Goal: Task Accomplishment & Management: Complete application form

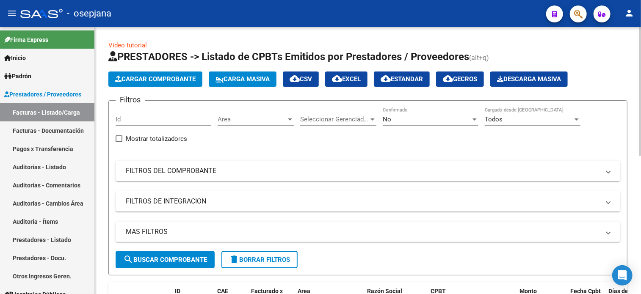
click at [235, 117] on span "Area" at bounding box center [252, 120] width 69 height 8
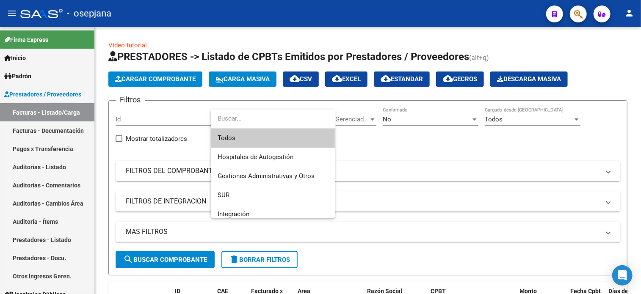
click at [238, 136] on span "Todos" at bounding box center [273, 138] width 111 height 19
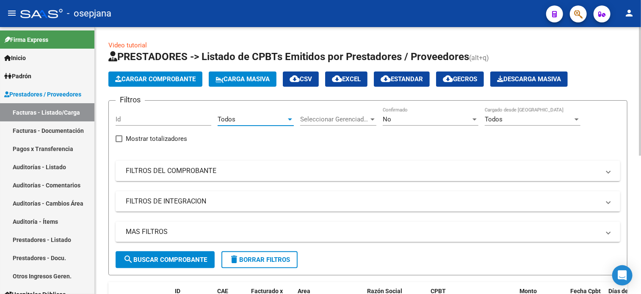
click at [328, 112] on div "Seleccionar Gerenciador Seleccionar Gerenciador" at bounding box center [338, 117] width 76 height 18
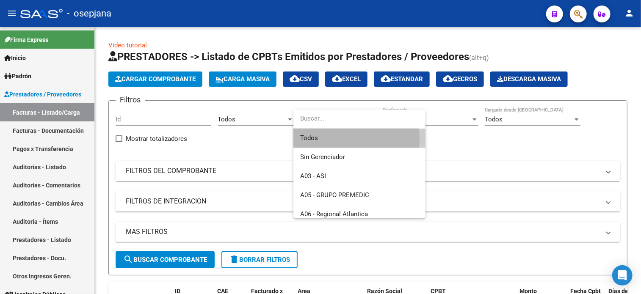
click at [322, 139] on span "Todos" at bounding box center [359, 138] width 119 height 19
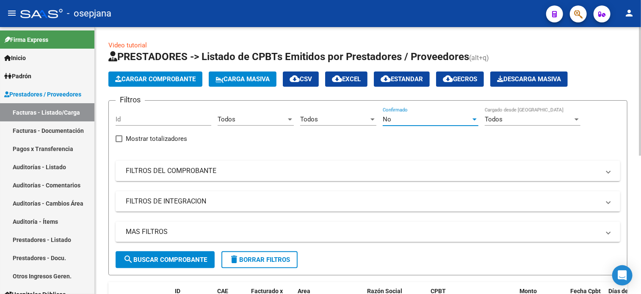
click at [393, 122] on div "No" at bounding box center [427, 120] width 88 height 8
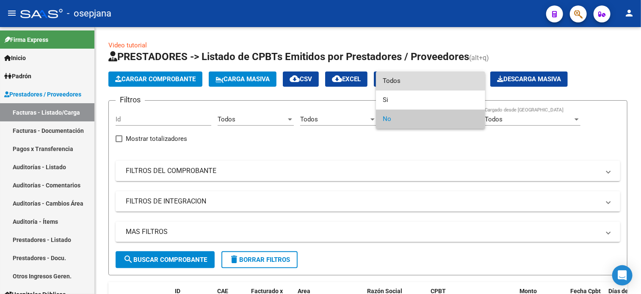
click at [394, 83] on span "Todos" at bounding box center [431, 81] width 96 height 19
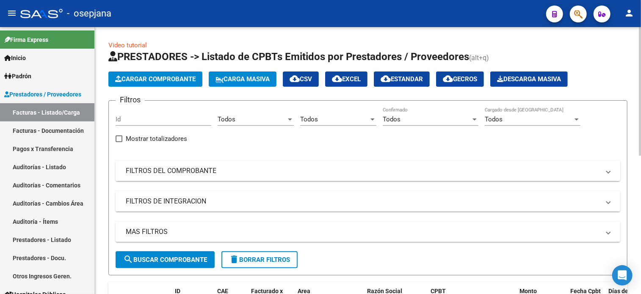
click at [319, 172] on mat-panel-title "FILTROS DEL COMPROBANTE" at bounding box center [363, 170] width 474 height 9
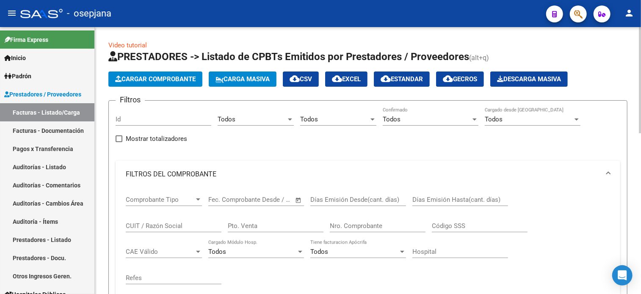
click at [233, 222] on input "Pto. Venta" at bounding box center [276, 226] width 96 height 8
type input "143"
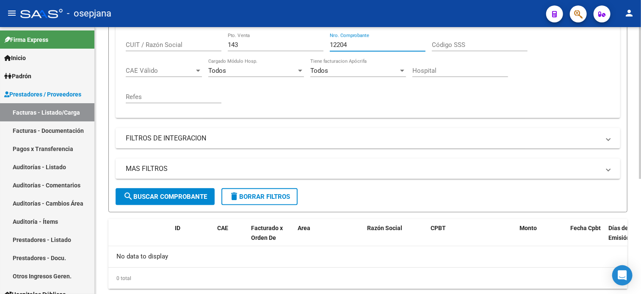
scroll to position [202, 0]
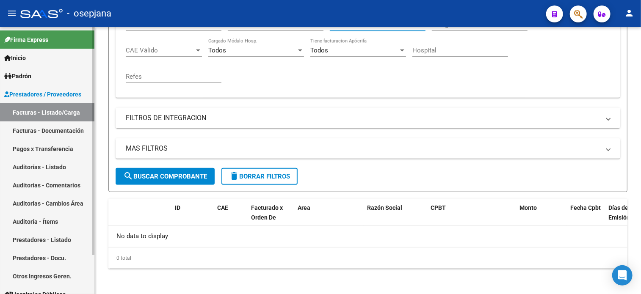
type input "12204"
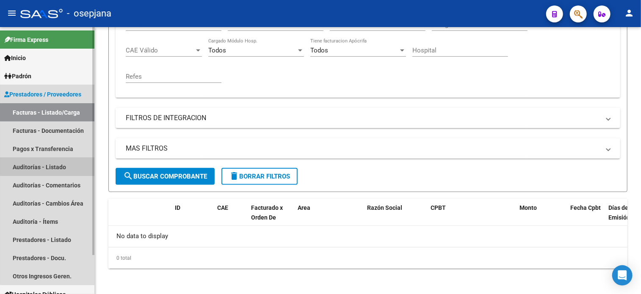
click at [64, 166] on link "Auditorías - Listado" at bounding box center [47, 167] width 94 height 18
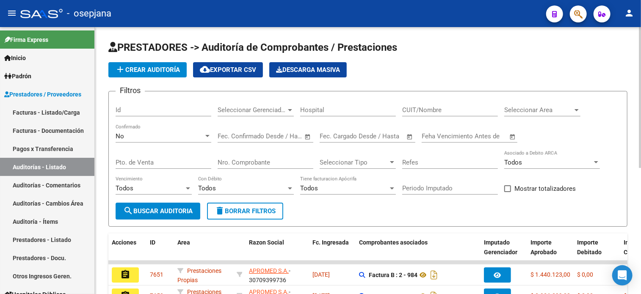
click at [163, 67] on span "add Crear Auditoría" at bounding box center [147, 70] width 65 height 8
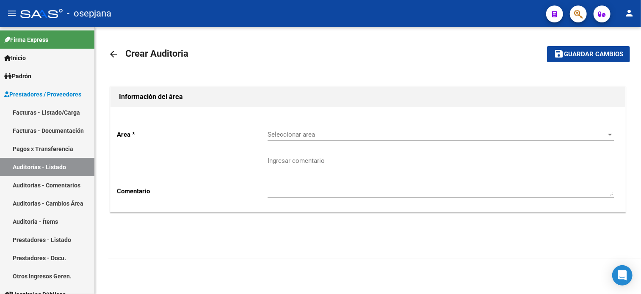
click at [312, 131] on span "Seleccionar area" at bounding box center [437, 135] width 339 height 8
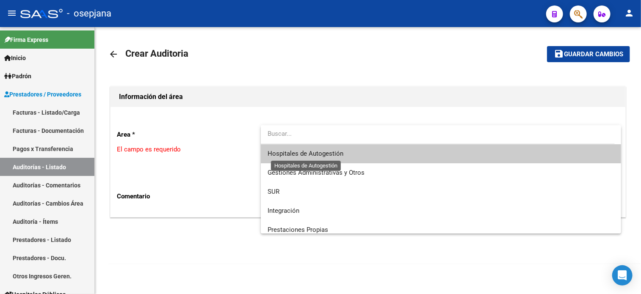
click at [303, 152] on span "Hospitales de Autogestión" at bounding box center [306, 154] width 76 height 8
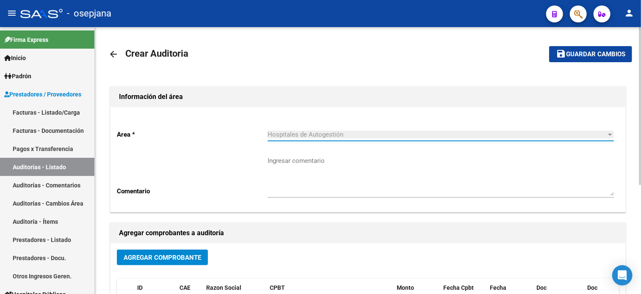
click at [181, 254] on span "Agregar Comprobante" at bounding box center [163, 258] width 78 height 8
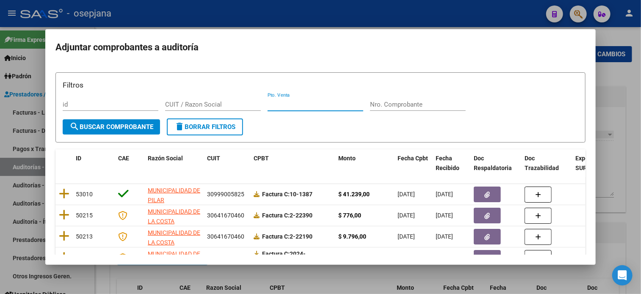
click at [295, 106] on input "Pto. Venta" at bounding box center [316, 105] width 96 height 8
type input "143"
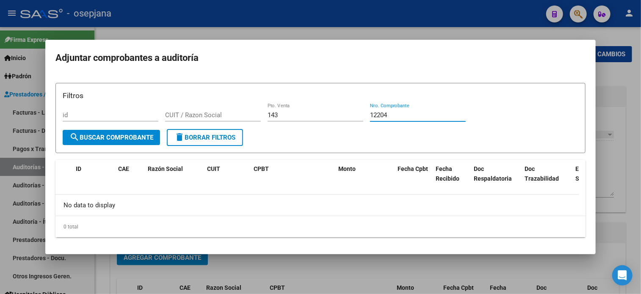
type input "12204"
click at [628, 87] on div at bounding box center [320, 147] width 641 height 294
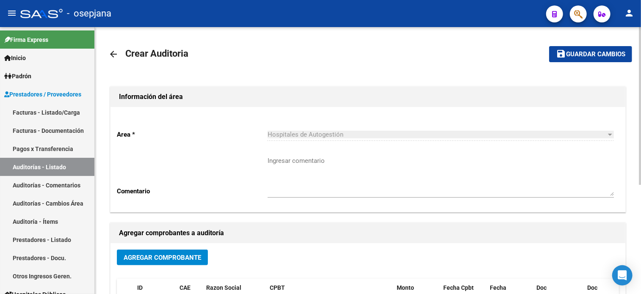
click at [113, 53] on mat-icon "arrow_back" at bounding box center [113, 54] width 10 height 10
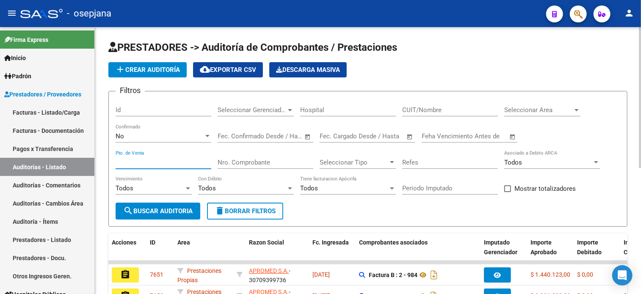
click at [169, 161] on input "Pto. de Venta" at bounding box center [164, 163] width 96 height 8
type input "143"
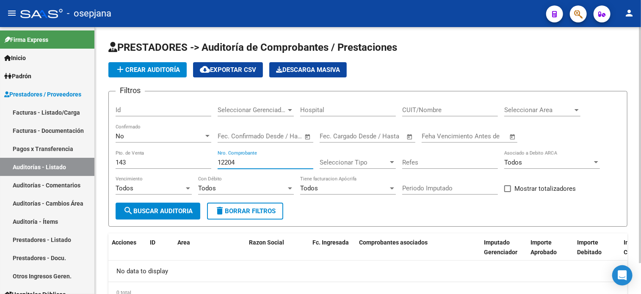
scroll to position [35, 0]
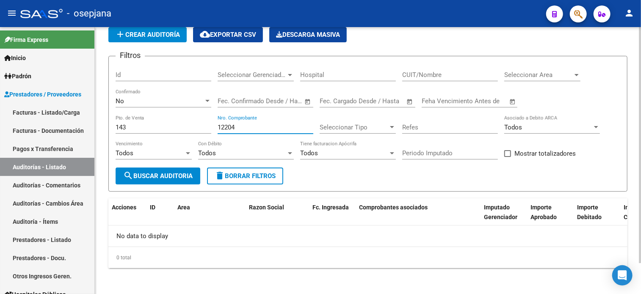
type input "12204"
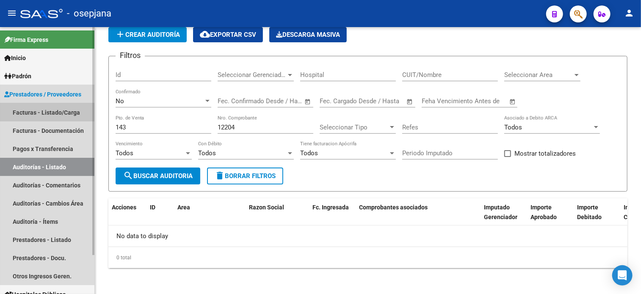
click at [43, 109] on link "Facturas - Listado/Carga" at bounding box center [47, 112] width 94 height 18
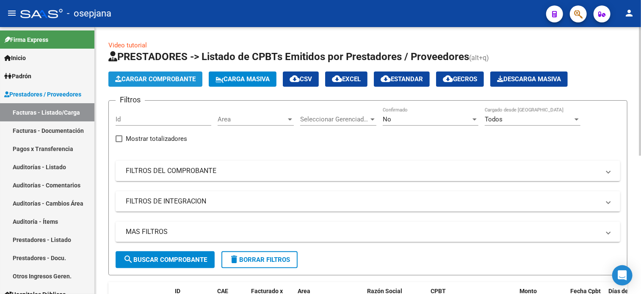
click at [179, 84] on button "Cargar Comprobante" at bounding box center [155, 79] width 94 height 15
click at [251, 120] on span "Area" at bounding box center [252, 120] width 69 height 8
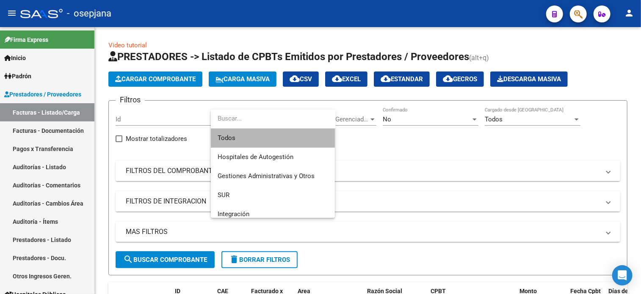
click at [244, 133] on span "Todos" at bounding box center [273, 138] width 111 height 19
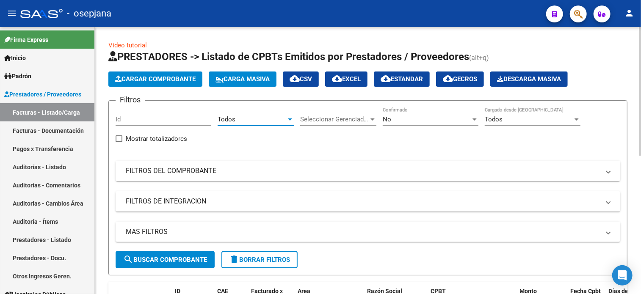
click at [313, 122] on span "Seleccionar Gerenciador" at bounding box center [334, 120] width 69 height 8
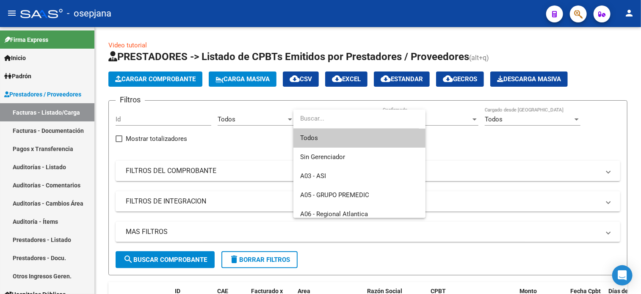
click at [312, 135] on span "Todos" at bounding box center [359, 138] width 119 height 19
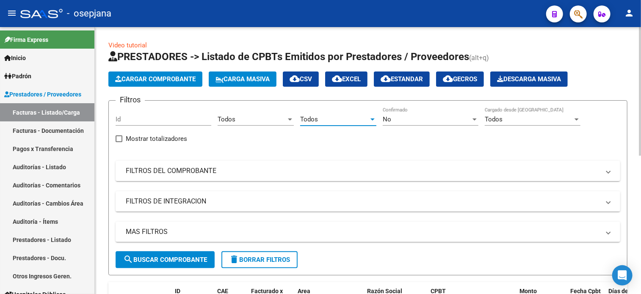
click at [415, 116] on div "No" at bounding box center [427, 120] width 88 height 8
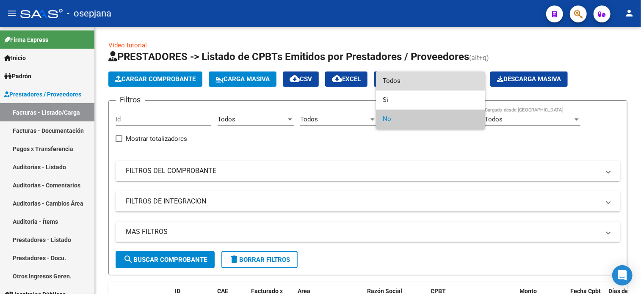
click at [397, 80] on span "Todos" at bounding box center [431, 81] width 96 height 19
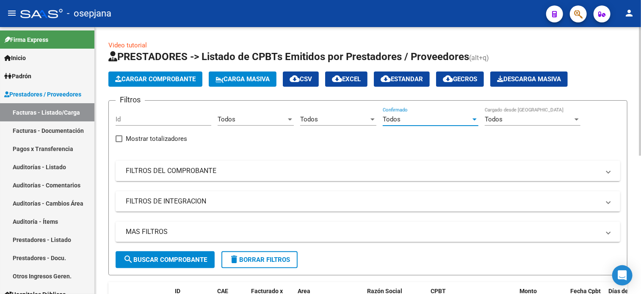
click at [304, 172] on mat-panel-title "FILTROS DEL COMPROBANTE" at bounding box center [363, 170] width 474 height 9
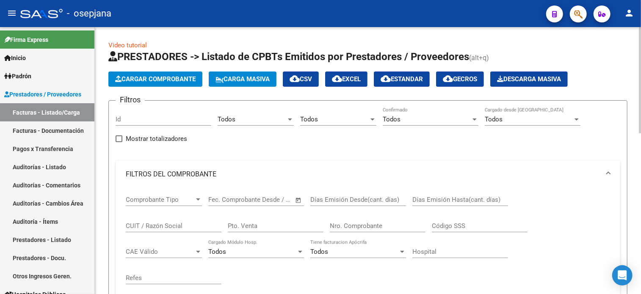
click at [235, 227] on input "Pto. Venta" at bounding box center [276, 226] width 96 height 8
type input "2"
type input "8637"
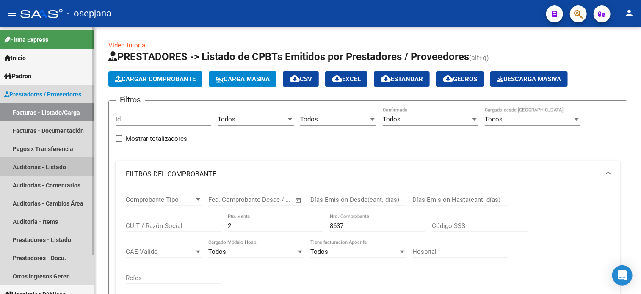
click at [39, 166] on link "Auditorías - Listado" at bounding box center [47, 167] width 94 height 18
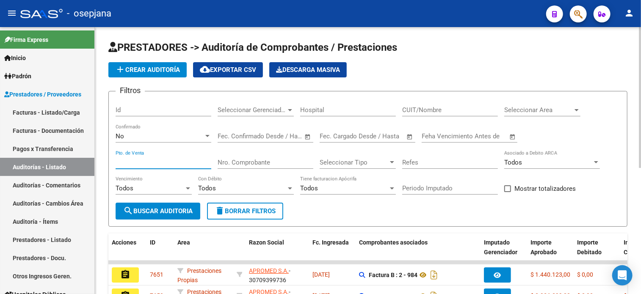
click at [189, 161] on input "Pto. de Venta" at bounding box center [164, 163] width 96 height 8
type input "2"
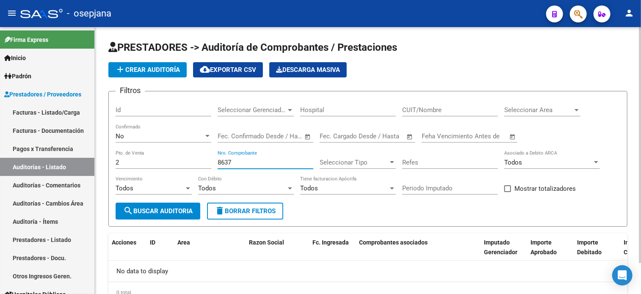
type input "8637"
click at [39, 117] on link "Facturas - Listado/Carga" at bounding box center [47, 112] width 94 height 18
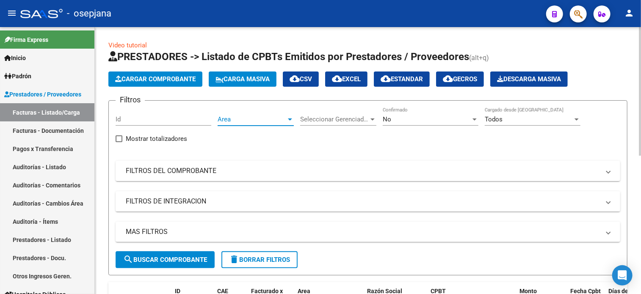
click at [241, 122] on span "Area" at bounding box center [252, 120] width 69 height 8
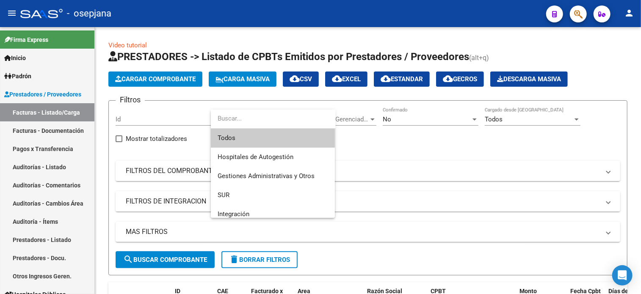
click at [243, 136] on span "Todos" at bounding box center [273, 138] width 111 height 19
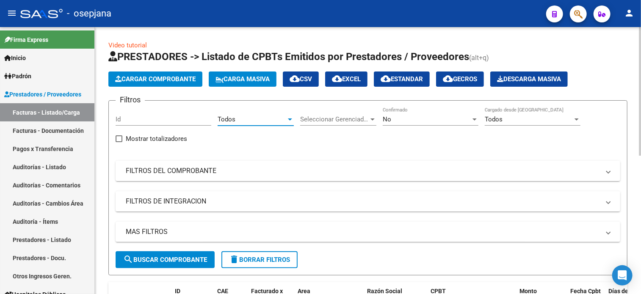
click at [349, 119] on span "Seleccionar Gerenciador" at bounding box center [334, 120] width 69 height 8
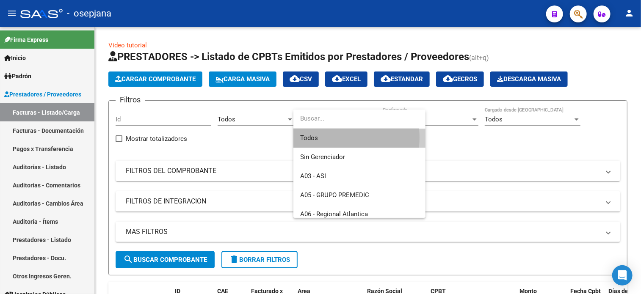
click at [332, 138] on span "Todos" at bounding box center [359, 138] width 119 height 19
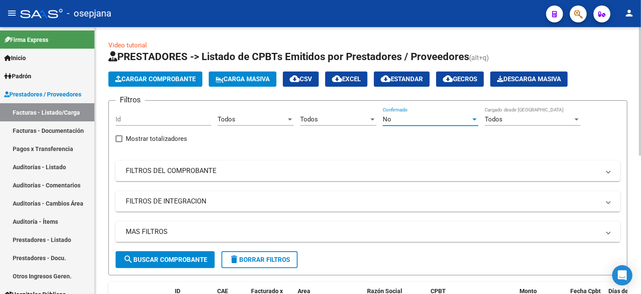
click at [395, 120] on div "No" at bounding box center [427, 120] width 88 height 8
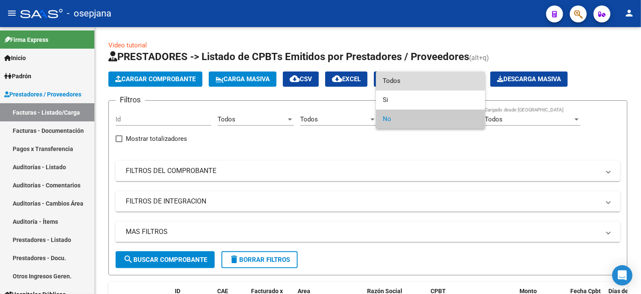
click at [393, 84] on span "Todos" at bounding box center [431, 81] width 96 height 19
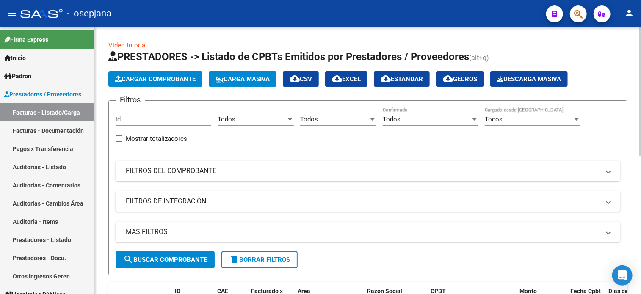
click at [224, 169] on mat-panel-title "FILTROS DEL COMPROBANTE" at bounding box center [363, 170] width 474 height 9
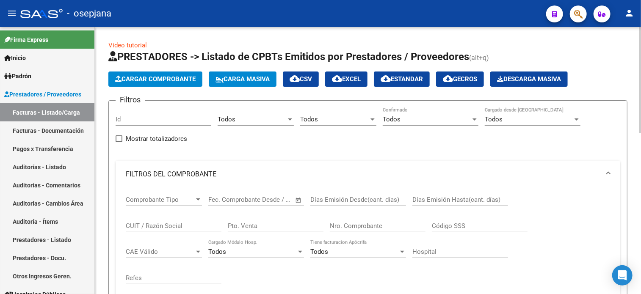
click at [249, 218] on div "Pto. Venta" at bounding box center [276, 223] width 96 height 18
type input "3"
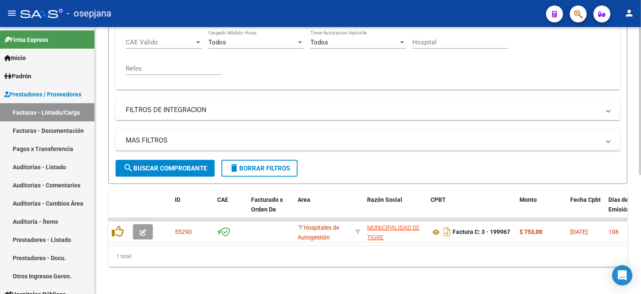
scroll to position [215, 0]
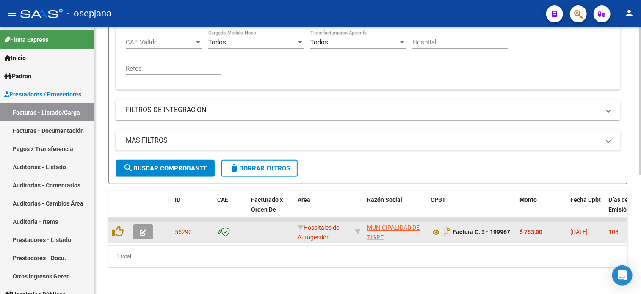
type input "199967"
click at [146, 230] on icon "button" at bounding box center [143, 233] width 6 height 6
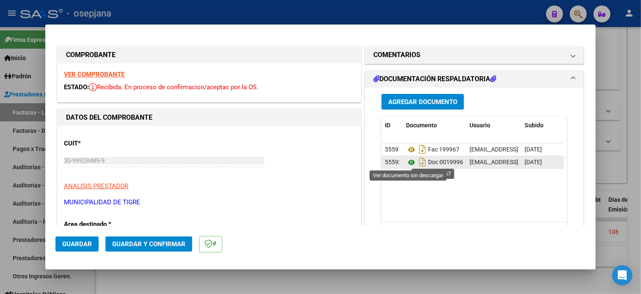
click at [406, 161] on icon at bounding box center [411, 163] width 11 height 10
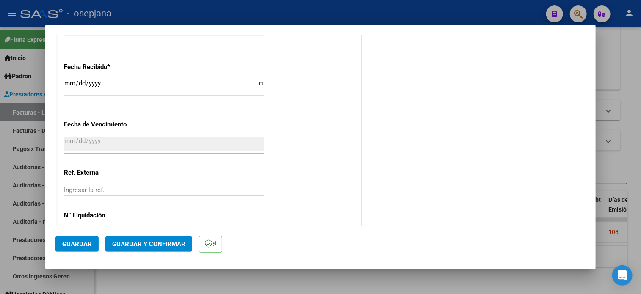
scroll to position [502, 0]
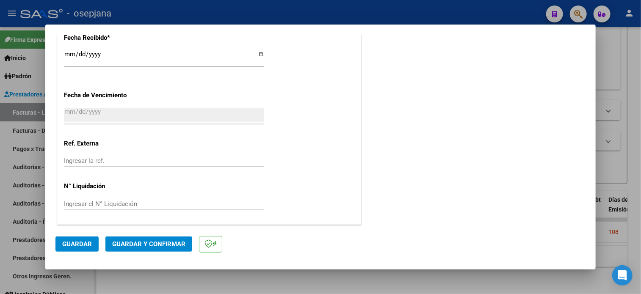
click at [133, 155] on div "Ingresar la ref." at bounding box center [164, 161] width 200 height 13
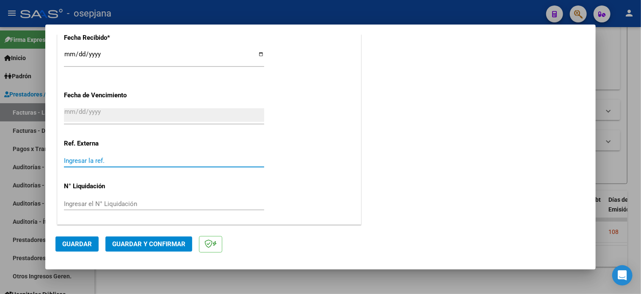
click at [134, 161] on input "Ingresar la ref." at bounding box center [164, 161] width 200 height 8
type input "29849"
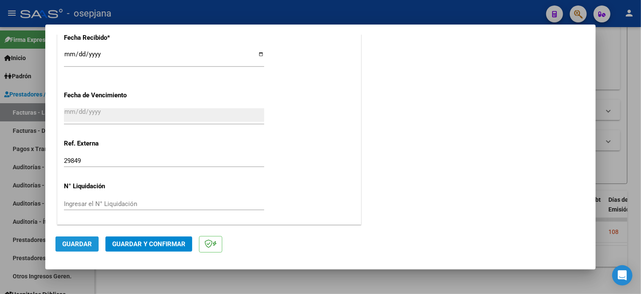
click at [83, 245] on span "Guardar" at bounding box center [77, 245] width 30 height 8
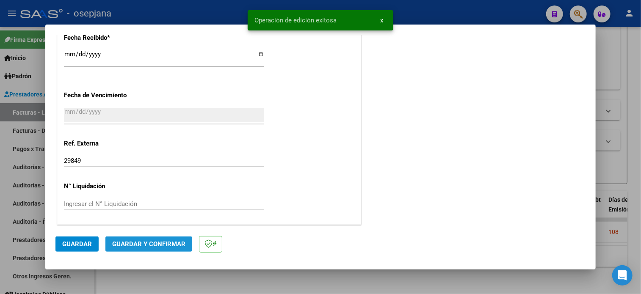
click at [142, 245] on span "Guardar y Confirmar" at bounding box center [148, 245] width 73 height 8
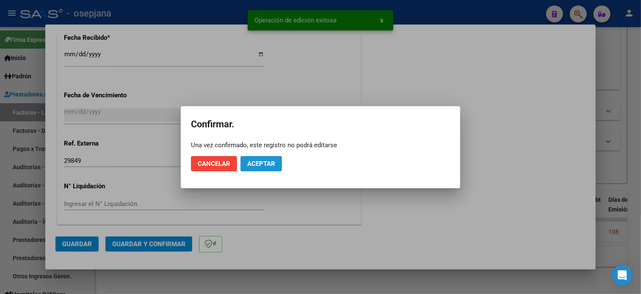
click at [268, 164] on span "Aceptar" at bounding box center [261, 164] width 28 height 8
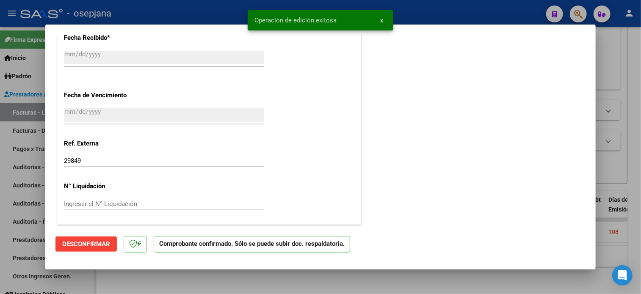
click at [19, 161] on div at bounding box center [320, 147] width 641 height 294
type input "$ 0,00"
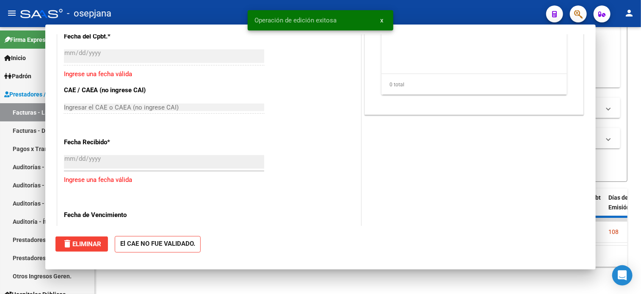
scroll to position [606, 0]
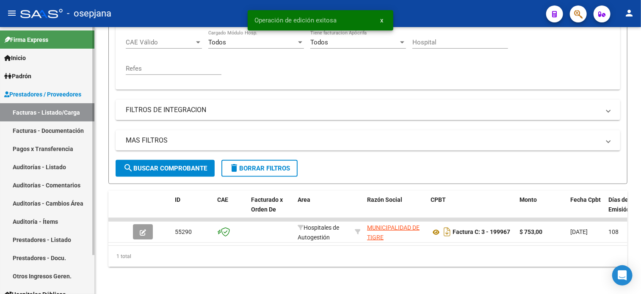
click at [20, 162] on link "Auditorías - Listado" at bounding box center [47, 167] width 94 height 18
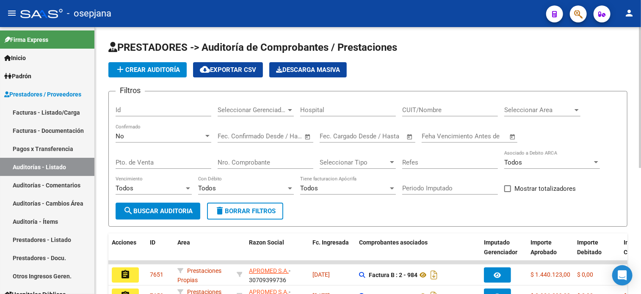
click at [162, 73] on span "add Crear Auditoría" at bounding box center [147, 70] width 65 height 8
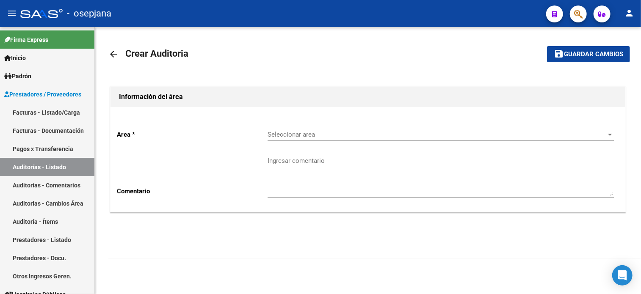
click at [288, 130] on div "Seleccionar area Seleccionar area" at bounding box center [441, 132] width 346 height 18
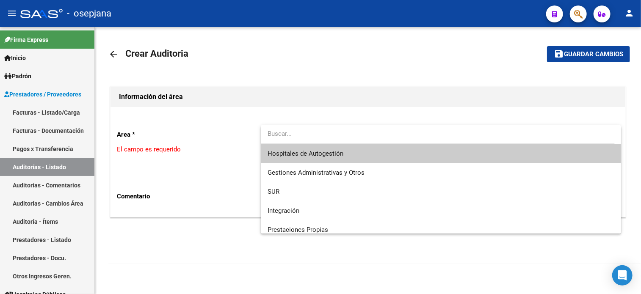
click at [284, 149] on span "Hospitales de Autogestión" at bounding box center [441, 153] width 347 height 19
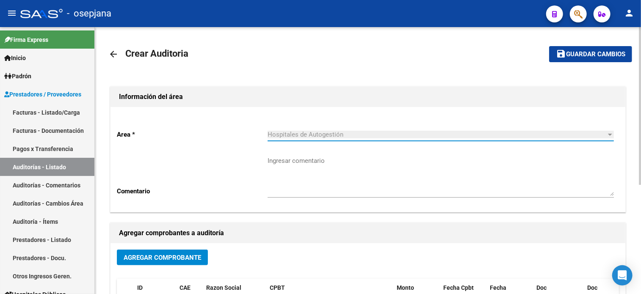
click at [171, 257] on span "Agregar Comprobante" at bounding box center [163, 258] width 78 height 8
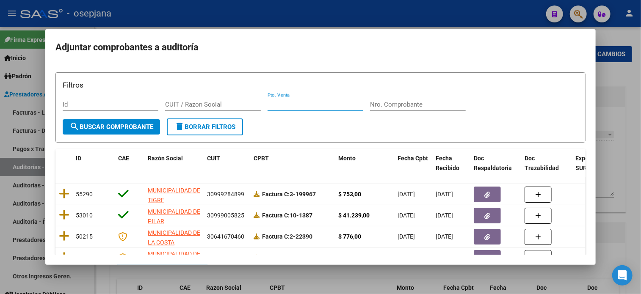
click at [286, 104] on input "Pto. Venta" at bounding box center [316, 105] width 96 height 8
type input "3"
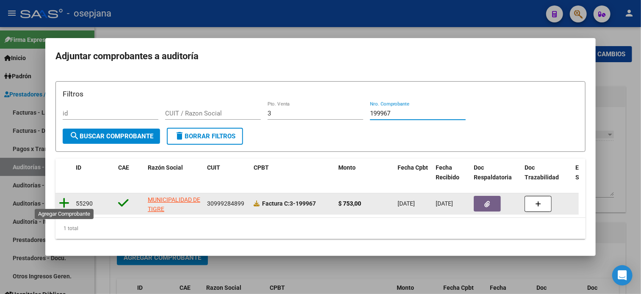
type input "199967"
click at [64, 197] on icon at bounding box center [64, 203] width 11 height 12
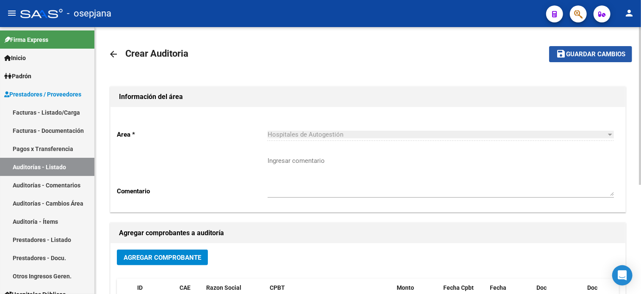
click at [571, 55] on span "Guardar cambios" at bounding box center [595, 55] width 59 height 8
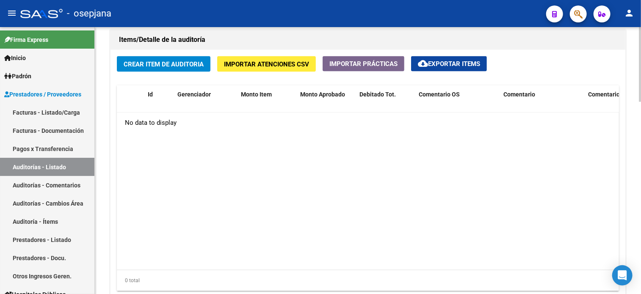
scroll to position [585, 0]
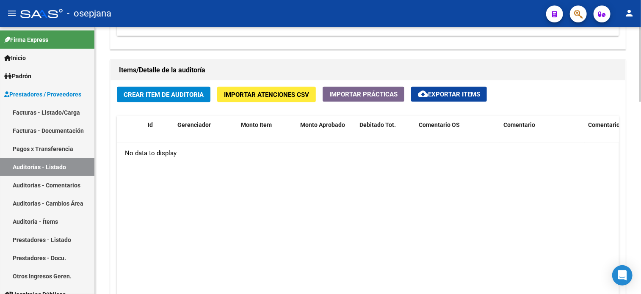
click at [174, 91] on span "Crear Item de Auditoria" at bounding box center [164, 95] width 80 height 8
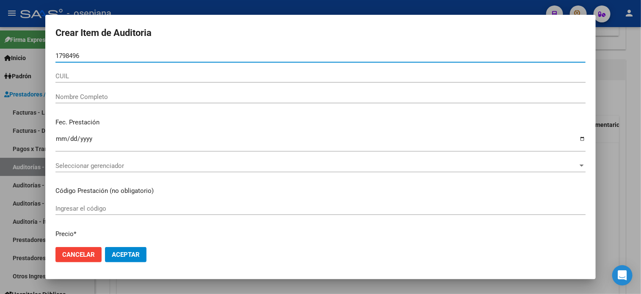
type input "17984962"
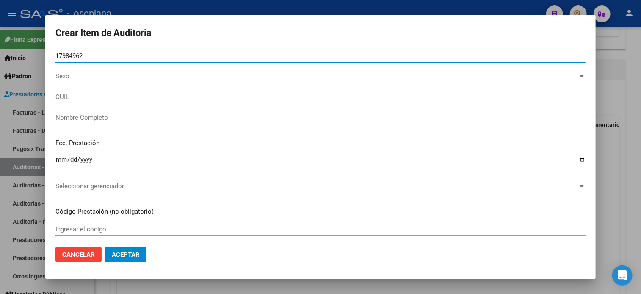
type input "20179849624"
type input "CUENCA [PERSON_NAME]"
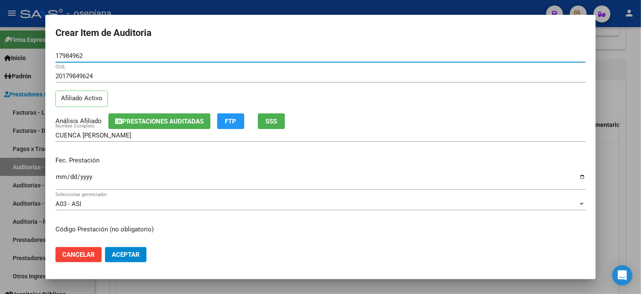
type input "17984962"
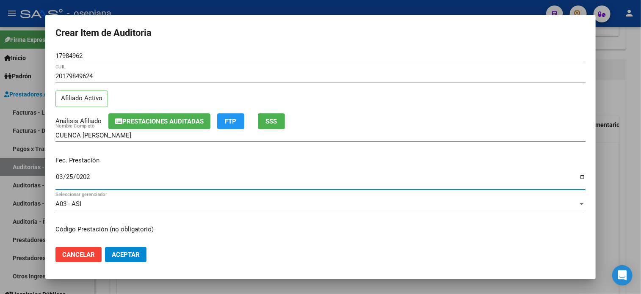
type input "[DATE]"
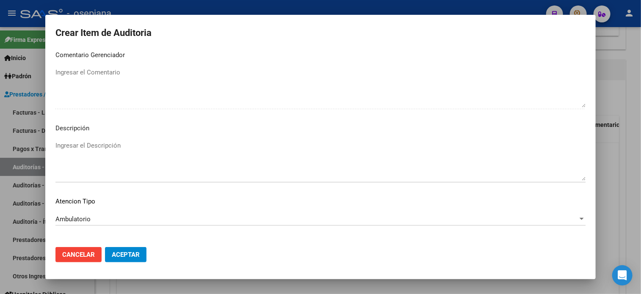
scroll to position [571, 0]
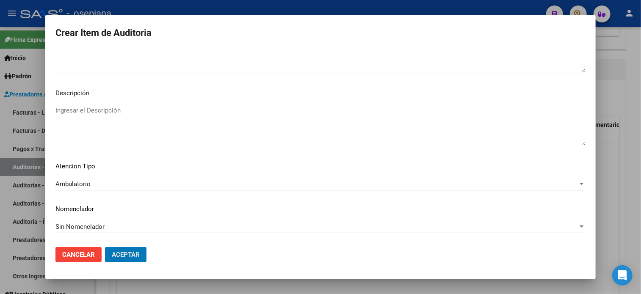
click at [105, 247] on button "Aceptar" at bounding box center [126, 254] width 42 height 15
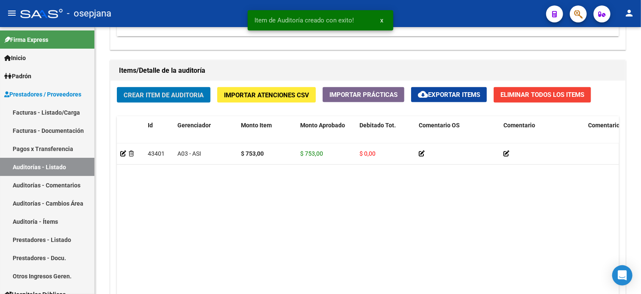
scroll to position [586, 0]
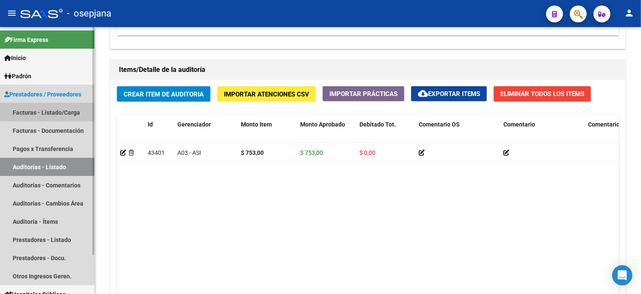
click at [54, 113] on link "Facturas - Listado/Carga" at bounding box center [47, 112] width 94 height 18
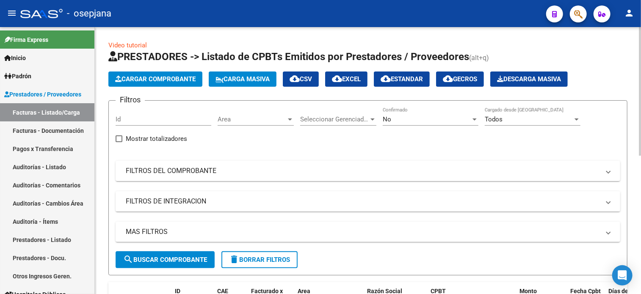
click at [228, 122] on span "Area" at bounding box center [252, 120] width 69 height 8
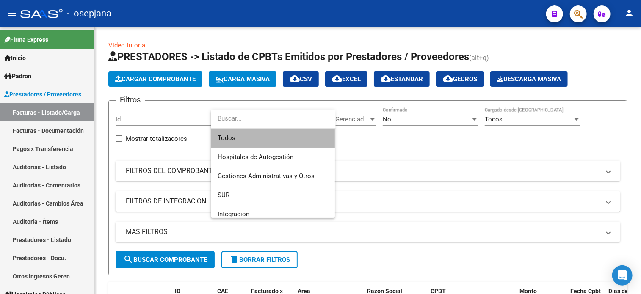
click at [240, 137] on span "Todos" at bounding box center [273, 138] width 111 height 19
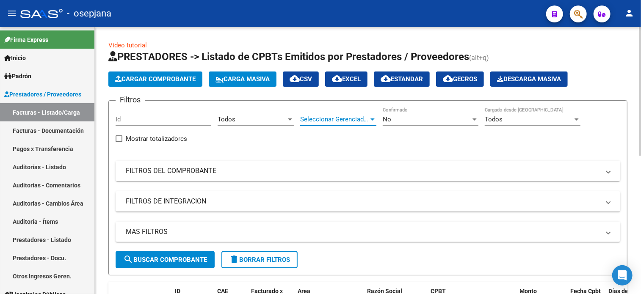
click at [315, 122] on span "Seleccionar Gerenciador" at bounding box center [334, 120] width 69 height 8
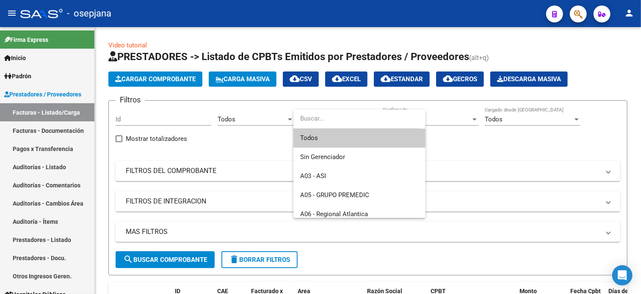
click at [312, 134] on span "Todos" at bounding box center [359, 138] width 119 height 19
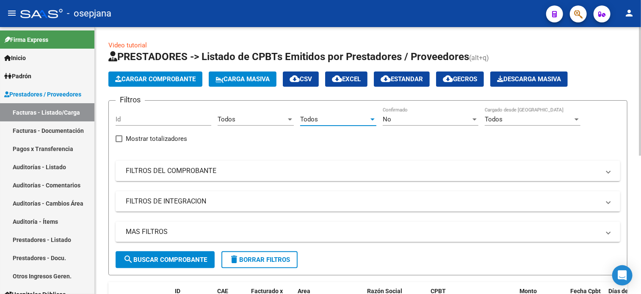
click at [391, 117] on div "No" at bounding box center [427, 120] width 88 height 8
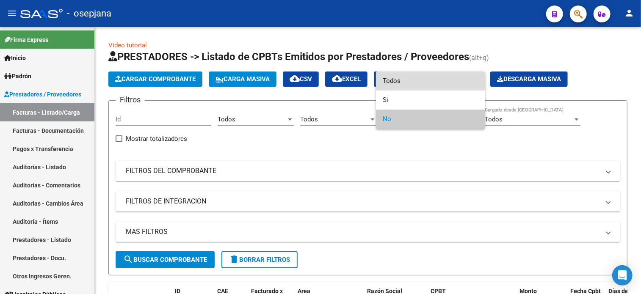
click at [390, 83] on span "Todos" at bounding box center [431, 81] width 96 height 19
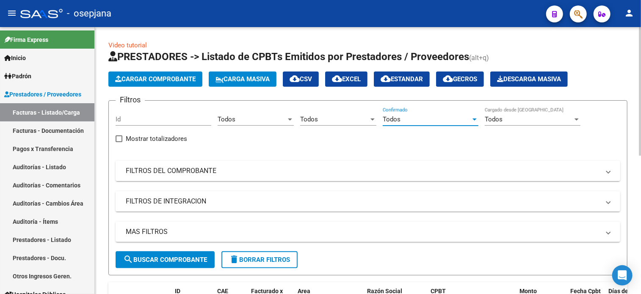
click at [225, 172] on mat-panel-title "FILTROS DEL COMPROBANTE" at bounding box center [363, 170] width 474 height 9
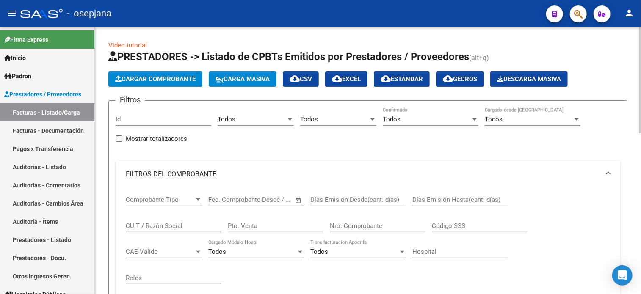
click at [244, 224] on input "Pto. Venta" at bounding box center [276, 226] width 96 height 8
type input "3"
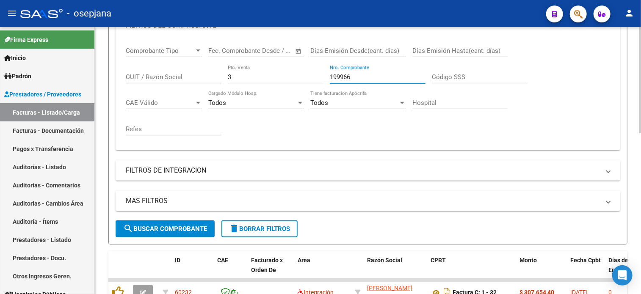
scroll to position [162, 0]
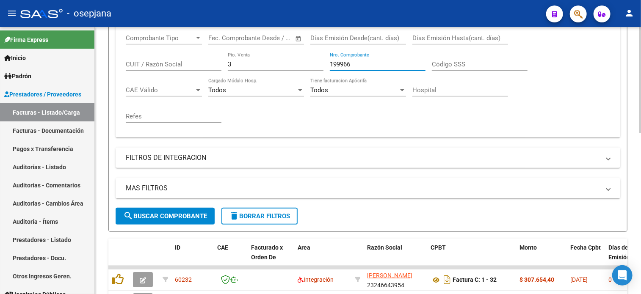
type input "199966"
click at [197, 220] on button "search Buscar Comprobante" at bounding box center [165, 216] width 99 height 17
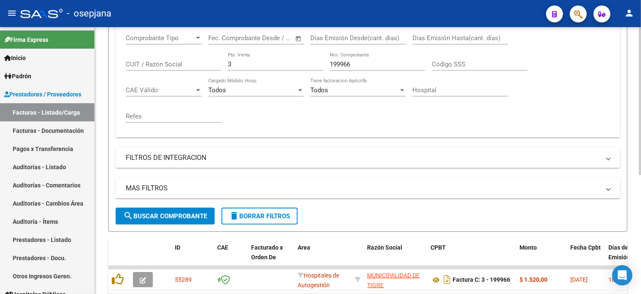
scroll to position [215, 0]
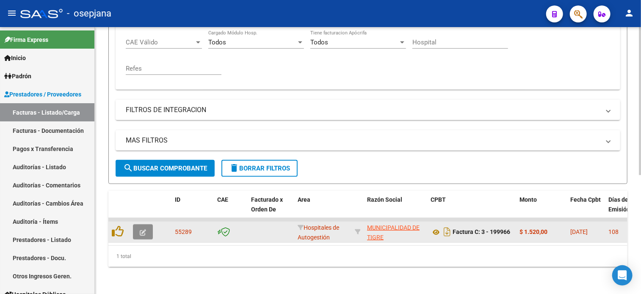
click at [138, 224] on button "button" at bounding box center [143, 231] width 20 height 15
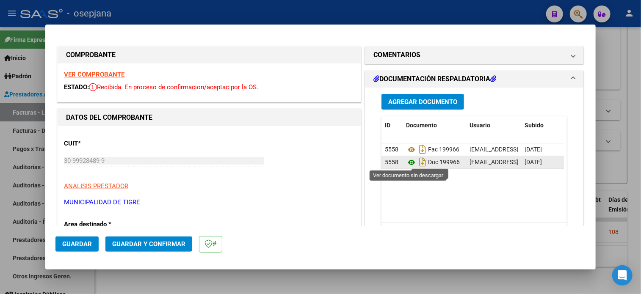
click at [406, 163] on icon at bounding box center [411, 163] width 11 height 10
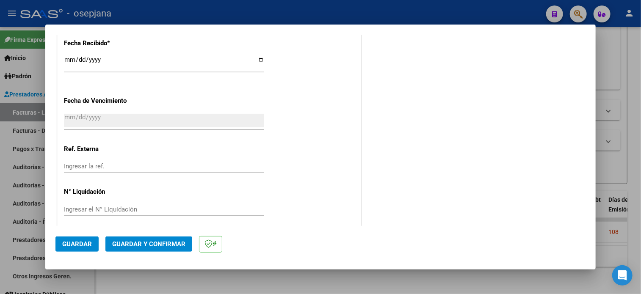
scroll to position [502, 0]
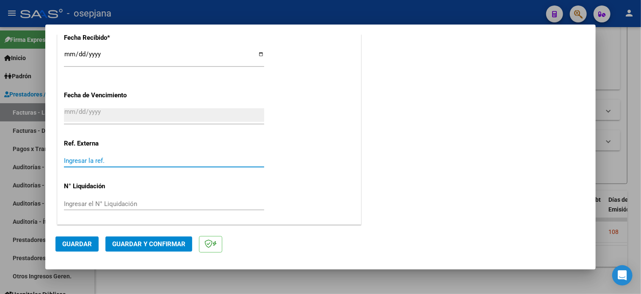
click at [113, 158] on input "Ingresar la ref." at bounding box center [164, 161] width 200 height 8
type input "29848"
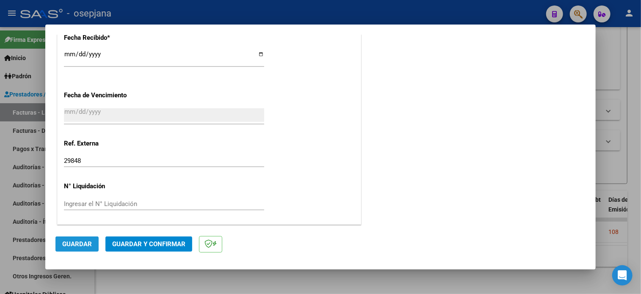
click at [86, 240] on button "Guardar" at bounding box center [76, 244] width 43 height 15
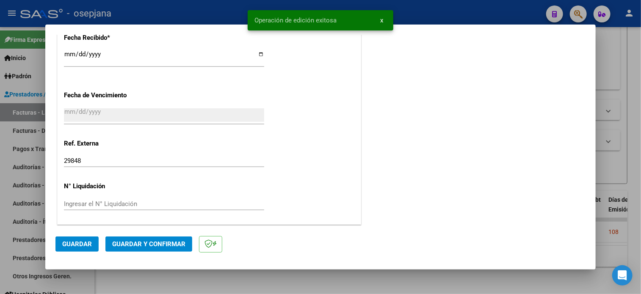
click at [154, 247] on span "Guardar y Confirmar" at bounding box center [148, 245] width 73 height 8
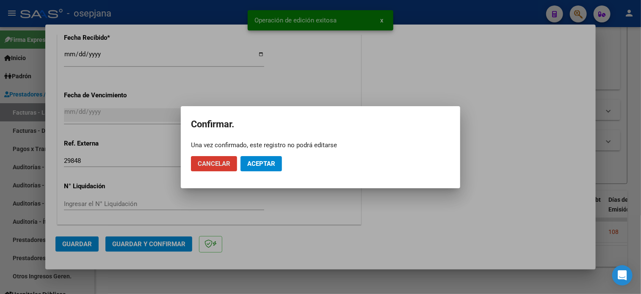
click at [266, 159] on button "Aceptar" at bounding box center [262, 163] width 42 height 15
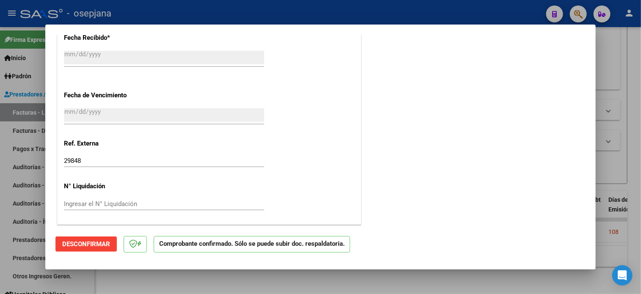
click at [18, 169] on div at bounding box center [320, 147] width 641 height 294
type input "$ 0,00"
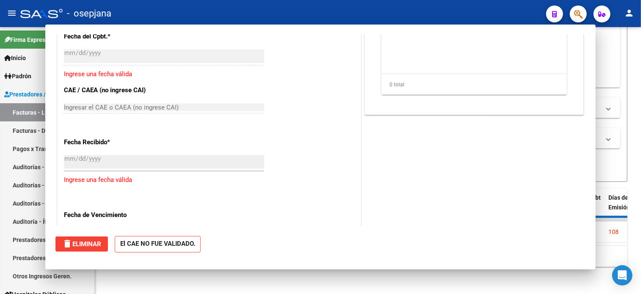
scroll to position [606, 0]
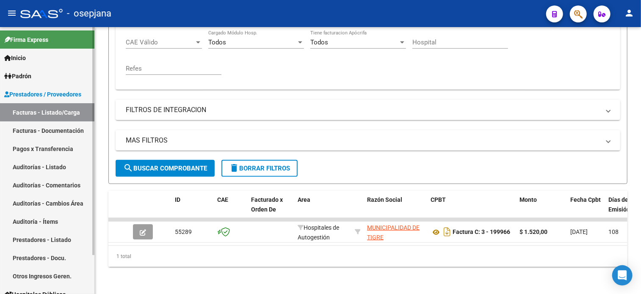
click at [52, 166] on link "Auditorías - Listado" at bounding box center [47, 167] width 94 height 18
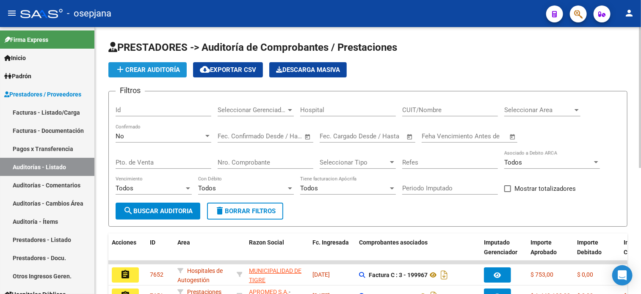
click at [166, 76] on button "add Crear Auditoría" at bounding box center [147, 69] width 78 height 15
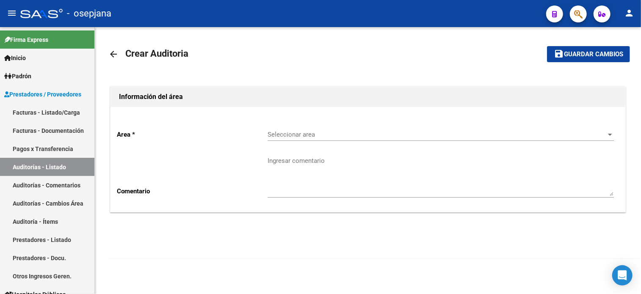
click at [363, 134] on span "Seleccionar area" at bounding box center [437, 135] width 339 height 8
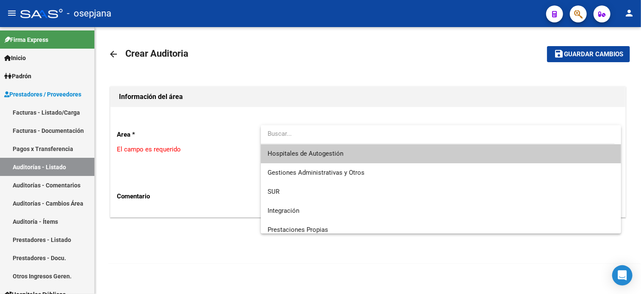
click at [337, 157] on span "Hospitales de Autogestión" at bounding box center [306, 154] width 76 height 8
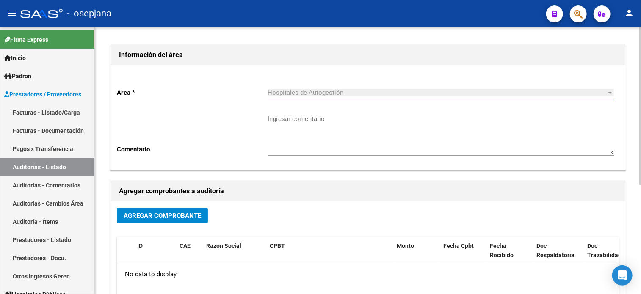
scroll to position [42, 0]
click at [199, 218] on span "Agregar Comprobante" at bounding box center [163, 216] width 78 height 8
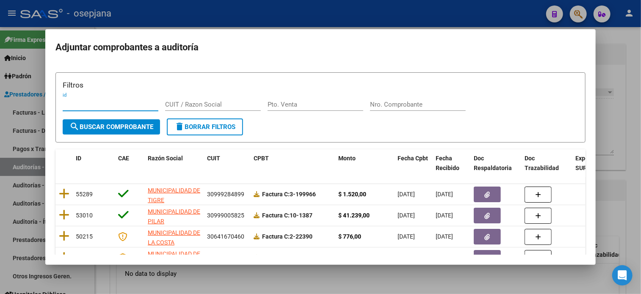
click at [277, 111] on div "Pto. Venta" at bounding box center [316, 108] width 96 height 21
click at [277, 105] on input "Pto. Venta" at bounding box center [316, 105] width 96 height 8
type input "3"
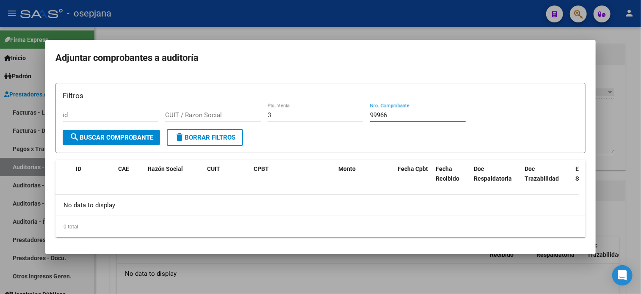
click at [370, 118] on input "99966" at bounding box center [418, 115] width 96 height 8
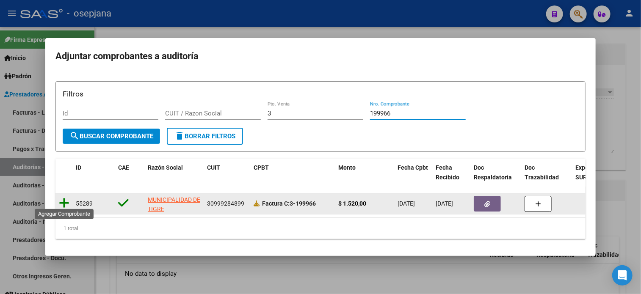
type input "199966"
click at [67, 198] on icon at bounding box center [64, 203] width 11 height 12
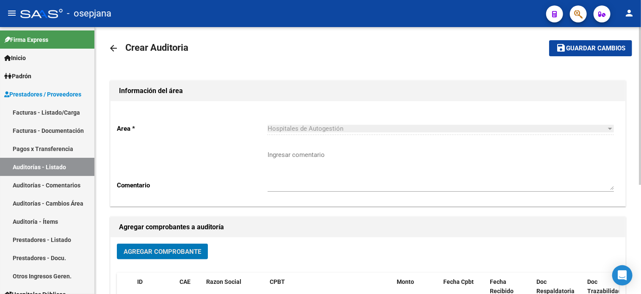
scroll to position [0, 0]
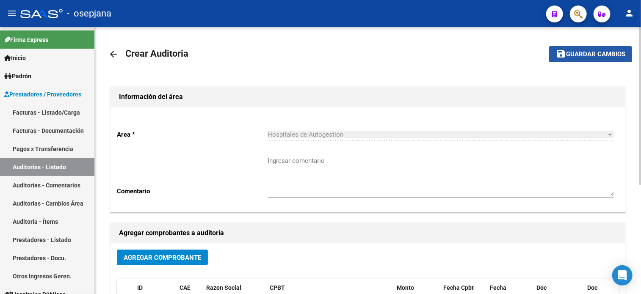
click at [584, 55] on span "Guardar cambios" at bounding box center [595, 55] width 59 height 8
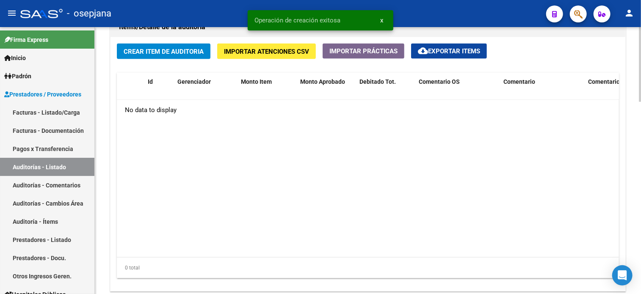
scroll to position [589, 0]
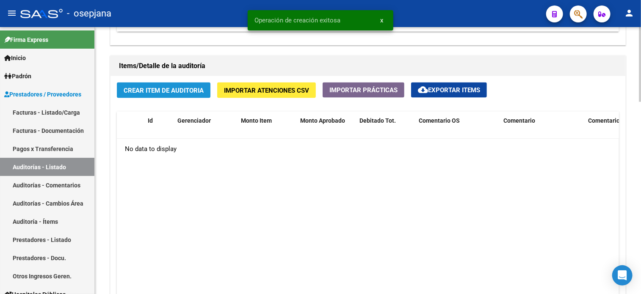
click at [173, 88] on span "Crear Item de Auditoria" at bounding box center [164, 91] width 80 height 8
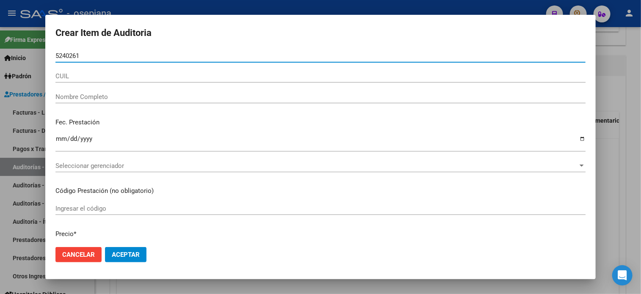
type input "52402619"
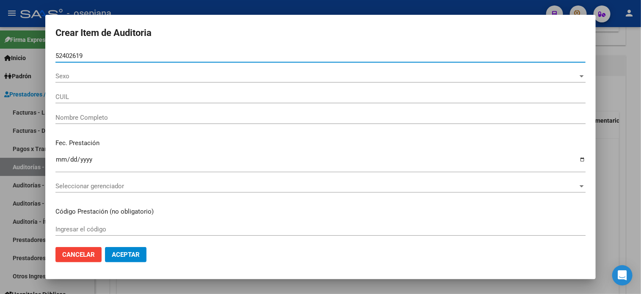
type input "20524026199"
type input "BARRIOS [PERSON_NAME]"
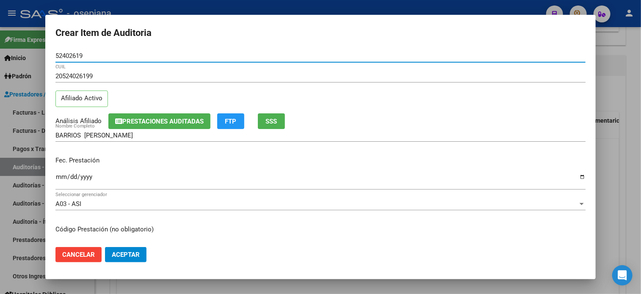
type input "52402619"
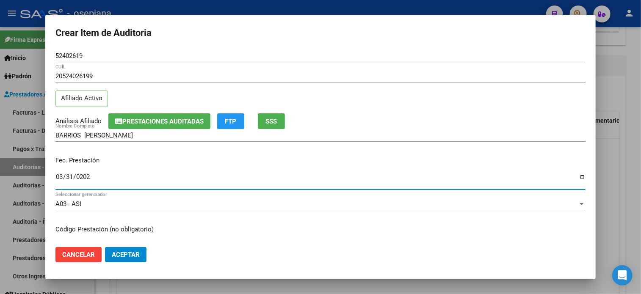
type input "[DATE]"
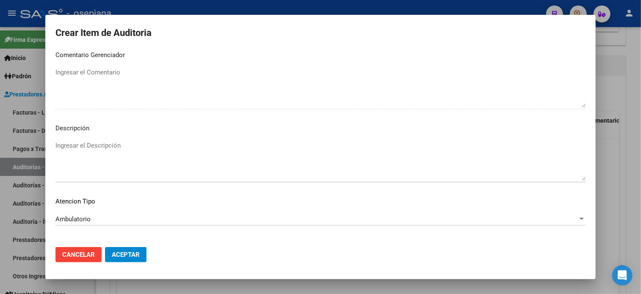
scroll to position [571, 0]
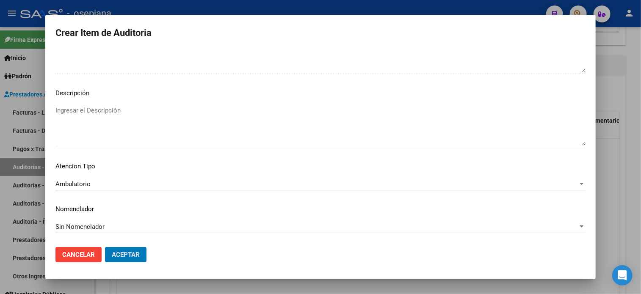
click at [105, 247] on button "Aceptar" at bounding box center [126, 254] width 42 height 15
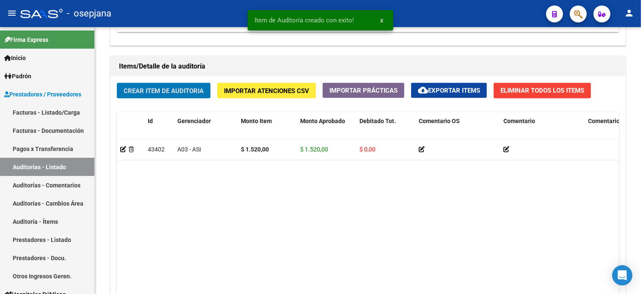
scroll to position [590, 0]
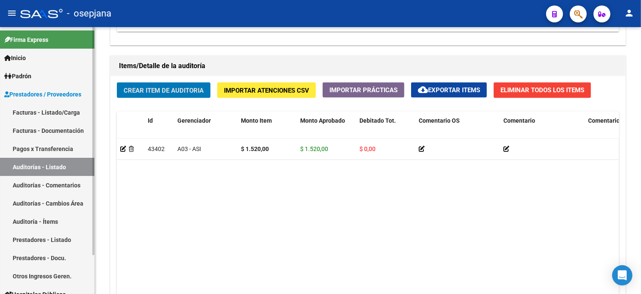
click at [64, 111] on link "Facturas - Listado/Carga" at bounding box center [47, 112] width 94 height 18
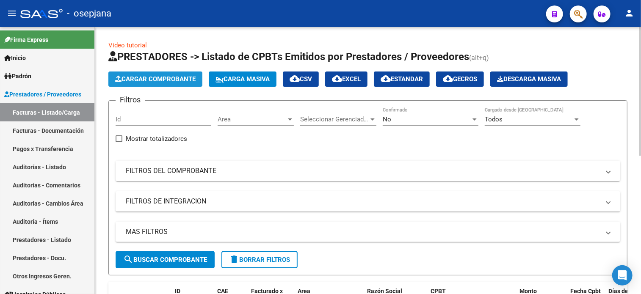
click at [169, 78] on span "Cargar Comprobante" at bounding box center [155, 79] width 80 height 8
click at [234, 124] on div "Area Area" at bounding box center [256, 117] width 76 height 18
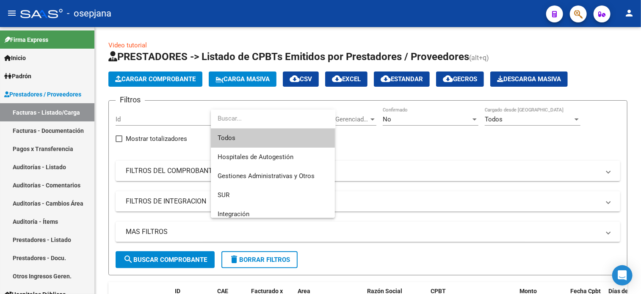
click at [232, 141] on span "Todos" at bounding box center [273, 138] width 111 height 19
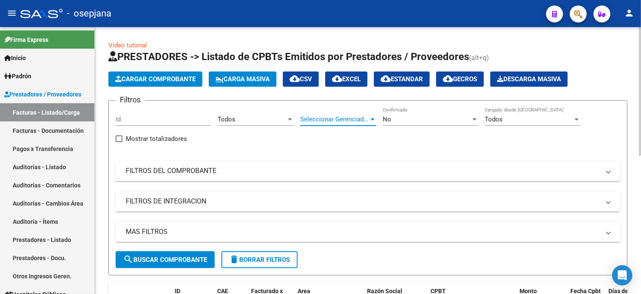
click at [329, 119] on span "Seleccionar Gerenciador" at bounding box center [334, 120] width 69 height 8
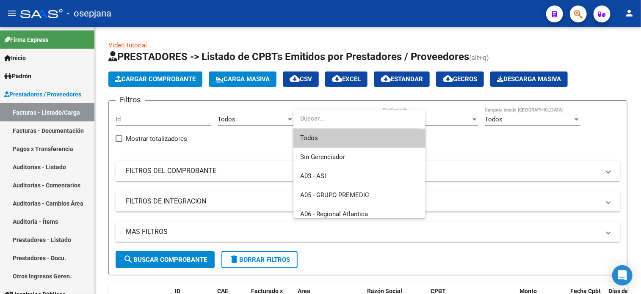
click at [325, 133] on span "Todos" at bounding box center [359, 138] width 119 height 19
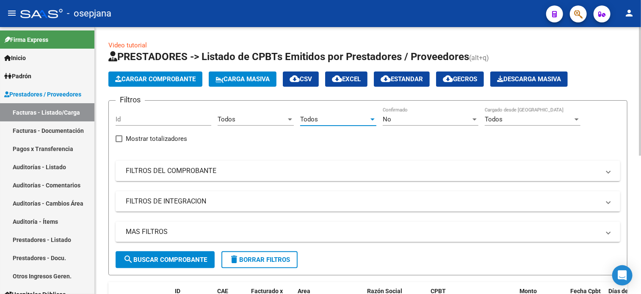
click at [407, 116] on div "No" at bounding box center [427, 120] width 88 height 8
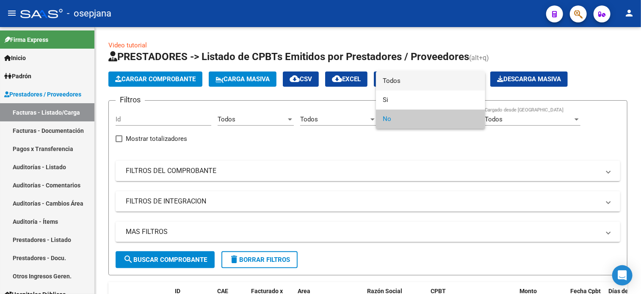
click at [396, 87] on span "Todos" at bounding box center [431, 81] width 96 height 19
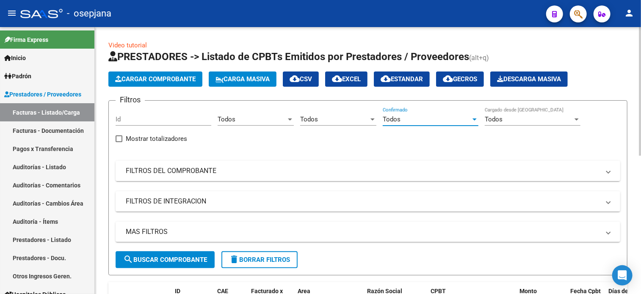
click at [276, 169] on mat-panel-title "FILTROS DEL COMPROBANTE" at bounding box center [363, 170] width 474 height 9
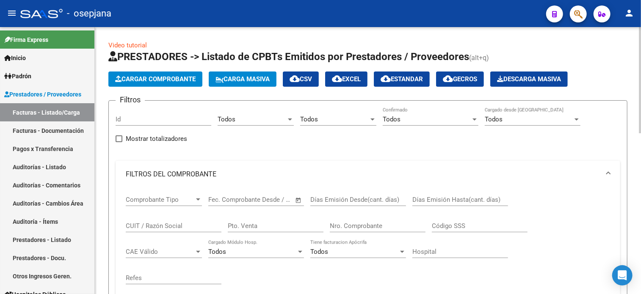
click at [254, 220] on div "Pto. Venta" at bounding box center [276, 223] width 96 height 18
type input "3"
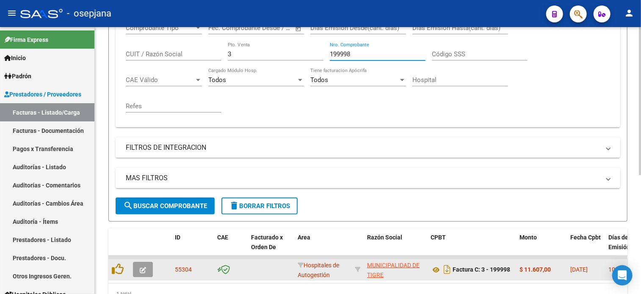
scroll to position [173, 0]
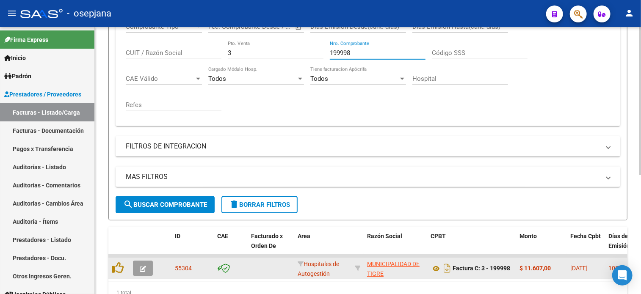
type input "199998"
click at [143, 267] on icon "button" at bounding box center [143, 269] width 6 height 6
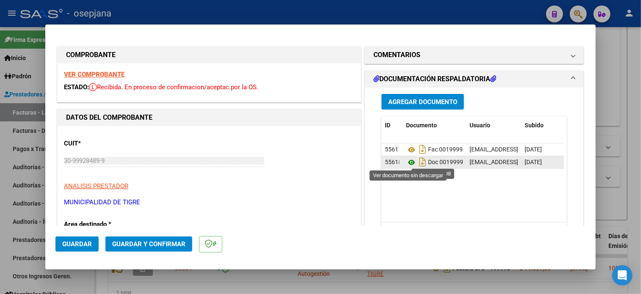
click at [412, 161] on icon at bounding box center [411, 163] width 11 height 10
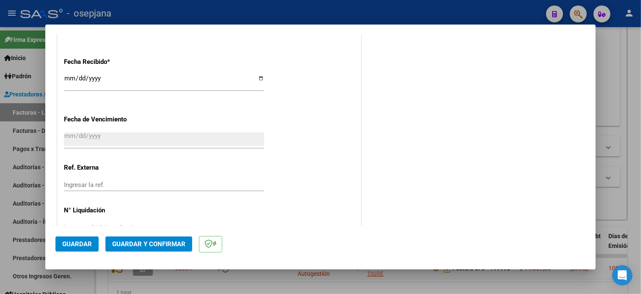
scroll to position [502, 0]
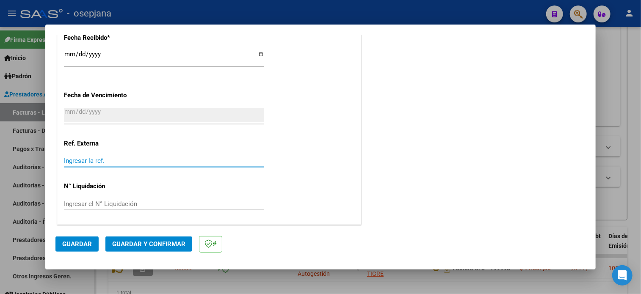
click at [126, 162] on input "Ingresar la ref." at bounding box center [164, 161] width 200 height 8
type input "29859"
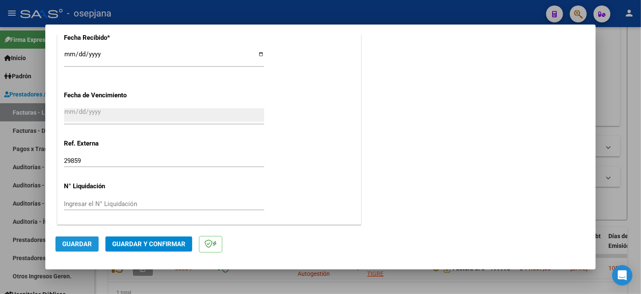
click at [66, 242] on span "Guardar" at bounding box center [77, 245] width 30 height 8
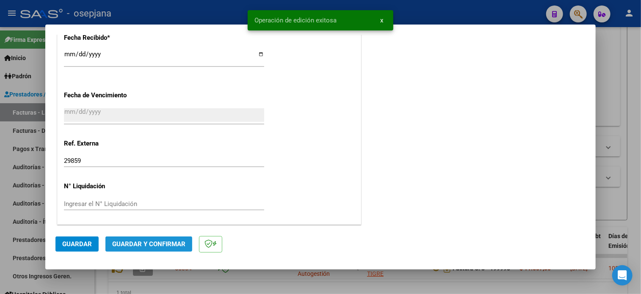
click at [154, 242] on span "Guardar y Confirmar" at bounding box center [148, 245] width 73 height 8
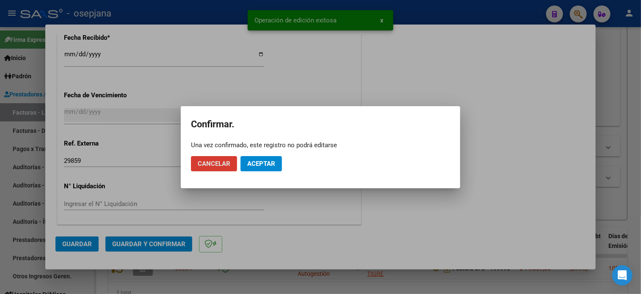
click at [269, 162] on span "Aceptar" at bounding box center [261, 164] width 28 height 8
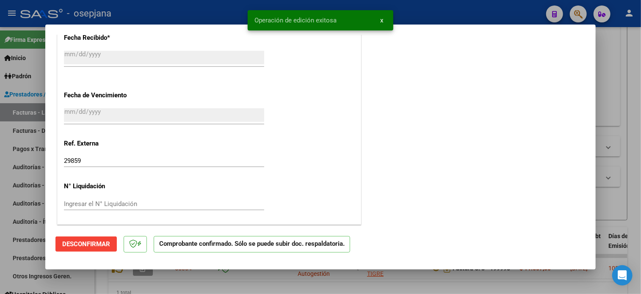
click at [22, 162] on div at bounding box center [320, 147] width 641 height 294
type input "$ 0,00"
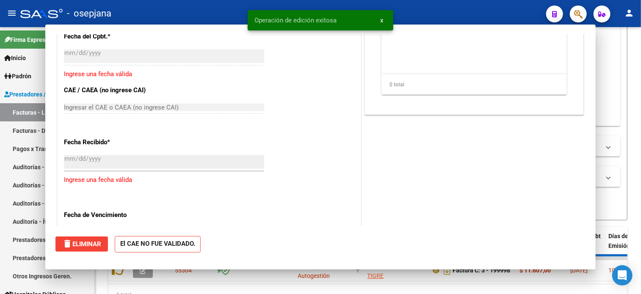
scroll to position [606, 0]
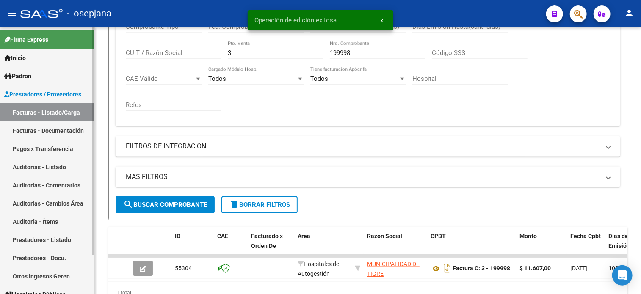
click at [24, 162] on link "Auditorías - Listado" at bounding box center [47, 167] width 94 height 18
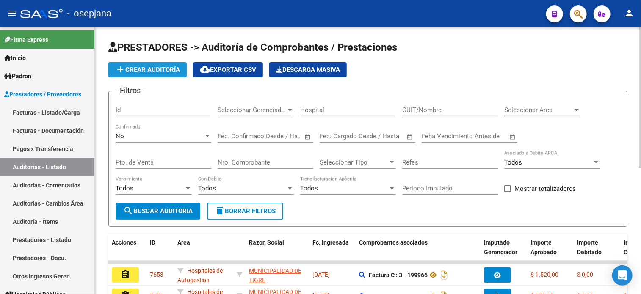
click at [174, 72] on span "add Crear Auditoría" at bounding box center [147, 70] width 65 height 8
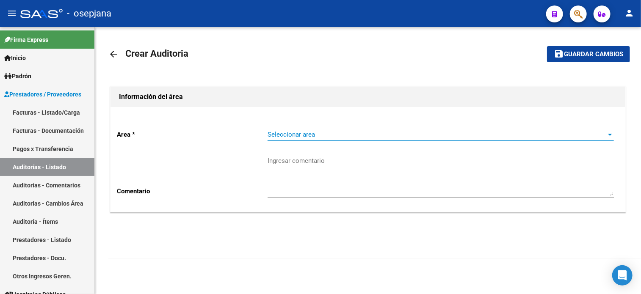
click at [287, 138] on span "Seleccionar area" at bounding box center [437, 135] width 339 height 8
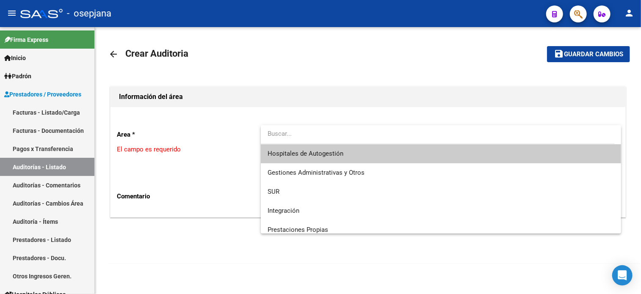
click at [290, 151] on span "Hospitales de Autogestión" at bounding box center [306, 154] width 76 height 8
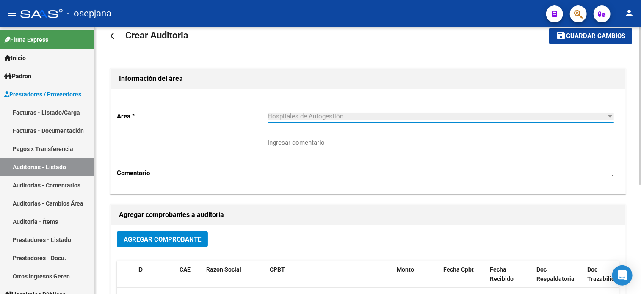
scroll to position [19, 0]
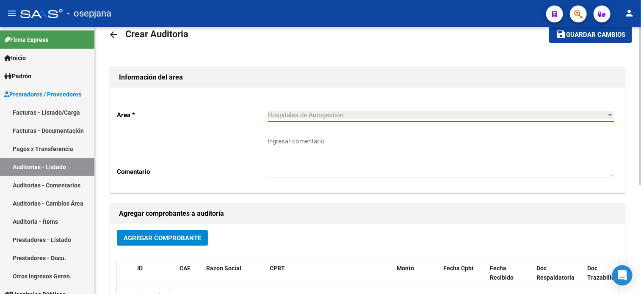
click at [157, 232] on button "Agregar Comprobante" at bounding box center [162, 238] width 91 height 16
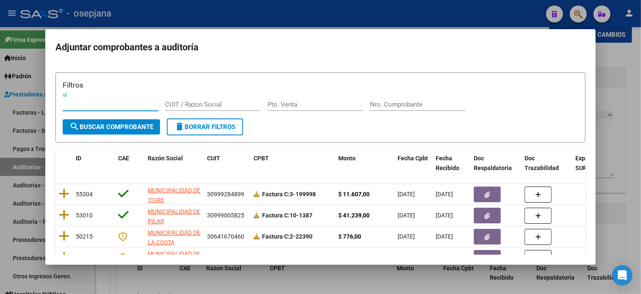
click at [293, 100] on div "Pto. Venta" at bounding box center [316, 104] width 96 height 13
type input "3"
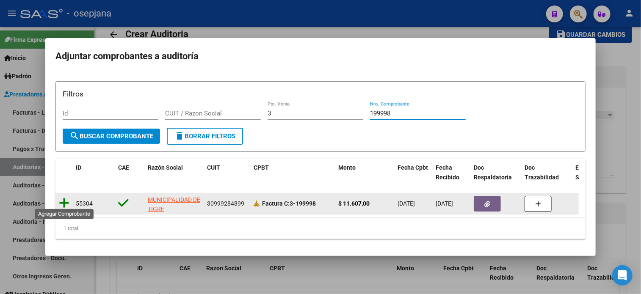
type input "199998"
click at [62, 203] on icon at bounding box center [64, 203] width 11 height 12
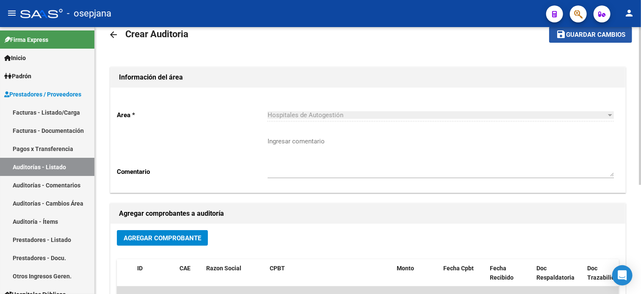
click at [573, 36] on span "Guardar cambios" at bounding box center [595, 35] width 59 height 8
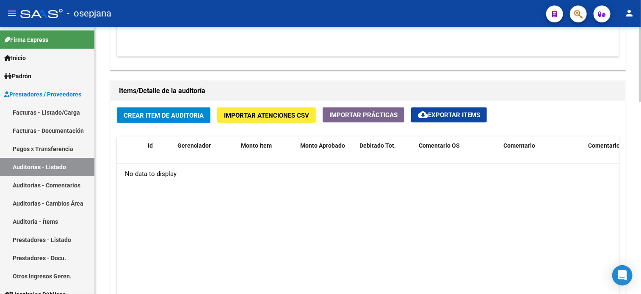
scroll to position [563, 0]
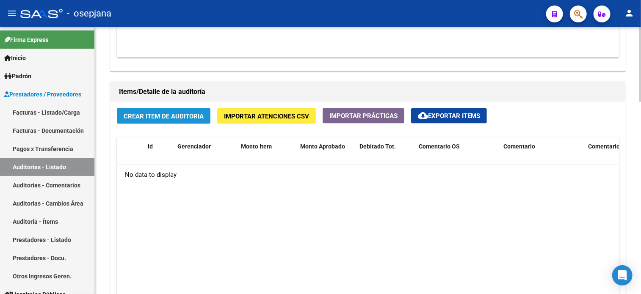
click at [197, 108] on button "Crear Item de Auditoria" at bounding box center [164, 116] width 94 height 16
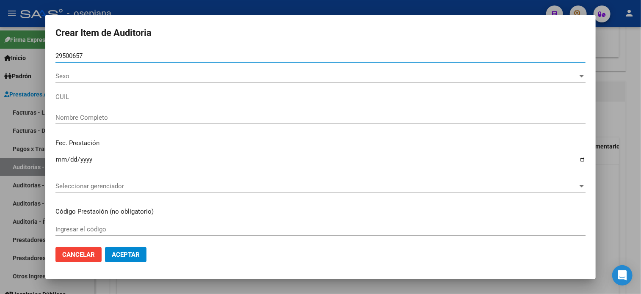
type input "29500657"
click at [105, 247] on button "Aceptar" at bounding box center [126, 254] width 42 height 15
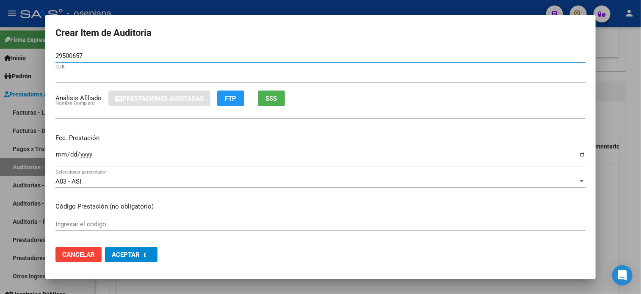
type input "23295006579"
type input "[PERSON_NAME]"
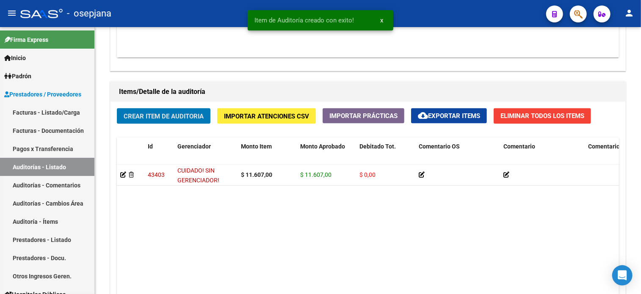
scroll to position [564, 0]
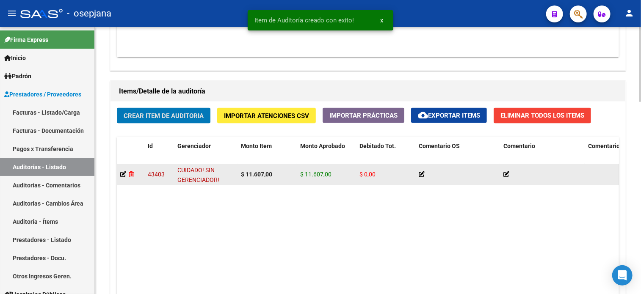
click at [131, 174] on icon at bounding box center [131, 175] width 5 height 6
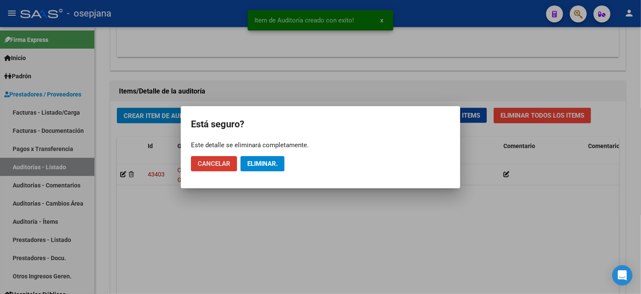
click at [267, 161] on span "Eliminar." at bounding box center [262, 164] width 30 height 8
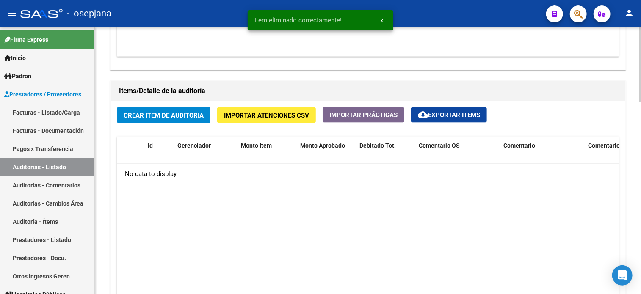
scroll to position [563, 0]
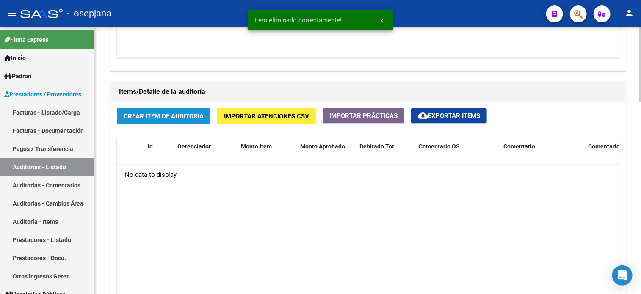
click at [177, 116] on span "Crear Item de Auditoria" at bounding box center [164, 117] width 80 height 8
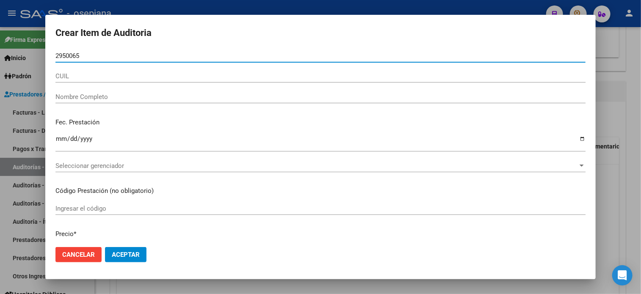
type input "29500657"
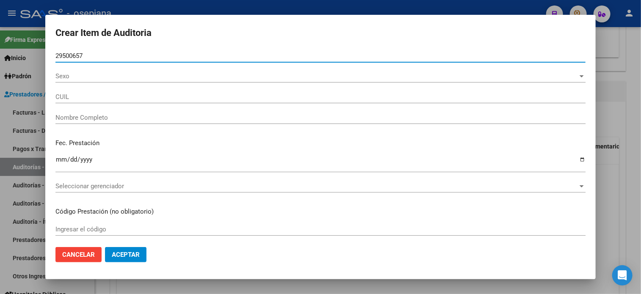
type input "23295006579"
type input "[PERSON_NAME]"
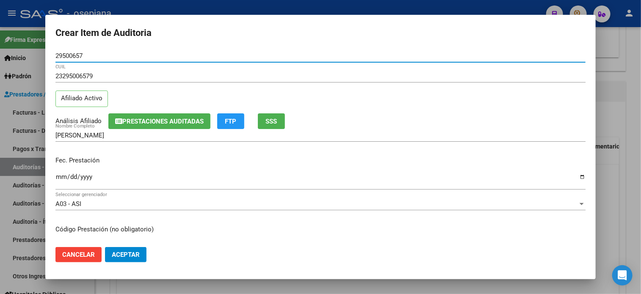
type input "29500657"
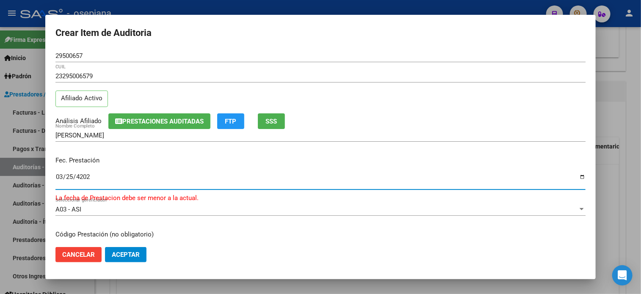
type input "[DATE]"
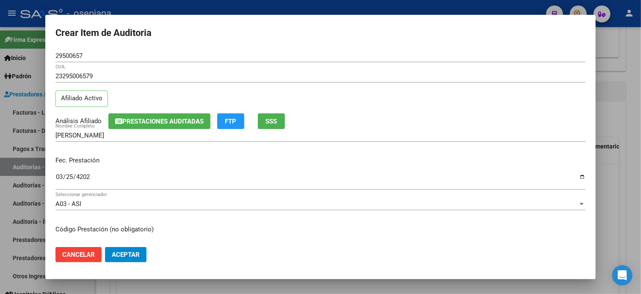
scroll to position [102, 0]
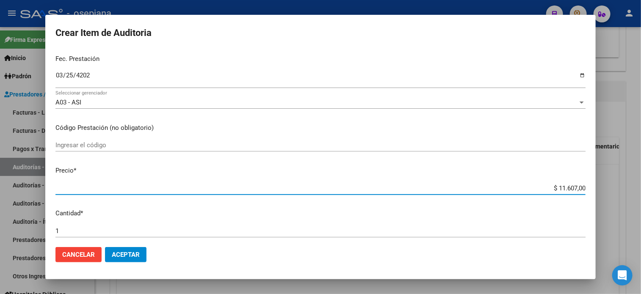
type input "$ 0,03"
type input "$ 0,39"
type input "$ 3,99"
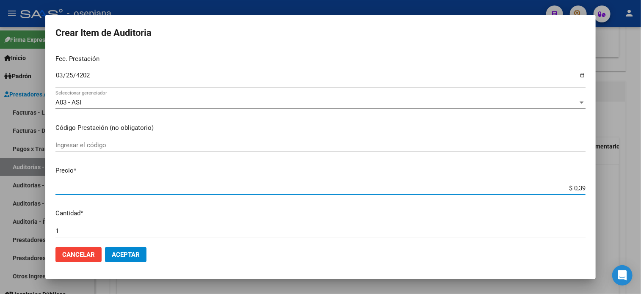
type input "$ 3,99"
type input "$ 39,98"
type input "$ 399,80"
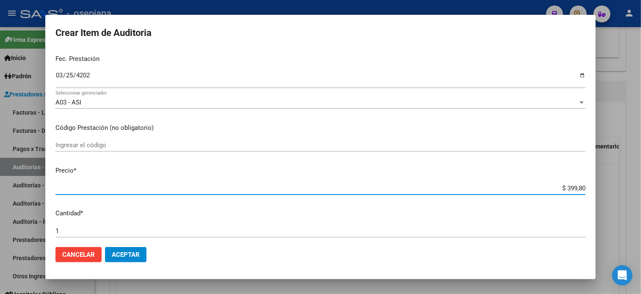
type input "$ 3.998,00"
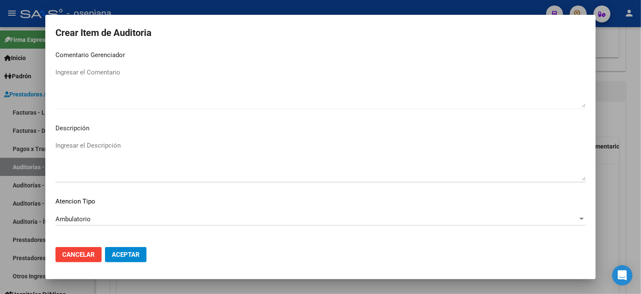
scroll to position [571, 0]
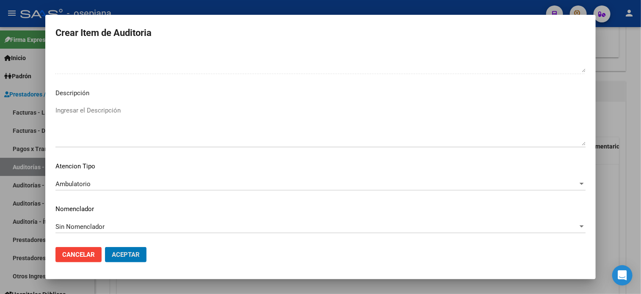
click at [105, 247] on button "Aceptar" at bounding box center [126, 254] width 42 height 15
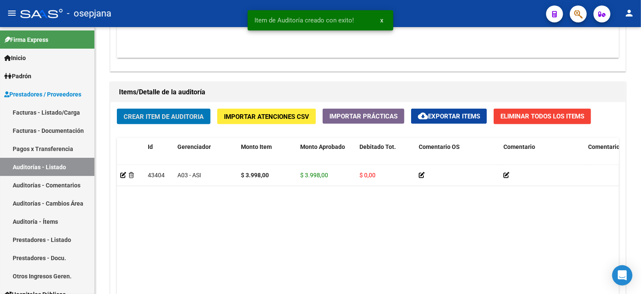
scroll to position [564, 0]
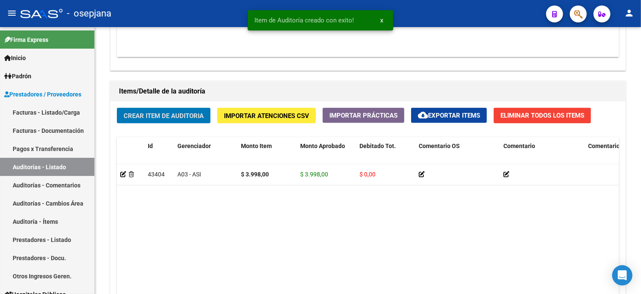
click at [117, 108] on button "Crear Item de Auditoria" at bounding box center [164, 116] width 94 height 16
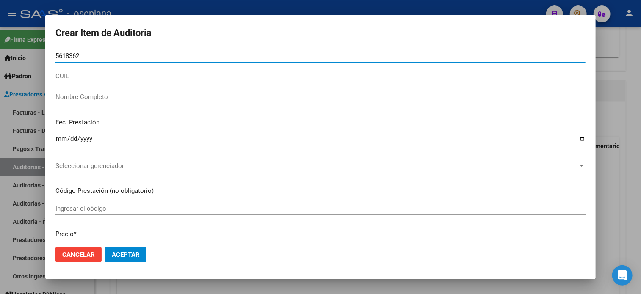
type input "56183626"
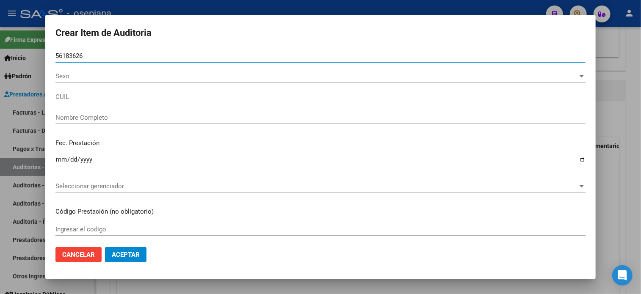
type input "20561836265"
type input "[PERSON_NAME] -"
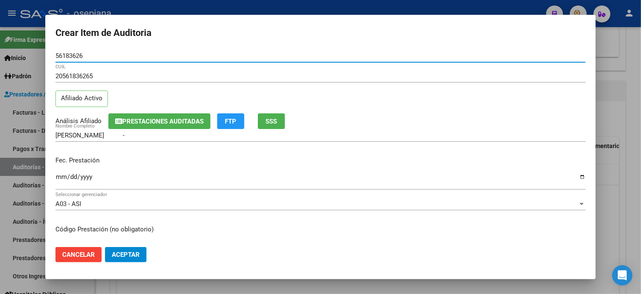
type input "56183626"
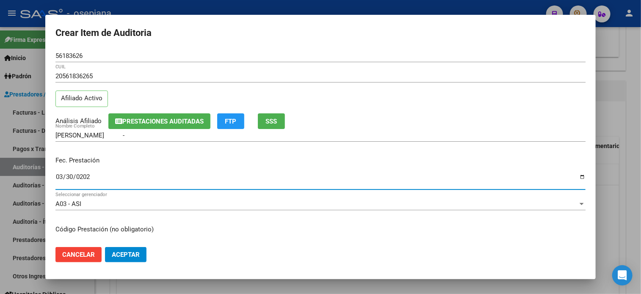
type input "[DATE]"
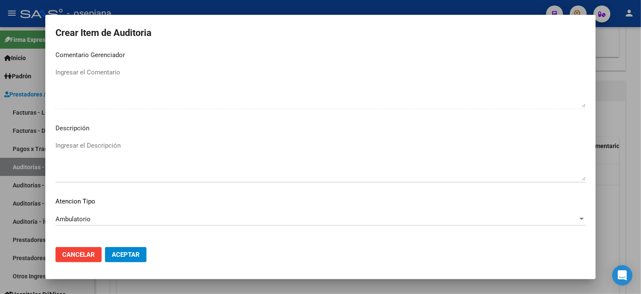
scroll to position [571, 0]
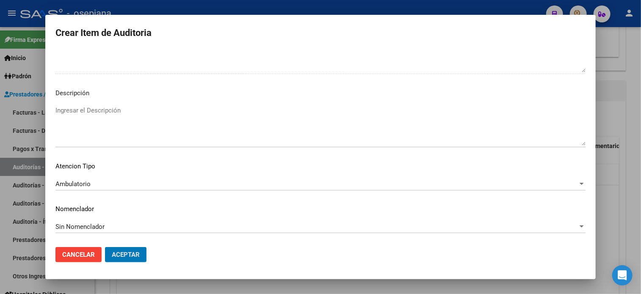
click at [105, 247] on button "Aceptar" at bounding box center [126, 254] width 42 height 15
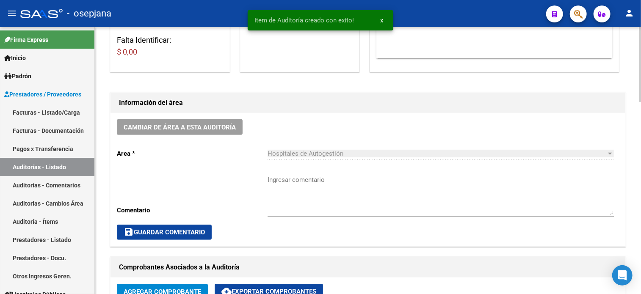
scroll to position [0, 0]
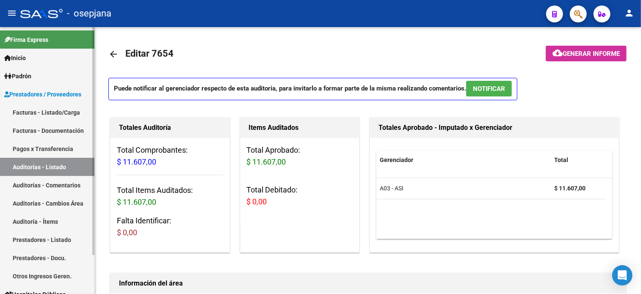
click at [73, 112] on link "Facturas - Listado/Carga" at bounding box center [47, 112] width 94 height 18
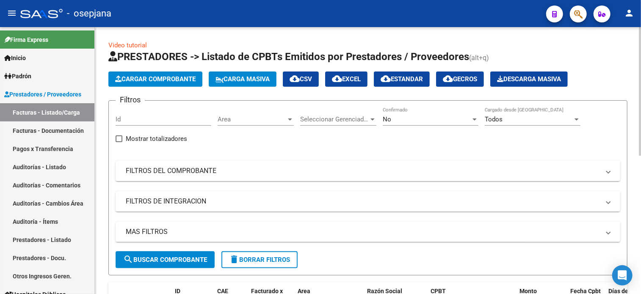
click at [242, 118] on span "Area" at bounding box center [252, 120] width 69 height 8
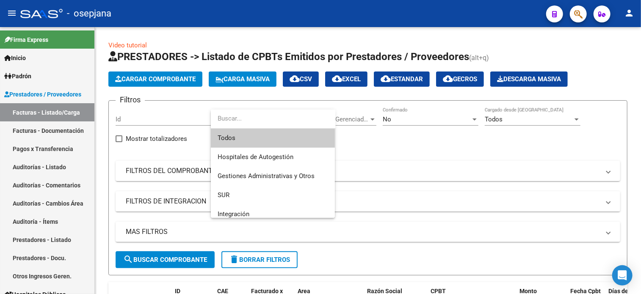
click at [246, 138] on span "Todos" at bounding box center [273, 138] width 111 height 19
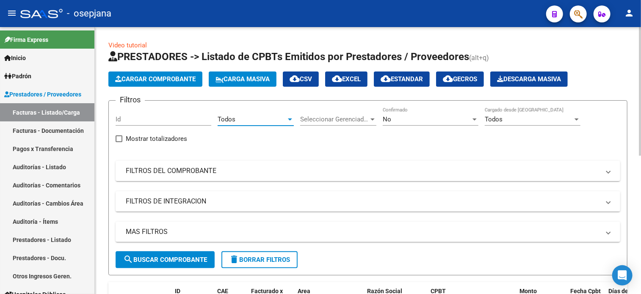
click at [356, 116] on span "Seleccionar Gerenciador" at bounding box center [334, 120] width 69 height 8
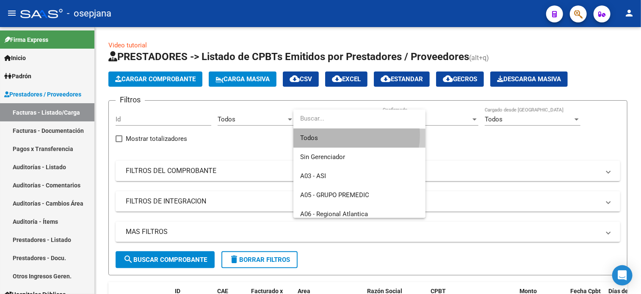
click at [347, 135] on span "Todos" at bounding box center [359, 138] width 119 height 19
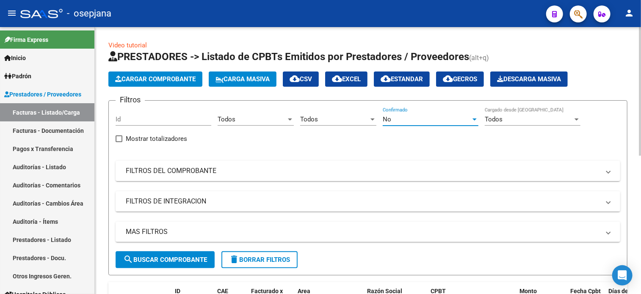
click at [404, 119] on div "No" at bounding box center [427, 120] width 88 height 8
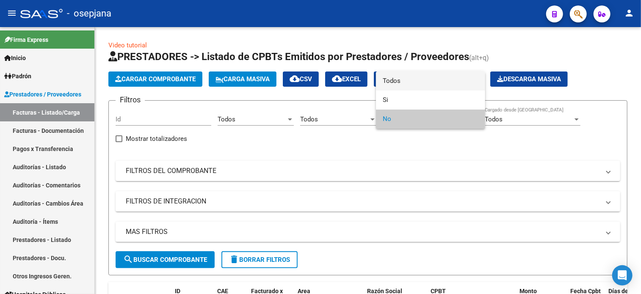
click at [393, 84] on span "Todos" at bounding box center [431, 81] width 96 height 19
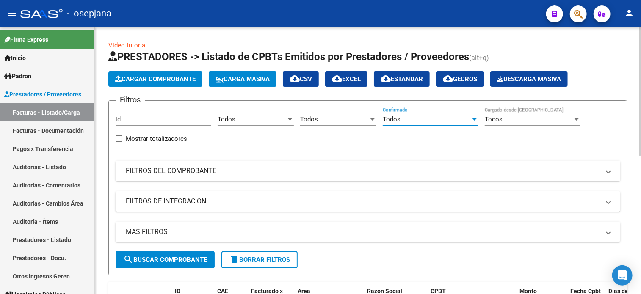
click at [318, 171] on mat-panel-title "FILTROS DEL COMPROBANTE" at bounding box center [363, 170] width 474 height 9
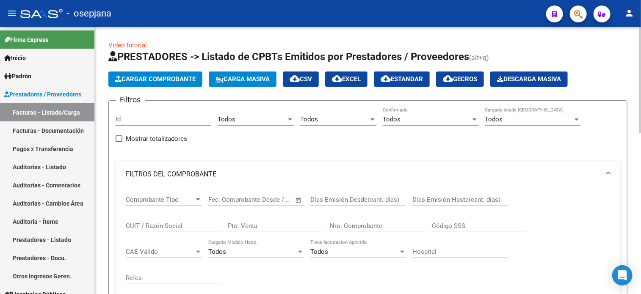
click at [251, 225] on input "Pto. Venta" at bounding box center [276, 226] width 96 height 8
type input "3"
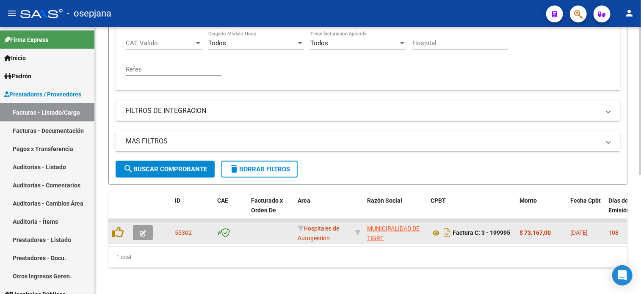
scroll to position [210, 0]
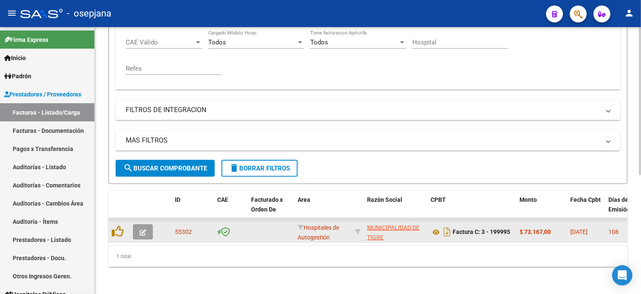
type input "199995"
click at [143, 230] on icon "button" at bounding box center [143, 233] width 6 height 6
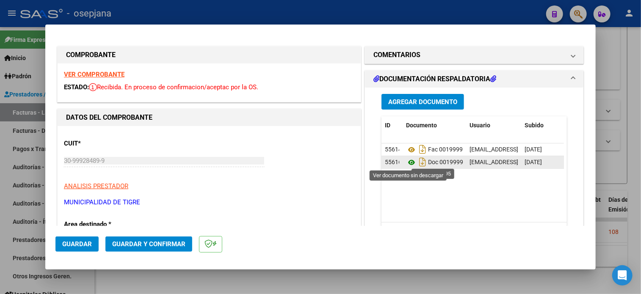
click at [408, 163] on icon at bounding box center [411, 163] width 11 height 10
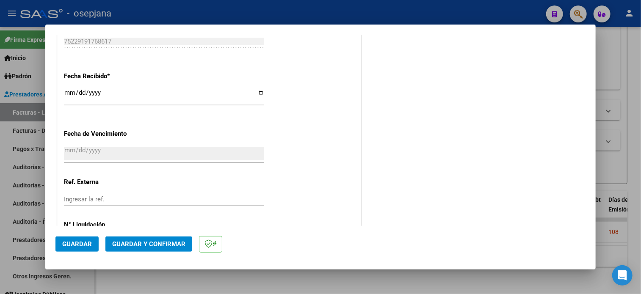
scroll to position [502, 0]
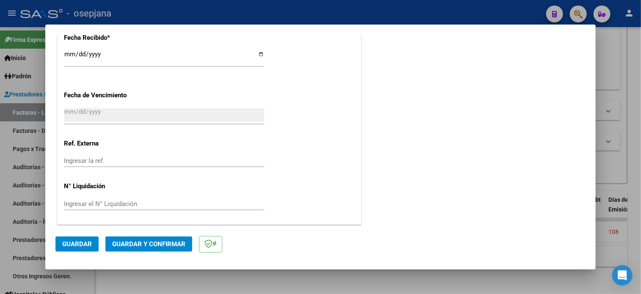
click at [71, 162] on input "Ingresar la ref." at bounding box center [164, 161] width 200 height 8
type input "7"
type input "29858"
click at [86, 244] on span "Guardar" at bounding box center [77, 245] width 30 height 8
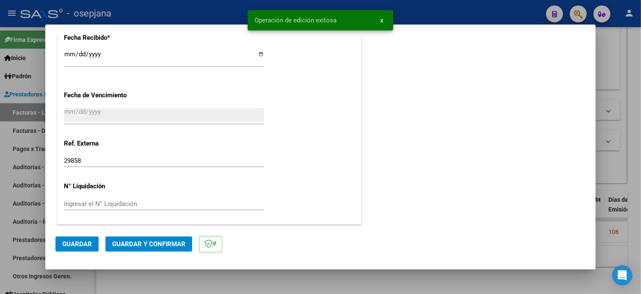
click at [161, 245] on span "Guardar y Confirmar" at bounding box center [148, 245] width 73 height 8
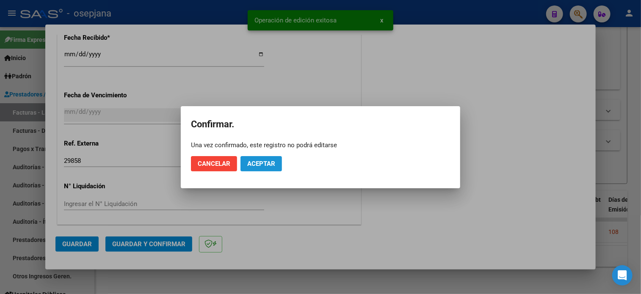
click at [262, 161] on span "Aceptar" at bounding box center [261, 164] width 28 height 8
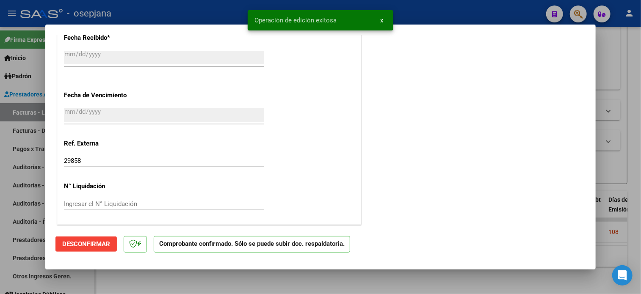
click at [17, 164] on div at bounding box center [320, 147] width 641 height 294
type input "$ 0,00"
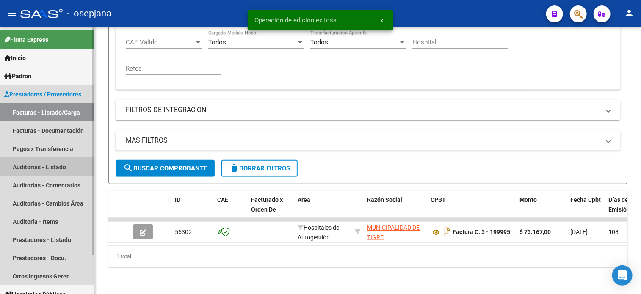
click at [17, 165] on link "Auditorías - Listado" at bounding box center [47, 167] width 94 height 18
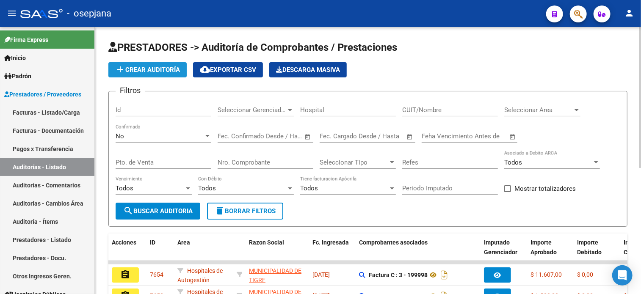
click at [146, 68] on span "add Crear Auditoría" at bounding box center [147, 70] width 65 height 8
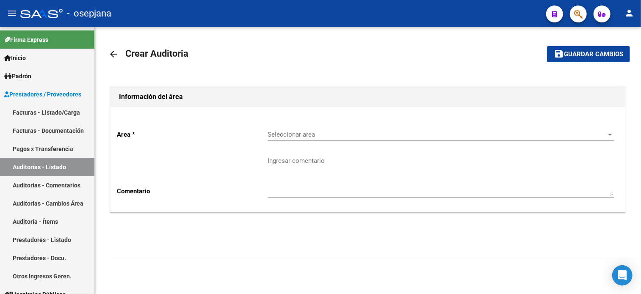
click at [363, 127] on div "Seleccionar area Seleccionar area" at bounding box center [441, 132] width 346 height 18
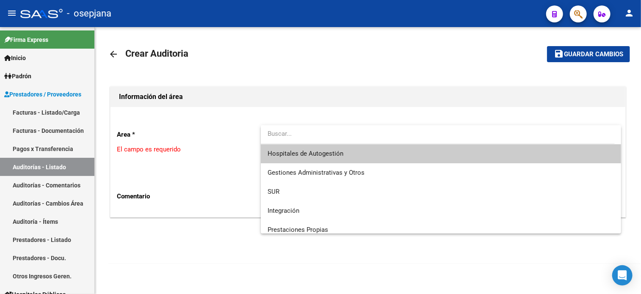
click at [346, 152] on span "Hospitales de Autogestión" at bounding box center [441, 153] width 347 height 19
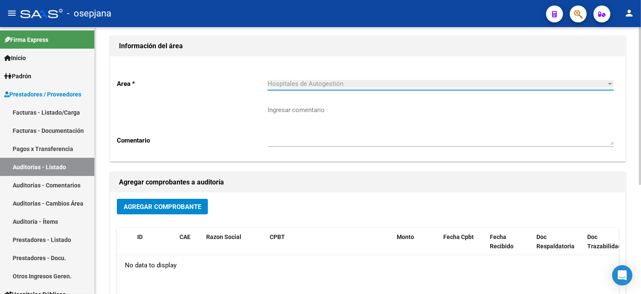
scroll to position [54, 0]
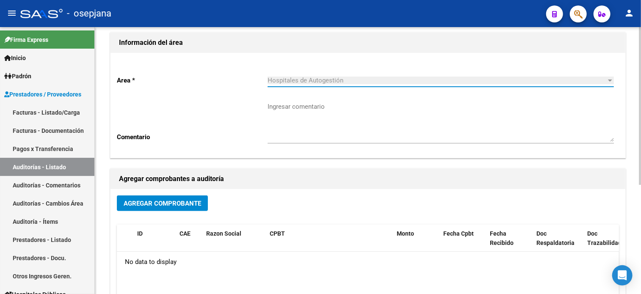
click at [140, 201] on span "Agregar Comprobante" at bounding box center [163, 204] width 78 height 8
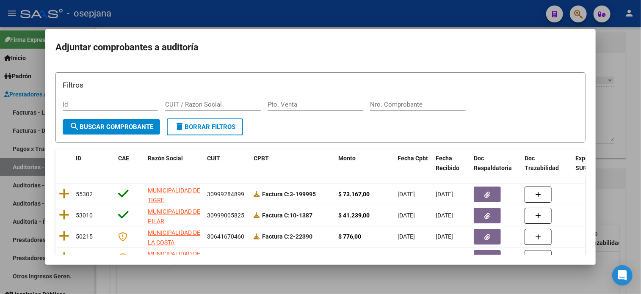
click at [312, 98] on div "Pto. Venta" at bounding box center [316, 104] width 96 height 13
type input "3"
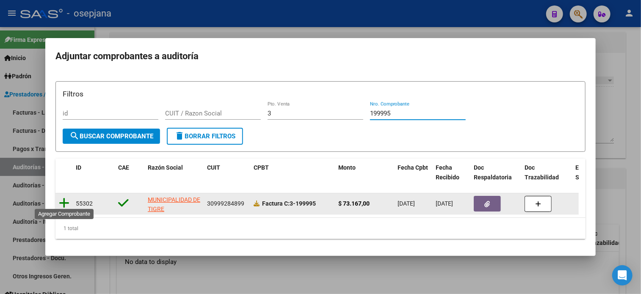
type input "199995"
click at [63, 198] on icon at bounding box center [64, 203] width 11 height 12
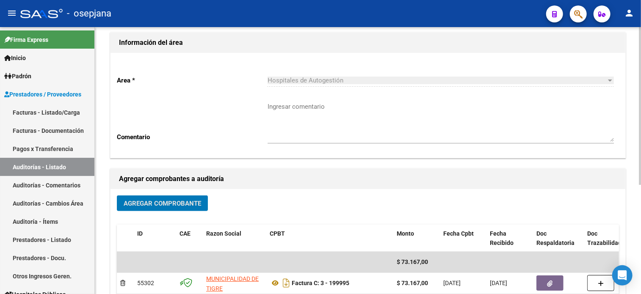
scroll to position [0, 0]
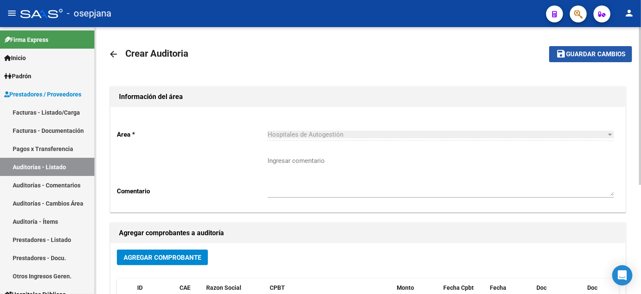
click at [576, 53] on span "Guardar cambios" at bounding box center [595, 55] width 59 height 8
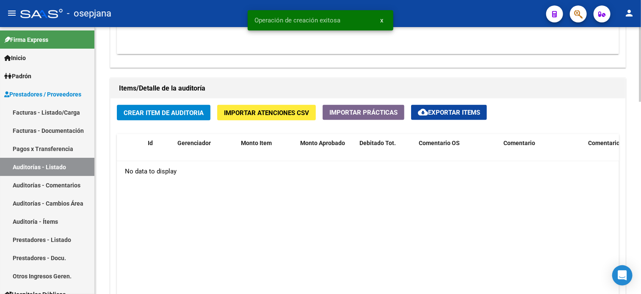
scroll to position [566, 0]
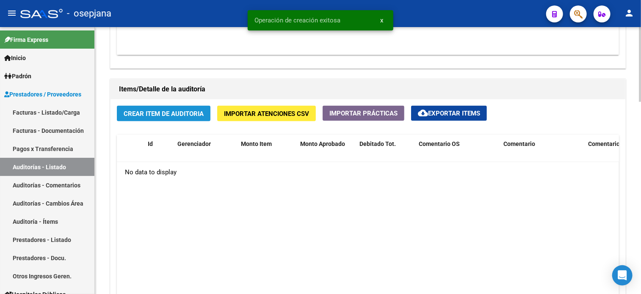
click at [161, 110] on span "Crear Item de Auditoria" at bounding box center [164, 114] width 80 height 8
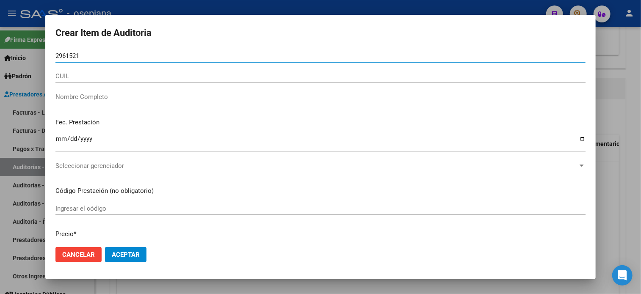
type input "29615214"
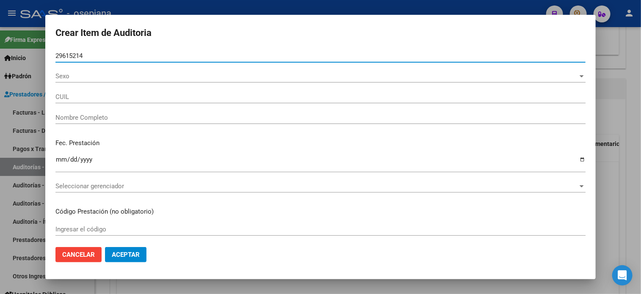
type input "27296152140"
type input "[PERSON_NAME]"
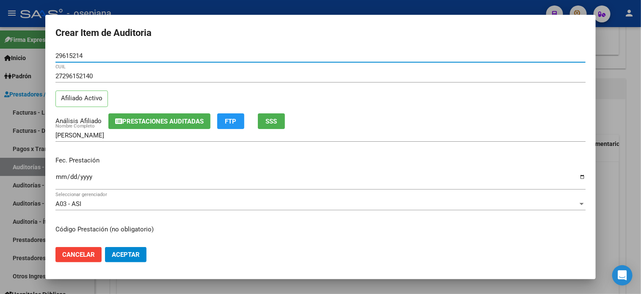
type input "29615214"
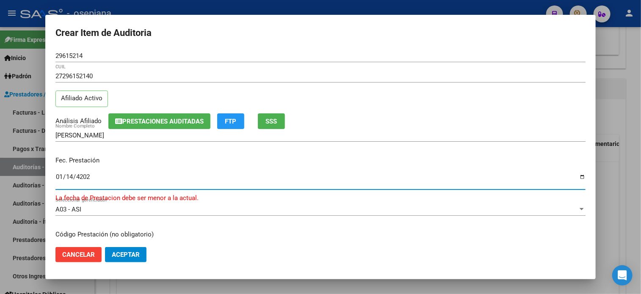
type input "[DATE]"
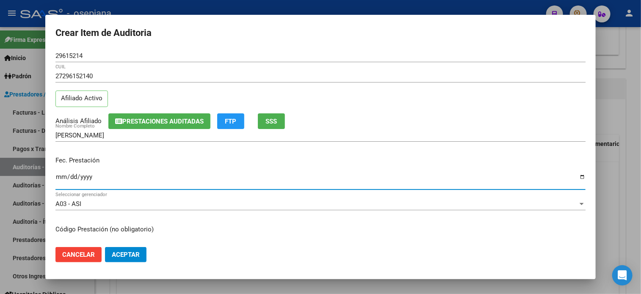
type input "[DATE]"
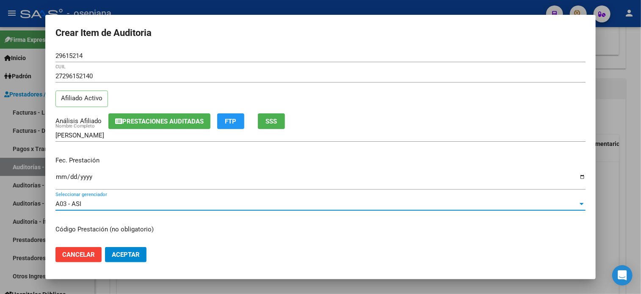
scroll to position [102, 0]
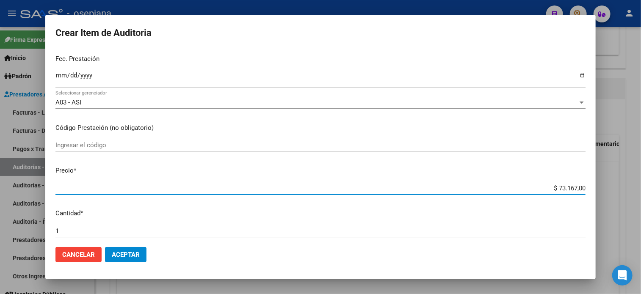
type input "$ 0,01"
type input "$ 0,12"
type input "$ 1,26"
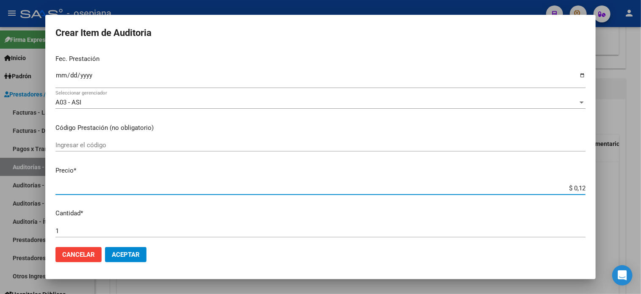
type input "$ 1,26"
type input "$ 12,67"
type input "$ 126,70"
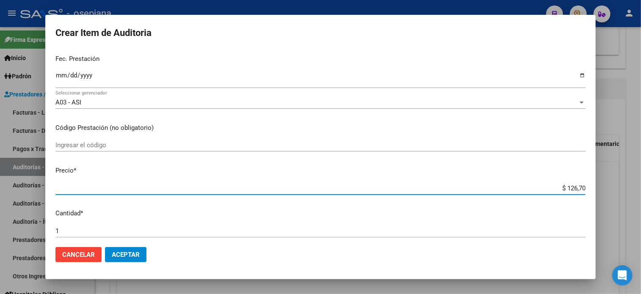
type input "$ 1.267,00"
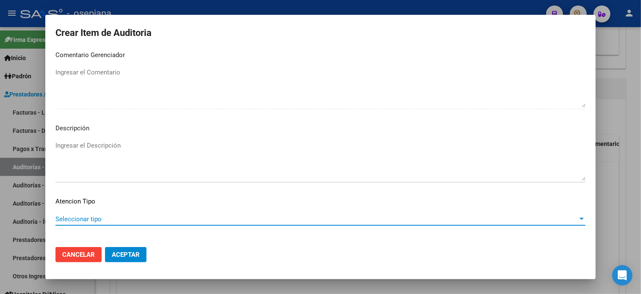
scroll to position [571, 0]
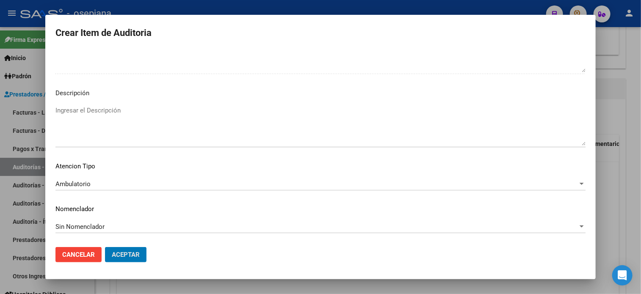
click at [105, 247] on button "Aceptar" at bounding box center [126, 254] width 42 height 15
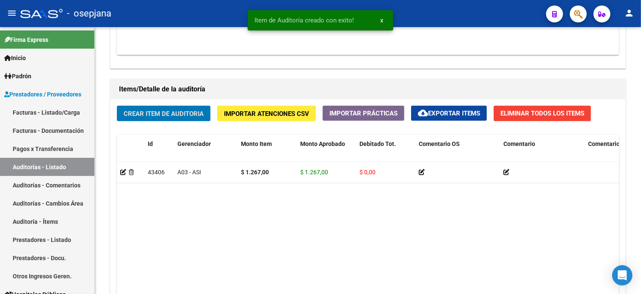
scroll to position [567, 0]
click at [117, 105] on button "Crear Item de Auditoria" at bounding box center [164, 113] width 94 height 16
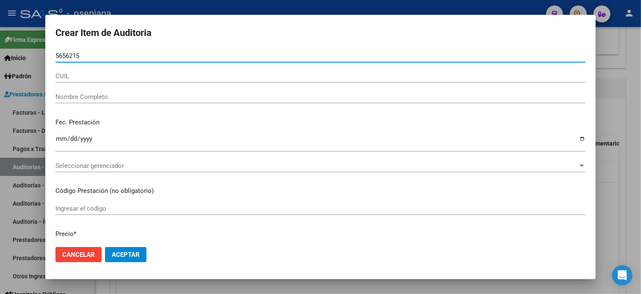
type input "56562157"
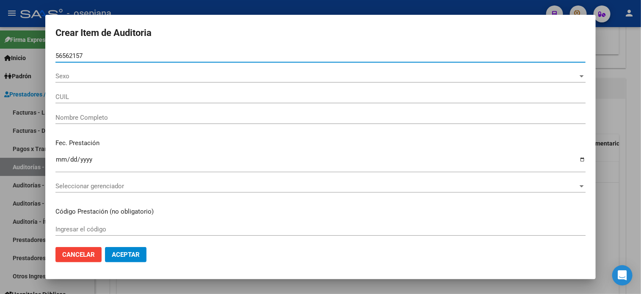
type input "20565621573"
type input "[PERSON_NAME]"
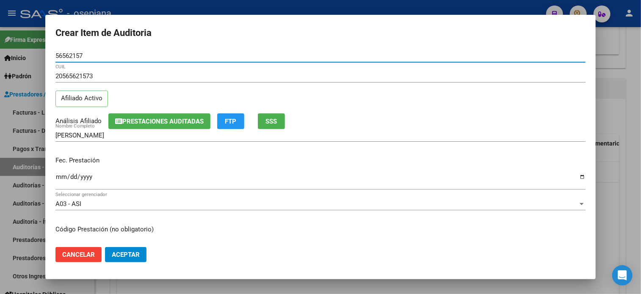
type input "56562157"
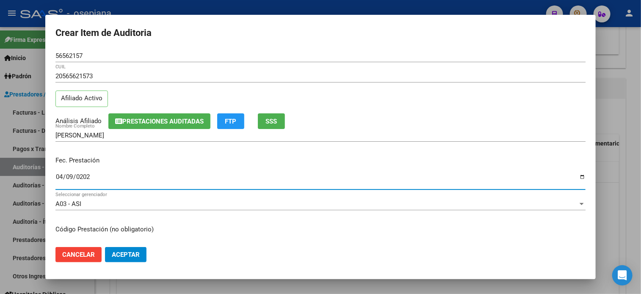
type input "[DATE]"
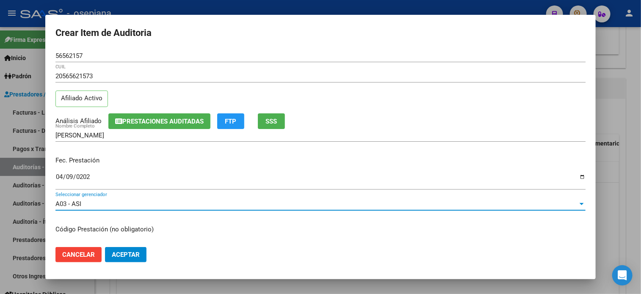
scroll to position [102, 0]
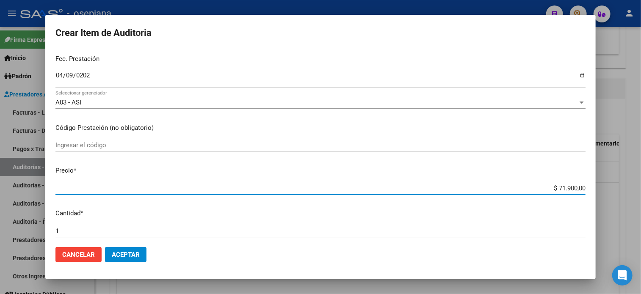
type input "$ 0,03"
type input "$ 0,39"
type input "$ 3,99"
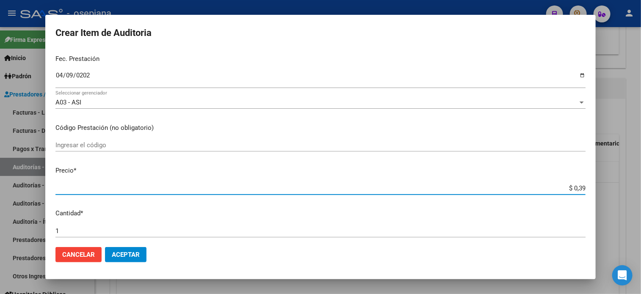
type input "$ 3,99"
type input "$ 39,98"
type input "$ 399,80"
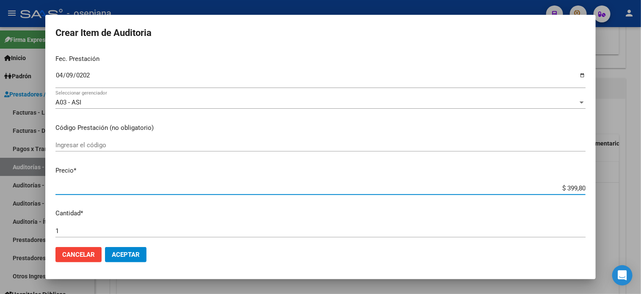
type input "$ 3.998,00"
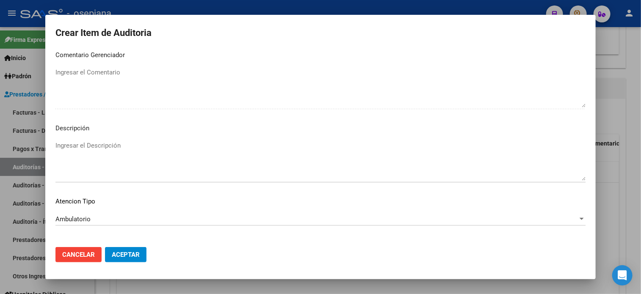
scroll to position [571, 0]
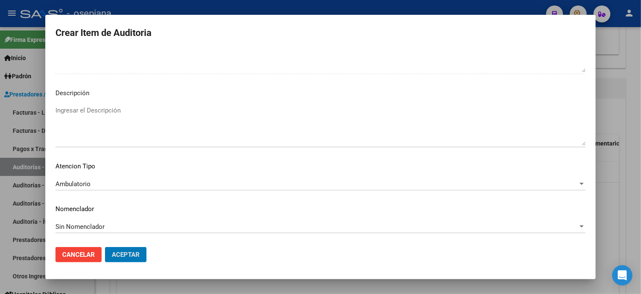
click at [105, 247] on button "Aceptar" at bounding box center [126, 254] width 42 height 15
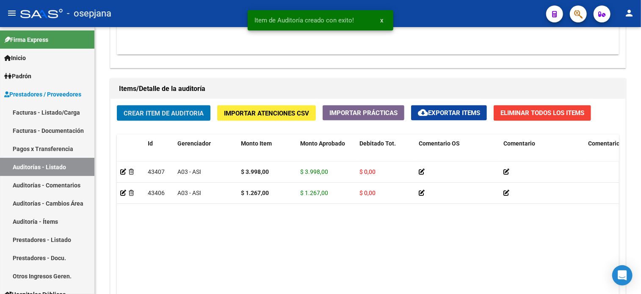
click at [117, 105] on button "Crear Item de Auditoria" at bounding box center [164, 113] width 94 height 16
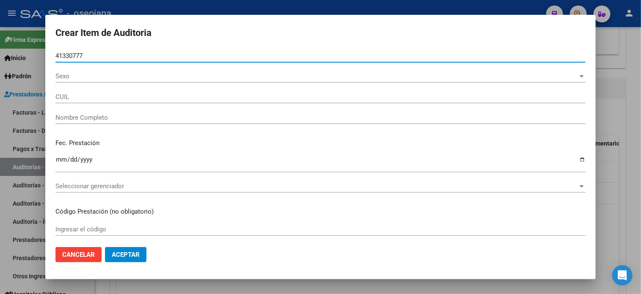
type input "41330777"
type input "27413307770"
type input "[PERSON_NAME]"
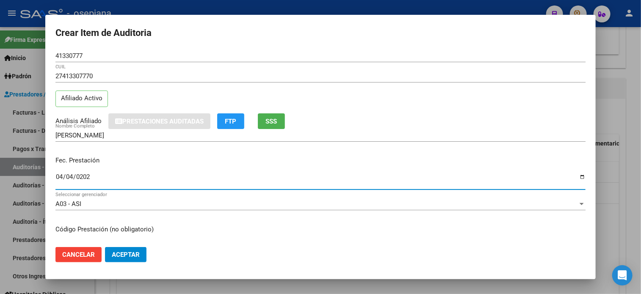
type input "[DATE]"
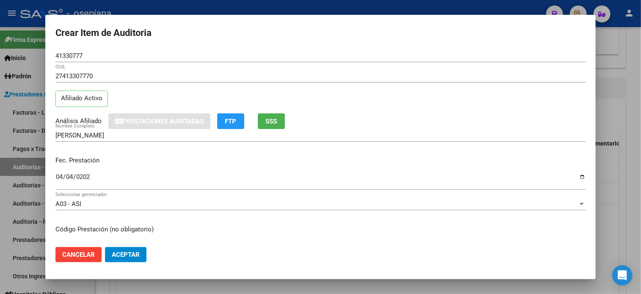
scroll to position [102, 0]
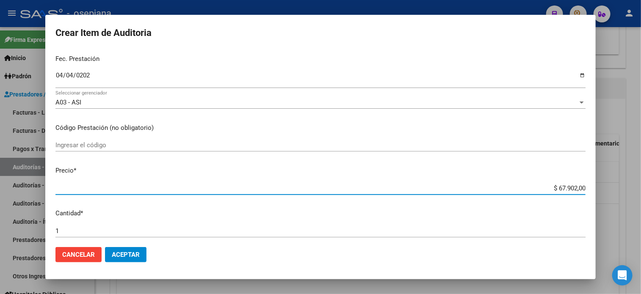
type input "$ 0,03"
type input "$ 0,39"
type input "$ 3,99"
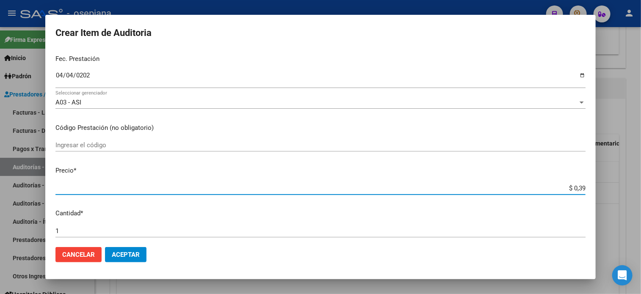
type input "$ 3,99"
type input "$ 39,98"
type input "$ 399,80"
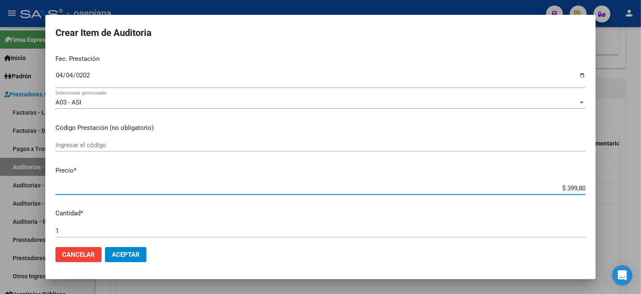
type input "$ 3.998,00"
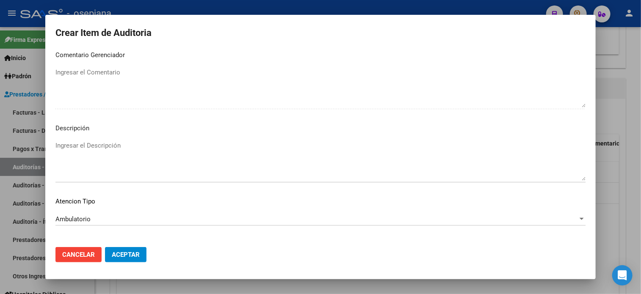
scroll to position [571, 0]
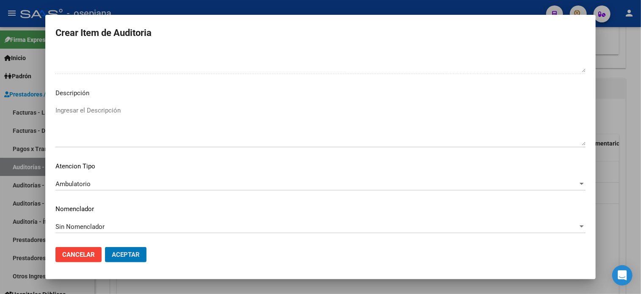
click at [105, 247] on button "Aceptar" at bounding box center [126, 254] width 42 height 15
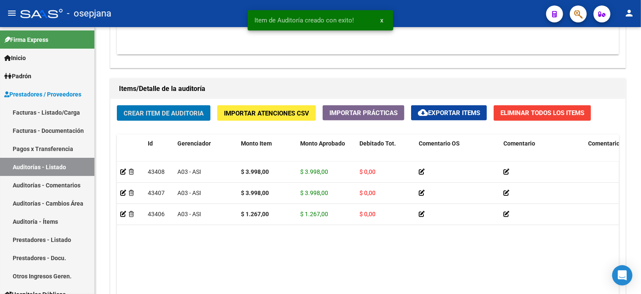
click at [117, 105] on button "Crear Item de Auditoria" at bounding box center [164, 113] width 94 height 16
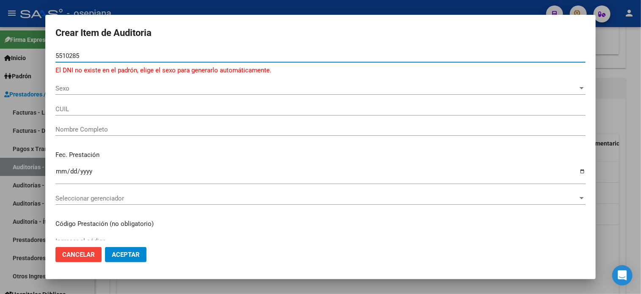
type input "55102859"
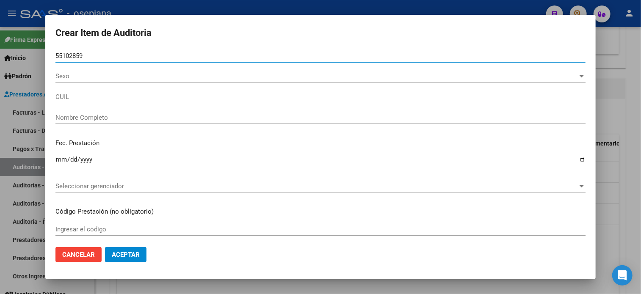
type input "27551028599"
type input "[PERSON_NAME] -"
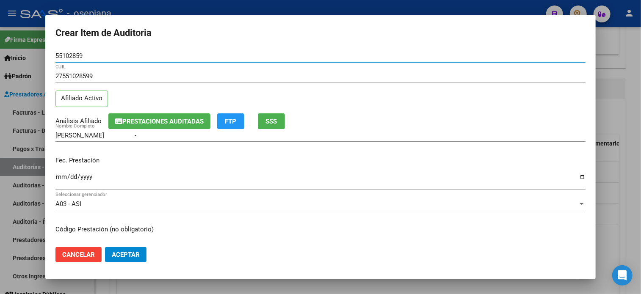
type input "55102859"
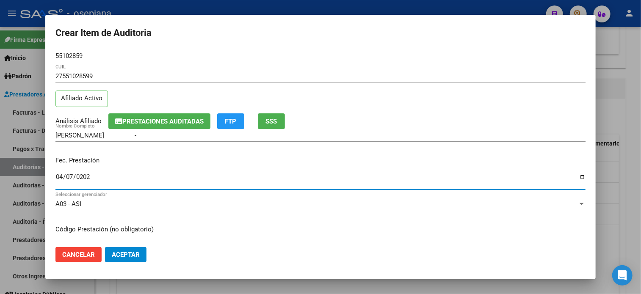
type input "[DATE]"
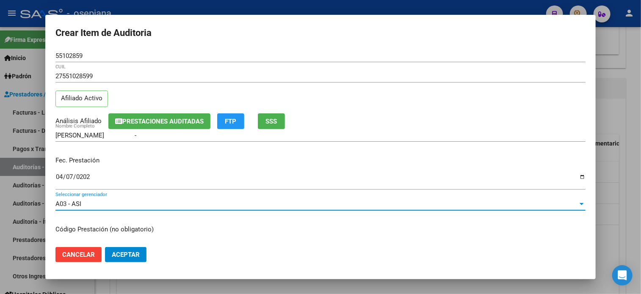
scroll to position [102, 0]
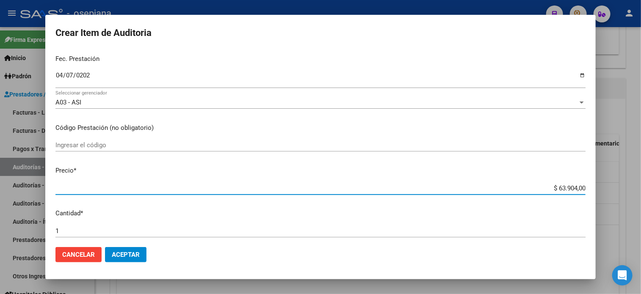
type input "$ 0,03"
type input "$ 0,39"
type input "$ 3,99"
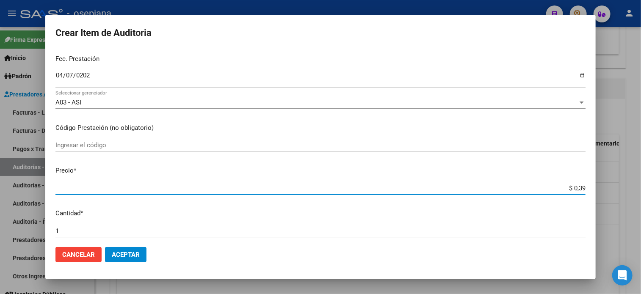
type input "$ 3,99"
type input "$ 39,98"
type input "$ 399,80"
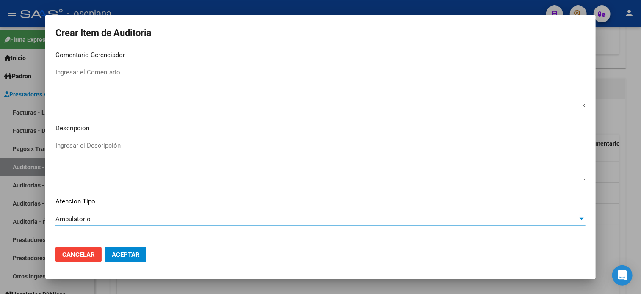
scroll to position [571, 0]
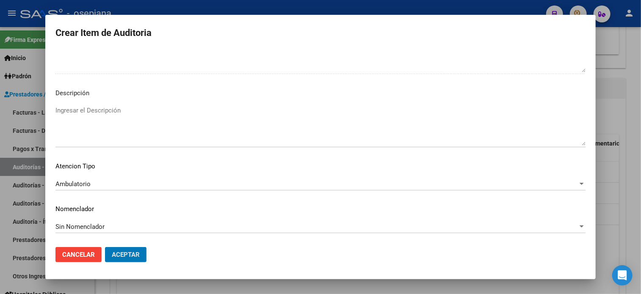
click at [105, 247] on button "Aceptar" at bounding box center [126, 254] width 42 height 15
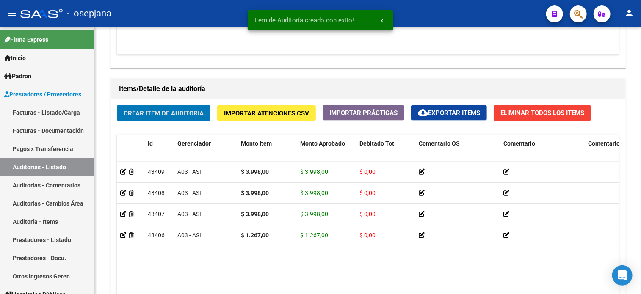
click at [117, 105] on button "Crear Item de Auditoria" at bounding box center [164, 113] width 94 height 16
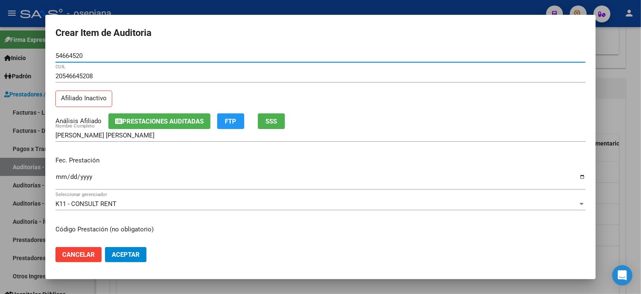
click at [277, 118] on span "SSS" at bounding box center [271, 122] width 11 height 8
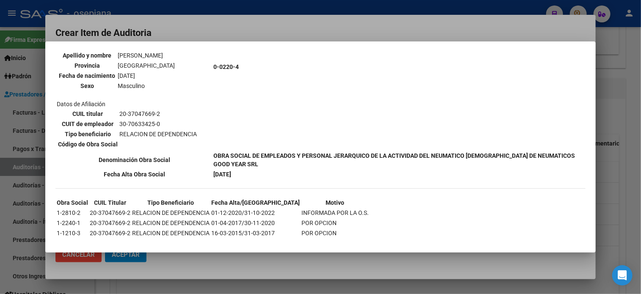
scroll to position [417, 0]
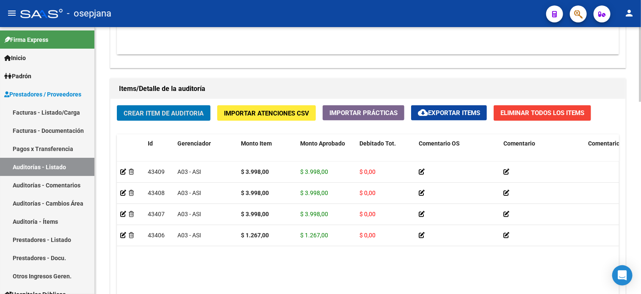
click at [156, 115] on span "Crear Item de Auditoria" at bounding box center [164, 114] width 80 height 8
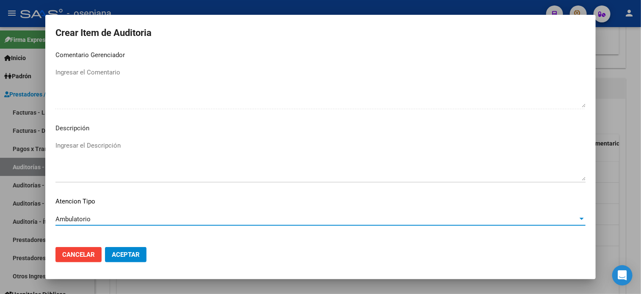
scroll to position [571, 0]
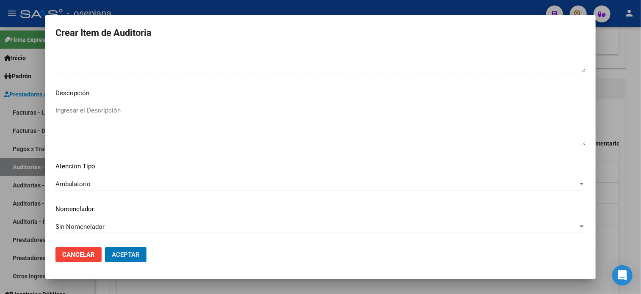
click at [105, 247] on button "Aceptar" at bounding box center [126, 254] width 42 height 15
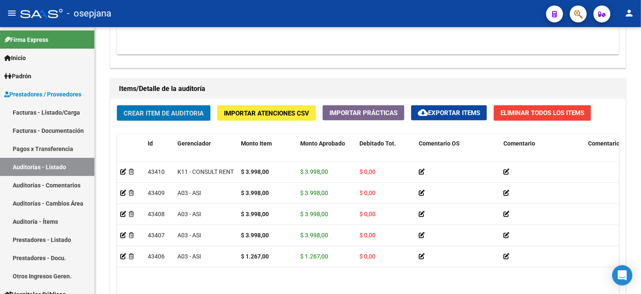
click at [117, 105] on button "Crear Item de Auditoria" at bounding box center [164, 113] width 94 height 16
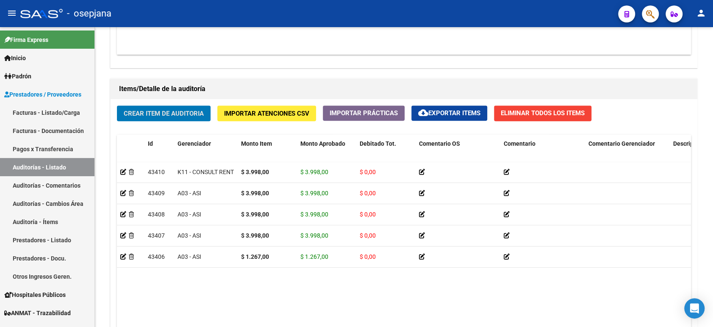
scroll to position [567, 0]
drag, startPoint x: 607, startPoint y: 0, endPoint x: 460, endPoint y: 292, distance: 326.7
click at [460, 292] on datatable-body "43410 K11 - CONSULT RENT $ 3.998,00 $ 3.998,00 $ 0,00 20546645208 54664520 [PER…" at bounding box center [403, 252] width 573 height 181
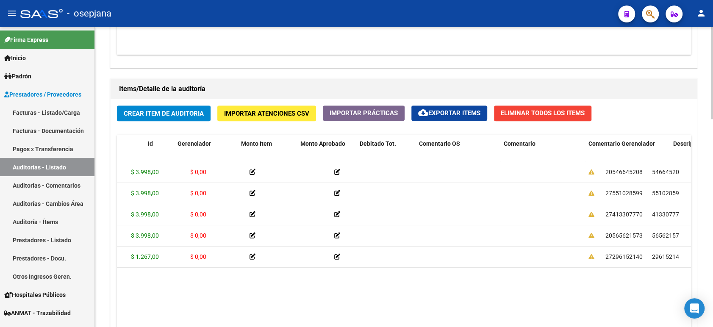
scroll to position [0, 0]
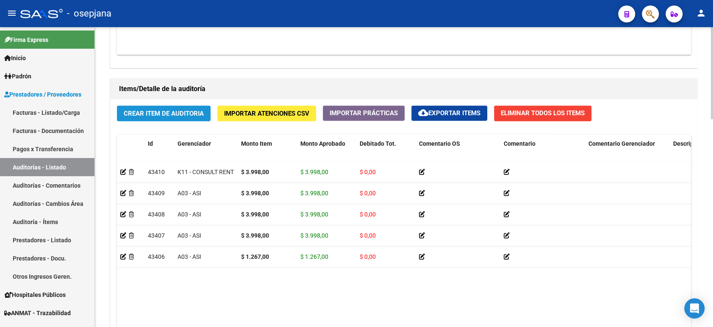
click at [171, 118] on button "Crear Item de Auditoria" at bounding box center [164, 113] width 94 height 16
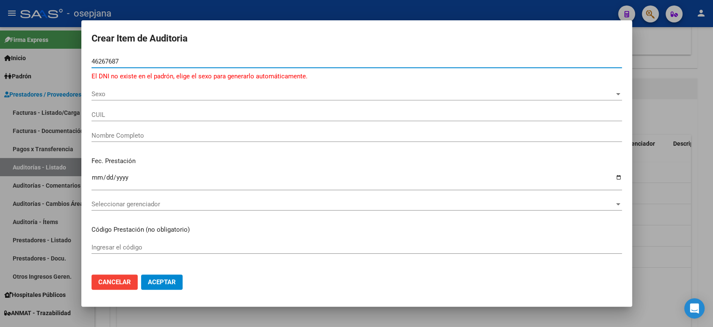
click at [205, 100] on div "Sexo Sexo" at bounding box center [356, 94] width 530 height 13
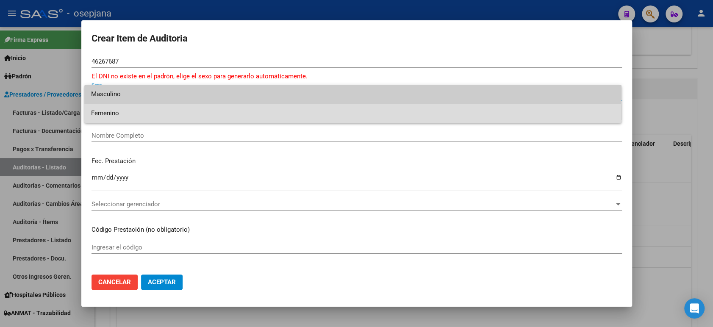
click at [194, 117] on span "Femenino" at bounding box center [352, 113] width 523 height 19
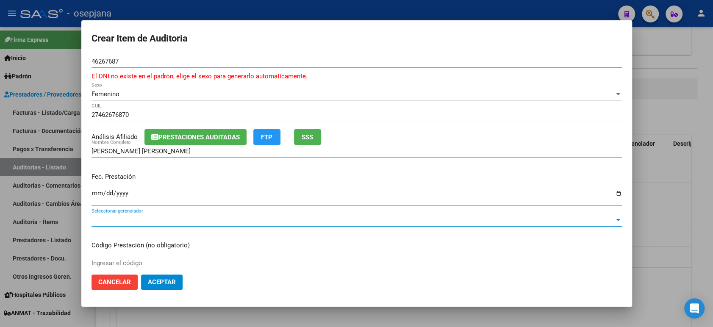
click at [606, 224] on div "Seleccionar gerenciador Seleccionar gerenciador" at bounding box center [356, 219] width 530 height 13
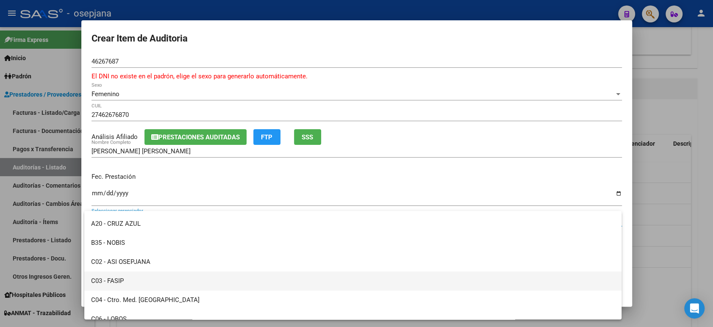
scroll to position [130, 0]
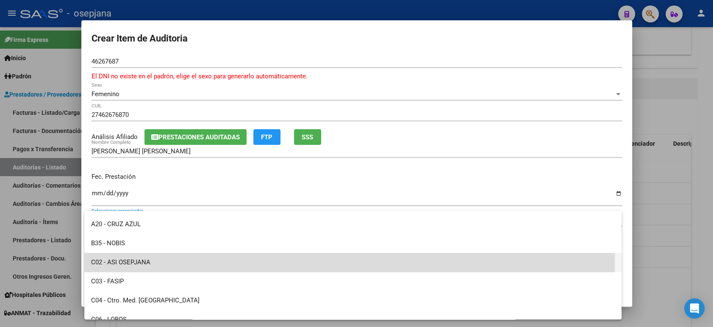
click at [170, 261] on span "C02 - ASI OSEPJANA" at bounding box center [352, 262] width 523 height 19
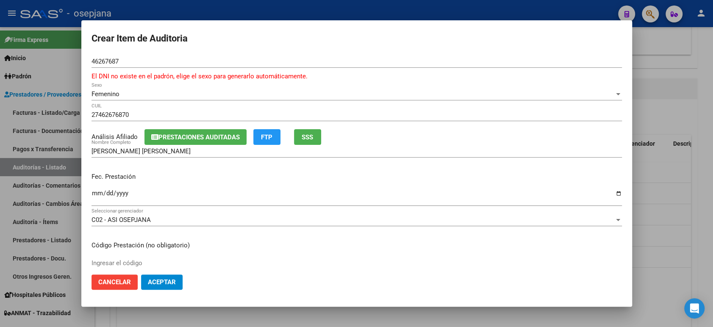
scroll to position [144, 0]
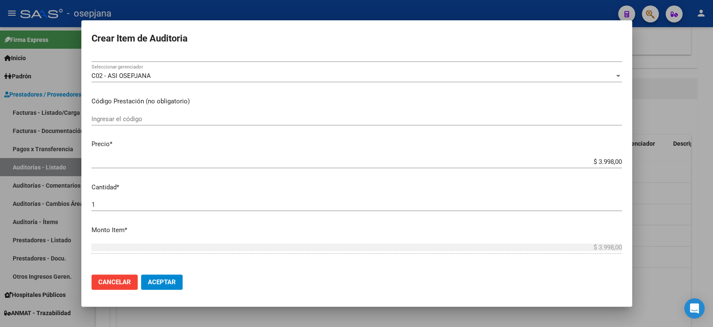
click at [188, 190] on p "Cantidad *" at bounding box center [356, 188] width 530 height 10
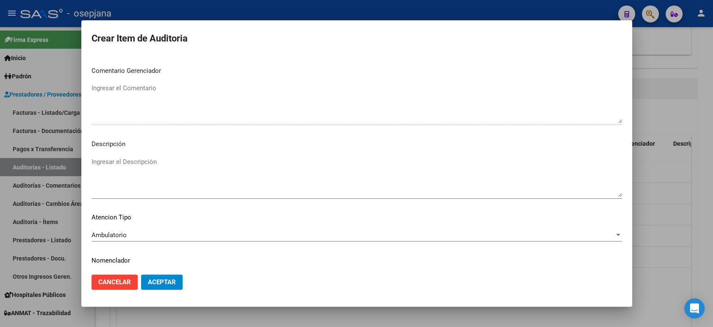
scroll to position [560, 0]
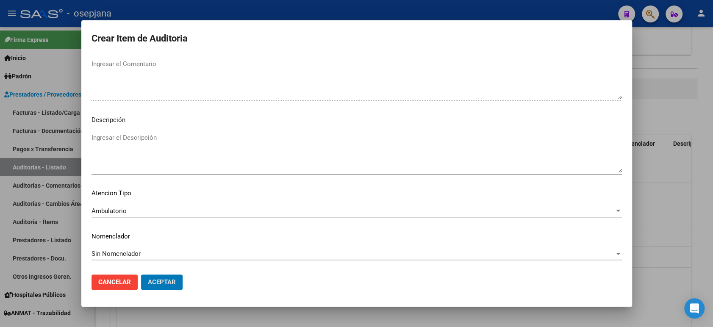
click at [141, 274] on button "Aceptar" at bounding box center [162, 281] width 42 height 15
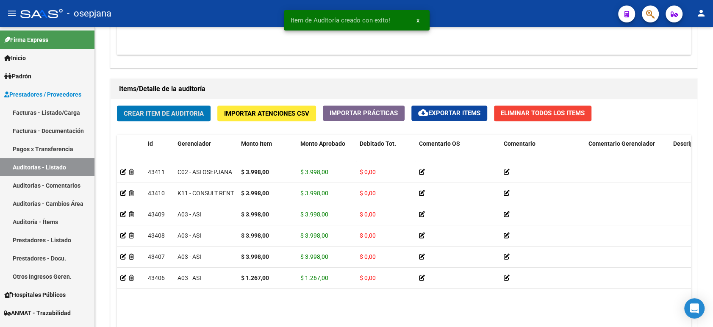
click at [117, 105] on button "Crear Item de Auditoria" at bounding box center [164, 113] width 94 height 16
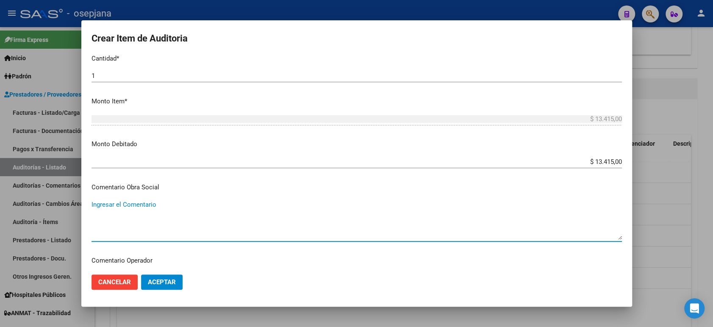
scroll to position [379, 0]
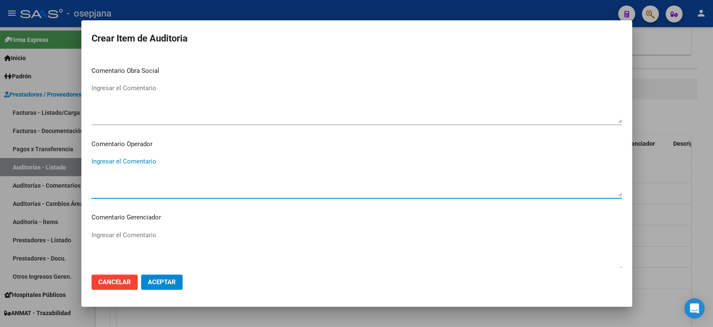
paste textarea "EL PACIENTE SE DEBE FACTURAR A ASI"
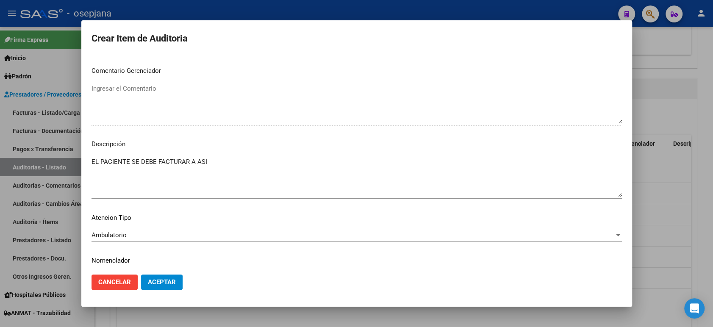
scroll to position [550, 0]
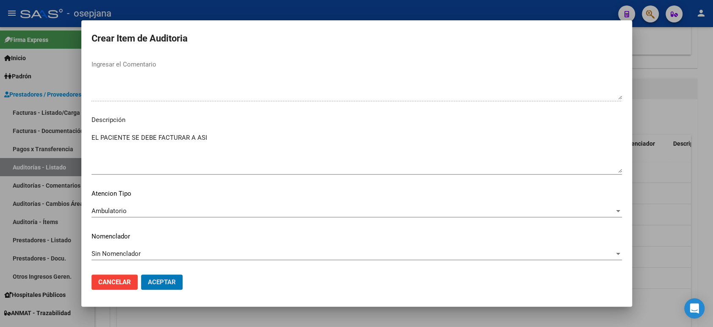
click at [141, 274] on button "Aceptar" at bounding box center [162, 281] width 42 height 15
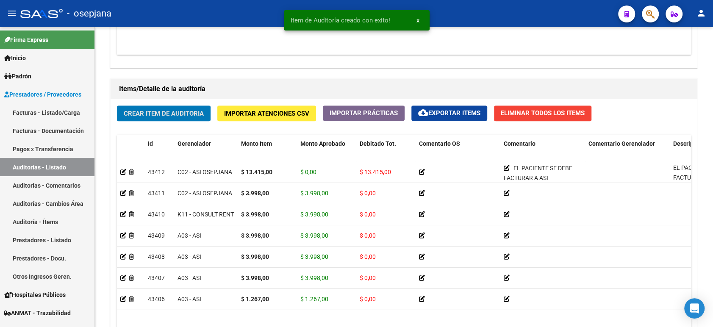
click at [117, 105] on button "Crear Item de Auditoria" at bounding box center [164, 113] width 94 height 16
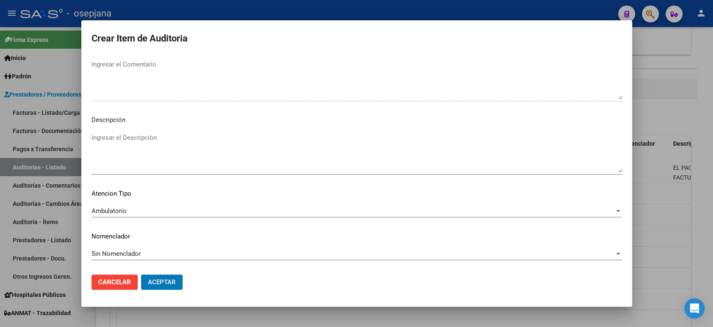
click at [141, 274] on button "Aceptar" at bounding box center [162, 281] width 42 height 15
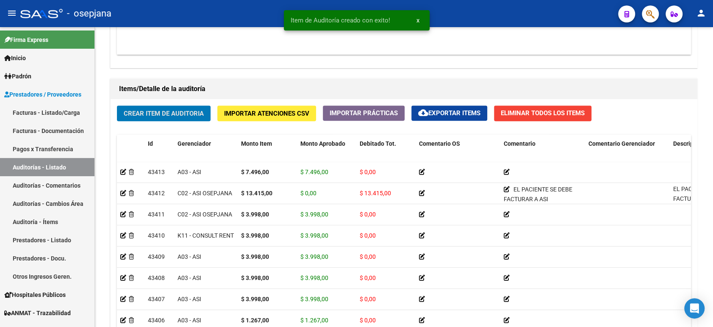
click at [117, 105] on button "Crear Item de Auditoria" at bounding box center [164, 113] width 94 height 16
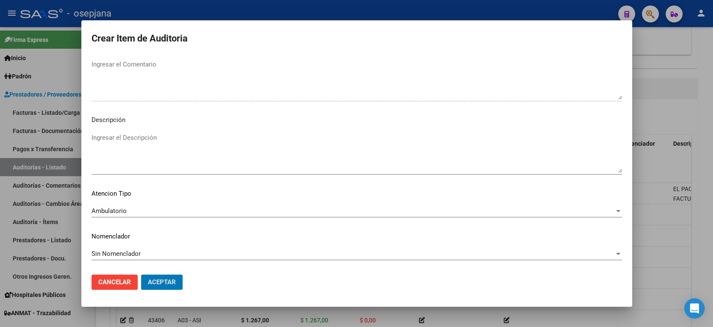
click at [141, 274] on button "Aceptar" at bounding box center [162, 281] width 42 height 15
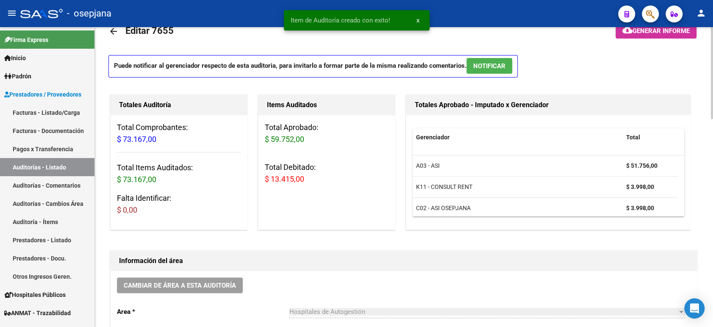
scroll to position [0, 0]
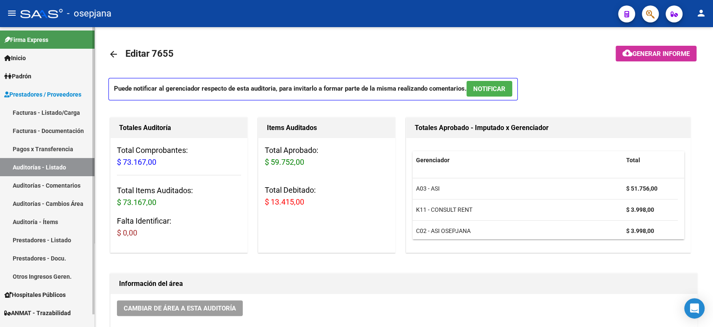
click at [47, 113] on link "Facturas - Listado/Carga" at bounding box center [47, 112] width 94 height 18
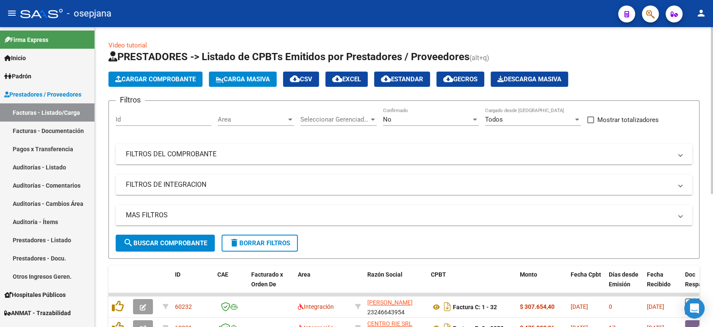
click at [233, 118] on span "Area" at bounding box center [252, 120] width 69 height 8
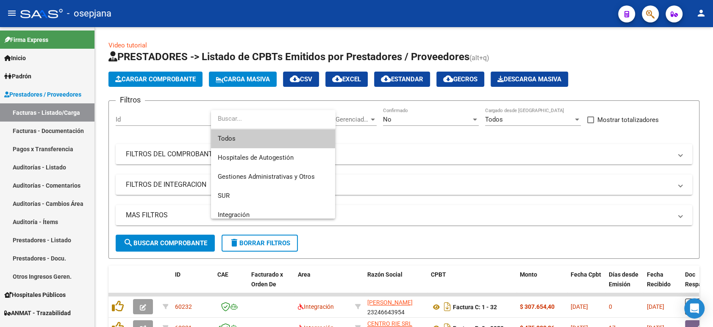
click at [237, 142] on span "Todos" at bounding box center [273, 138] width 111 height 19
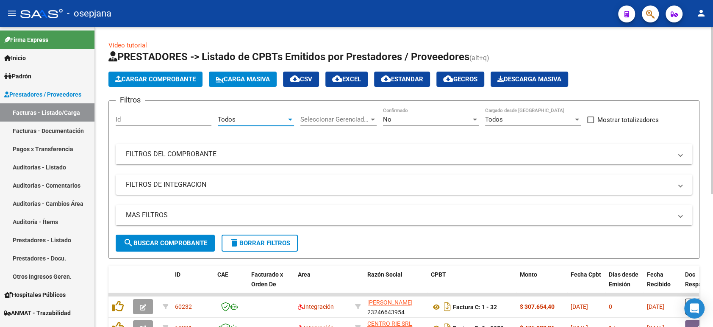
click at [325, 121] on span "Seleccionar Gerenciador" at bounding box center [334, 120] width 69 height 8
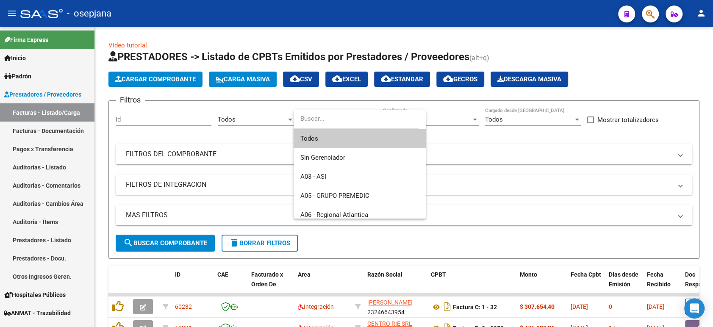
click at [321, 140] on span "Todos" at bounding box center [359, 138] width 119 height 19
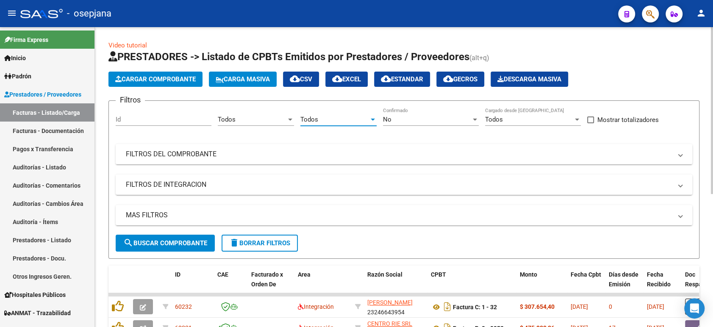
click at [405, 124] on div "No Confirmado" at bounding box center [431, 117] width 96 height 18
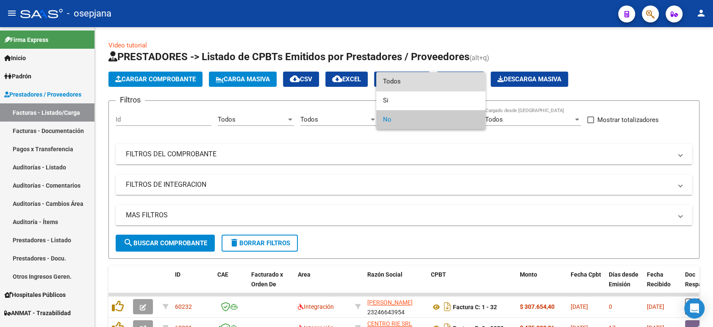
click at [399, 81] on span "Todos" at bounding box center [431, 81] width 96 height 19
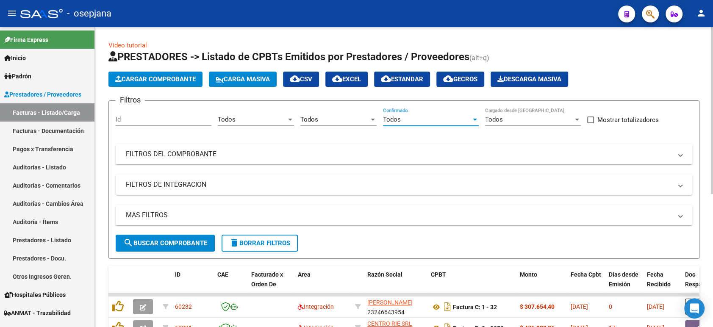
click at [314, 152] on mat-panel-title "FILTROS DEL COMPROBANTE" at bounding box center [399, 153] width 546 height 9
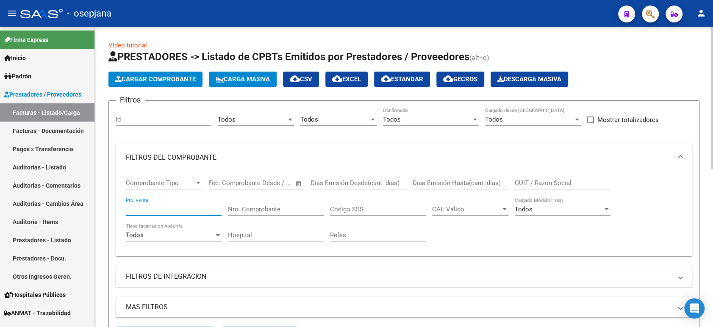
click at [200, 205] on input "Pto. Venta" at bounding box center [174, 209] width 96 height 8
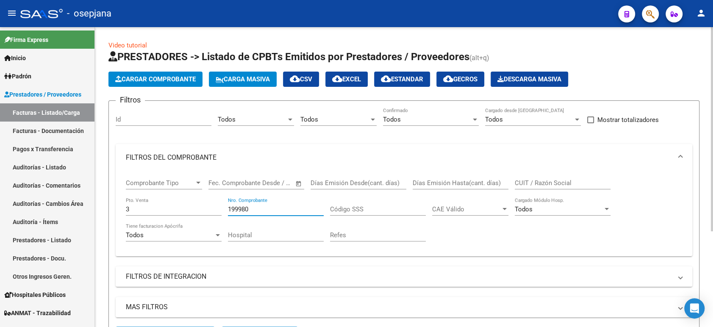
scroll to position [141, 0]
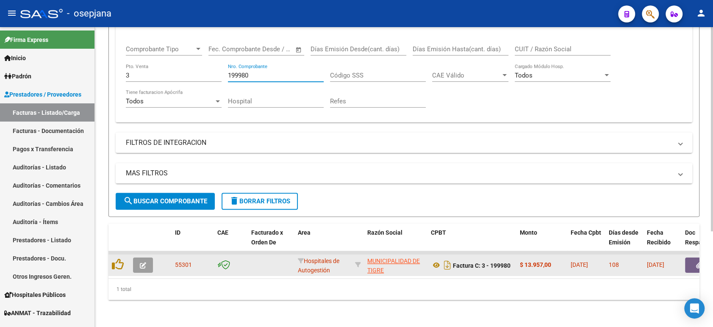
click at [144, 262] on icon "button" at bounding box center [143, 265] width 6 height 6
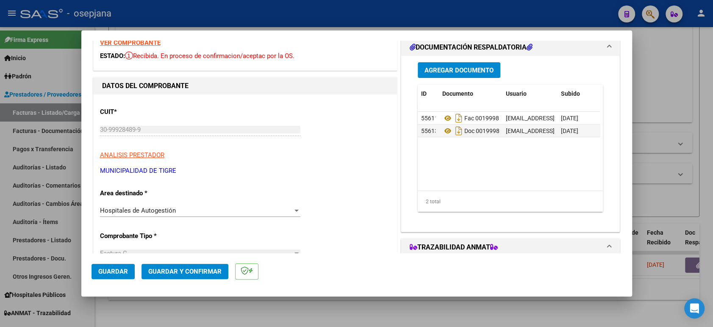
scroll to position [0, 0]
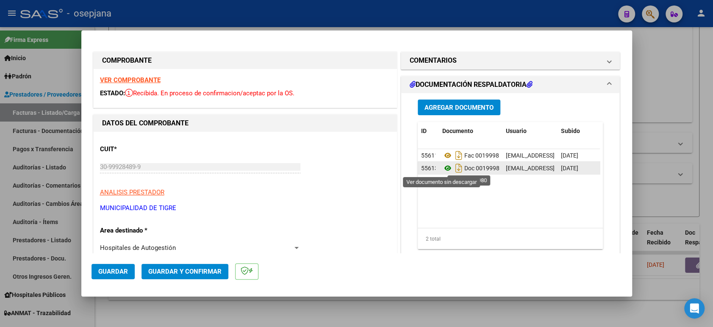
click at [443, 165] on icon at bounding box center [447, 168] width 11 height 10
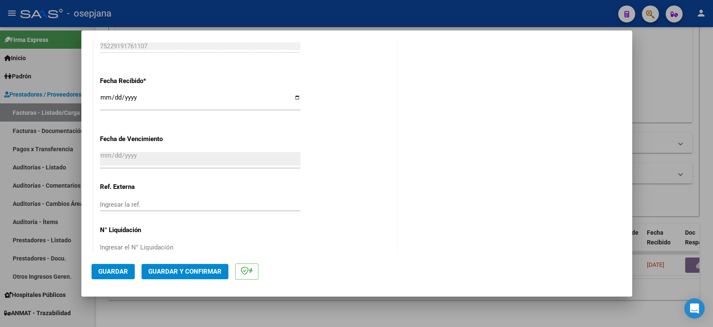
scroll to position [481, 0]
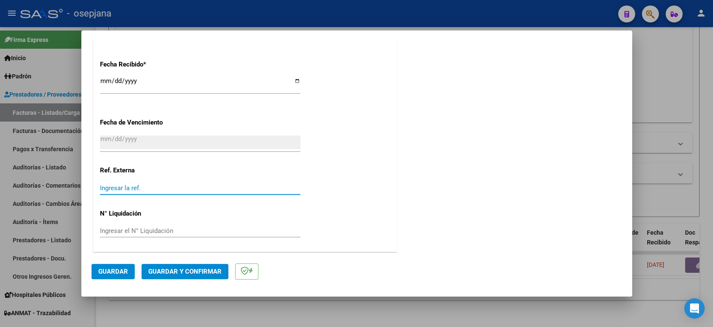
click at [158, 191] on input "Ingresar la ref." at bounding box center [200, 188] width 200 height 8
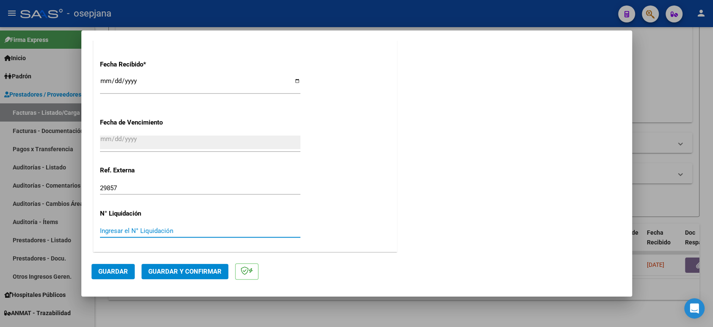
scroll to position [0, 0]
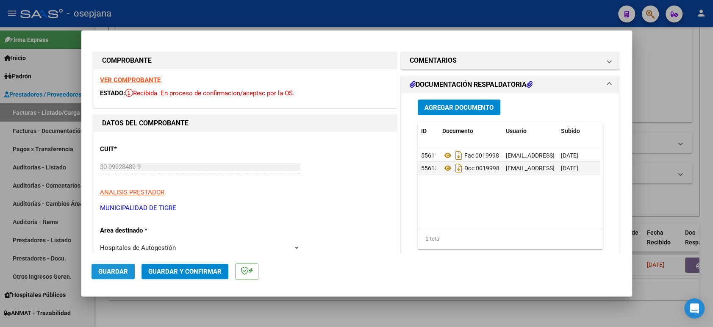
click at [119, 266] on button "Guardar" at bounding box center [112, 271] width 43 height 15
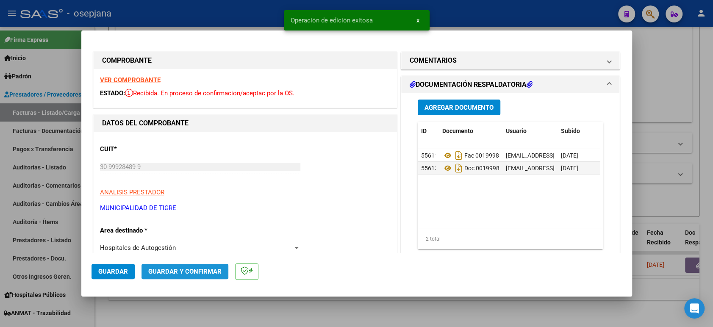
click at [202, 271] on span "Guardar y Confirmar" at bounding box center [184, 272] width 73 height 8
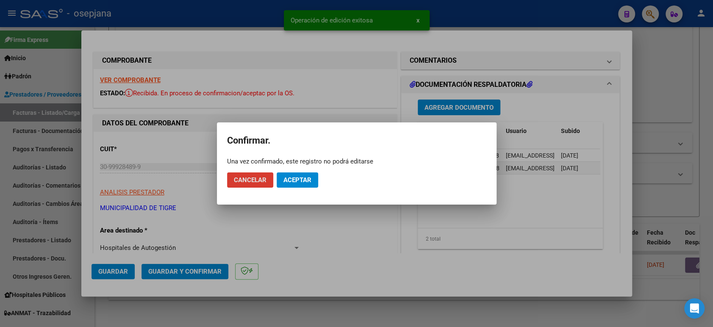
click at [227, 172] on button "Cancelar" at bounding box center [250, 179] width 46 height 15
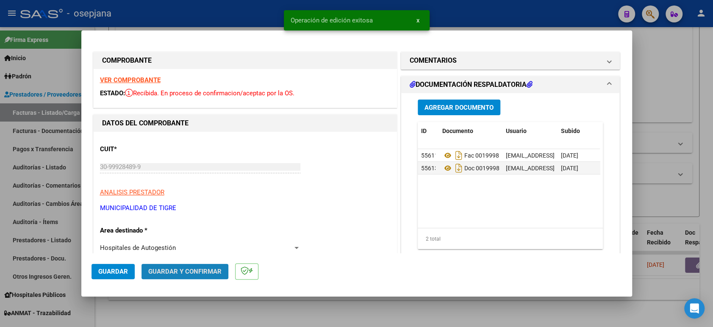
click at [202, 271] on span "Guardar y Confirmar" at bounding box center [184, 272] width 73 height 8
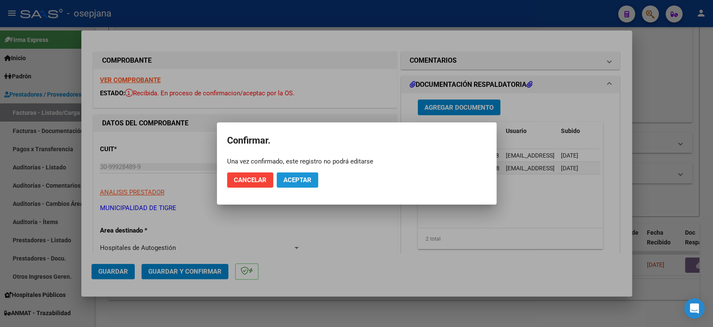
click at [305, 183] on span "Aceptar" at bounding box center [297, 180] width 28 height 8
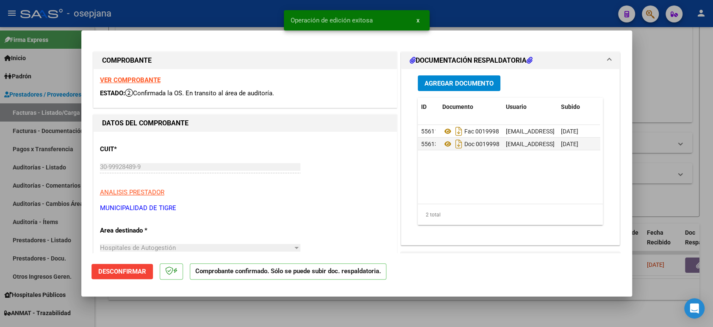
click at [374, 12] on snack-bar-container "Operación de edición exitosa x" at bounding box center [357, 20] width 146 height 20
click at [227, 15] on div at bounding box center [356, 163] width 713 height 327
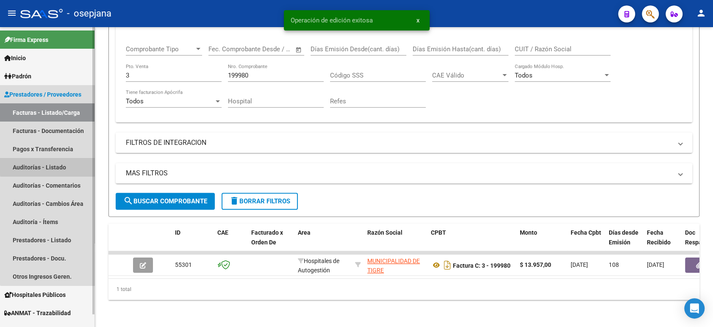
click at [50, 166] on link "Auditorías - Listado" at bounding box center [47, 167] width 94 height 18
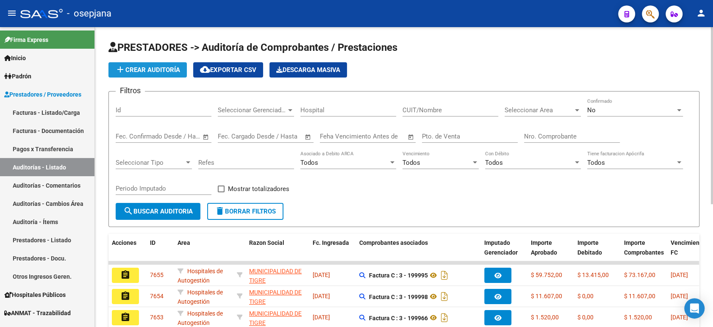
click at [173, 65] on button "add Crear Auditoría" at bounding box center [147, 69] width 78 height 15
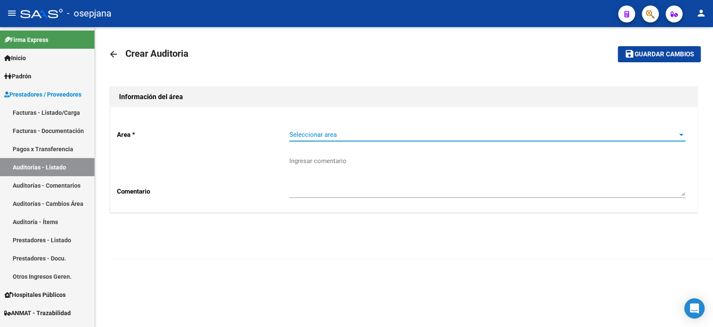
click at [324, 134] on span "Seleccionar area" at bounding box center [483, 135] width 388 height 8
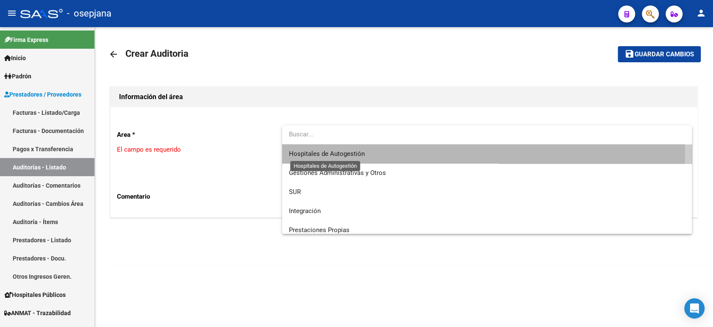
click at [334, 152] on span "Hospitales de Autogestión" at bounding box center [327, 154] width 76 height 8
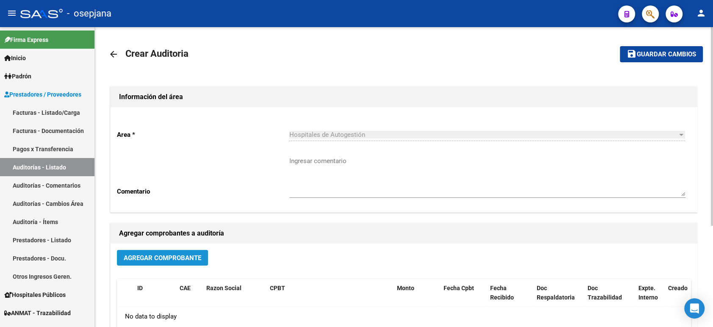
click at [172, 255] on span "Agregar Comprobante" at bounding box center [163, 258] width 78 height 8
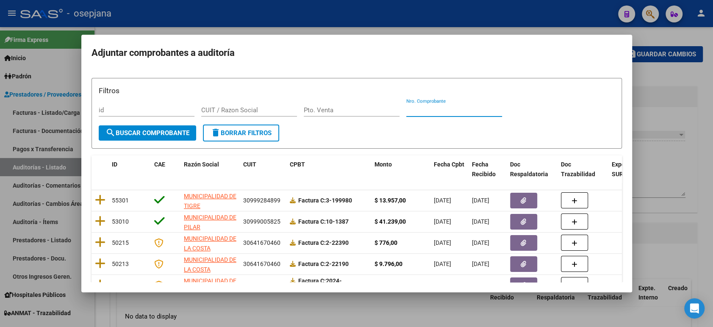
click at [441, 109] on input "Nro. Comprobante" at bounding box center [454, 110] width 96 height 8
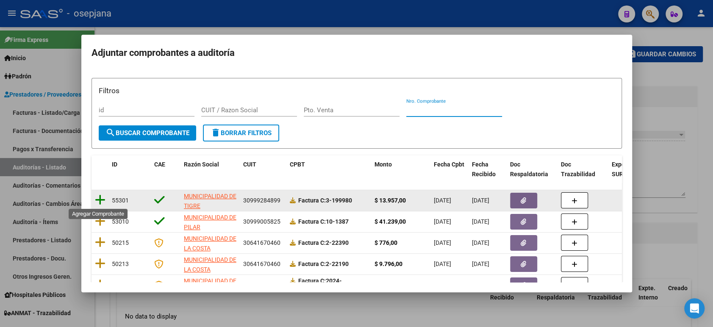
click at [96, 197] on icon at bounding box center [100, 200] width 11 height 12
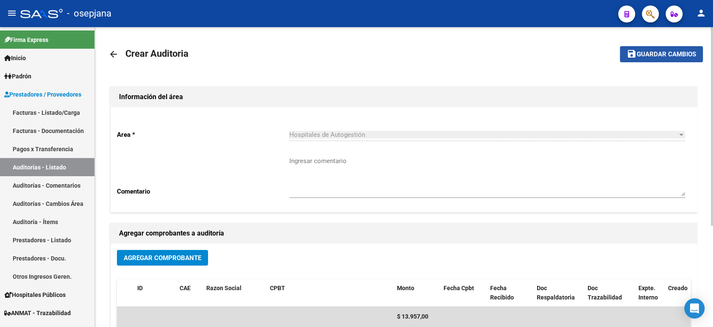
click at [641, 58] on button "save Guardar cambios" at bounding box center [661, 54] width 83 height 16
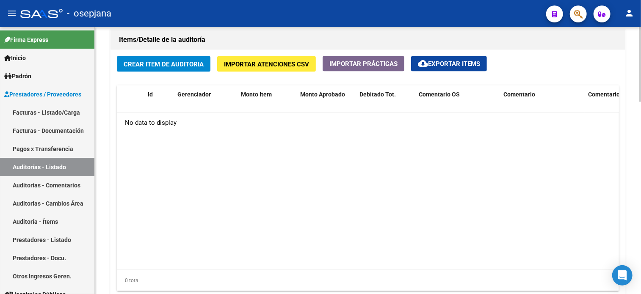
scroll to position [611, 0]
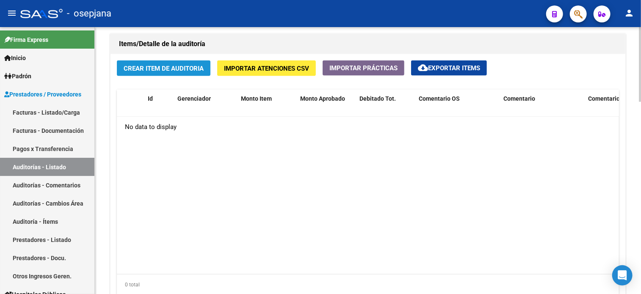
click at [188, 68] on span "Crear Item de Auditoria" at bounding box center [164, 69] width 80 height 8
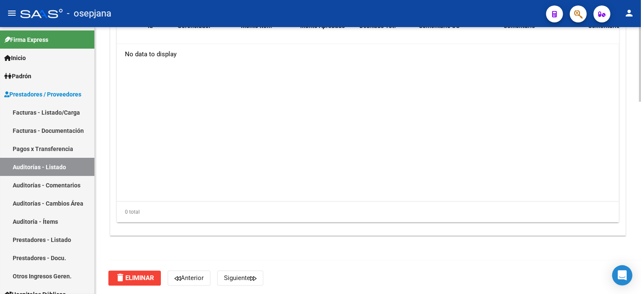
scroll to position [383, 0]
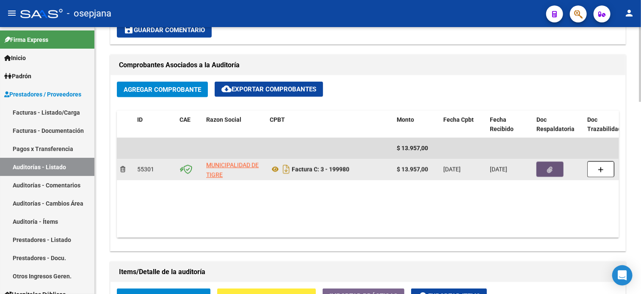
click at [554, 174] on button "button" at bounding box center [550, 169] width 27 height 15
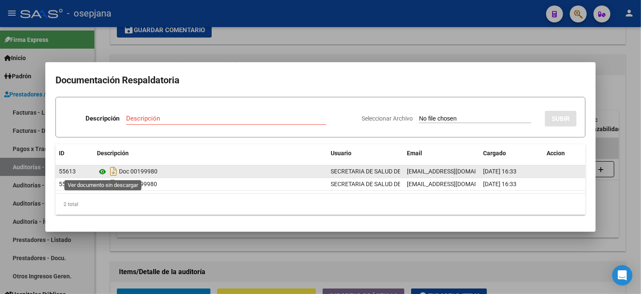
click at [102, 169] on icon at bounding box center [102, 172] width 11 height 10
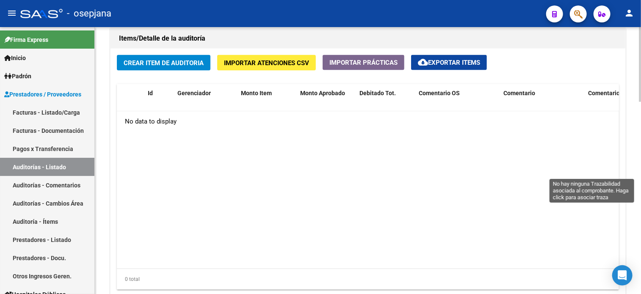
scroll to position [618, 0]
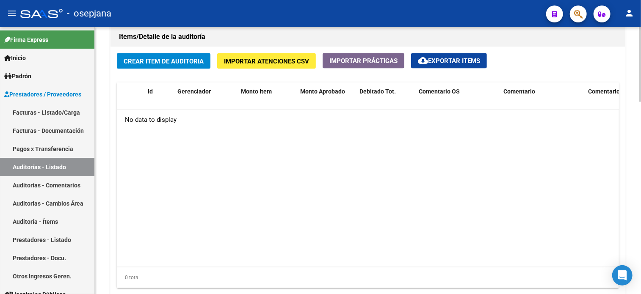
click at [152, 51] on div "Crear Item de Auditoria Importar Atenciones CSV Importar Prácticas cloud_downlo…" at bounding box center [368, 174] width 515 height 255
click at [159, 54] on button "Crear Item de Auditoria" at bounding box center [164, 61] width 94 height 16
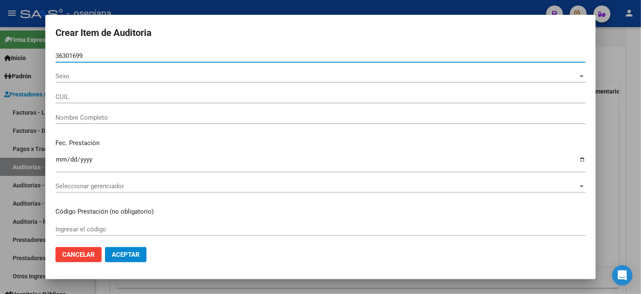
click at [105, 247] on button "Aceptar" at bounding box center [126, 254] width 42 height 15
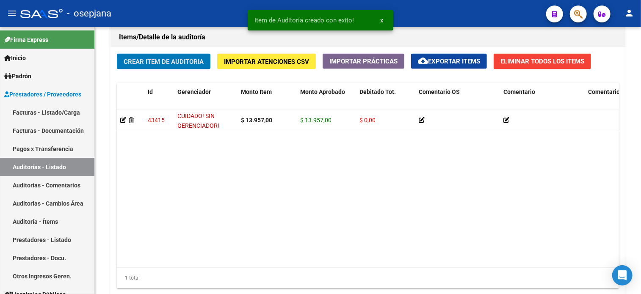
scroll to position [619, 0]
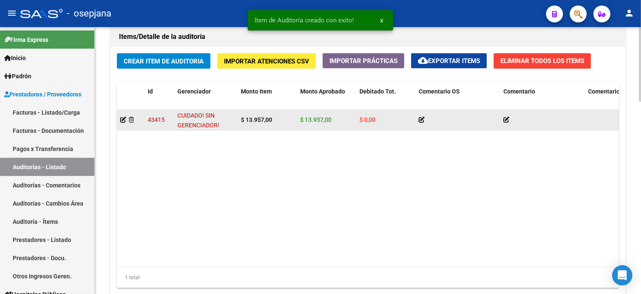
click at [133, 115] on div at bounding box center [130, 120] width 21 height 10
click at [129, 117] on icon at bounding box center [131, 120] width 5 height 6
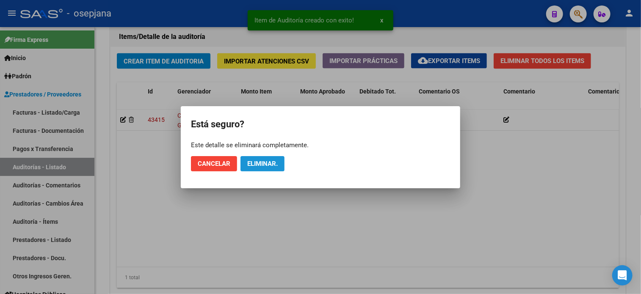
click at [263, 166] on span "Eliminar." at bounding box center [262, 164] width 30 height 8
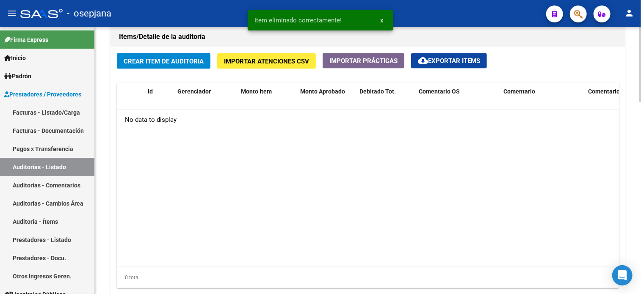
scroll to position [618, 0]
click at [170, 64] on button "Crear Item de Auditoria" at bounding box center [164, 61] width 94 height 16
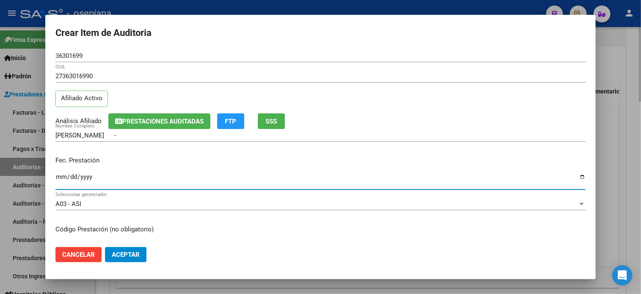
click at [105, 247] on button "Aceptar" at bounding box center [126, 254] width 42 height 15
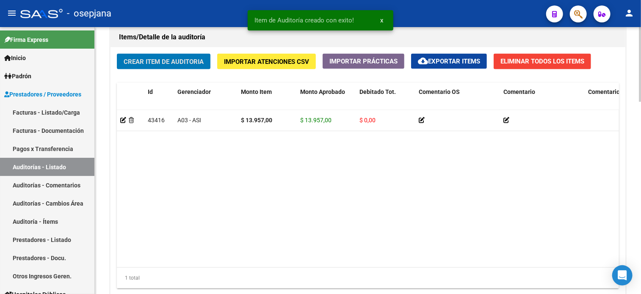
scroll to position [619, 0]
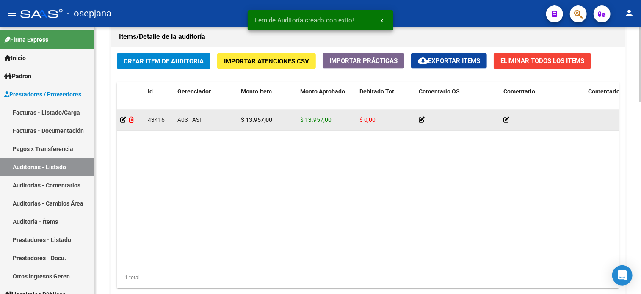
click at [132, 117] on icon at bounding box center [131, 120] width 5 height 6
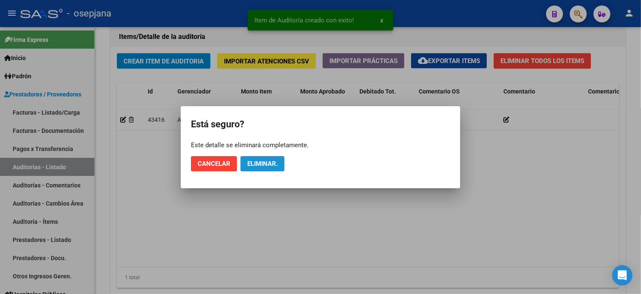
click at [246, 157] on button "Eliminar." at bounding box center [263, 163] width 44 height 15
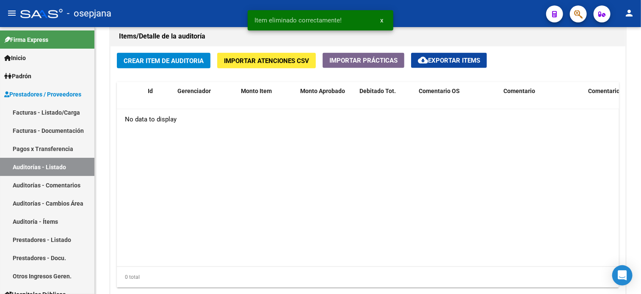
scroll to position [618, 0]
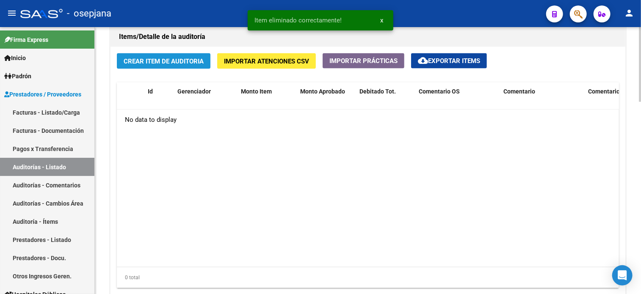
click at [188, 53] on button "Crear Item de Auditoria" at bounding box center [164, 61] width 94 height 16
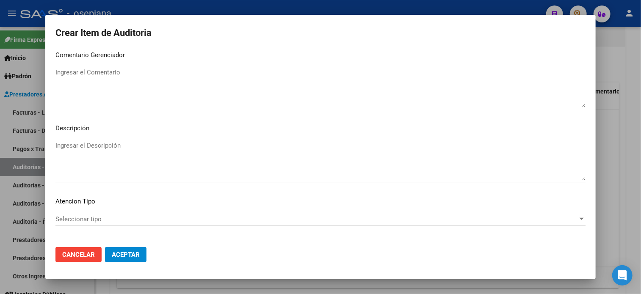
scroll to position [571, 0]
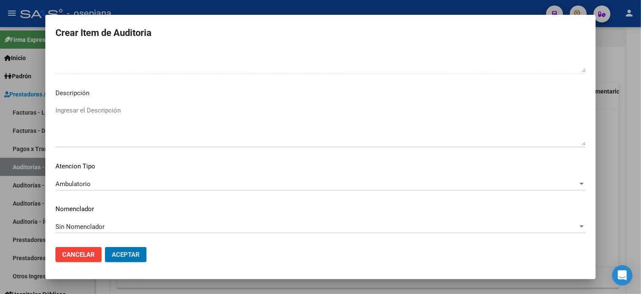
click at [105, 247] on button "Aceptar" at bounding box center [126, 254] width 42 height 15
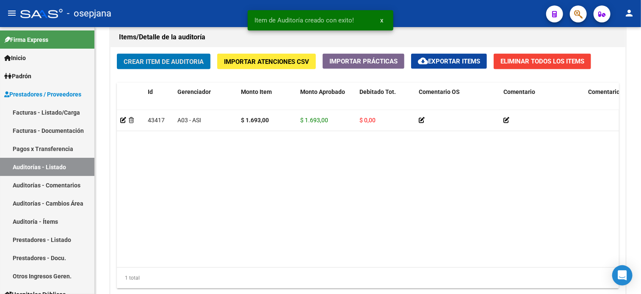
scroll to position [619, 0]
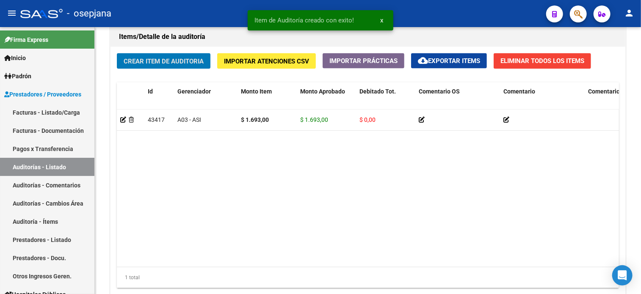
click at [117, 53] on button "Crear Item de Auditoria" at bounding box center [164, 61] width 94 height 16
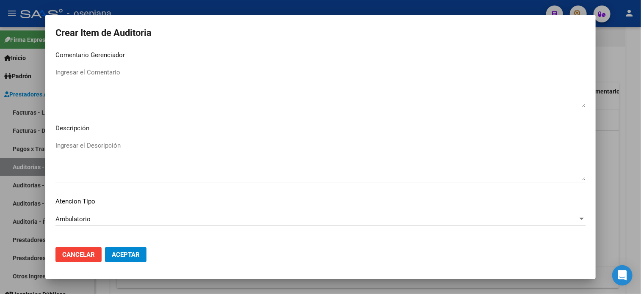
scroll to position [571, 0]
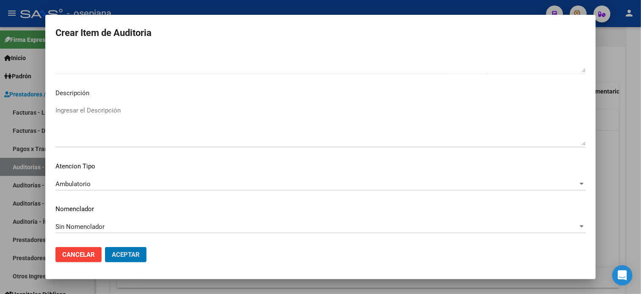
click at [105, 247] on button "Aceptar" at bounding box center [126, 254] width 42 height 15
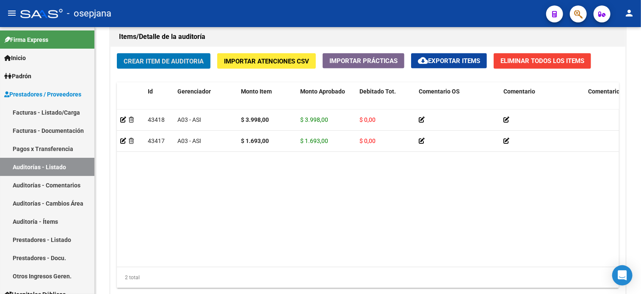
click at [117, 53] on button "Crear Item de Auditoria" at bounding box center [164, 61] width 94 height 16
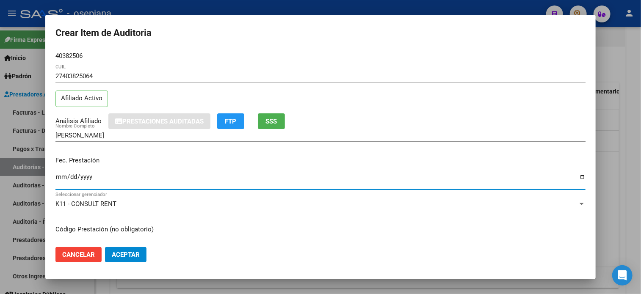
click at [105, 247] on button "Aceptar" at bounding box center [126, 254] width 42 height 15
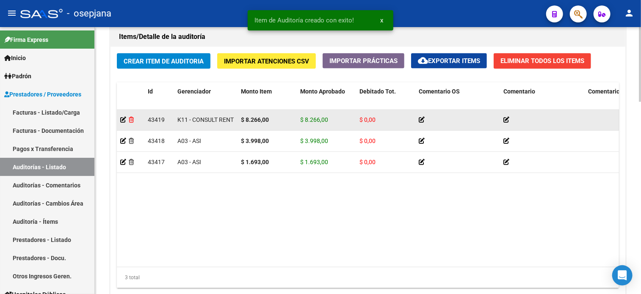
click at [129, 117] on icon at bounding box center [131, 120] width 5 height 6
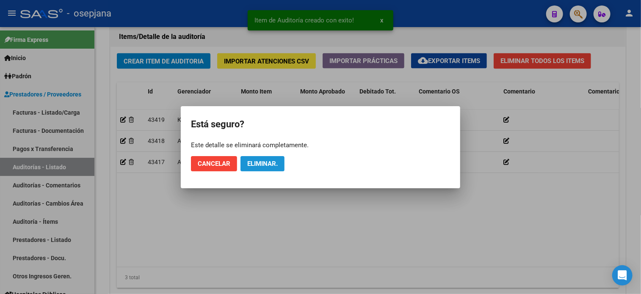
click at [263, 158] on button "Eliminar." at bounding box center [263, 163] width 44 height 15
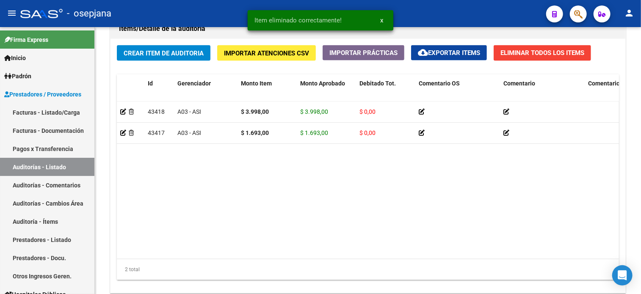
scroll to position [619, 0]
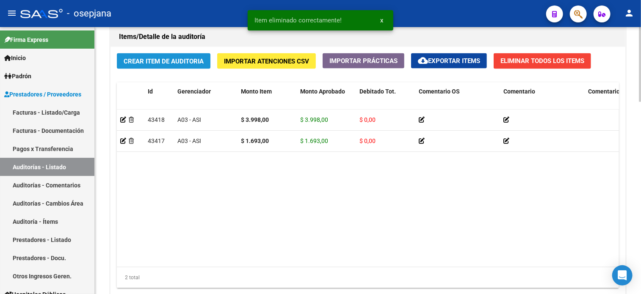
click at [148, 58] on span "Crear Item de Auditoria" at bounding box center [164, 62] width 80 height 8
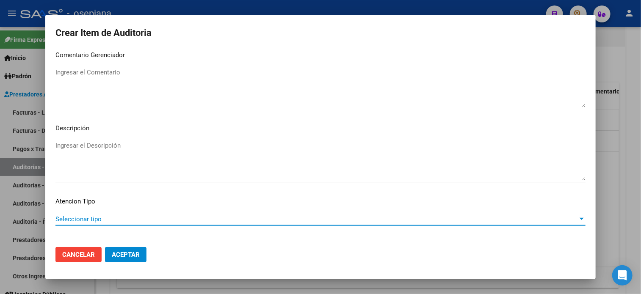
scroll to position [571, 0]
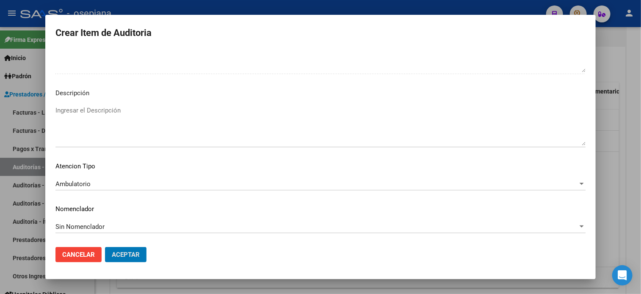
click at [105, 247] on button "Aceptar" at bounding box center [126, 254] width 42 height 15
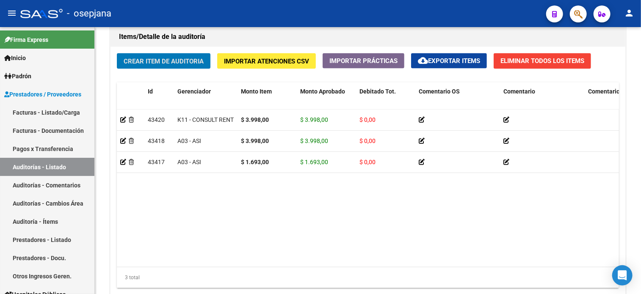
click at [117, 53] on button "Crear Item de Auditoria" at bounding box center [164, 61] width 94 height 16
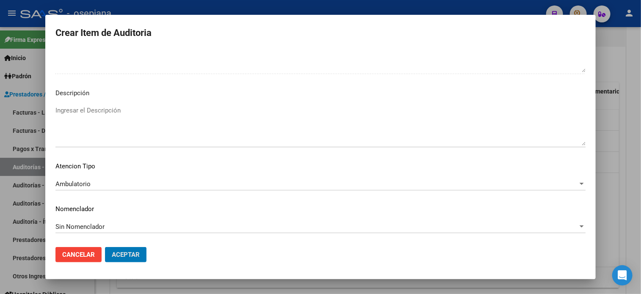
click at [105, 247] on button "Aceptar" at bounding box center [126, 254] width 42 height 15
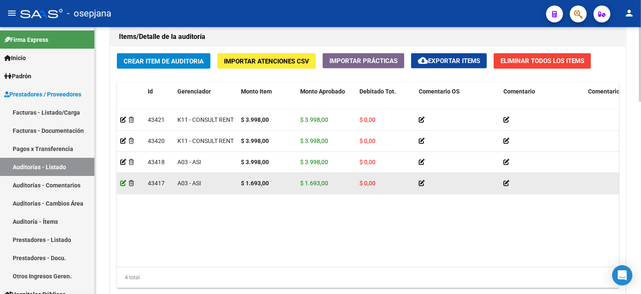
click at [121, 181] on icon at bounding box center [123, 183] width 6 height 6
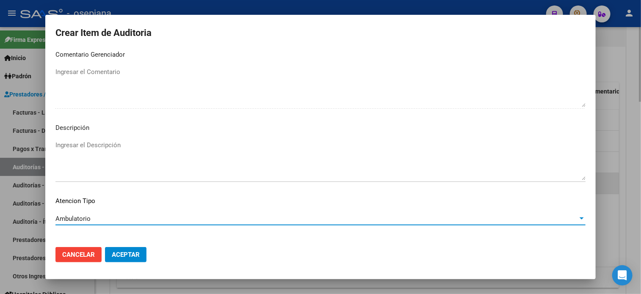
scroll to position [556, 0]
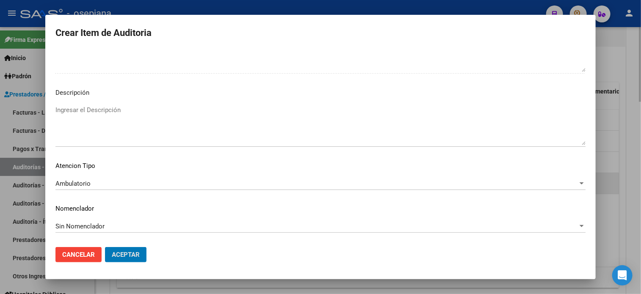
click at [105, 247] on button "Aceptar" at bounding box center [126, 254] width 42 height 15
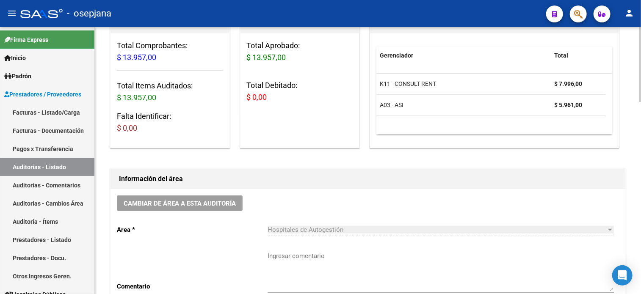
scroll to position [0, 0]
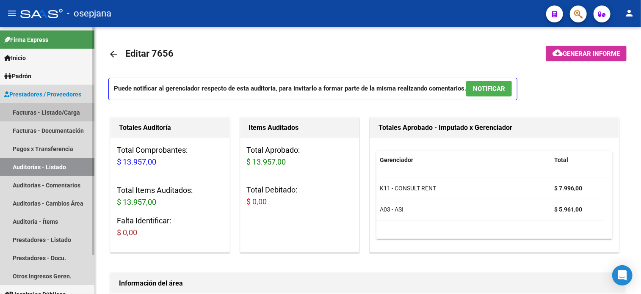
click at [59, 118] on link "Facturas - Listado/Carga" at bounding box center [47, 112] width 94 height 18
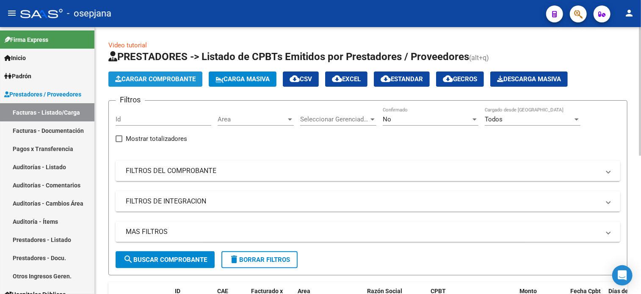
click at [166, 80] on span "Cargar Comprobante" at bounding box center [155, 79] width 80 height 8
click at [253, 122] on span "Area" at bounding box center [252, 120] width 69 height 8
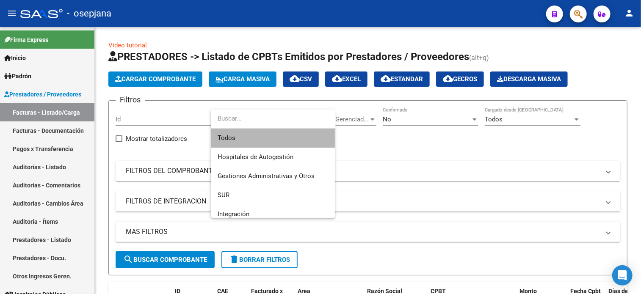
click at [255, 138] on span "Todos" at bounding box center [273, 138] width 111 height 19
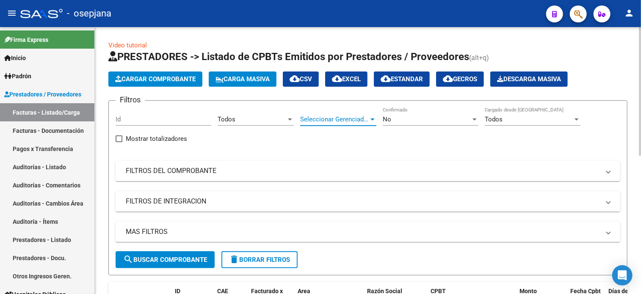
click at [344, 117] on span "Seleccionar Gerenciador" at bounding box center [334, 120] width 69 height 8
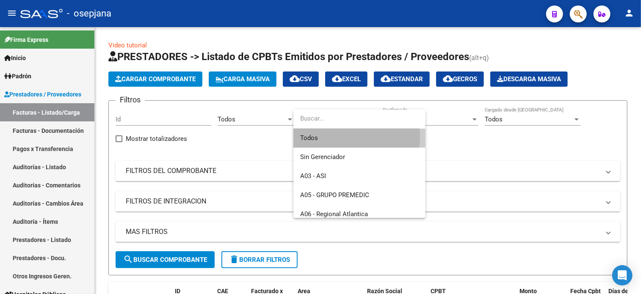
click at [339, 136] on span "Todos" at bounding box center [359, 138] width 119 height 19
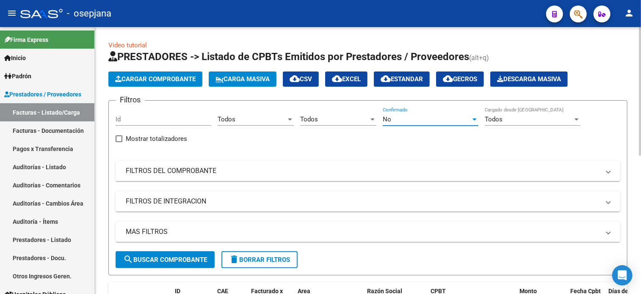
click at [408, 121] on div "No" at bounding box center [427, 120] width 88 height 8
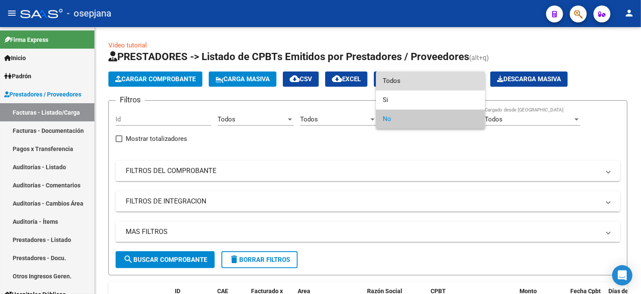
click at [412, 82] on span "Todos" at bounding box center [431, 81] width 96 height 19
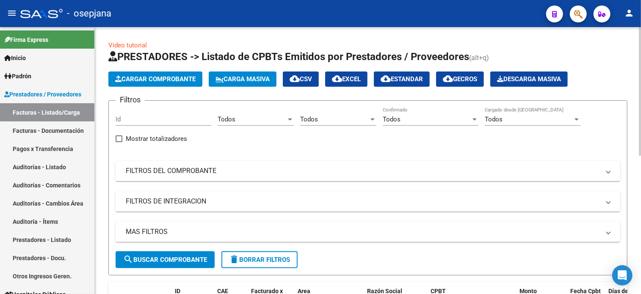
click at [297, 163] on mat-expansion-panel-header "FILTROS DEL COMPROBANTE" at bounding box center [368, 171] width 505 height 20
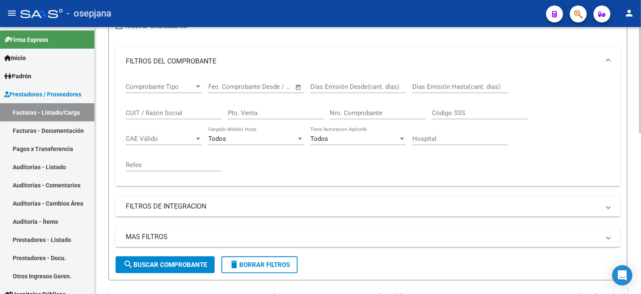
scroll to position [120, 0]
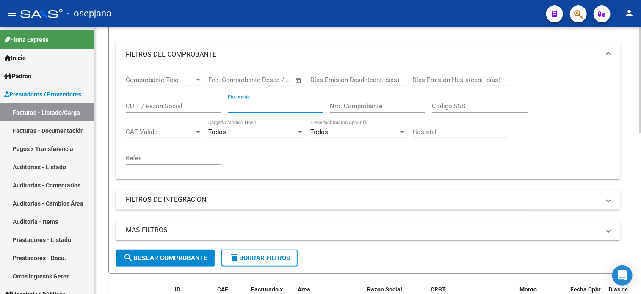
click at [278, 106] on input "Pto. Venta" at bounding box center [276, 106] width 96 height 8
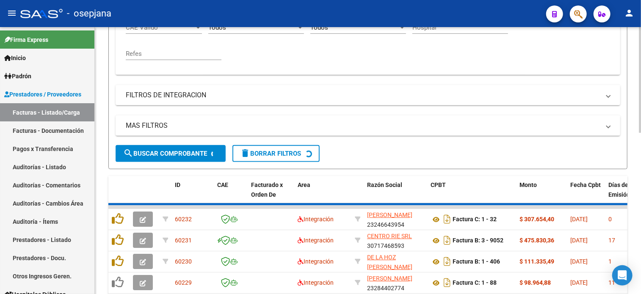
scroll to position [215, 0]
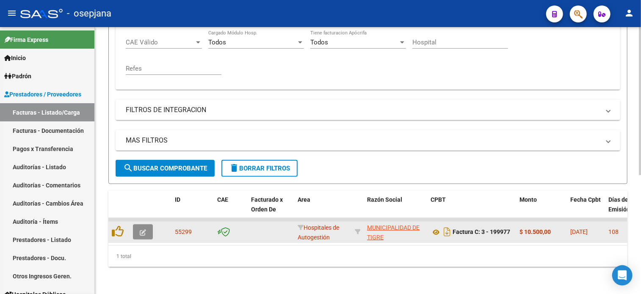
click at [141, 230] on icon "button" at bounding box center [143, 233] width 6 height 6
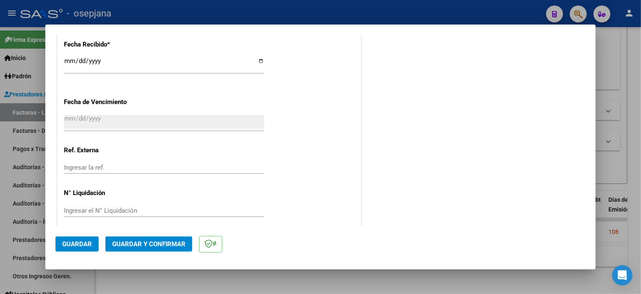
scroll to position [498, 0]
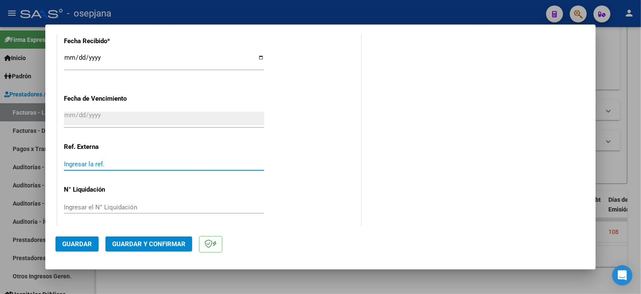
click at [120, 164] on input "Ingresar la ref." at bounding box center [164, 165] width 200 height 8
click at [76, 245] on span "Guardar" at bounding box center [77, 245] width 30 height 8
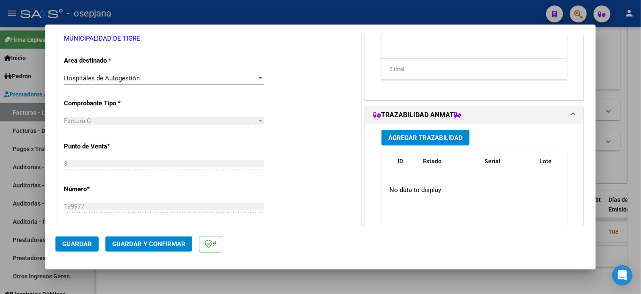
scroll to position [0, 0]
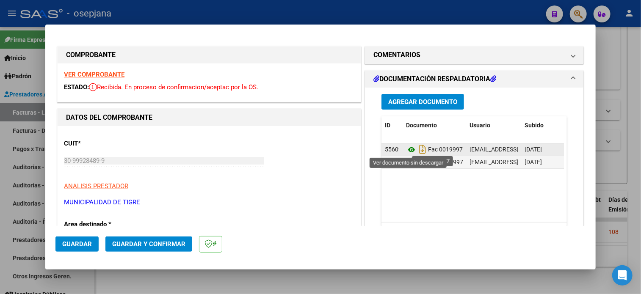
click at [409, 151] on icon at bounding box center [411, 150] width 11 height 10
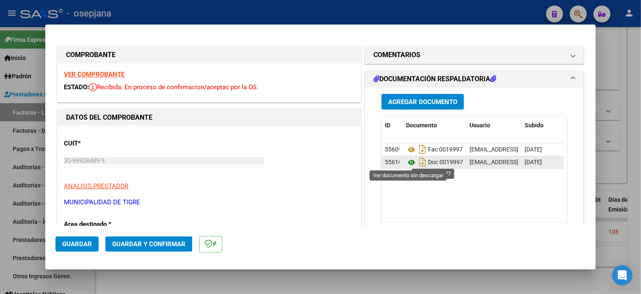
click at [406, 161] on icon at bounding box center [411, 163] width 11 height 10
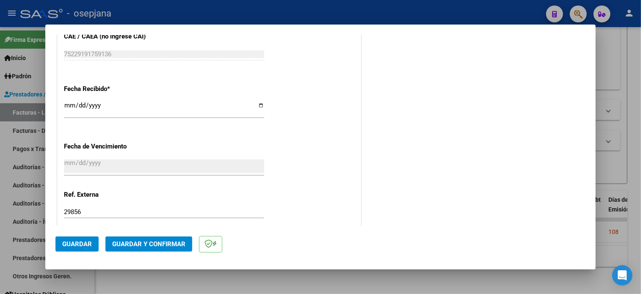
scroll to position [502, 0]
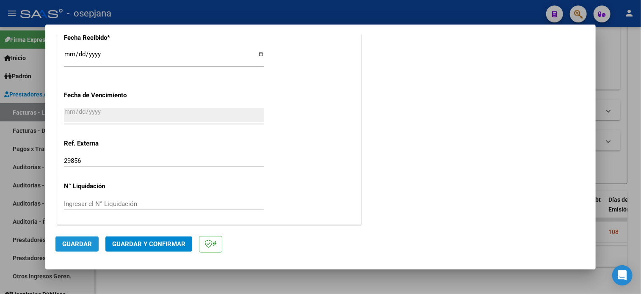
click at [71, 243] on span "Guardar" at bounding box center [77, 245] width 30 height 8
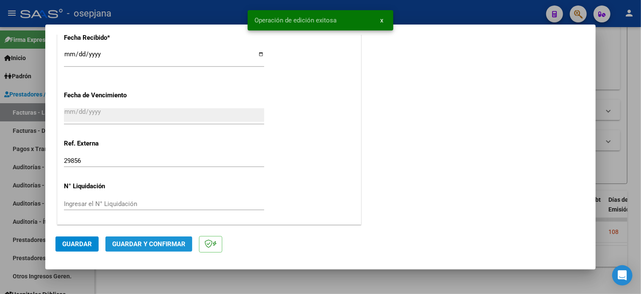
click at [158, 244] on span "Guardar y Confirmar" at bounding box center [148, 245] width 73 height 8
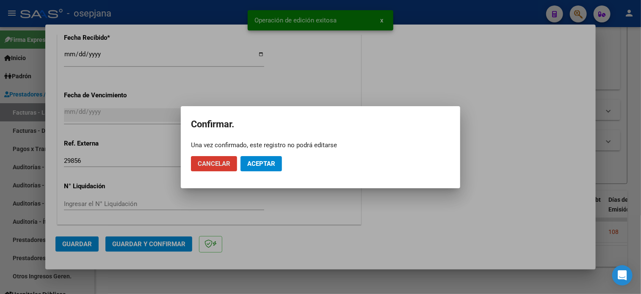
click at [263, 167] on span "Aceptar" at bounding box center [261, 164] width 28 height 8
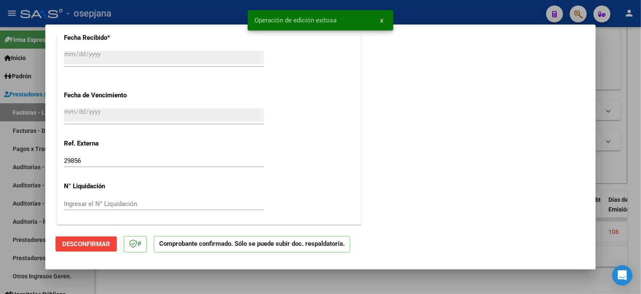
click at [431, 7] on div at bounding box center [320, 147] width 641 height 294
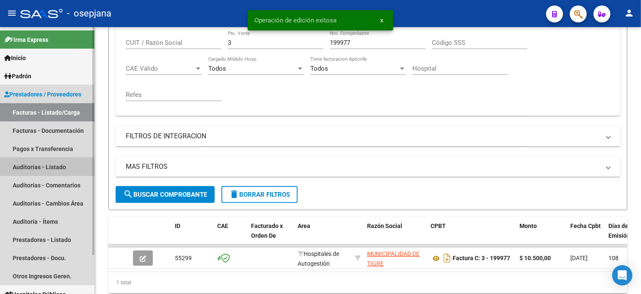
click at [55, 173] on link "Auditorías - Listado" at bounding box center [47, 167] width 94 height 18
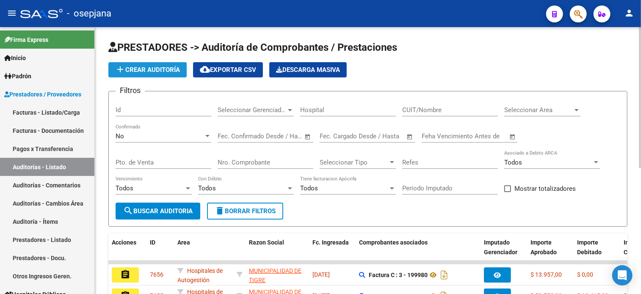
click at [163, 70] on span "add Crear Auditoría" at bounding box center [147, 70] width 65 height 8
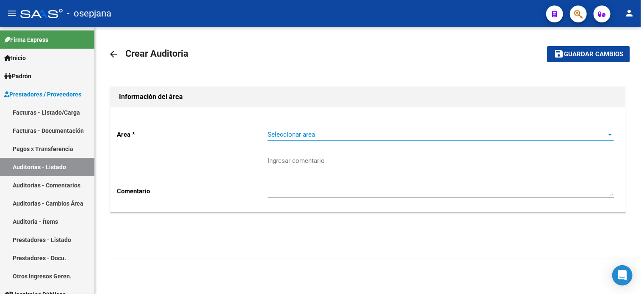
click at [313, 137] on span "Seleccionar area" at bounding box center [437, 135] width 339 height 8
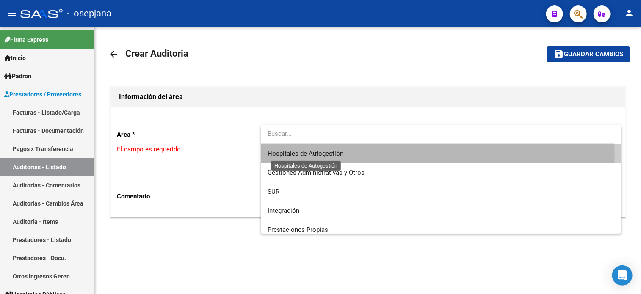
click at [314, 154] on span "Hospitales de Autogestión" at bounding box center [306, 154] width 76 height 8
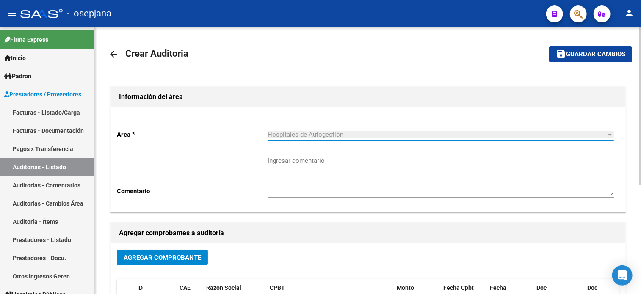
scroll to position [184, 0]
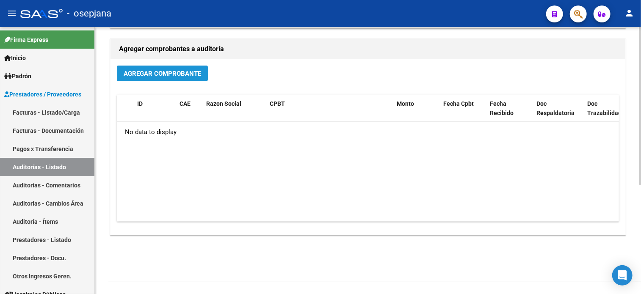
click at [197, 76] on span "Agregar Comprobante" at bounding box center [163, 74] width 78 height 8
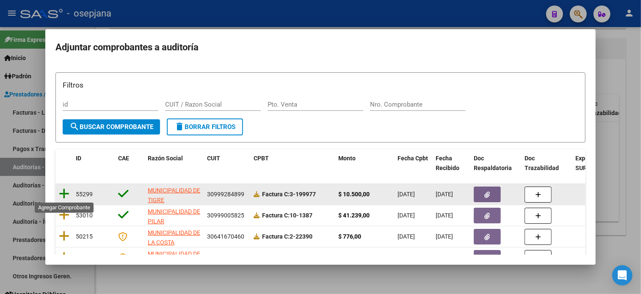
click at [63, 191] on icon at bounding box center [64, 194] width 11 height 12
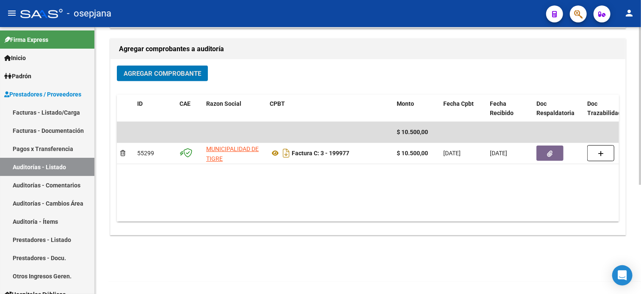
scroll to position [0, 0]
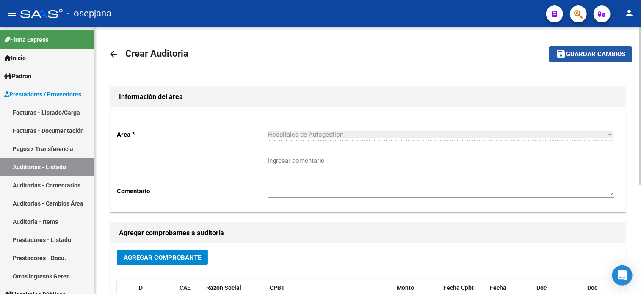
click at [606, 54] on span "Guardar cambios" at bounding box center [595, 55] width 59 height 8
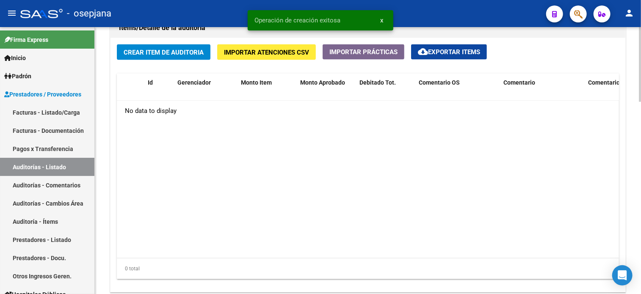
scroll to position [627, 0]
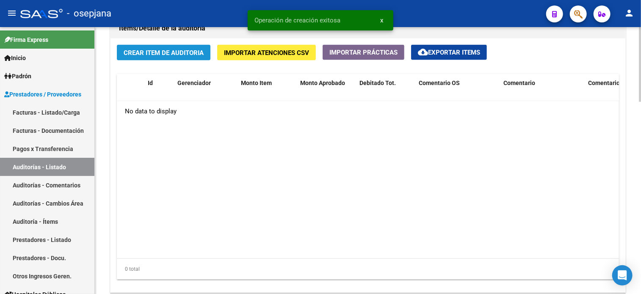
click at [190, 50] on span "Crear Item de Auditoria" at bounding box center [164, 53] width 80 height 8
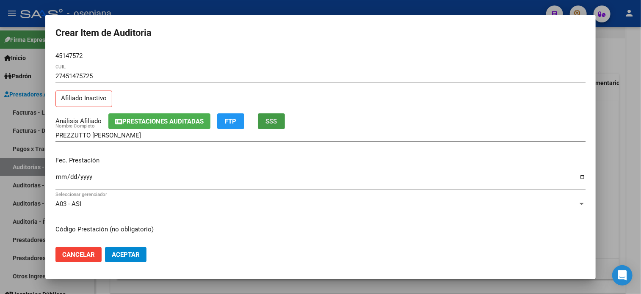
click at [258, 113] on button "SSS" at bounding box center [271, 121] width 27 height 16
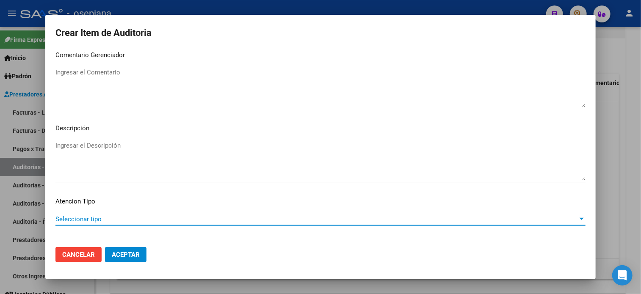
scroll to position [571, 0]
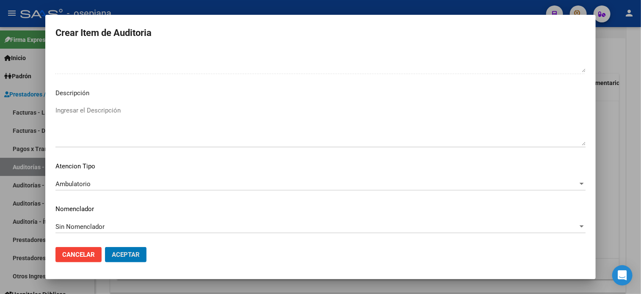
click at [105, 247] on button "Aceptar" at bounding box center [126, 254] width 42 height 15
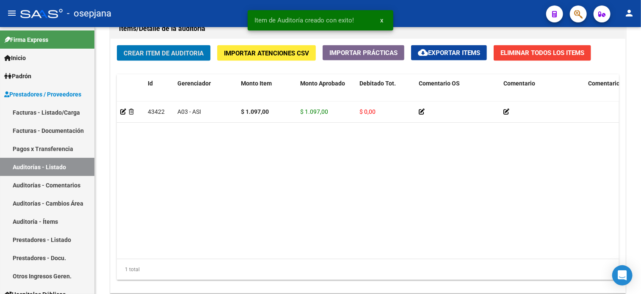
scroll to position [627, 0]
click at [117, 45] on button "Crear Item de Auditoria" at bounding box center [164, 53] width 94 height 16
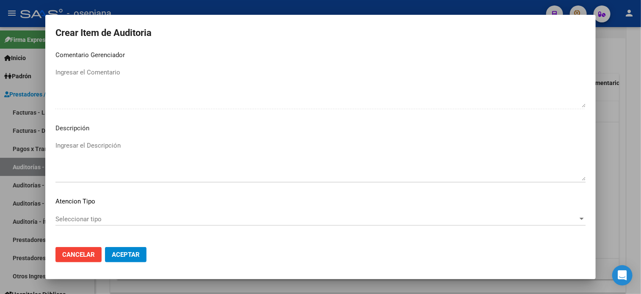
scroll to position [571, 0]
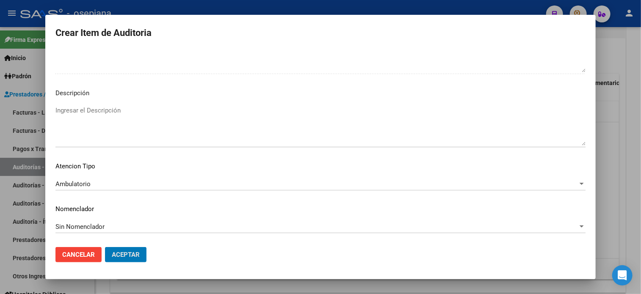
click at [105, 247] on button "Aceptar" at bounding box center [126, 254] width 42 height 15
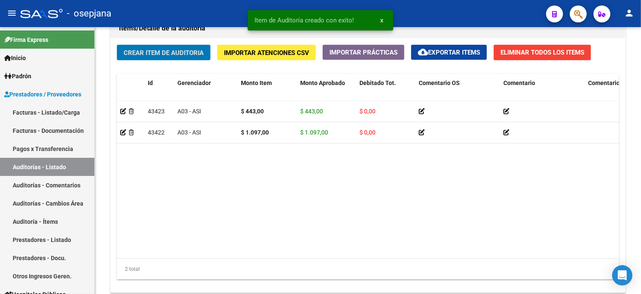
click at [117, 45] on button "Crear Item de Auditoria" at bounding box center [164, 53] width 94 height 16
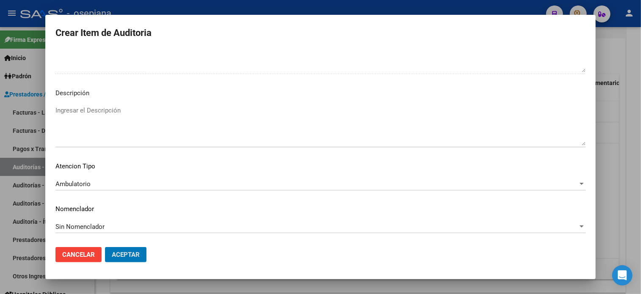
click at [105, 247] on button "Aceptar" at bounding box center [126, 254] width 42 height 15
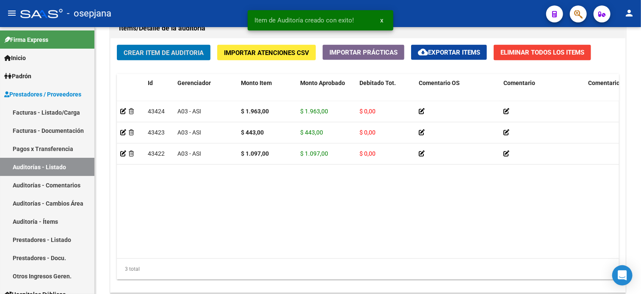
click at [117, 45] on button "Crear Item de Auditoria" at bounding box center [164, 53] width 94 height 16
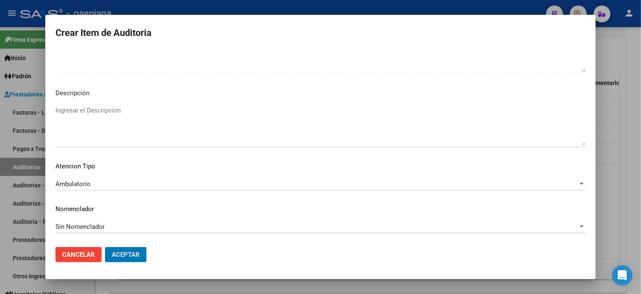
click at [105, 247] on button "Aceptar" at bounding box center [126, 254] width 42 height 15
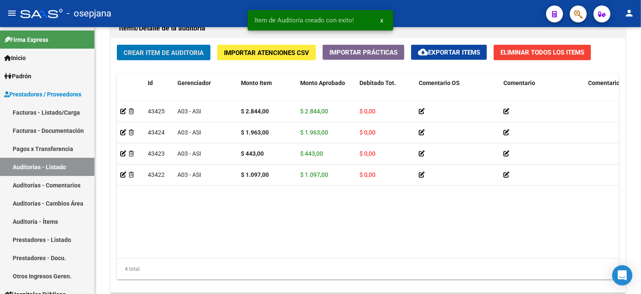
click at [117, 45] on button "Crear Item de Auditoria" at bounding box center [164, 53] width 94 height 16
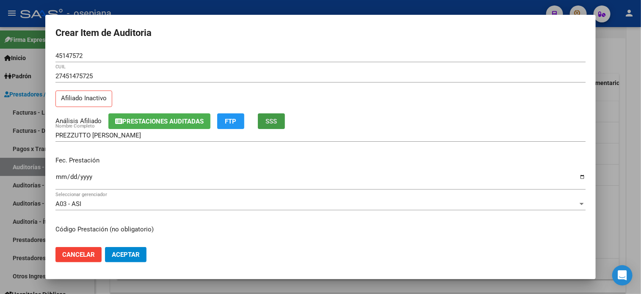
click at [258, 113] on button "SSS" at bounding box center [271, 121] width 27 height 16
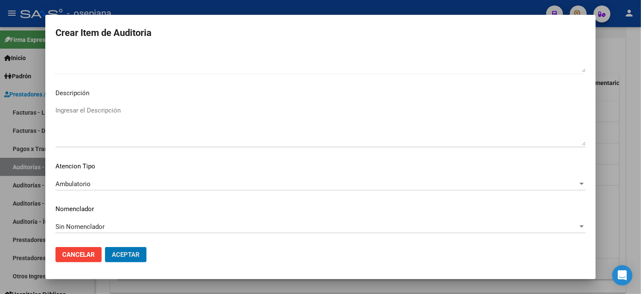
click at [105, 247] on button "Aceptar" at bounding box center [126, 254] width 42 height 15
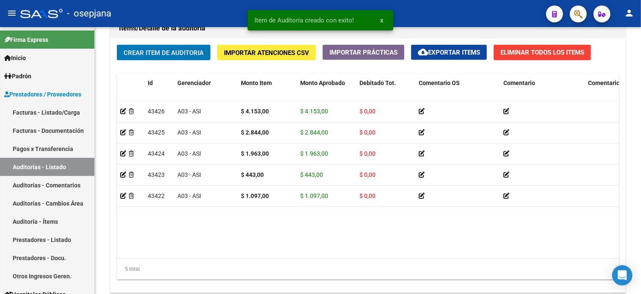
scroll to position [0, 0]
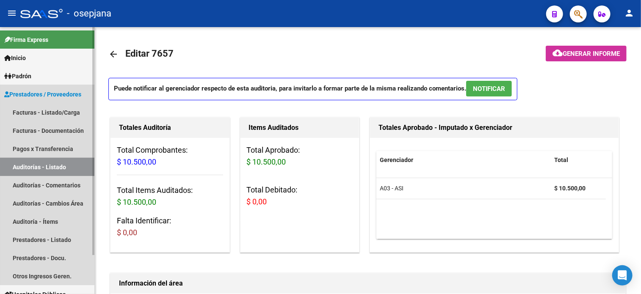
click at [39, 169] on link "Auditorías - Listado" at bounding box center [47, 167] width 94 height 18
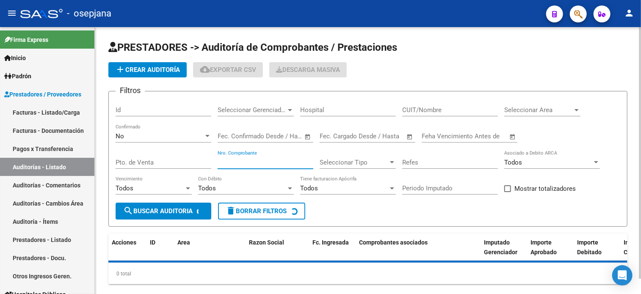
click at [256, 161] on input "Nro. Comprobante" at bounding box center [266, 163] width 96 height 8
click at [177, 163] on input "Pto. de Venta" at bounding box center [164, 163] width 96 height 8
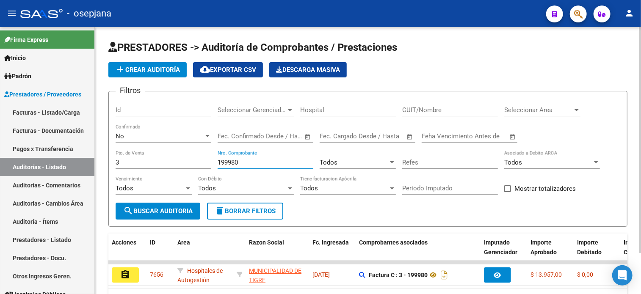
scroll to position [48, 0]
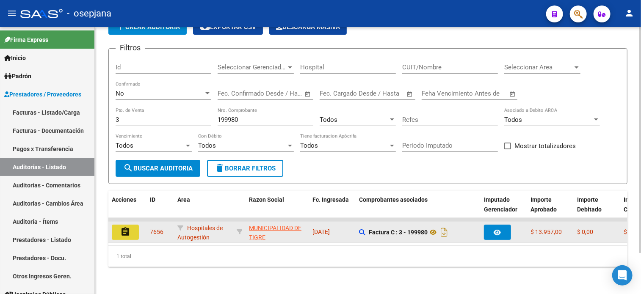
click at [132, 225] on button "assignment" at bounding box center [125, 232] width 27 height 15
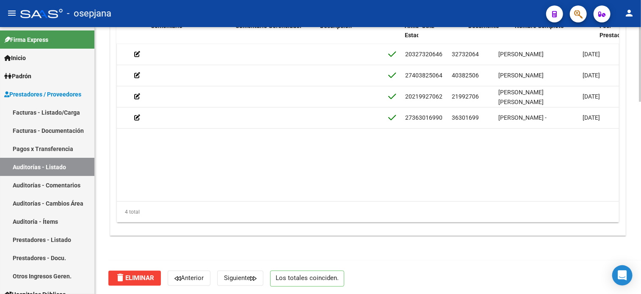
scroll to position [0, 374]
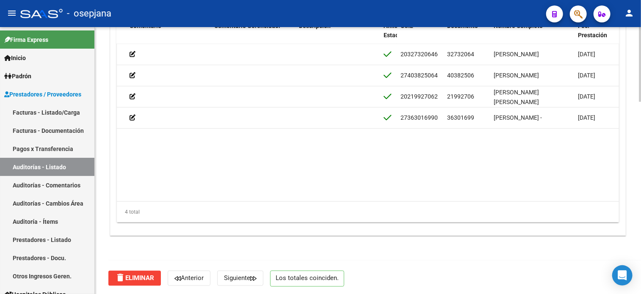
drag, startPoint x: 372, startPoint y: 191, endPoint x: 324, endPoint y: 199, distance: 48.9
click at [324, 199] on datatable-body "43421 K11 - CONSULT RENT $ 3.998,00 $ 3.998,00 $ 0,00 20327320646 32732064 [PER…" at bounding box center [368, 123] width 502 height 158
drag, startPoint x: 329, startPoint y: 193, endPoint x: 291, endPoint y: 196, distance: 38.3
click at [291, 196] on datatable-body "43421 K11 - CONSULT RENT $ 3.998,00 $ 3.998,00 $ 0,00 20327320646 32732064 [PER…" at bounding box center [368, 123] width 502 height 158
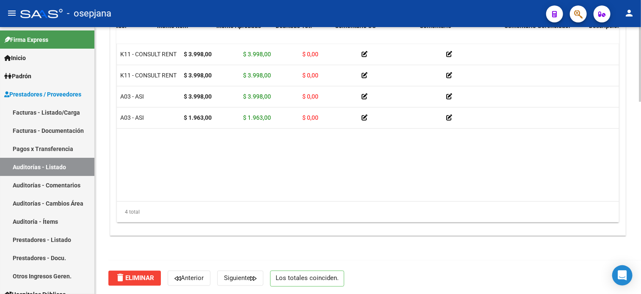
scroll to position [0, 0]
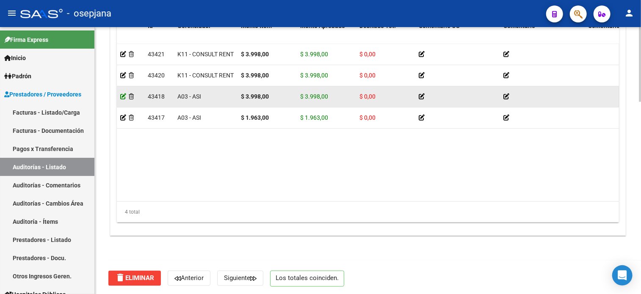
click at [121, 94] on icon at bounding box center [123, 97] width 6 height 6
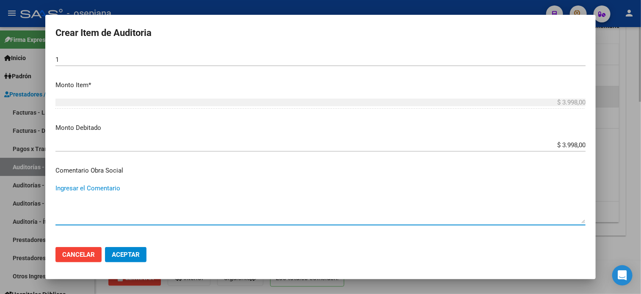
scroll to position [374, 0]
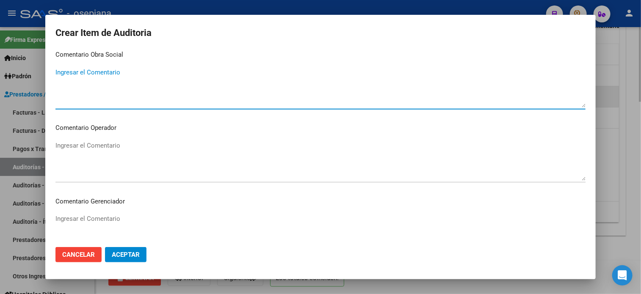
paste textarea "EL PACIENTE SE DEBE FACTURAR A ASI"
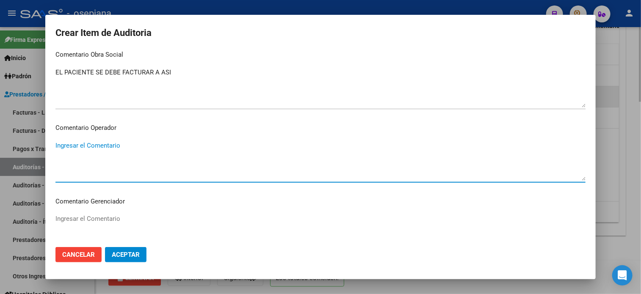
paste textarea "EL PACIENTE SE DEBE FACTURAR A ASI"
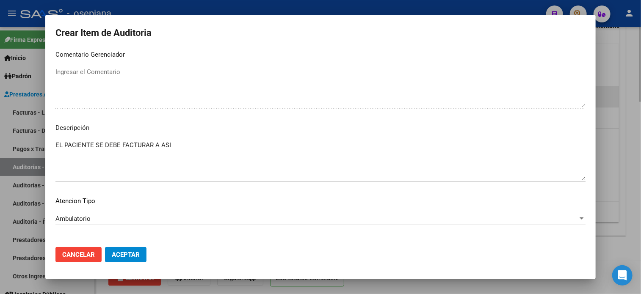
scroll to position [556, 0]
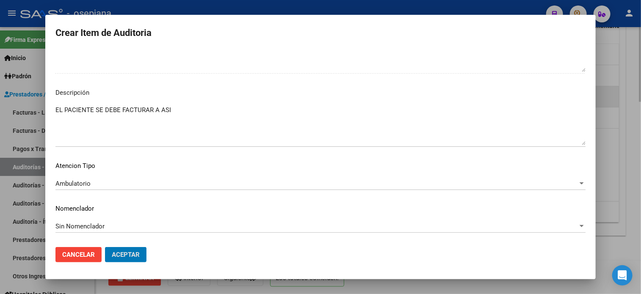
click at [105, 247] on button "Aceptar" at bounding box center [126, 254] width 42 height 15
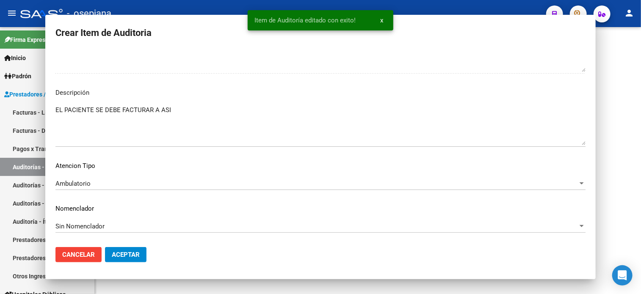
scroll to position [0, 0]
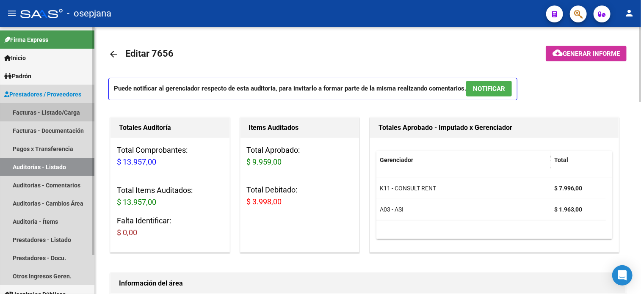
click at [68, 106] on link "Facturas - Listado/Carga" at bounding box center [47, 112] width 94 height 18
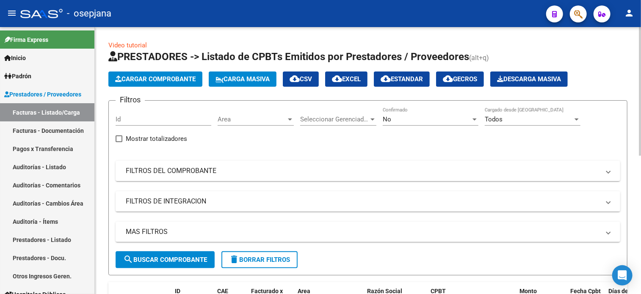
click at [239, 114] on div "Area Area" at bounding box center [256, 117] width 76 height 18
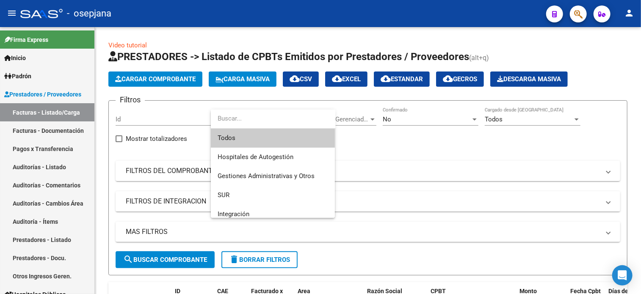
click at [249, 136] on span "Todos" at bounding box center [273, 138] width 111 height 19
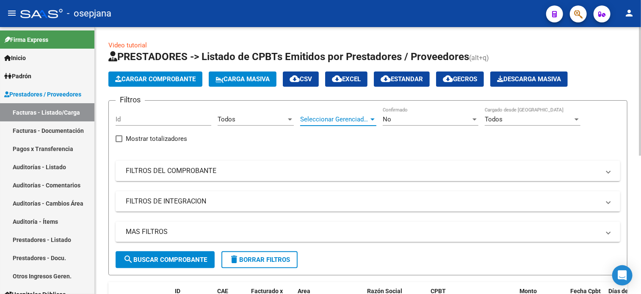
click at [343, 116] on span "Seleccionar Gerenciador" at bounding box center [334, 120] width 69 height 8
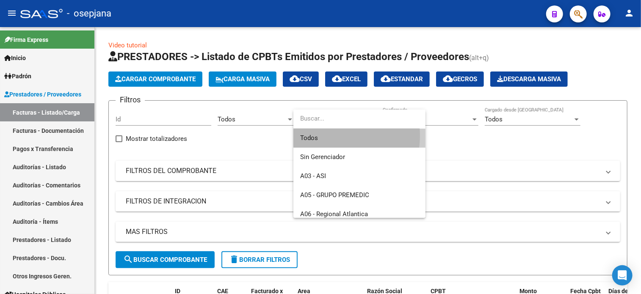
click at [329, 136] on span "Todos" at bounding box center [359, 138] width 119 height 19
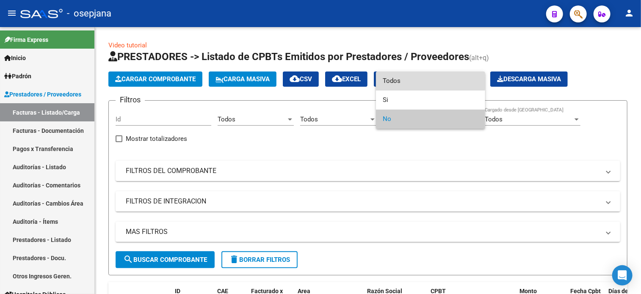
click at [420, 72] on span "Todos" at bounding box center [431, 81] width 96 height 19
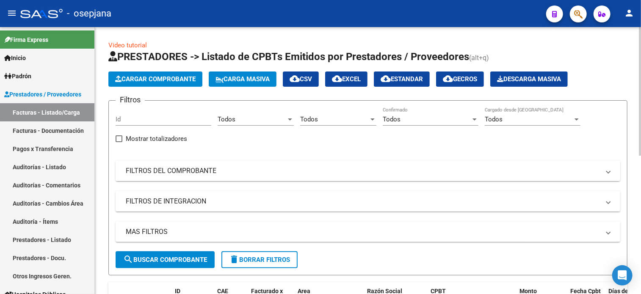
click at [315, 164] on mat-expansion-panel-header "FILTROS DEL COMPROBANTE" at bounding box center [368, 171] width 505 height 20
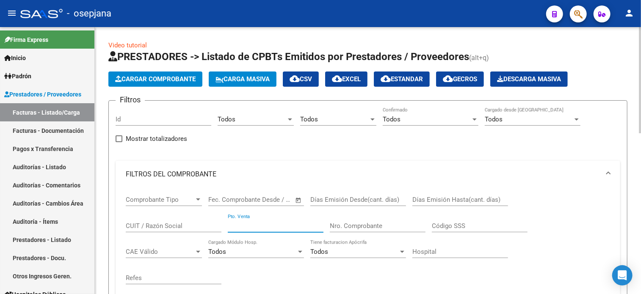
click at [250, 225] on input "Pto. Venta" at bounding box center [276, 226] width 96 height 8
type input "3"
type input "1"
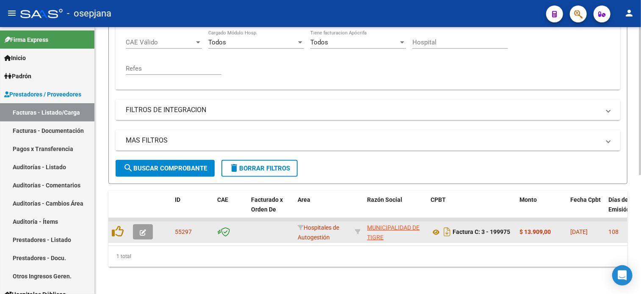
type input "199975"
click at [141, 230] on icon "button" at bounding box center [143, 233] width 6 height 6
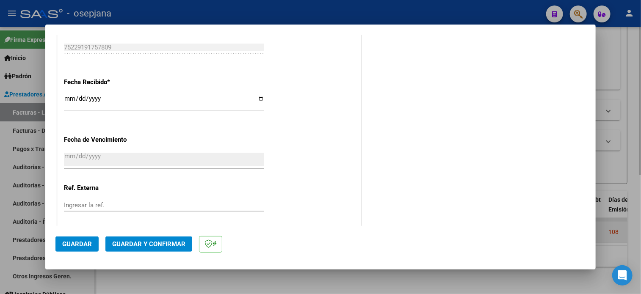
scroll to position [502, 0]
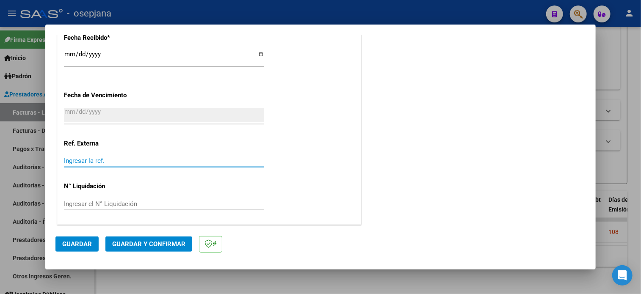
click at [100, 160] on input "Ingresar la ref." at bounding box center [164, 161] width 200 height 8
type input "29855"
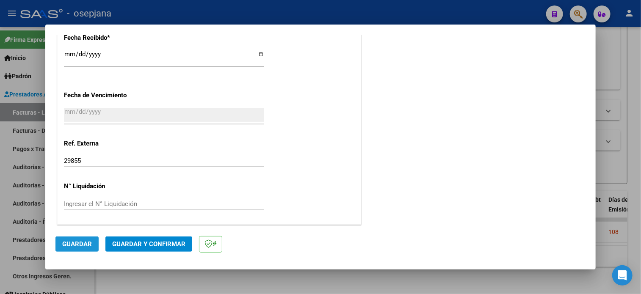
click at [80, 242] on span "Guardar" at bounding box center [77, 245] width 30 height 8
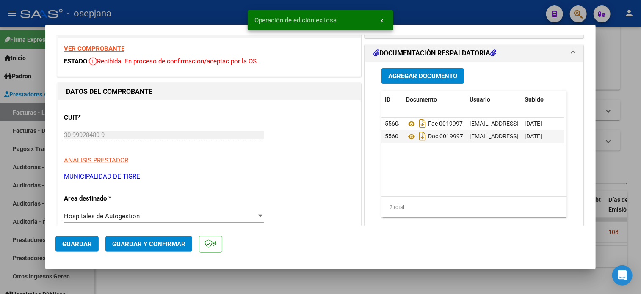
scroll to position [0, 0]
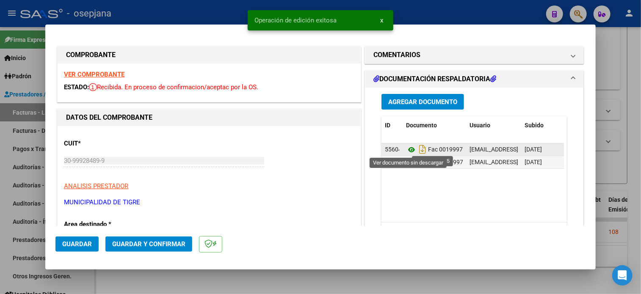
click at [407, 150] on icon at bounding box center [411, 150] width 11 height 10
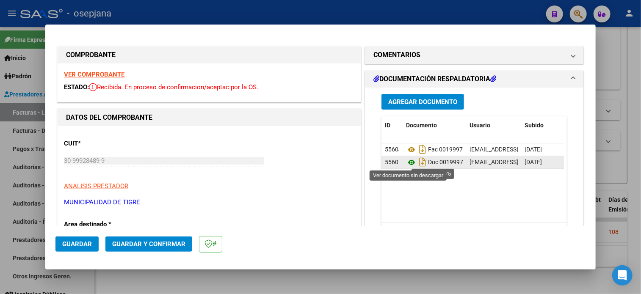
click at [410, 162] on icon at bounding box center [411, 163] width 11 height 10
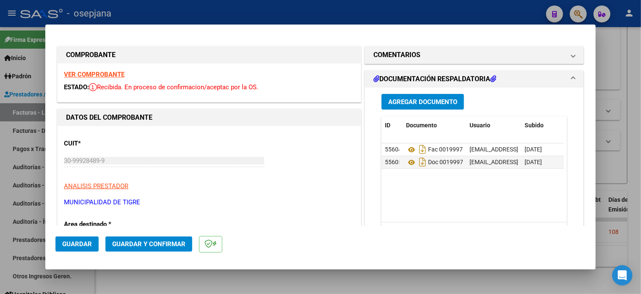
click at [166, 235] on mat-dialog-actions "Guardar Guardar y Confirmar" at bounding box center [320, 242] width 530 height 33
click at [169, 249] on button "Guardar y Confirmar" at bounding box center [148, 244] width 87 height 15
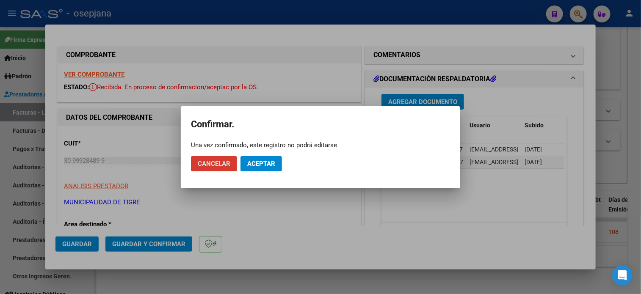
click at [259, 166] on span "Aceptar" at bounding box center [261, 164] width 28 height 8
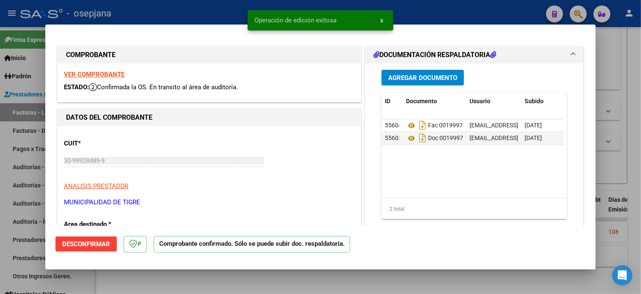
click at [113, 15] on div at bounding box center [320, 147] width 641 height 294
type input "$ 0,00"
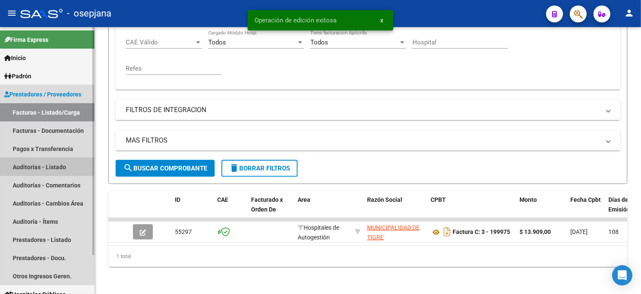
click at [49, 160] on link "Auditorías - Listado" at bounding box center [47, 167] width 94 height 18
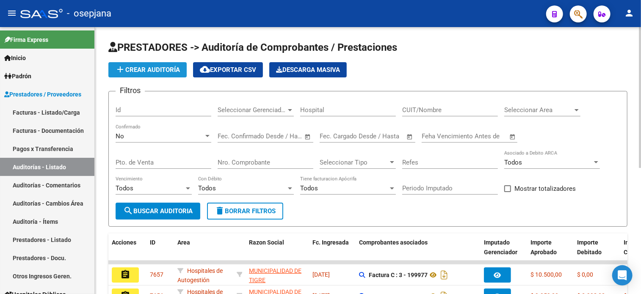
click at [169, 75] on button "add Crear Auditoría" at bounding box center [147, 69] width 78 height 15
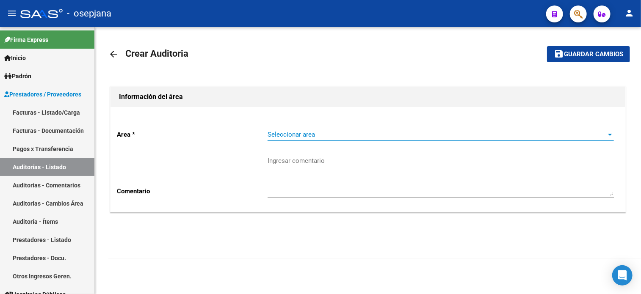
click at [299, 134] on span "Seleccionar area" at bounding box center [437, 135] width 339 height 8
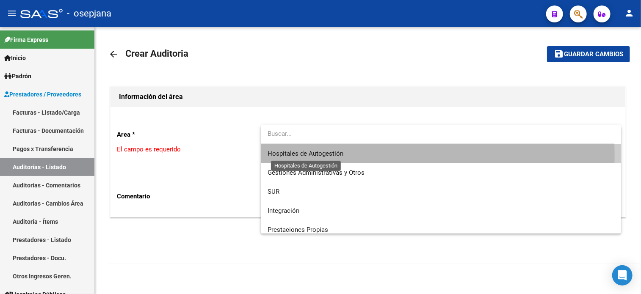
click at [302, 154] on span "Hospitales de Autogestión" at bounding box center [306, 154] width 76 height 8
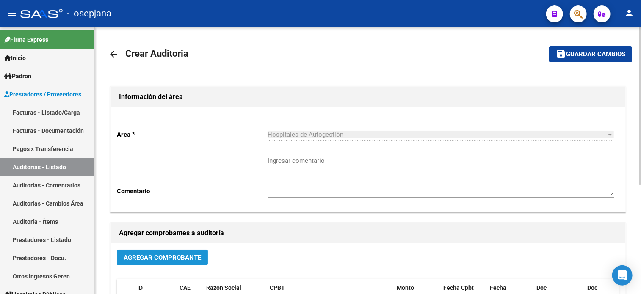
click at [155, 255] on span "Agregar Comprobante" at bounding box center [163, 258] width 78 height 8
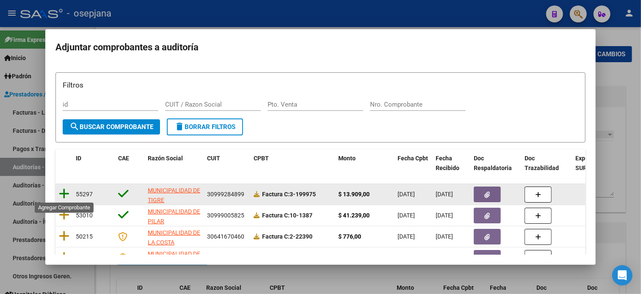
click at [65, 192] on icon at bounding box center [64, 194] width 11 height 12
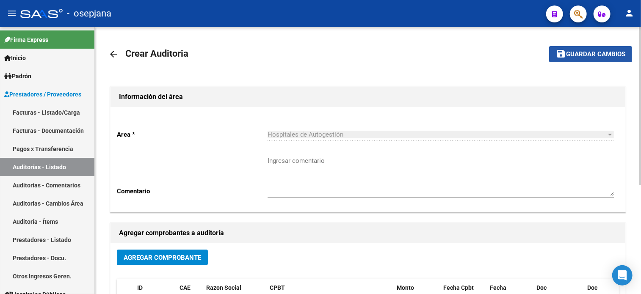
click at [597, 56] on span "Guardar cambios" at bounding box center [595, 55] width 59 height 8
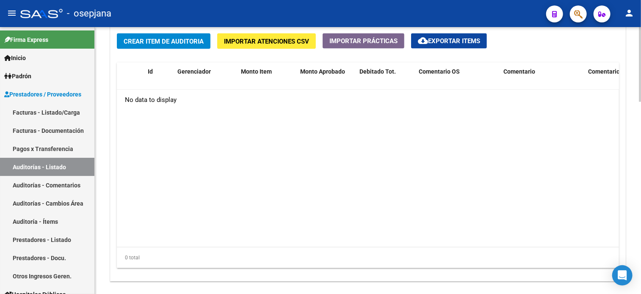
scroll to position [637, 0]
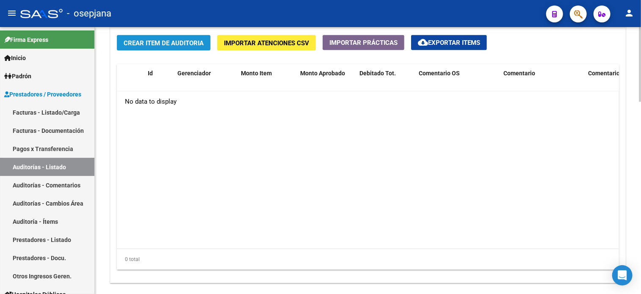
click at [194, 45] on button "Crear Item de Auditoria" at bounding box center [164, 43] width 94 height 16
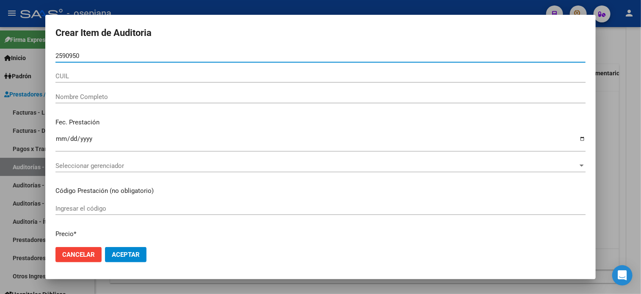
type input "25909505"
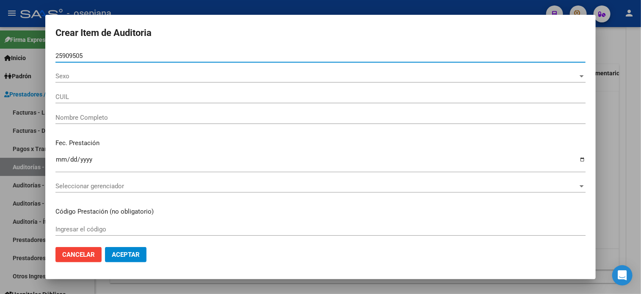
type input "20259095051"
type input "AVILA DANIEL ALEJANDRO"
type input "25909505"
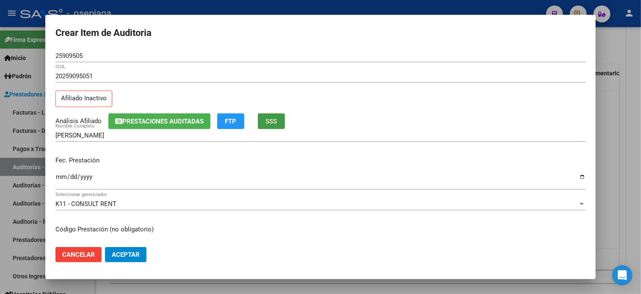
click at [258, 113] on button "SSS" at bounding box center [271, 121] width 27 height 16
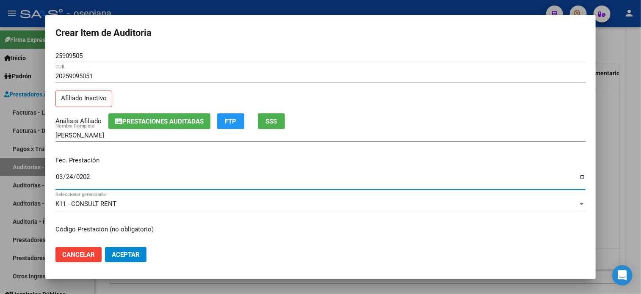
type input "[DATE]"
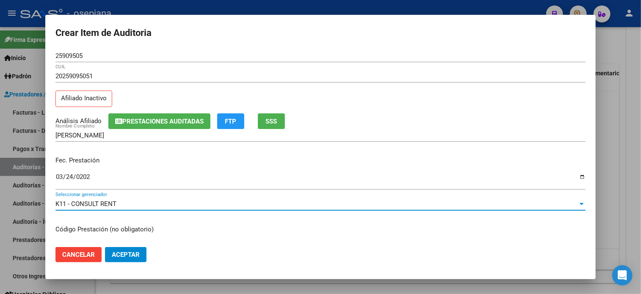
scroll to position [102, 0]
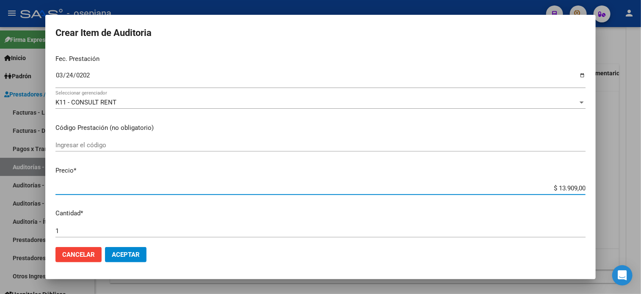
type input "$ 0,03"
type input "$ 0,39"
type input "$ 3,98"
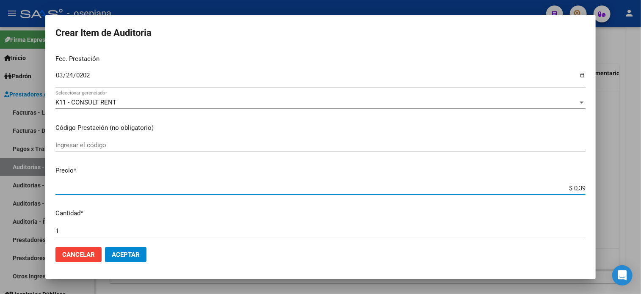
type input "$ 3,98"
type input "$ 39,88"
type input "$ 3,98"
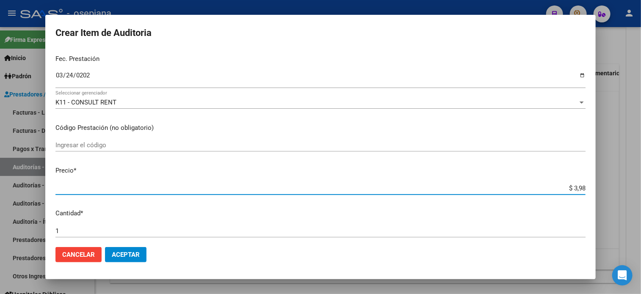
type input "$ 0,39"
type input "$ 3,99"
type input "$ 39,98"
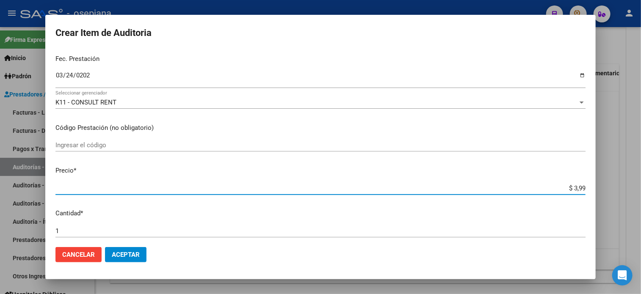
type input "$ 39,98"
type input "$ 399,80"
type input "$ 3.998,00"
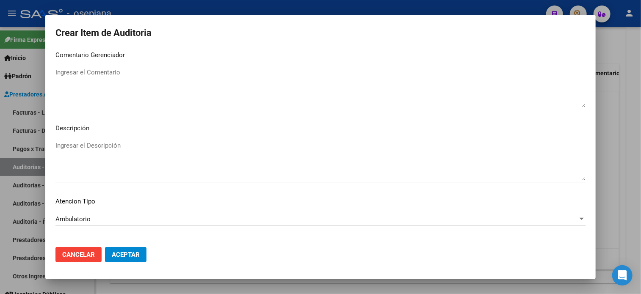
scroll to position [571, 0]
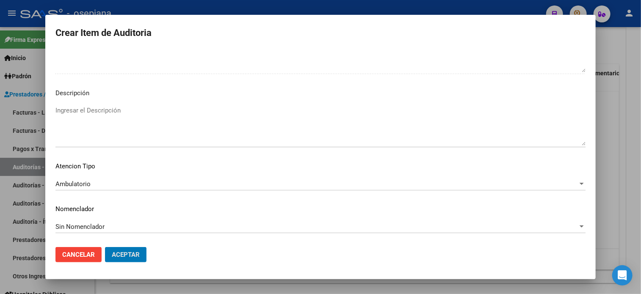
click at [105, 247] on button "Aceptar" at bounding box center [126, 254] width 42 height 15
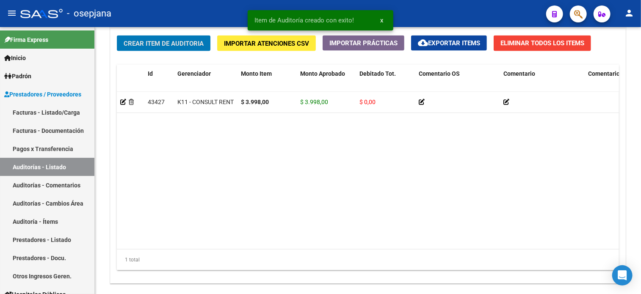
scroll to position [637, 0]
click at [117, 35] on button "Crear Item de Auditoria" at bounding box center [164, 43] width 94 height 16
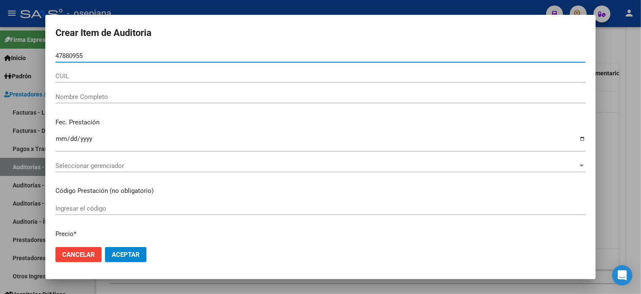
type input "47880955"
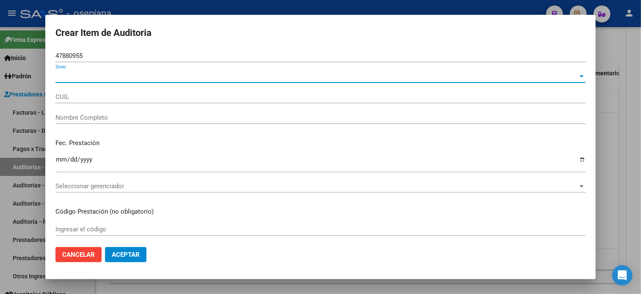
type input "20478809558"
type input "DIOSQUEZ LAUTARO LEONEL"
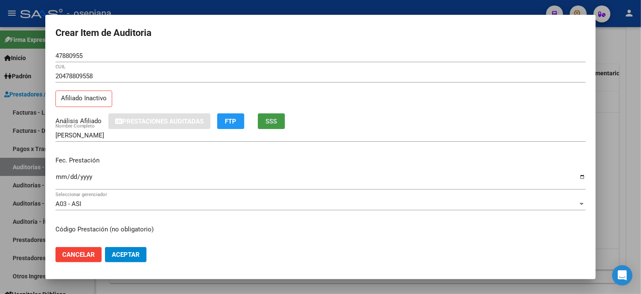
click at [258, 113] on button "SSS" at bounding box center [271, 121] width 27 height 16
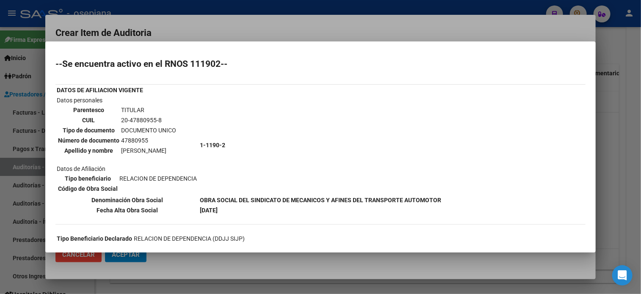
scroll to position [148, 0]
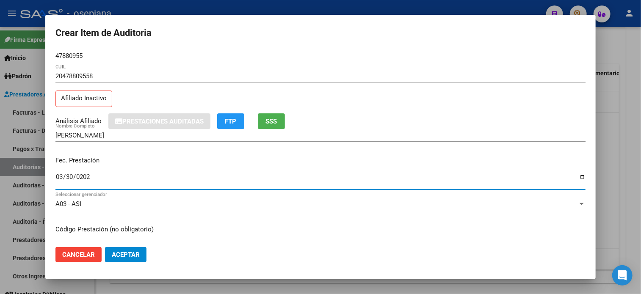
type input "[DATE]"
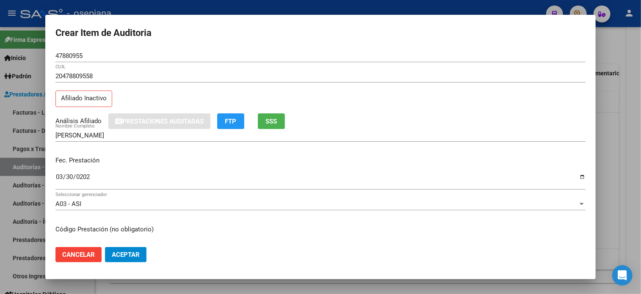
scroll to position [102, 0]
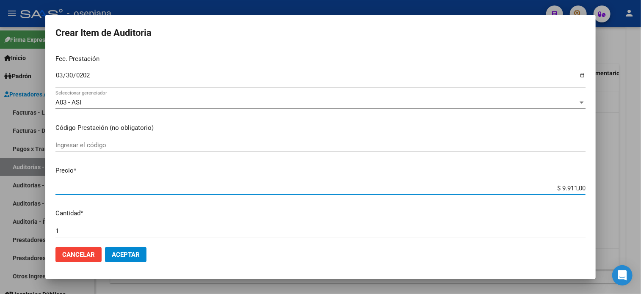
type input "$ 0,03"
type input "$ 0,39"
type input "$ 3,99"
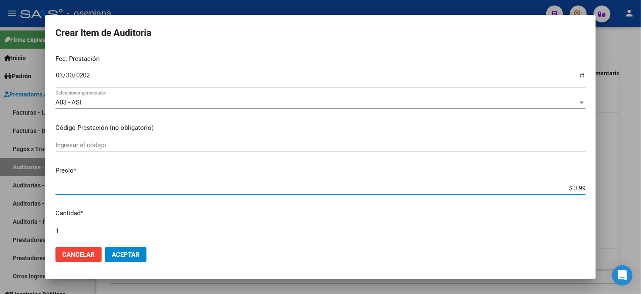
type input "$ 3,99"
type input "$ 39,98"
type input "$ 399,88"
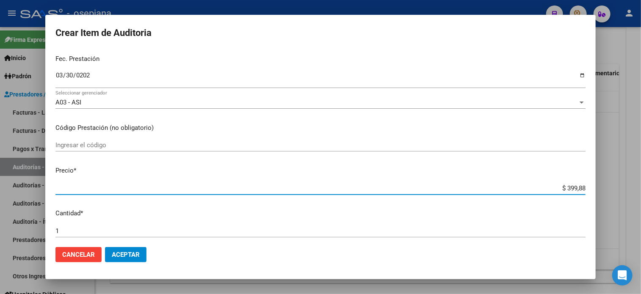
type input "$ 39,98"
type input "$ 399,80"
type input "$ 3.998,00"
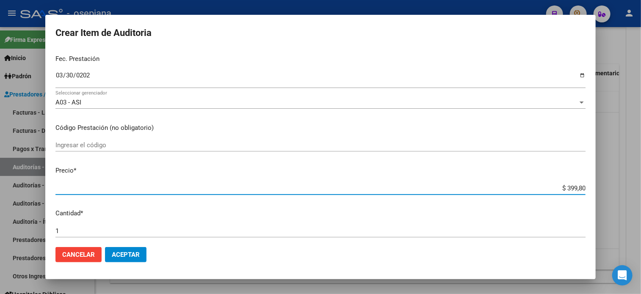
type input "$ 3.998,00"
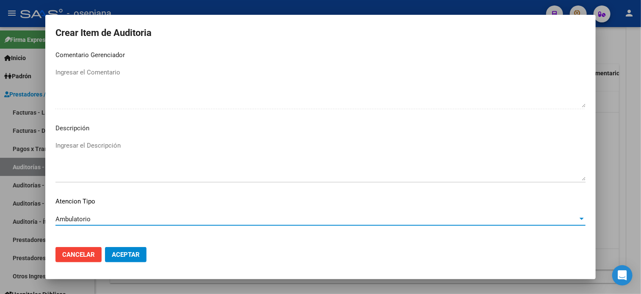
scroll to position [571, 0]
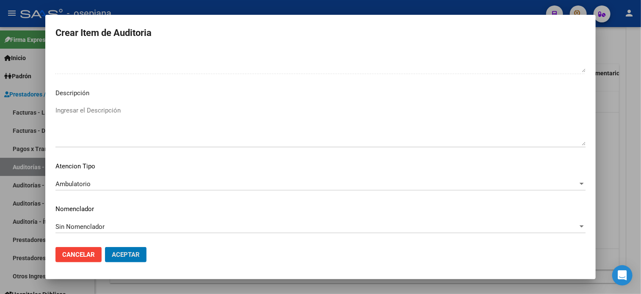
click at [105, 247] on button "Aceptar" at bounding box center [126, 254] width 42 height 15
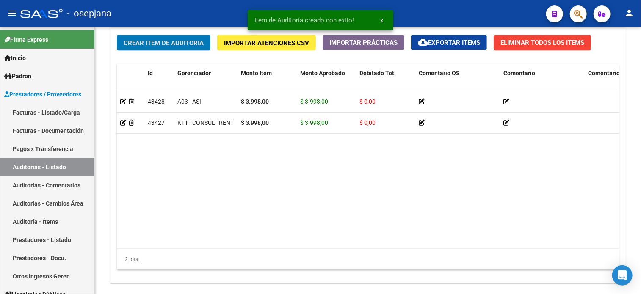
click at [117, 35] on button "Crear Item de Auditoria" at bounding box center [164, 43] width 94 height 16
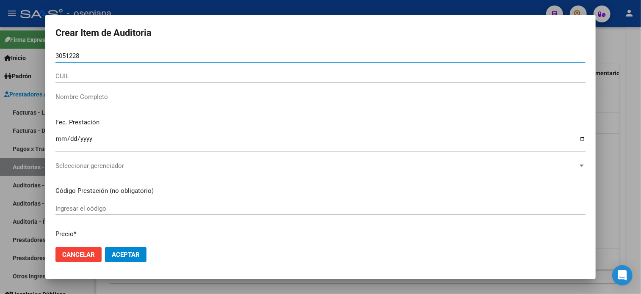
type input "30512280"
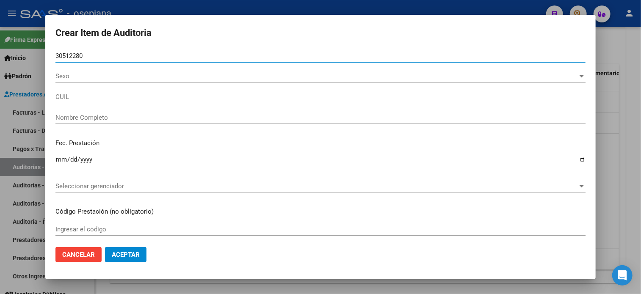
type input "20305122808"
type input "CEJAS CLAUDIO ALBERTO"
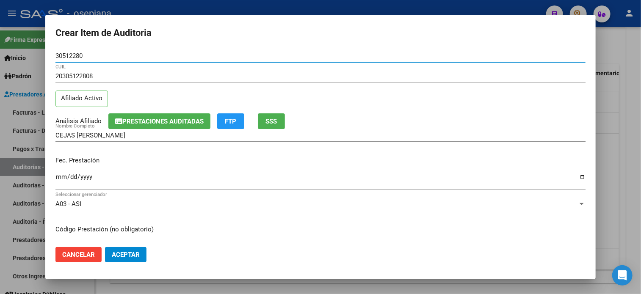
type input "30512280"
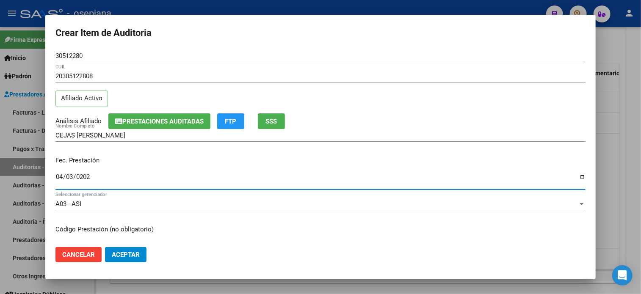
type input "[DATE]"
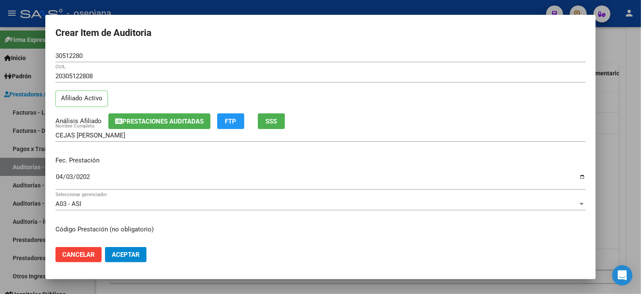
scroll to position [102, 0]
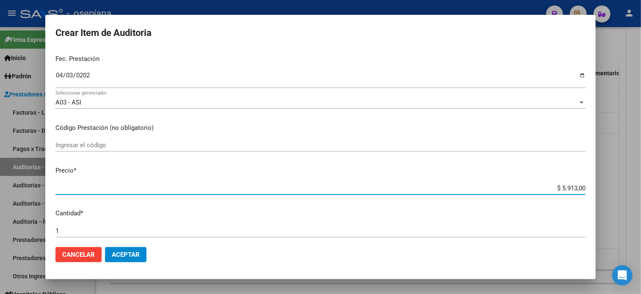
type input "$ 0,01"
type input "$ 0,12"
type input "$ 1,26"
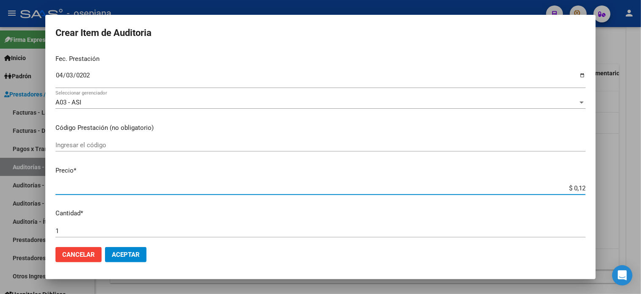
type input "$ 1,26"
type input "$ 12,67"
type input "$ 126,70"
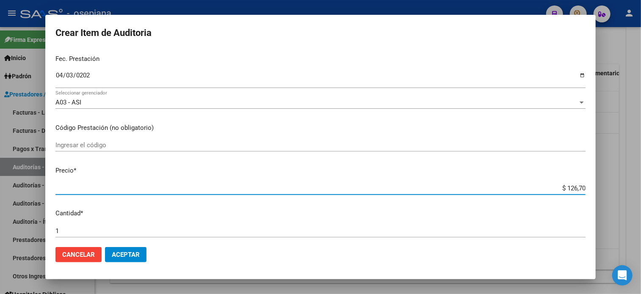
type input "$ 1.267,00"
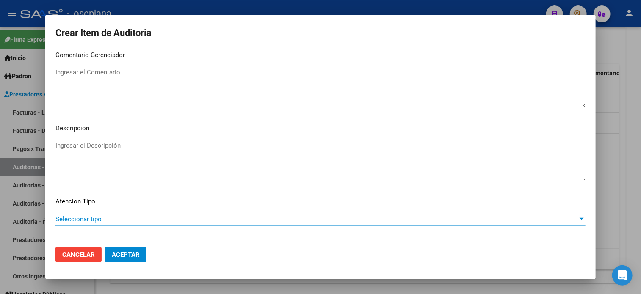
scroll to position [571, 0]
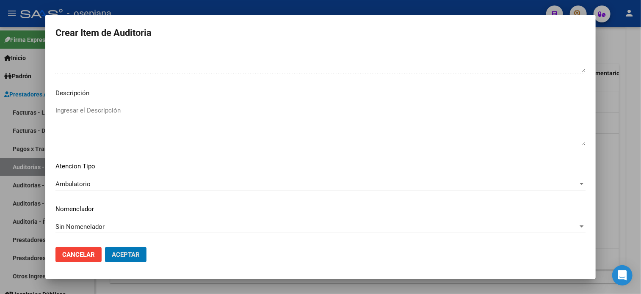
click at [105, 247] on button "Aceptar" at bounding box center [126, 254] width 42 height 15
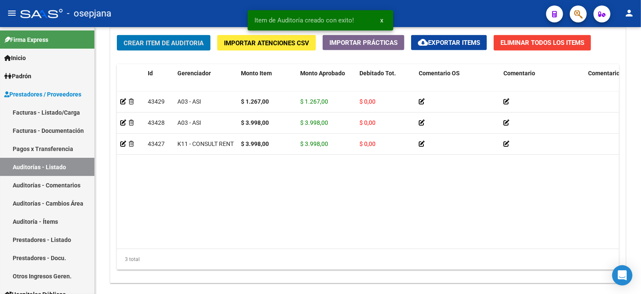
click at [117, 35] on button "Crear Item de Auditoria" at bounding box center [164, 43] width 94 height 16
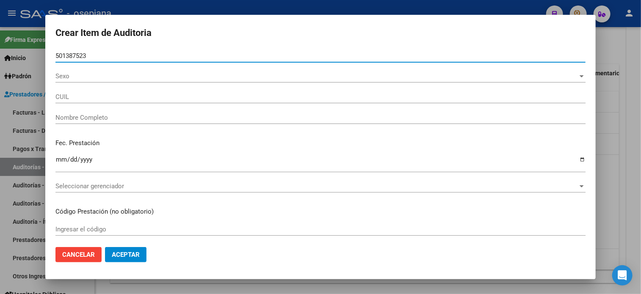
type input "50138752"
type input "20501387526"
type input "ESPINOZA THIAGO EZEQUIEL -"
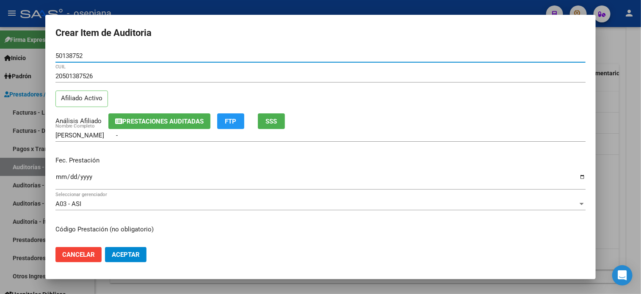
type input "50138752"
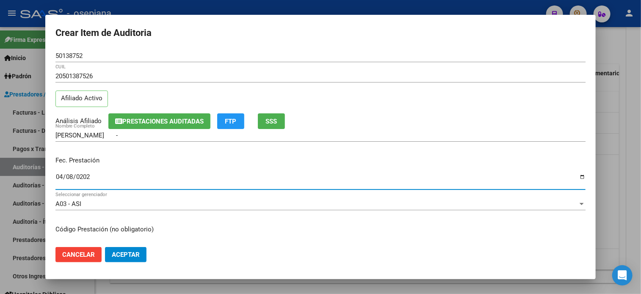
type input "2025-04-08"
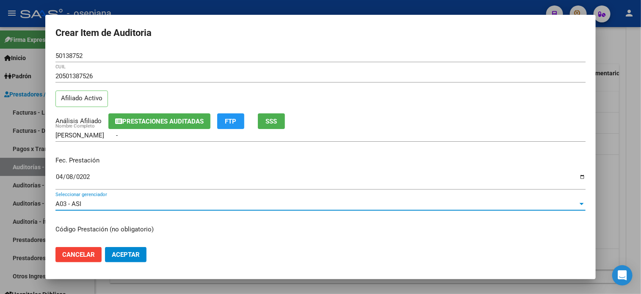
scroll to position [102, 0]
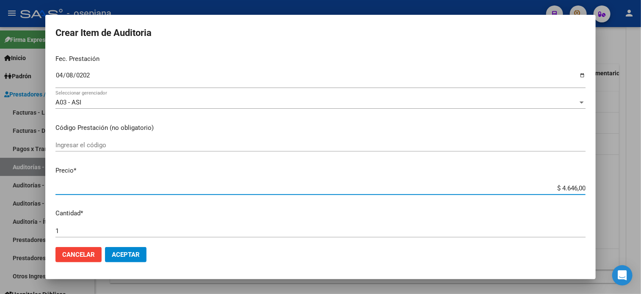
type input "$ 0,01"
type input "$ 0,12"
type input "$ 1,26"
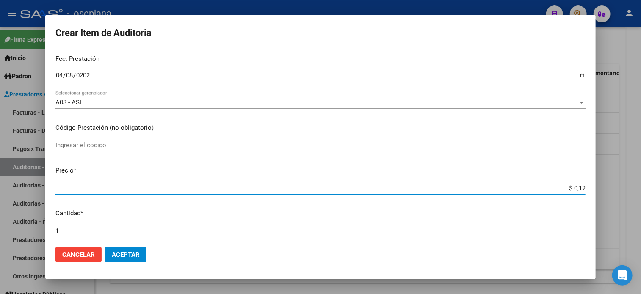
type input "$ 1,26"
type input "$ 12,67"
type input "$ 126,70"
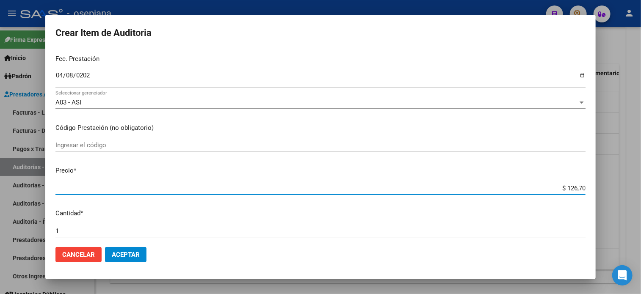
type input "$ 1.267,00"
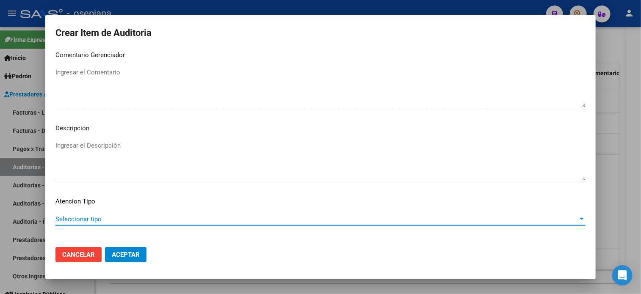
scroll to position [571, 0]
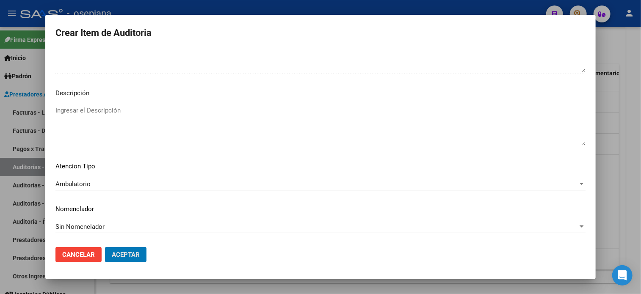
click at [105, 247] on button "Aceptar" at bounding box center [126, 254] width 42 height 15
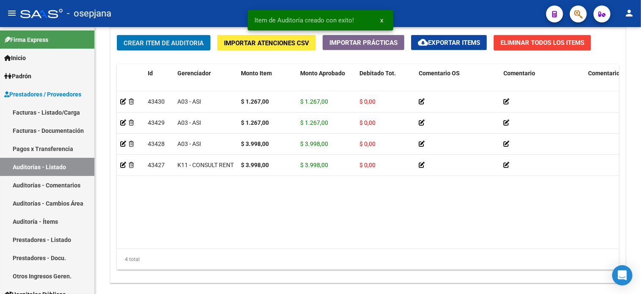
click at [117, 35] on button "Crear Item de Auditoria" at bounding box center [164, 43] width 94 height 16
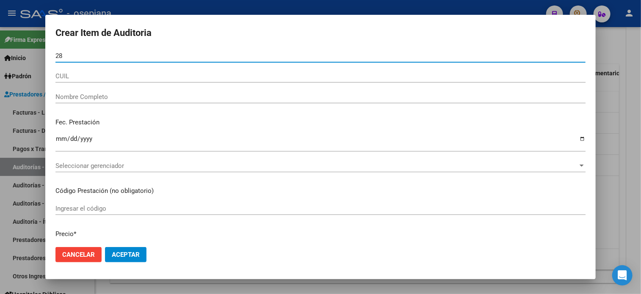
type input "2"
type input "28254927"
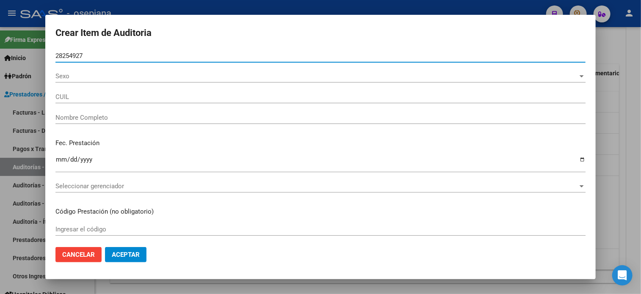
type input "27282549277"
type input "DOMINGUEZ ERICA VANESA -"
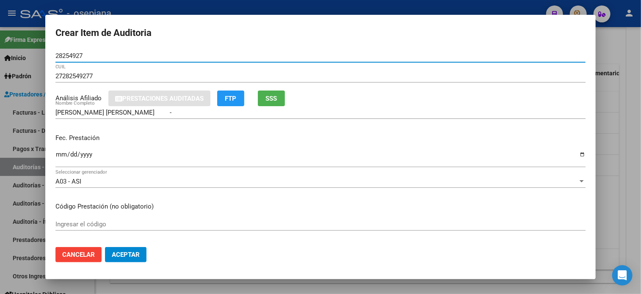
type input "28254927"
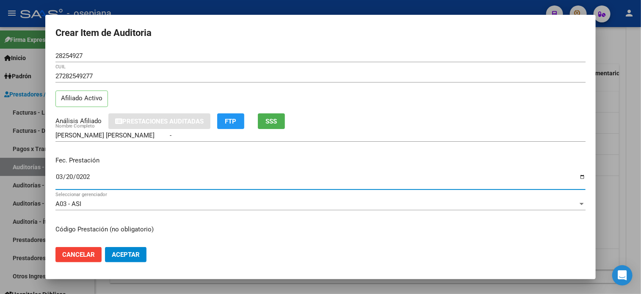
type input "[DATE]"
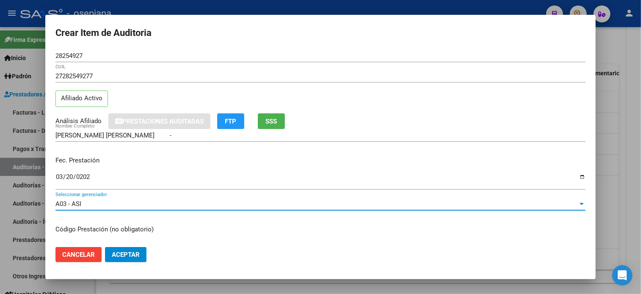
scroll to position [102, 0]
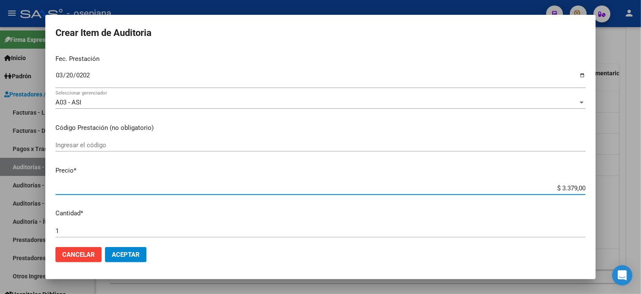
type input "$ 0,01"
type input "$ 0,12"
type input "$ 1,26"
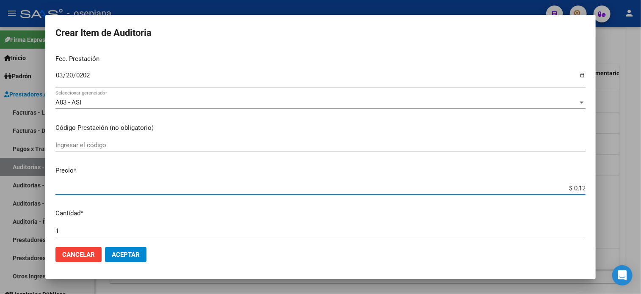
type input "$ 1,26"
type input "$ 12,67"
type input "$ 126,70"
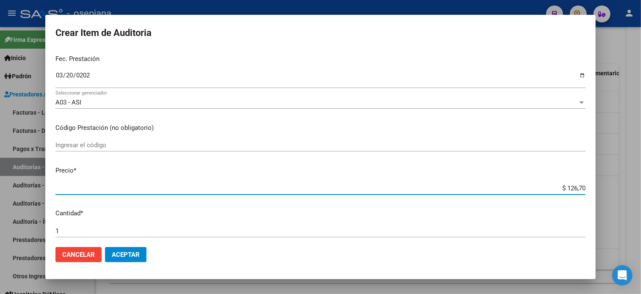
type input "$ 1.267,00"
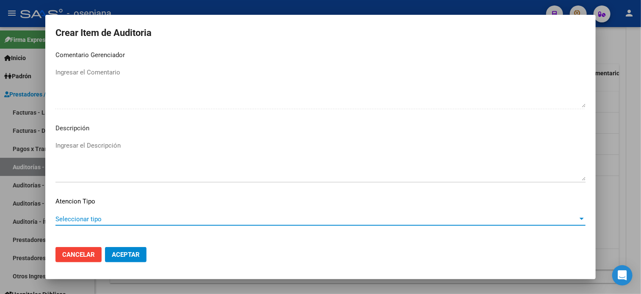
scroll to position [571, 0]
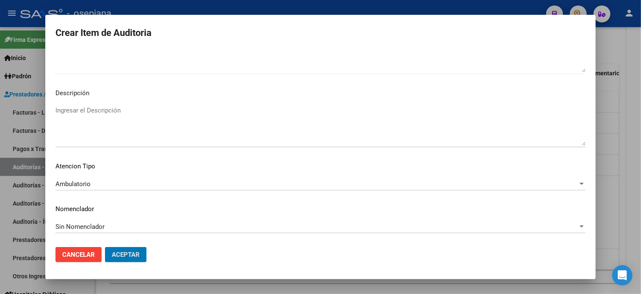
click at [105, 247] on button "Aceptar" at bounding box center [126, 254] width 42 height 15
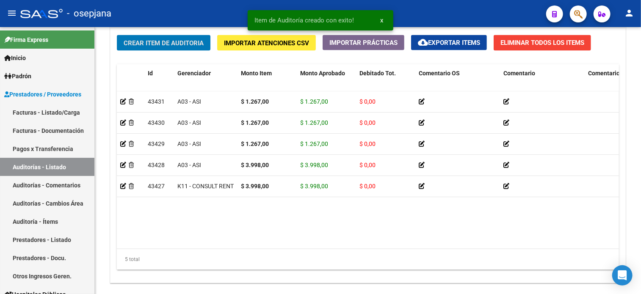
click at [117, 35] on button "Crear Item de Auditoria" at bounding box center [164, 43] width 94 height 16
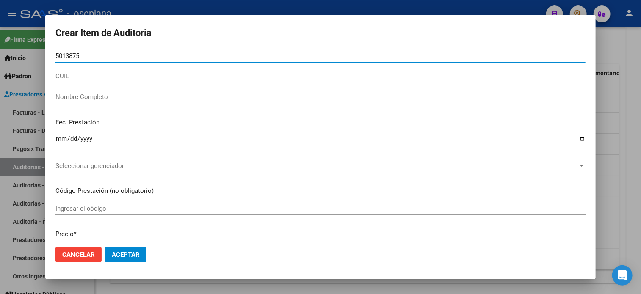
type input "50138752"
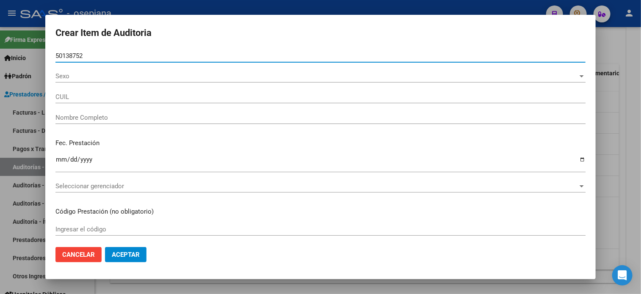
type input "20501387526"
type input "ESPINOZA THIAGO EZEQUIEL -"
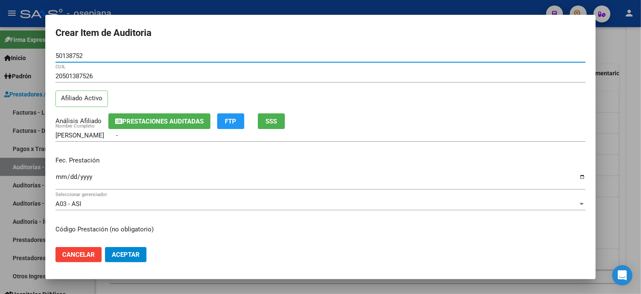
type input "50138752"
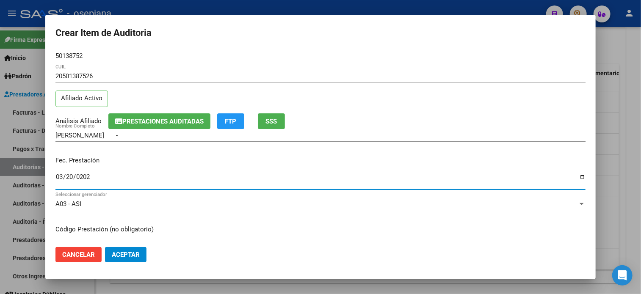
type input "[DATE]"
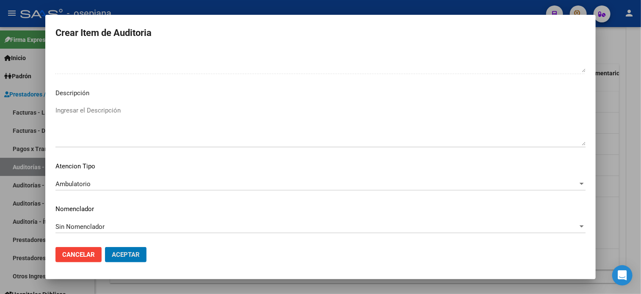
click at [105, 247] on button "Aceptar" at bounding box center [126, 254] width 42 height 15
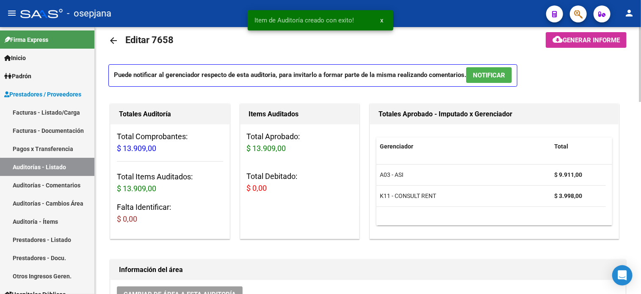
scroll to position [0, 0]
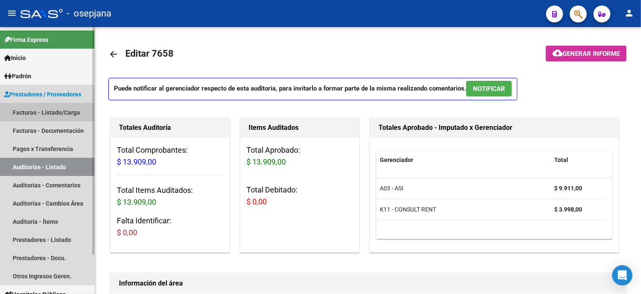
click at [55, 117] on link "Facturas - Listado/Carga" at bounding box center [47, 112] width 94 height 18
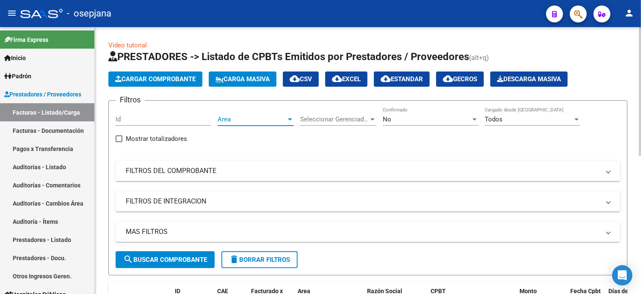
click at [266, 121] on span "Area" at bounding box center [252, 120] width 69 height 8
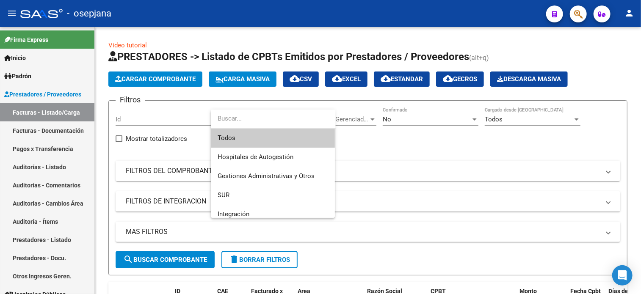
click at [247, 135] on span "Todos" at bounding box center [273, 138] width 111 height 19
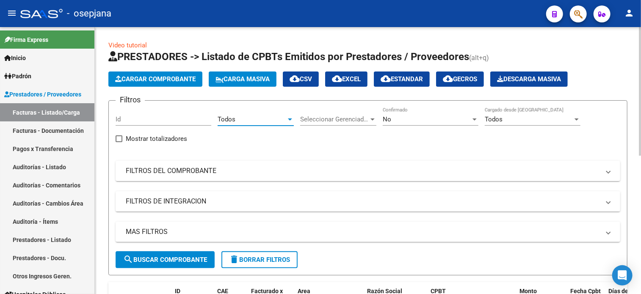
click at [340, 116] on span "Seleccionar Gerenciador" at bounding box center [334, 120] width 69 height 8
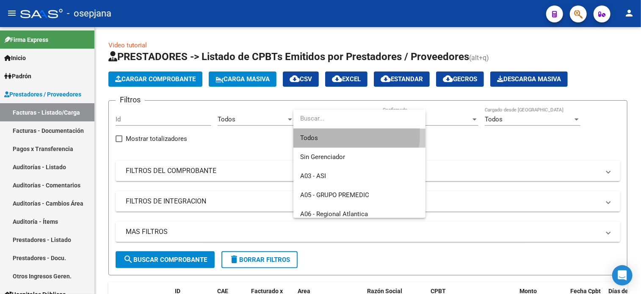
click at [315, 133] on span "Todos" at bounding box center [359, 138] width 119 height 19
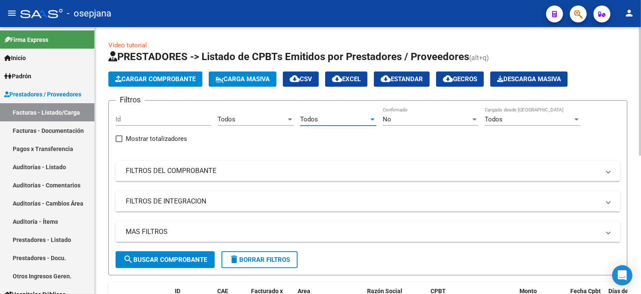
click at [401, 119] on div "No" at bounding box center [427, 120] width 88 height 8
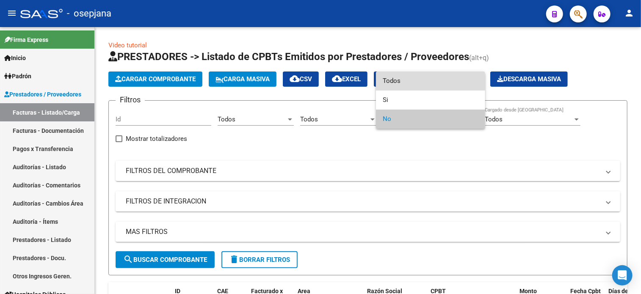
click at [390, 83] on span "Todos" at bounding box center [431, 81] width 96 height 19
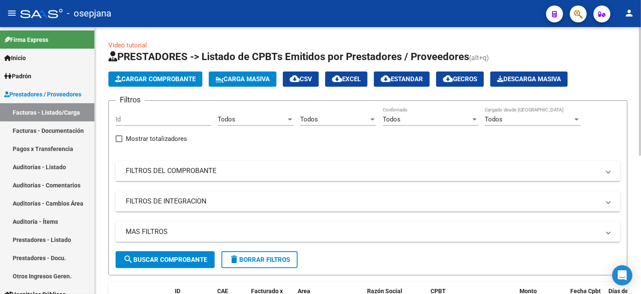
click at [399, 169] on mat-panel-title "FILTROS DEL COMPROBANTE" at bounding box center [363, 170] width 474 height 9
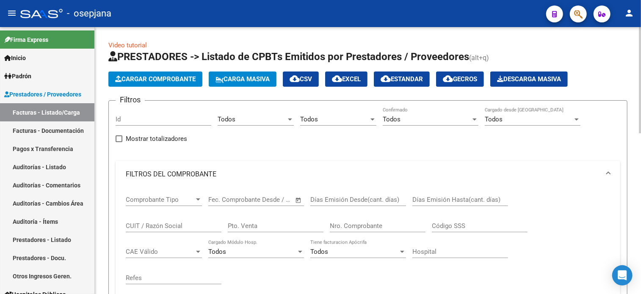
click at [285, 222] on input "Pto. Venta" at bounding box center [276, 226] width 96 height 8
type input "3"
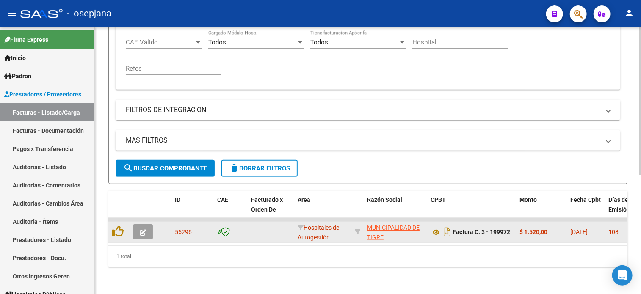
type input "199972"
click at [145, 233] on datatable-body-cell at bounding box center [145, 232] width 30 height 21
click at [145, 233] on button "button" at bounding box center [143, 231] width 20 height 15
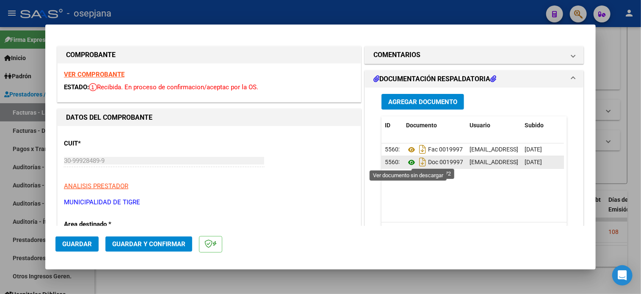
click at [409, 163] on icon at bounding box center [411, 163] width 11 height 10
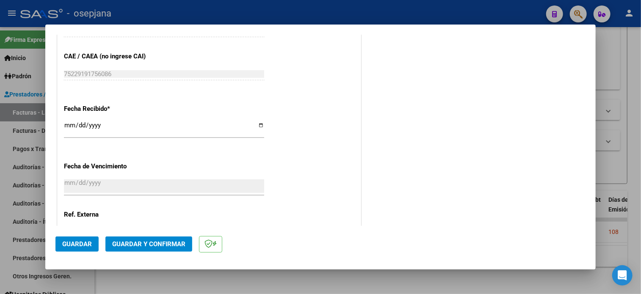
scroll to position [502, 0]
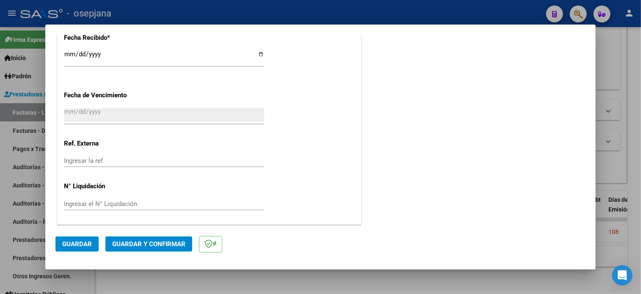
click at [141, 155] on div "Ingresar la ref." at bounding box center [164, 161] width 200 height 13
type input "29854"
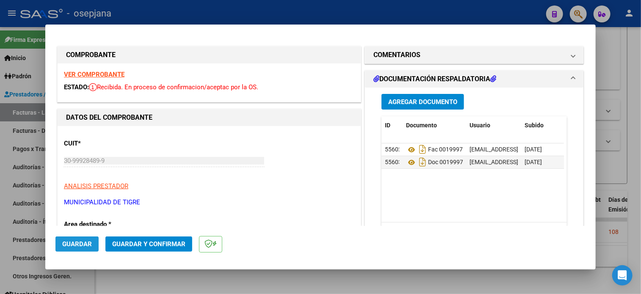
click at [84, 238] on button "Guardar" at bounding box center [76, 244] width 43 height 15
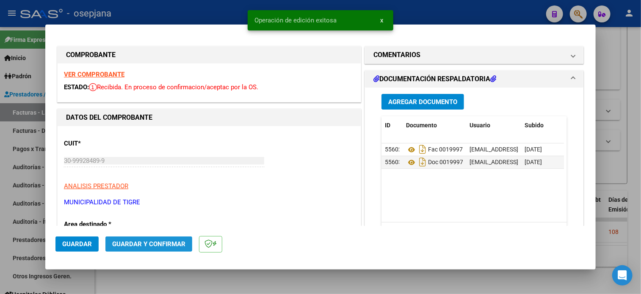
click at [134, 245] on span "Guardar y Confirmar" at bounding box center [148, 245] width 73 height 8
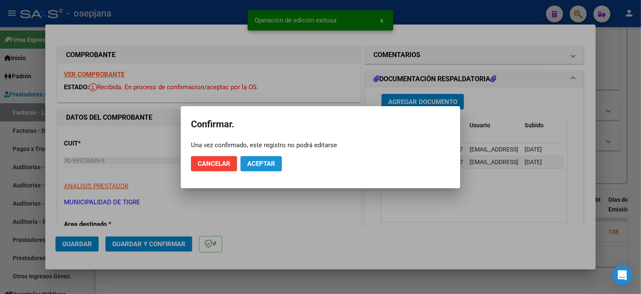
click at [251, 165] on span "Aceptar" at bounding box center [261, 164] width 28 height 8
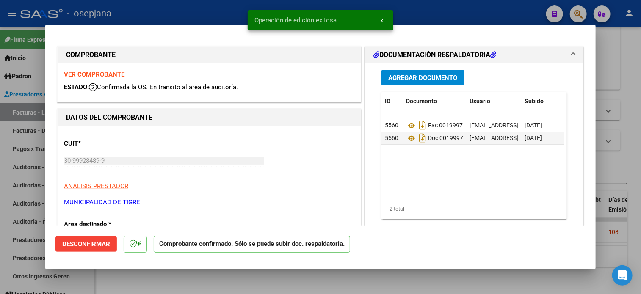
click at [19, 165] on div at bounding box center [320, 147] width 641 height 294
type input "$ 0,00"
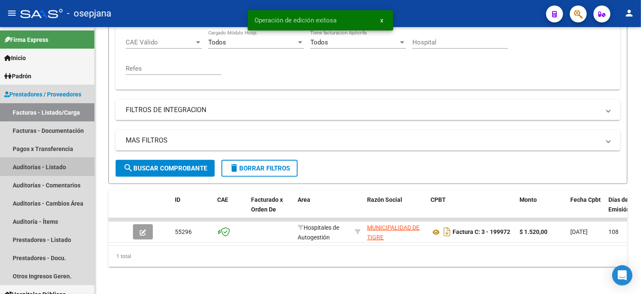
click at [19, 165] on link "Auditorías - Listado" at bounding box center [47, 167] width 94 height 18
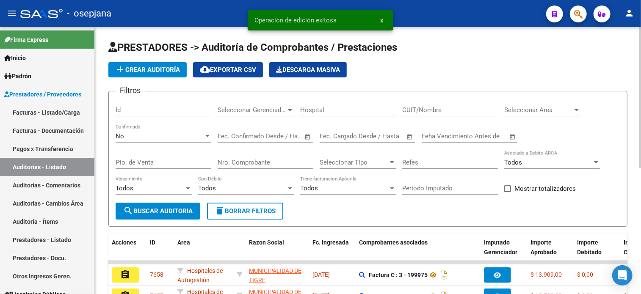
click at [158, 69] on span "add Crear Auditoría" at bounding box center [147, 70] width 65 height 8
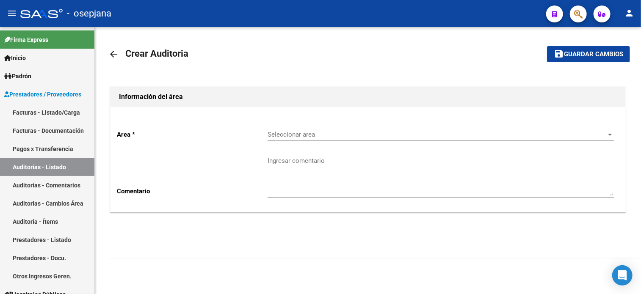
click at [285, 133] on span "Seleccionar area" at bounding box center [437, 135] width 339 height 8
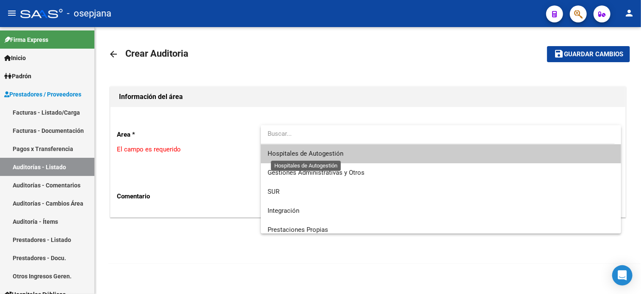
click at [285, 155] on span "Hospitales de Autogestión" at bounding box center [306, 154] width 76 height 8
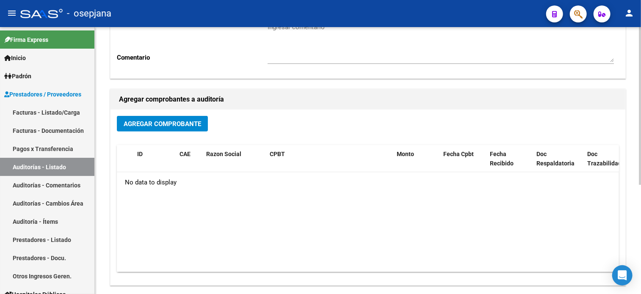
scroll to position [136, 0]
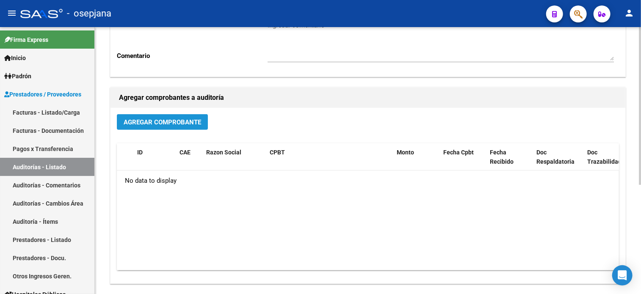
click at [180, 124] on span "Agregar Comprobante" at bounding box center [163, 123] width 78 height 8
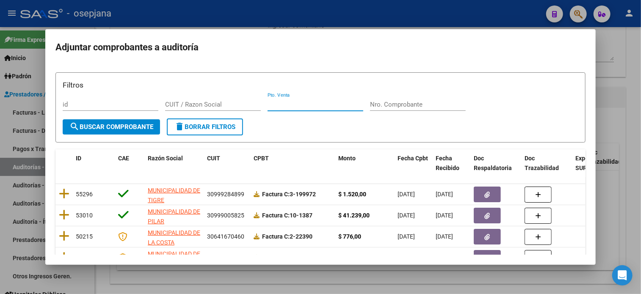
click at [285, 105] on input "Pto. Venta" at bounding box center [316, 105] width 96 height 8
type input "3"
type input "199972"
click at [147, 127] on span "search Buscar Comprobante" at bounding box center [111, 127] width 84 height 8
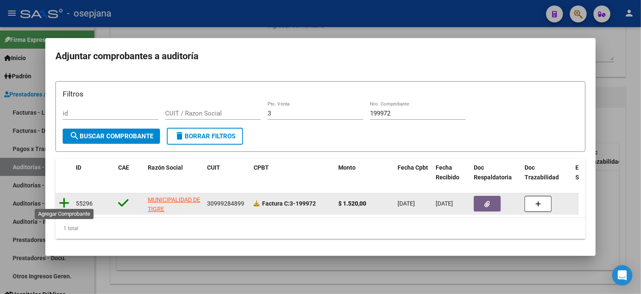
click at [63, 202] on icon at bounding box center [64, 203] width 11 height 12
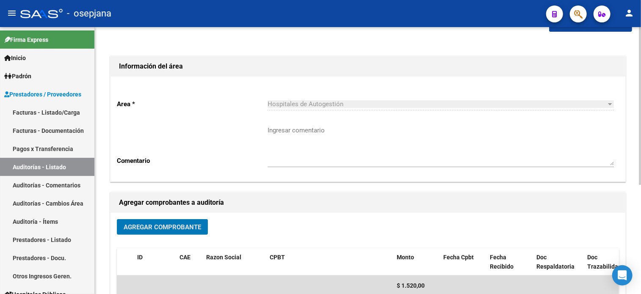
scroll to position [0, 0]
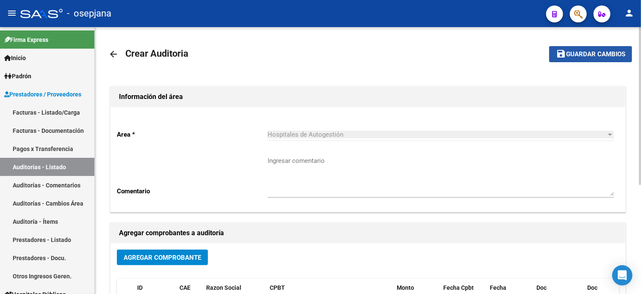
click at [598, 52] on span "Guardar cambios" at bounding box center [595, 55] width 59 height 8
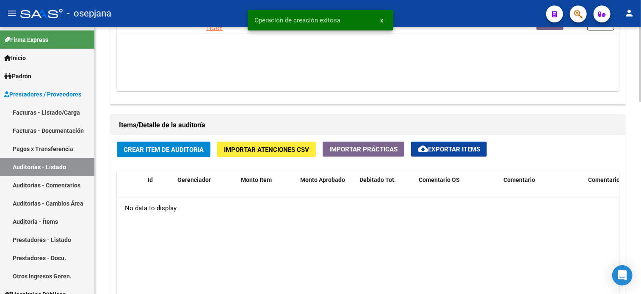
scroll to position [527, 0]
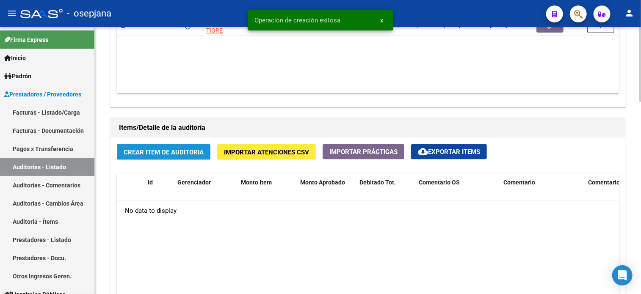
click at [170, 144] on button "Crear Item de Auditoria" at bounding box center [164, 152] width 94 height 16
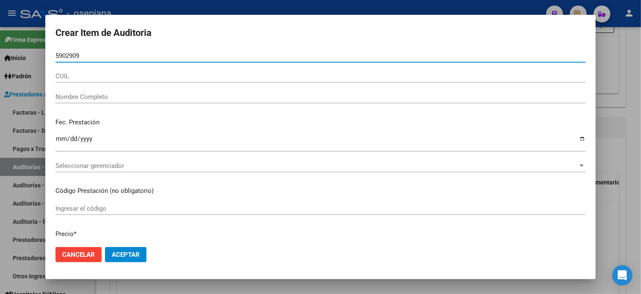
type input "59029099"
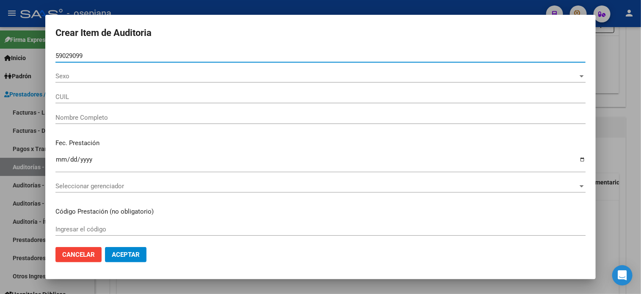
type input "20590290999"
type input "YEDRO GAEL"
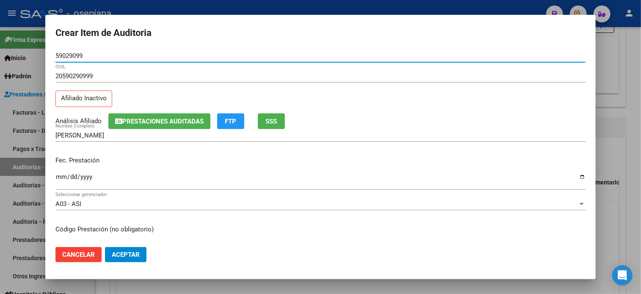
type input "59029099"
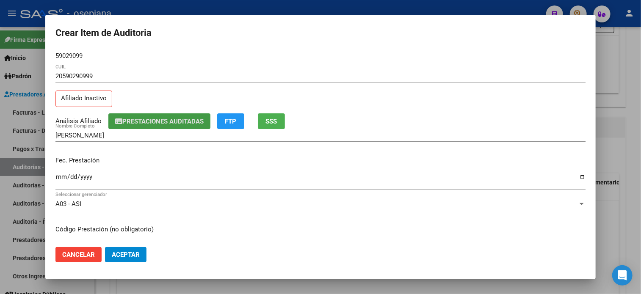
click at [269, 120] on button "SSS" at bounding box center [271, 121] width 27 height 16
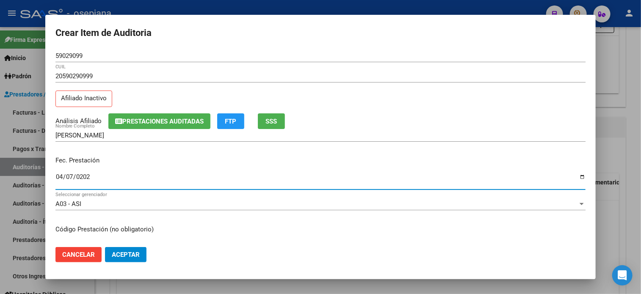
type input "[DATE]"
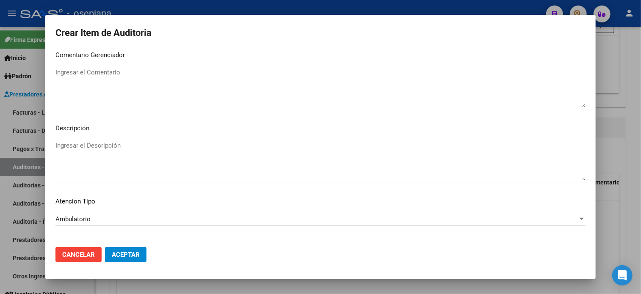
scroll to position [571, 0]
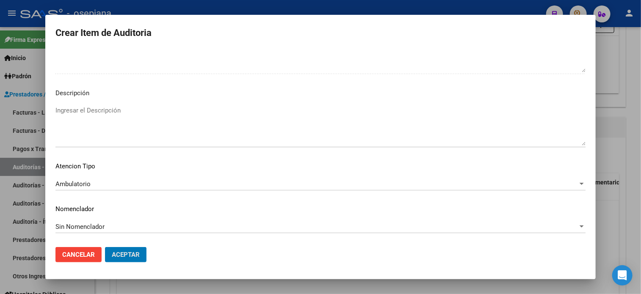
click at [105, 247] on button "Aceptar" at bounding box center [126, 254] width 42 height 15
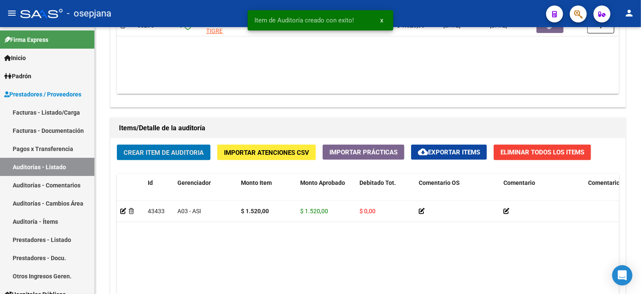
scroll to position [528, 0]
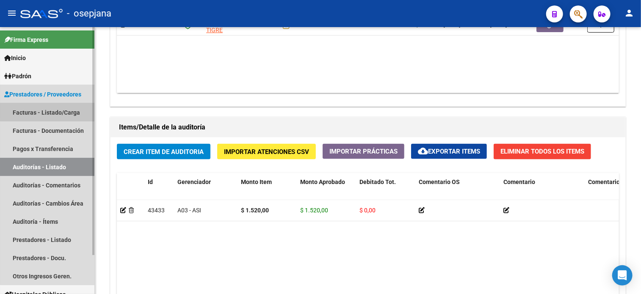
click at [61, 111] on link "Facturas - Listado/Carga" at bounding box center [47, 112] width 94 height 18
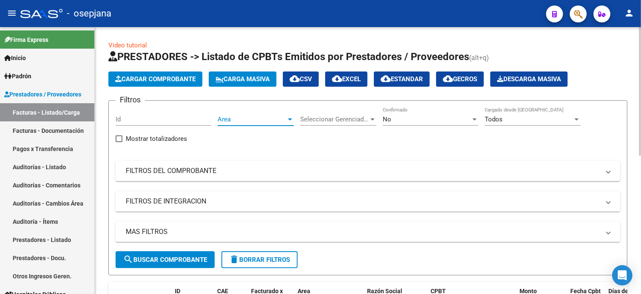
click at [243, 118] on span "Area" at bounding box center [252, 120] width 69 height 8
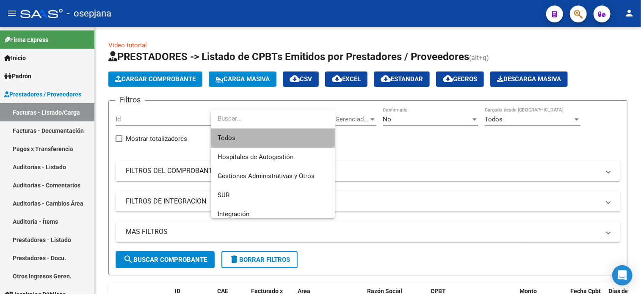
click at [247, 134] on span "Todos" at bounding box center [273, 138] width 111 height 19
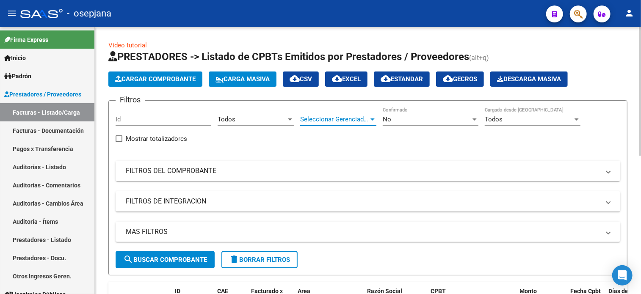
click at [336, 116] on span "Seleccionar Gerenciador" at bounding box center [334, 120] width 69 height 8
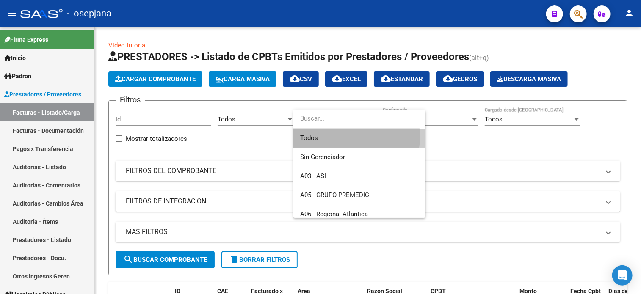
click at [341, 136] on span "Todos" at bounding box center [359, 138] width 119 height 19
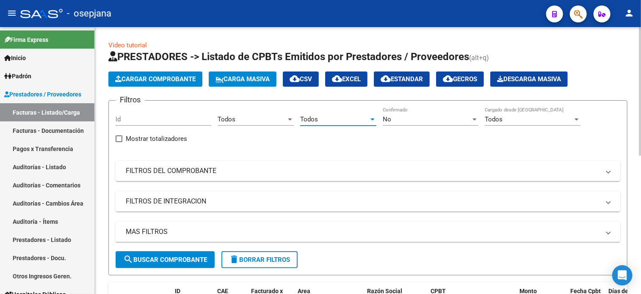
click at [406, 119] on div "No" at bounding box center [427, 120] width 88 height 8
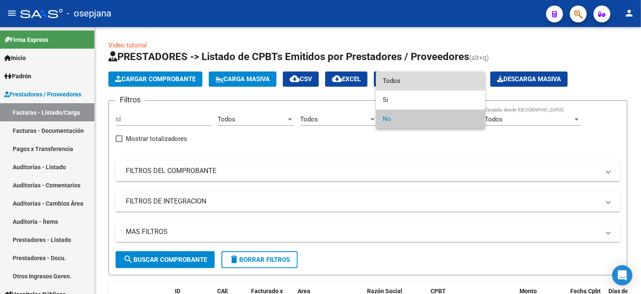
click at [400, 85] on span "Todos" at bounding box center [431, 81] width 96 height 19
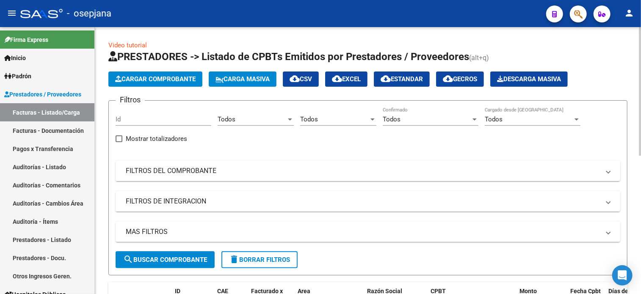
click at [356, 179] on mat-expansion-panel-header "FILTROS DEL COMPROBANTE" at bounding box center [368, 171] width 505 height 20
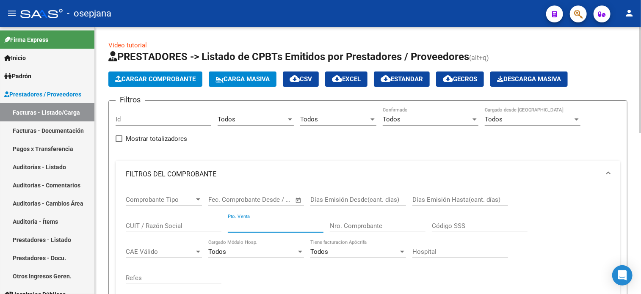
click at [237, 228] on input "Pto. Venta" at bounding box center [276, 226] width 96 height 8
type input "3"
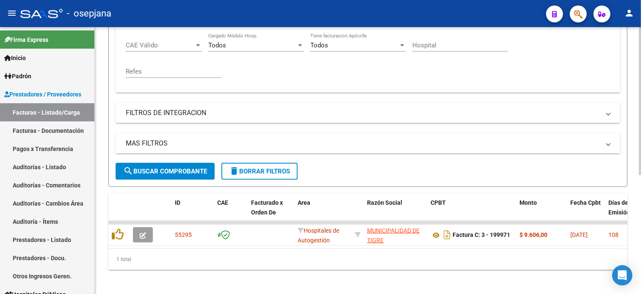
scroll to position [215, 0]
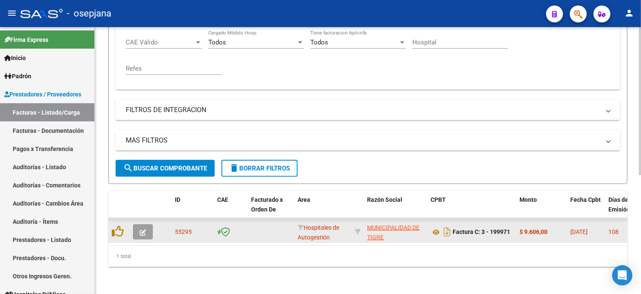
type input "199971"
click at [144, 230] on icon "button" at bounding box center [143, 233] width 6 height 6
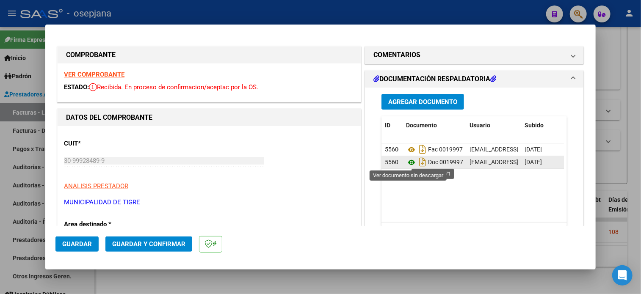
click at [410, 164] on icon at bounding box center [411, 163] width 11 height 10
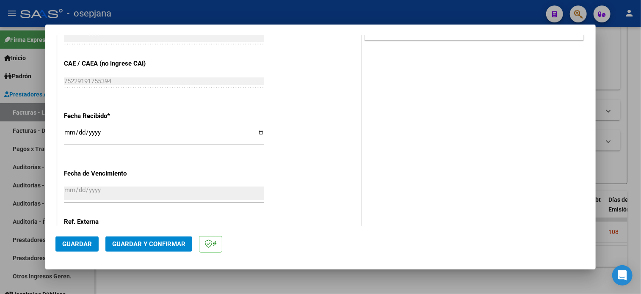
scroll to position [502, 0]
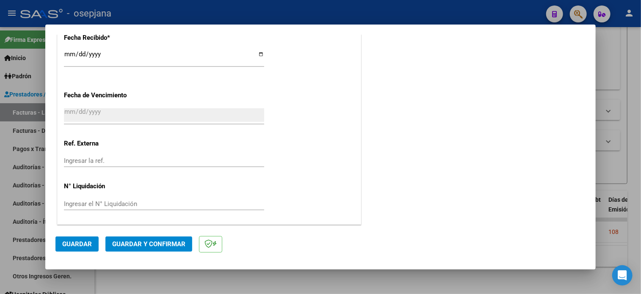
click at [106, 156] on div "Ingresar la ref." at bounding box center [164, 161] width 200 height 13
type input "29853"
click at [69, 246] on span "Guardar" at bounding box center [77, 245] width 30 height 8
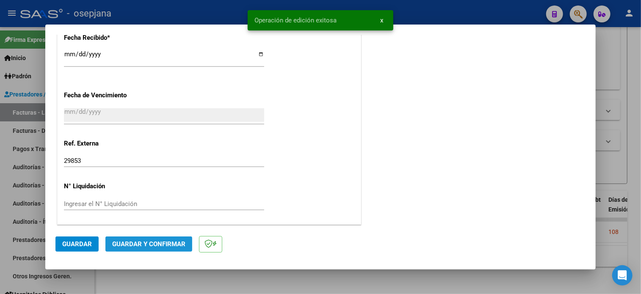
click at [137, 243] on span "Guardar y Confirmar" at bounding box center [148, 245] width 73 height 8
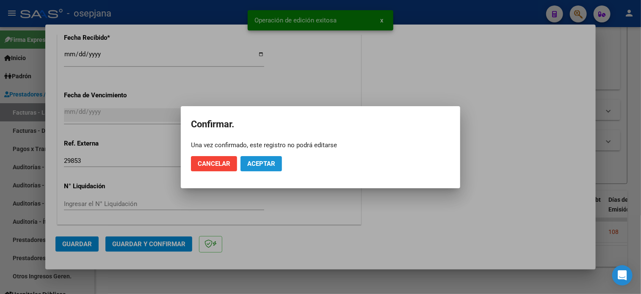
click at [263, 163] on span "Aceptar" at bounding box center [261, 164] width 28 height 8
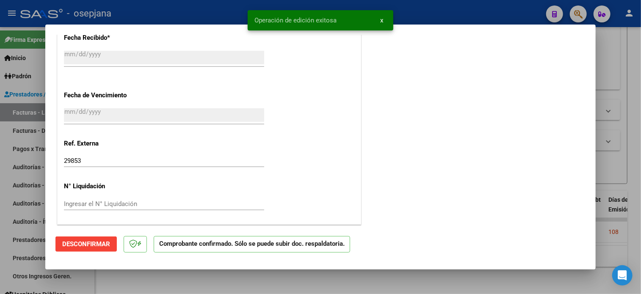
click at [22, 165] on div at bounding box center [320, 147] width 641 height 294
type input "$ 0,00"
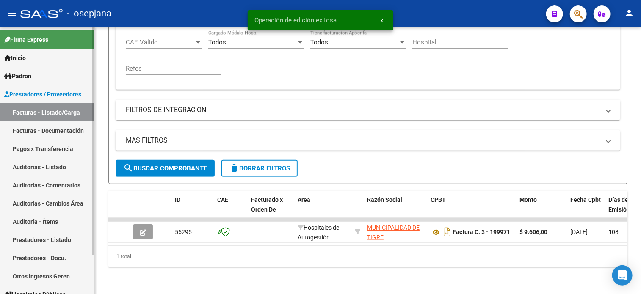
click at [27, 166] on link "Auditorías - Listado" at bounding box center [47, 167] width 94 height 18
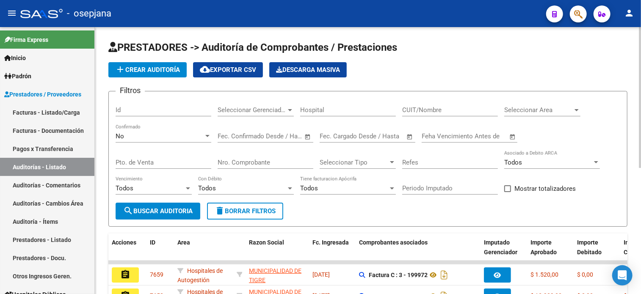
click at [161, 67] on span "add Crear Auditoría" at bounding box center [147, 70] width 65 height 8
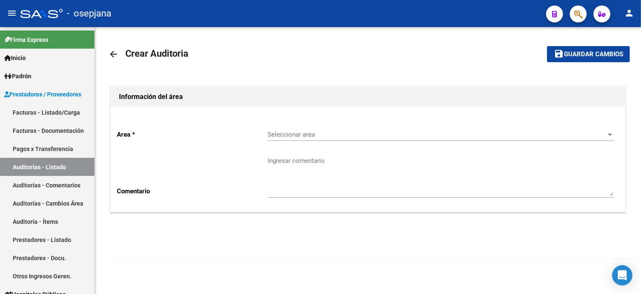
click at [296, 132] on span "Seleccionar area" at bounding box center [437, 135] width 339 height 8
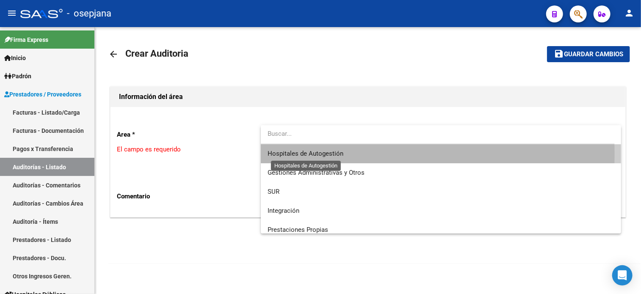
click at [292, 155] on span "Hospitales de Autogestión" at bounding box center [306, 154] width 76 height 8
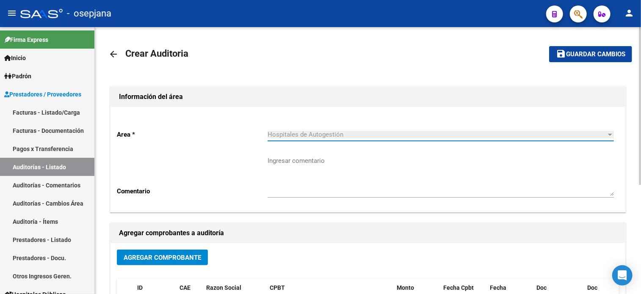
click at [165, 252] on button "Agregar Comprobante" at bounding box center [162, 258] width 91 height 16
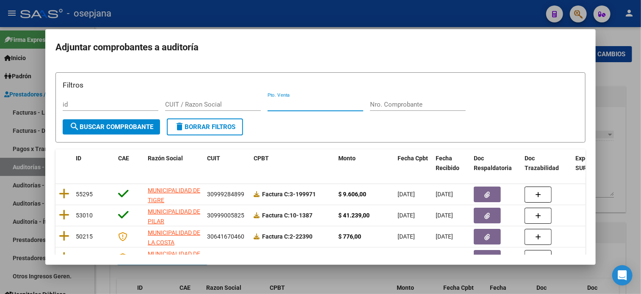
click at [299, 103] on input "Pto. Venta" at bounding box center [316, 105] width 96 height 8
type input "3"
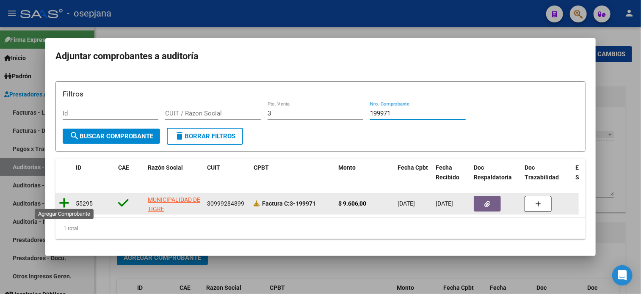
type input "199971"
click at [64, 197] on icon at bounding box center [64, 203] width 11 height 12
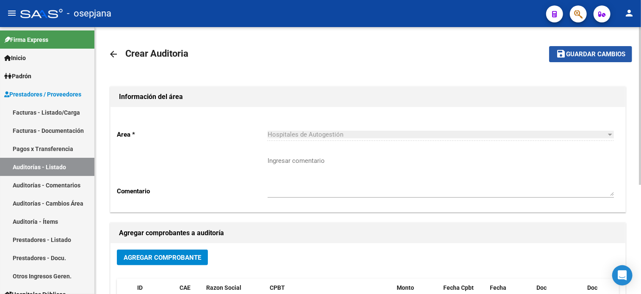
click at [588, 59] on button "save Guardar cambios" at bounding box center [590, 54] width 83 height 16
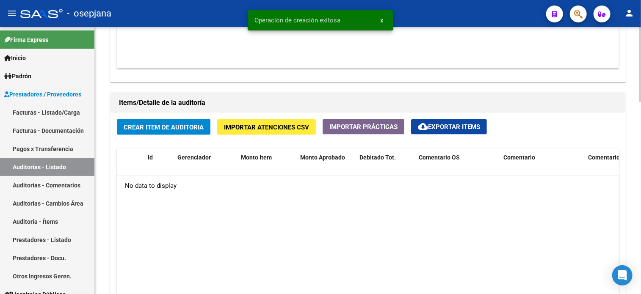
scroll to position [573, 0]
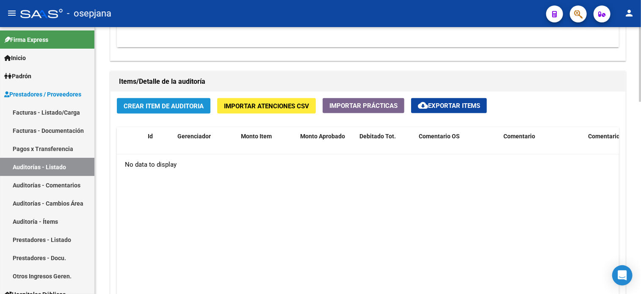
click at [191, 105] on span "Crear Item de Auditoria" at bounding box center [164, 106] width 80 height 8
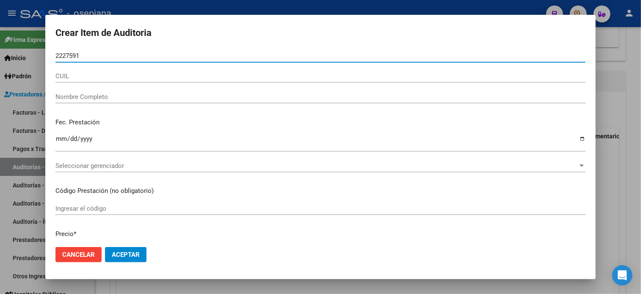
type input "22275911"
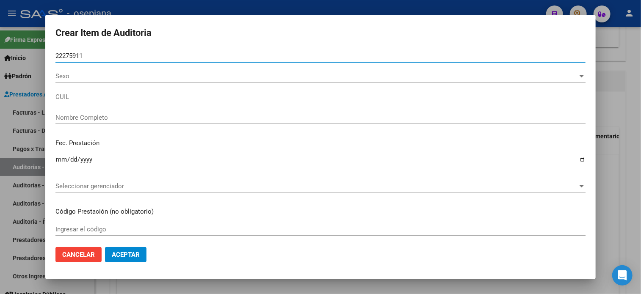
type input "27222759116"
type input "ROJAS INES LEONOR -"
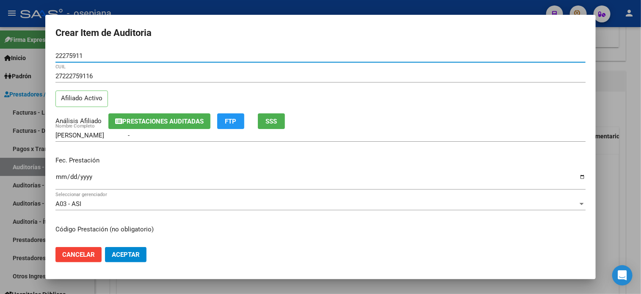
type input "22275911"
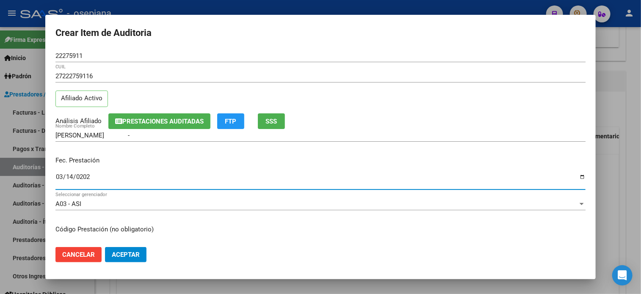
type input "2025-03-14"
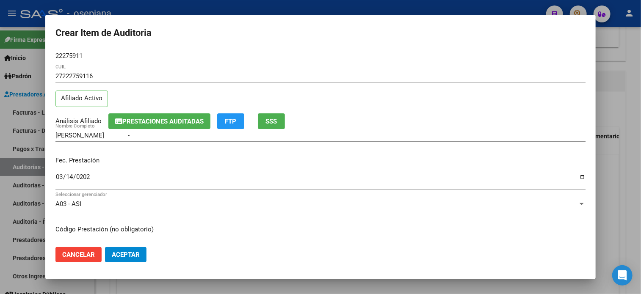
scroll to position [102, 0]
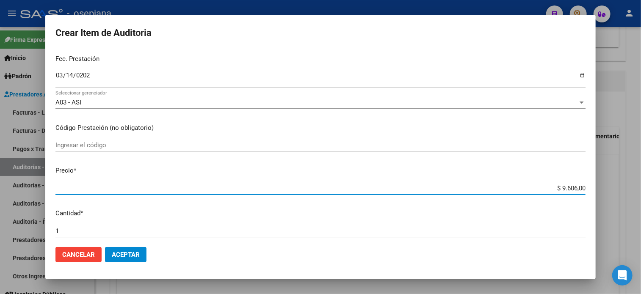
type input "$ 0,01"
type input "$ 0,12"
type input "$ 1,26"
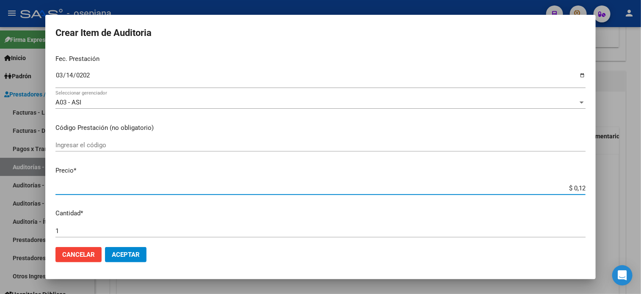
type input "$ 1,26"
type input "$ 12,67"
type input "$ 126,70"
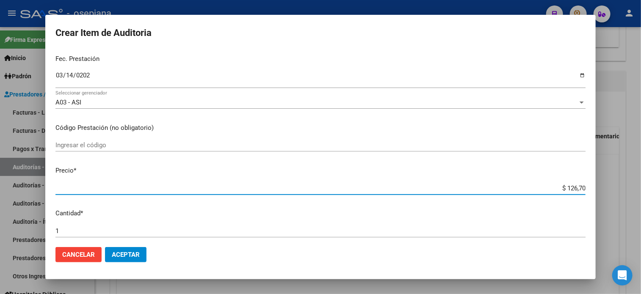
type input "$ 1.267,00"
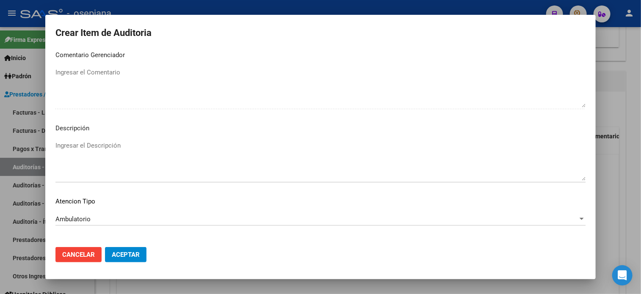
scroll to position [571, 0]
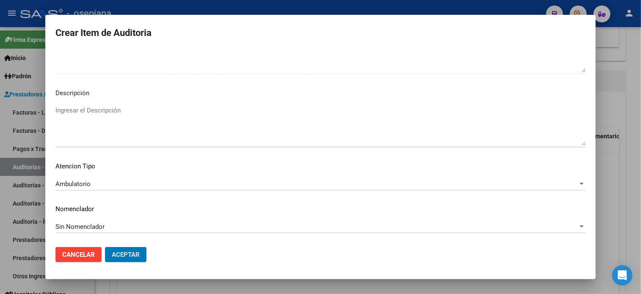
click at [105, 247] on button "Aceptar" at bounding box center [126, 254] width 42 height 15
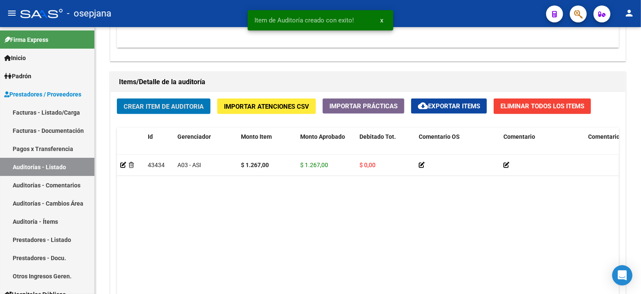
scroll to position [574, 0]
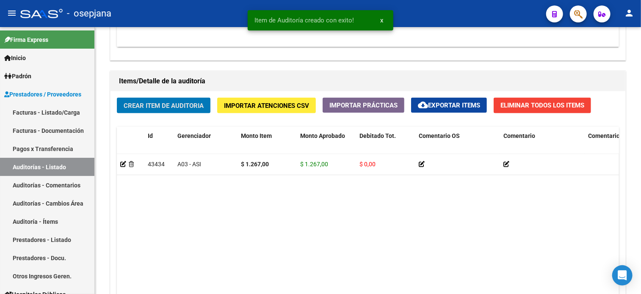
click at [117, 98] on button "Crear Item de Auditoria" at bounding box center [164, 106] width 94 height 16
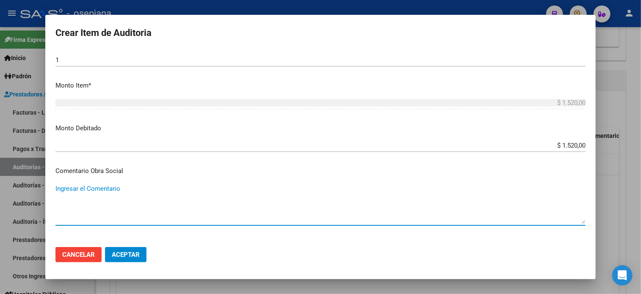
scroll to position [389, 0]
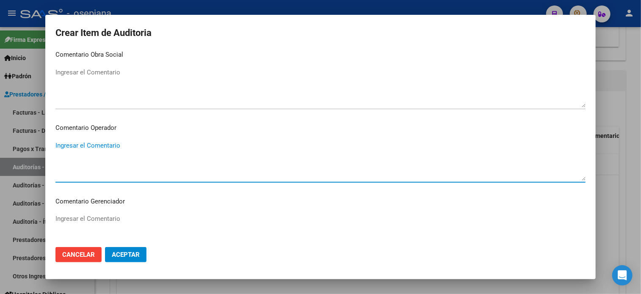
paste textarea "EL PACIENTE SE DEBE FACTURAR A ASI"
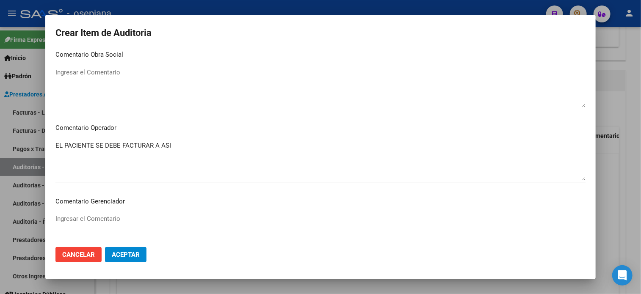
scroll to position [536, 0]
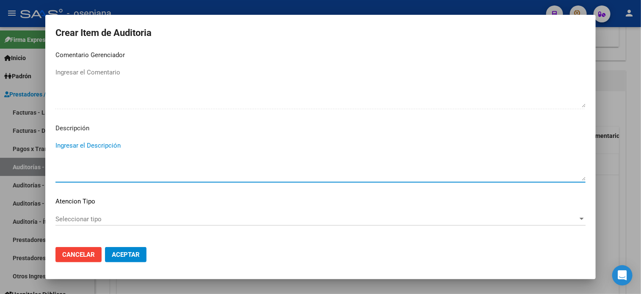
paste textarea "EL PACIENTE SE DEBE FACTURAR A ASI"
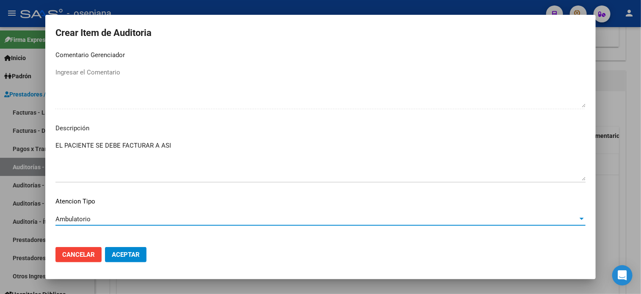
scroll to position [571, 0]
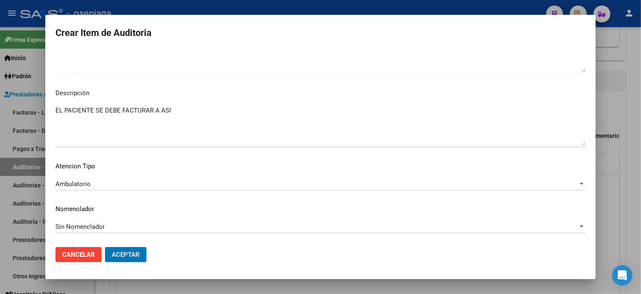
click at [105, 247] on button "Aceptar" at bounding box center [126, 254] width 42 height 15
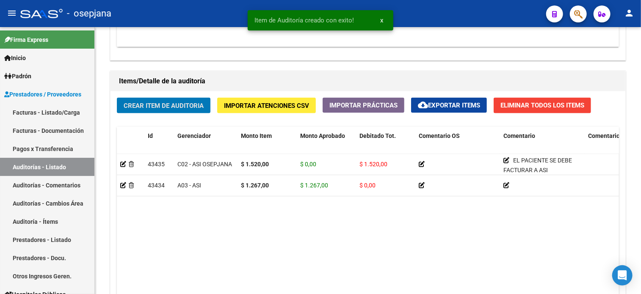
click at [117, 98] on button "Crear Item de Auditoria" at bounding box center [164, 106] width 94 height 16
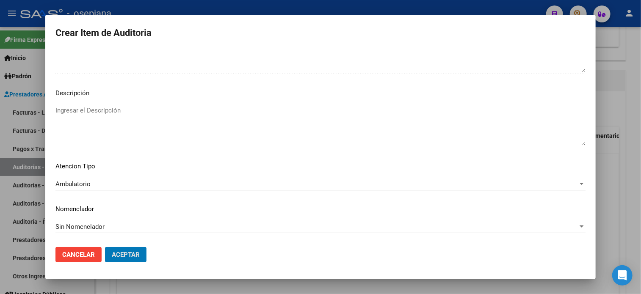
click at [105, 247] on button "Aceptar" at bounding box center [126, 254] width 42 height 15
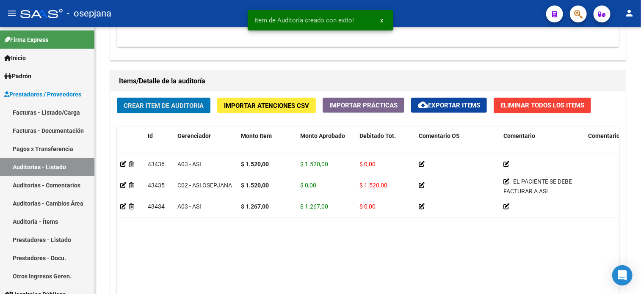
click at [117, 98] on button "Crear Item de Auditoria" at bounding box center [164, 106] width 94 height 16
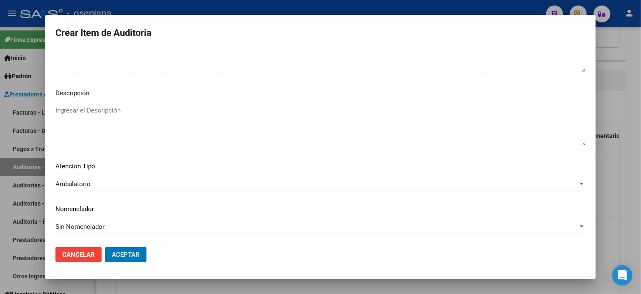
click at [105, 247] on button "Aceptar" at bounding box center [126, 254] width 42 height 15
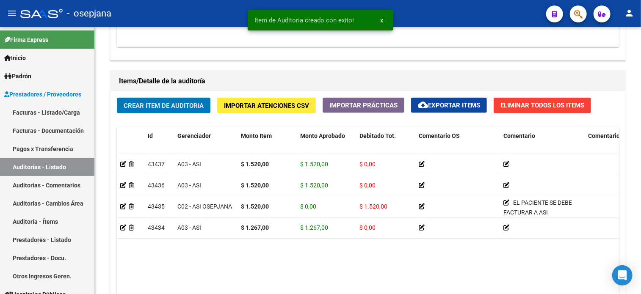
click at [117, 98] on button "Crear Item de Auditoria" at bounding box center [164, 106] width 94 height 16
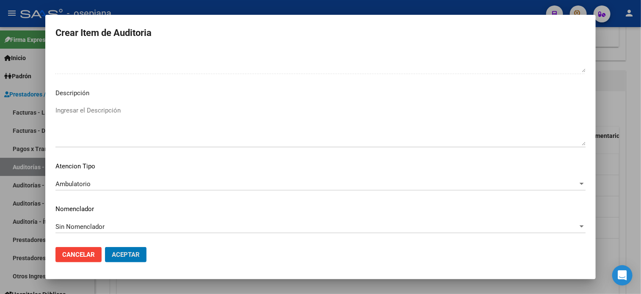
click at [105, 247] on button "Aceptar" at bounding box center [126, 254] width 42 height 15
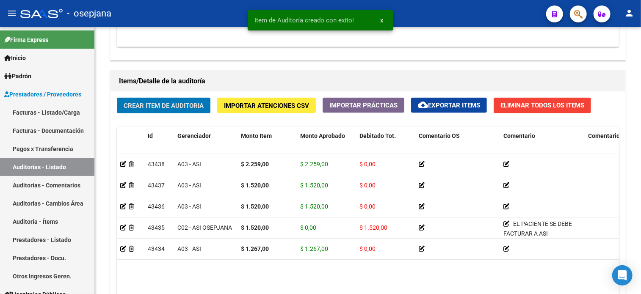
click at [117, 98] on button "Crear Item de Auditoria" at bounding box center [164, 106] width 94 height 16
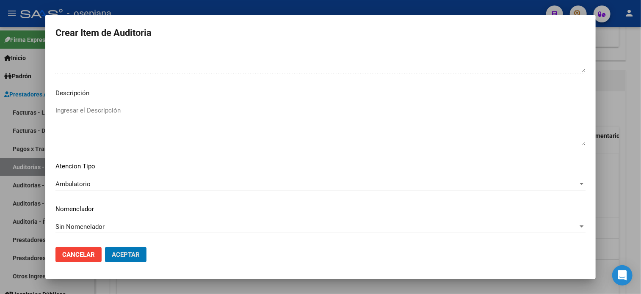
click at [105, 247] on button "Aceptar" at bounding box center [126, 254] width 42 height 15
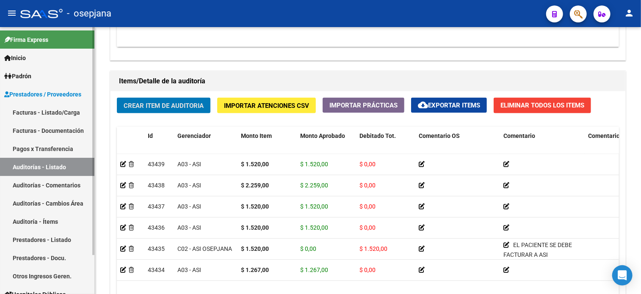
click at [60, 109] on link "Facturas - Listado/Carga" at bounding box center [47, 112] width 94 height 18
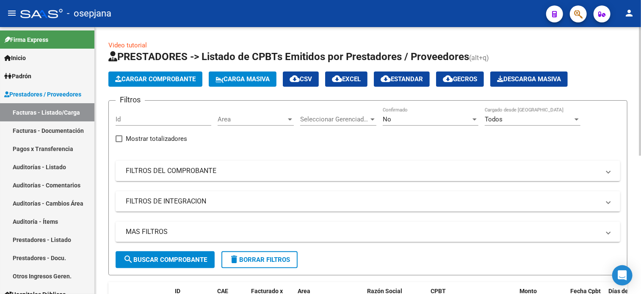
click at [234, 113] on div "Area Area" at bounding box center [256, 117] width 76 height 18
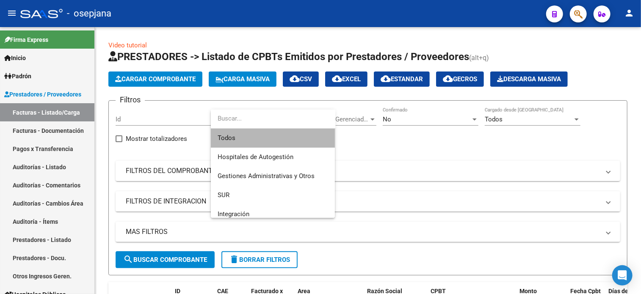
click at [228, 132] on span "Todos" at bounding box center [273, 138] width 111 height 19
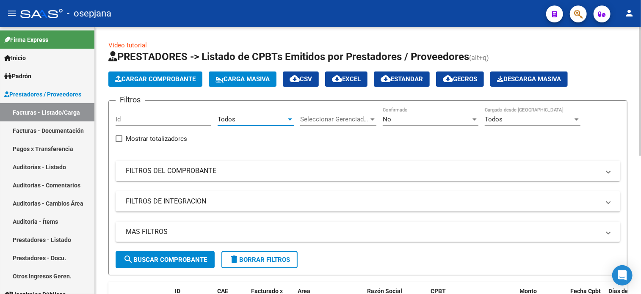
click at [324, 119] on span "Seleccionar Gerenciador" at bounding box center [334, 120] width 69 height 8
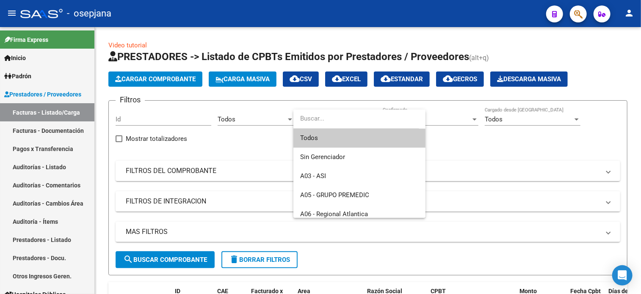
click at [318, 141] on span "Todos" at bounding box center [359, 138] width 119 height 19
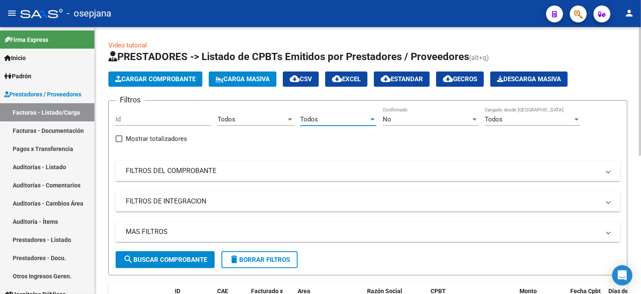
click at [430, 118] on div "No" at bounding box center [427, 120] width 88 height 8
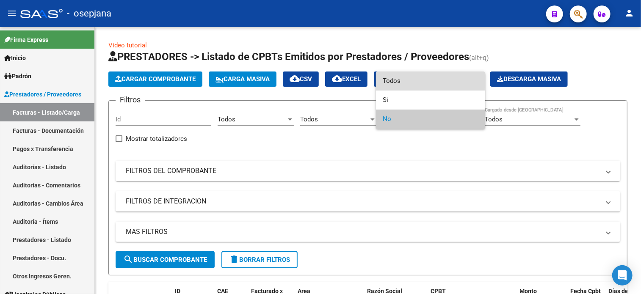
click at [391, 80] on span "Todos" at bounding box center [431, 81] width 96 height 19
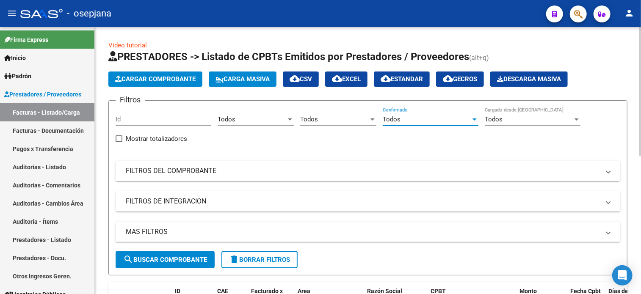
click at [315, 171] on mat-panel-title "FILTROS DEL COMPROBANTE" at bounding box center [363, 170] width 474 height 9
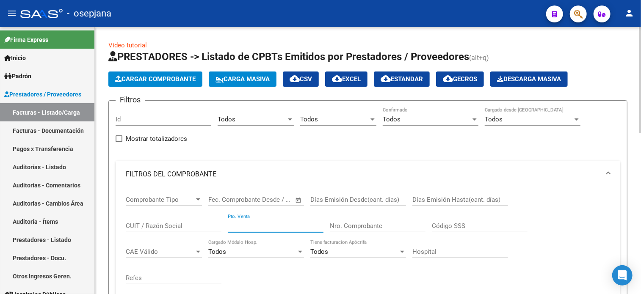
click at [266, 227] on input "Pto. Venta" at bounding box center [276, 226] width 96 height 8
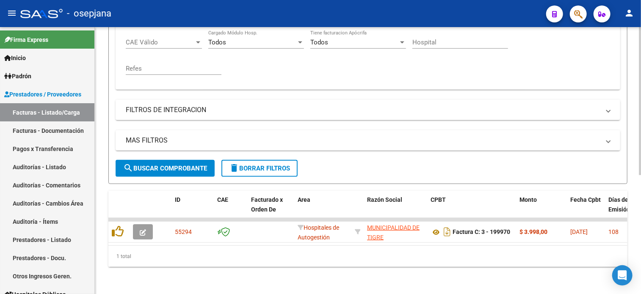
scroll to position [215, 0]
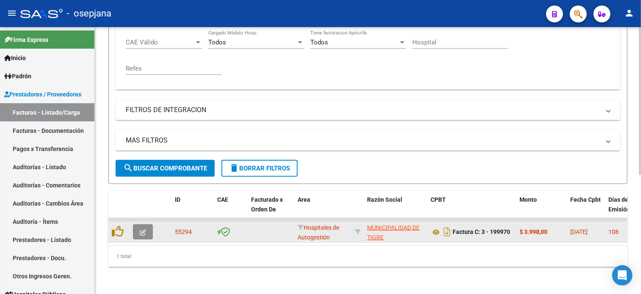
click at [141, 230] on icon "button" at bounding box center [143, 233] width 6 height 6
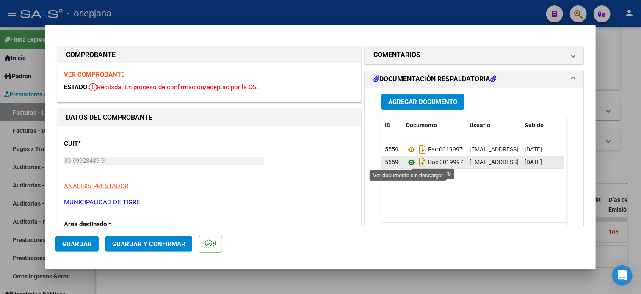
click at [409, 159] on icon at bounding box center [411, 163] width 11 height 10
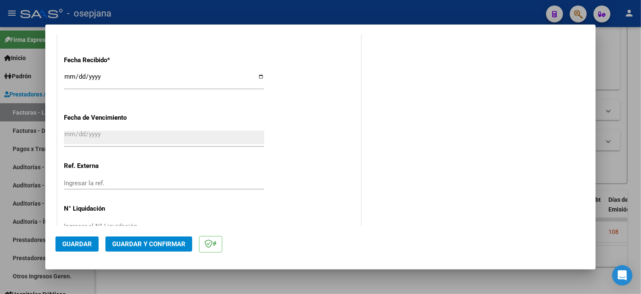
scroll to position [502, 0]
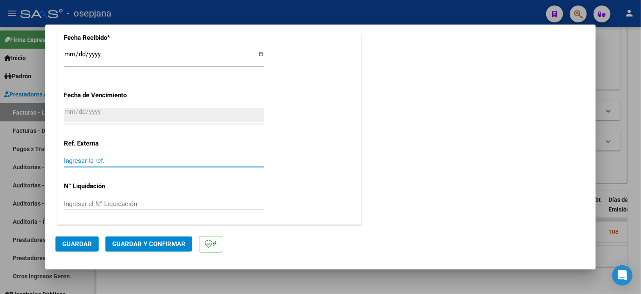
click at [152, 157] on input "Ingresar la ref." at bounding box center [164, 161] width 200 height 8
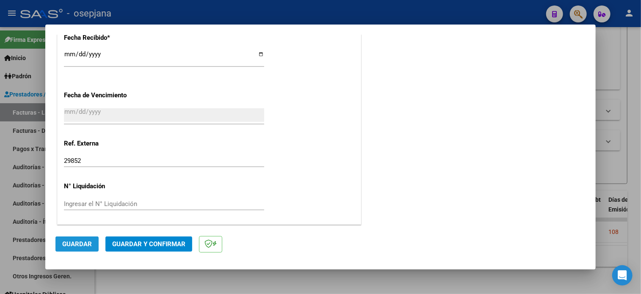
click at [89, 243] on span "Guardar" at bounding box center [77, 245] width 30 height 8
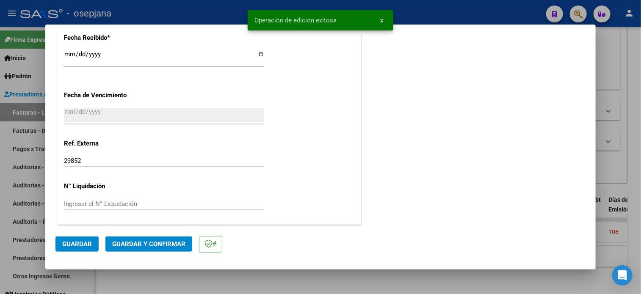
click at [130, 244] on span "Guardar y Confirmar" at bounding box center [148, 245] width 73 height 8
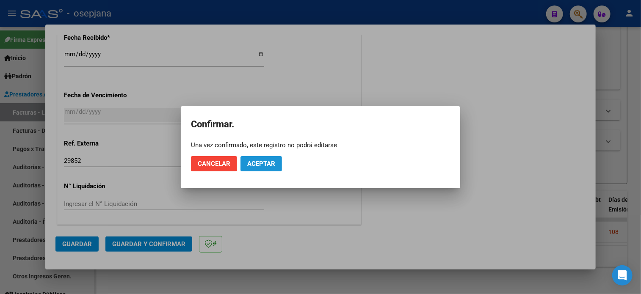
click at [265, 164] on span "Aceptar" at bounding box center [261, 164] width 28 height 8
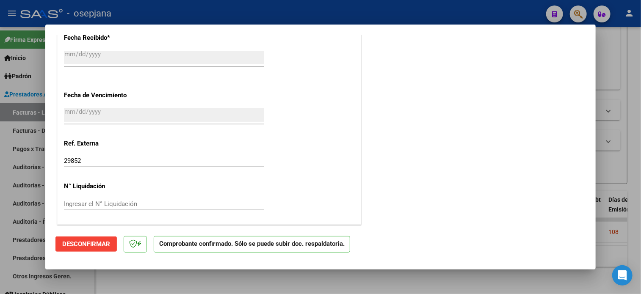
click at [15, 194] on div at bounding box center [320, 147] width 641 height 294
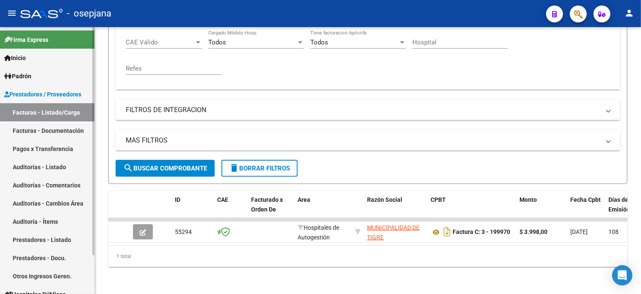
click at [24, 190] on link "Auditorías - Comentarios" at bounding box center [47, 185] width 94 height 18
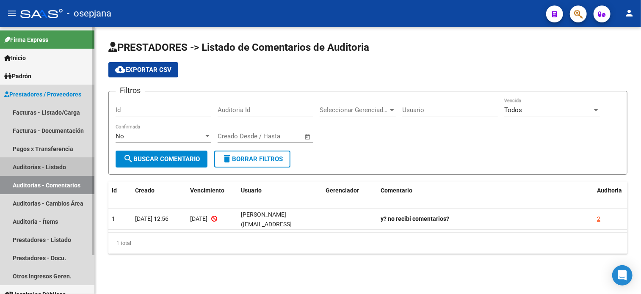
click at [47, 164] on link "Auditorías - Listado" at bounding box center [47, 167] width 94 height 18
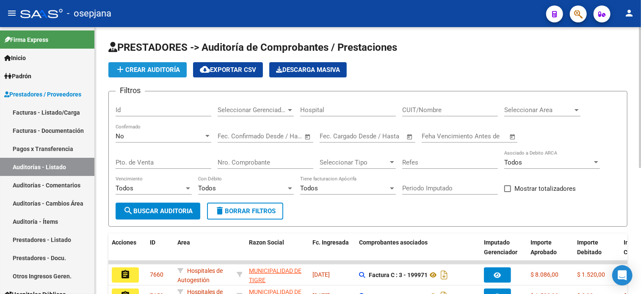
click at [150, 71] on span "add Crear Auditoría" at bounding box center [147, 70] width 65 height 8
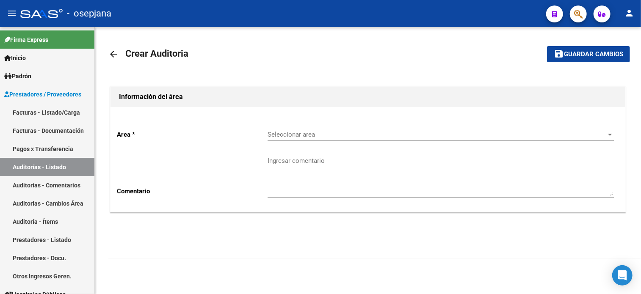
click at [340, 132] on span "Seleccionar area" at bounding box center [437, 135] width 339 height 8
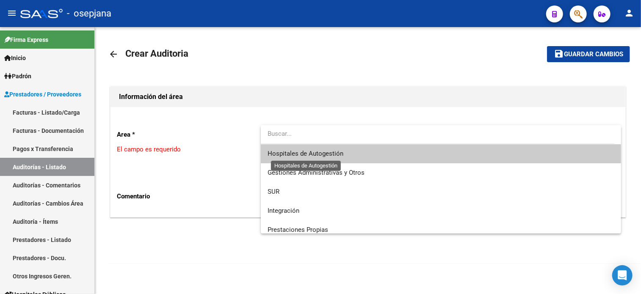
click at [318, 155] on span "Hospitales de Autogestión" at bounding box center [306, 154] width 76 height 8
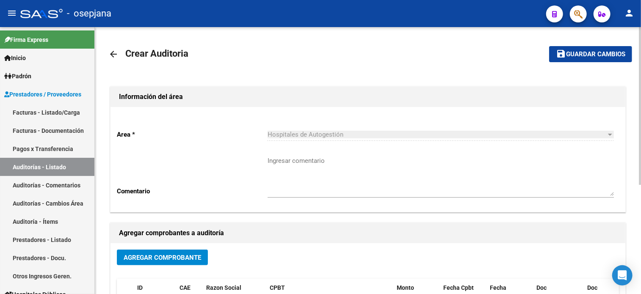
click at [174, 258] on span "Agregar Comprobante" at bounding box center [163, 258] width 78 height 8
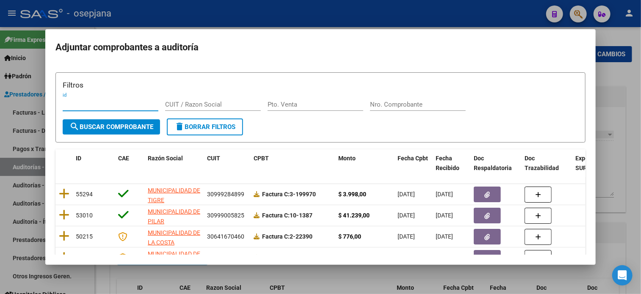
click at [330, 106] on input "Pto. Venta" at bounding box center [316, 105] width 96 height 8
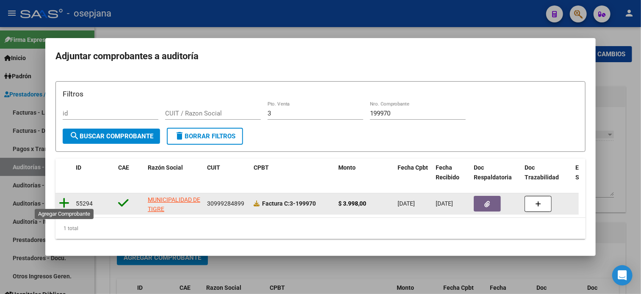
click at [62, 197] on icon at bounding box center [64, 203] width 11 height 12
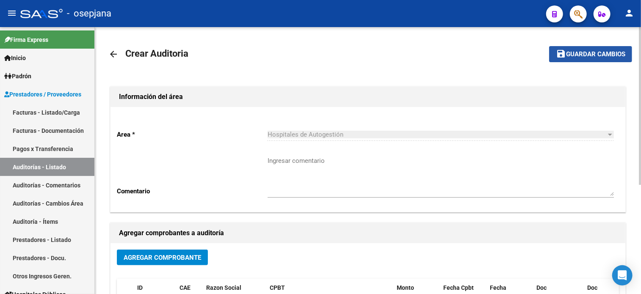
click at [605, 55] on span "Guardar cambios" at bounding box center [595, 55] width 59 height 8
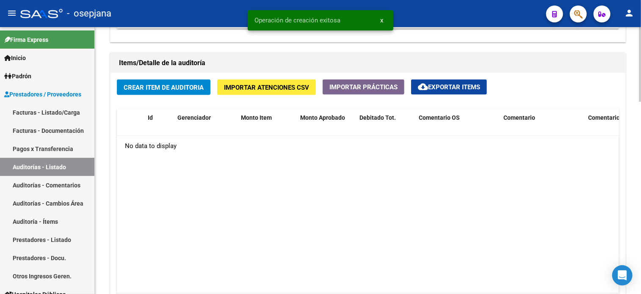
scroll to position [600, 0]
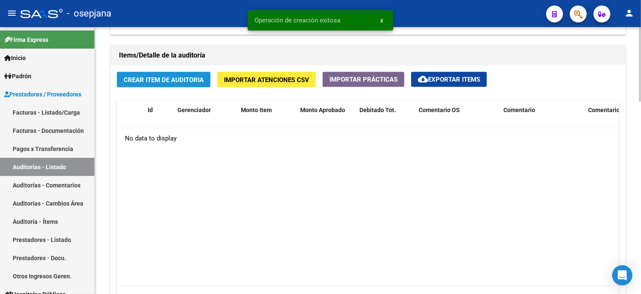
click at [158, 78] on span "Crear Item de Auditoria" at bounding box center [164, 80] width 80 height 8
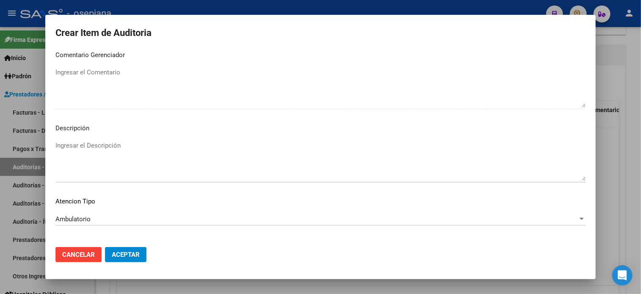
scroll to position [571, 0]
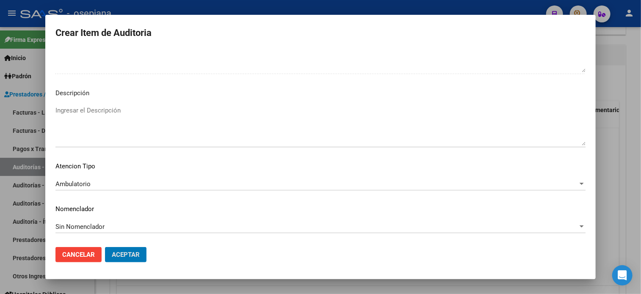
click at [105, 247] on button "Aceptar" at bounding box center [126, 254] width 42 height 15
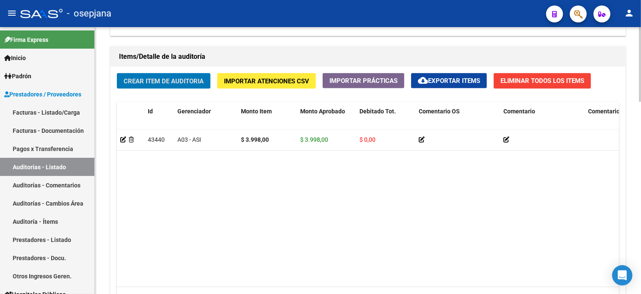
scroll to position [576, 0]
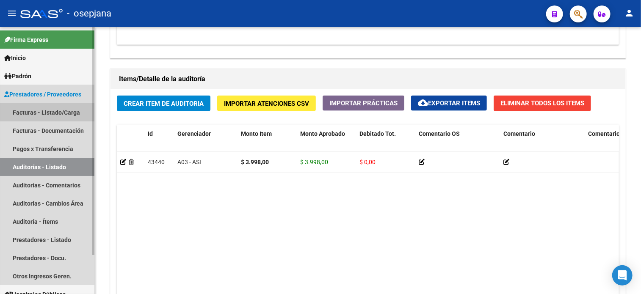
click at [56, 111] on link "Facturas - Listado/Carga" at bounding box center [47, 112] width 94 height 18
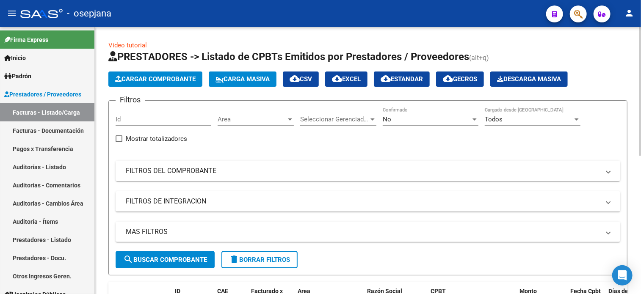
click at [227, 127] on div "Area Area" at bounding box center [256, 121] width 76 height 26
click at [236, 118] on span "Area" at bounding box center [252, 120] width 69 height 8
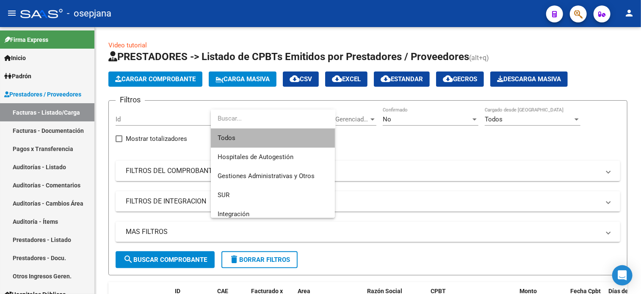
click at [238, 137] on span "Todos" at bounding box center [273, 138] width 111 height 19
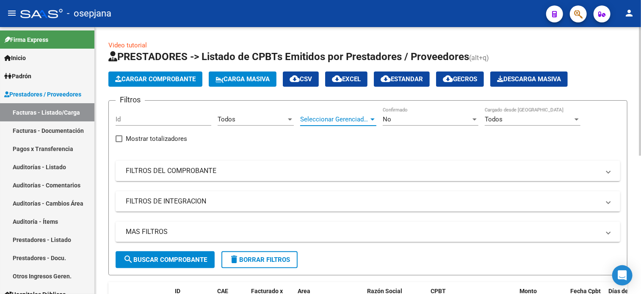
click at [343, 118] on span "Seleccionar Gerenciador" at bounding box center [334, 120] width 69 height 8
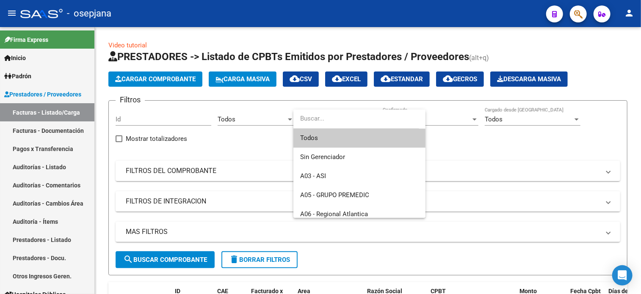
click at [310, 136] on span "Todos" at bounding box center [359, 138] width 119 height 19
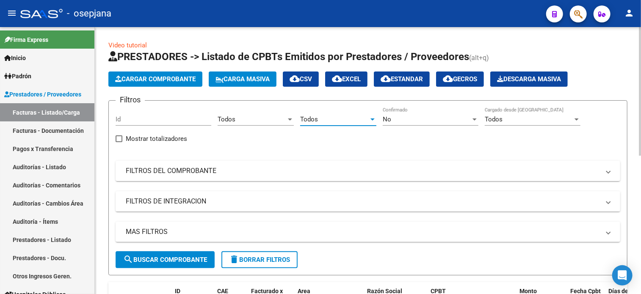
click at [403, 119] on div "No" at bounding box center [427, 120] width 88 height 8
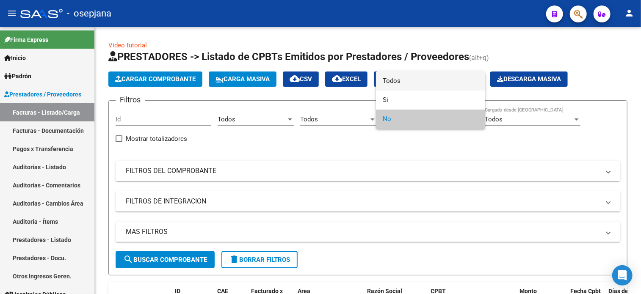
click at [400, 78] on span "Todos" at bounding box center [431, 81] width 96 height 19
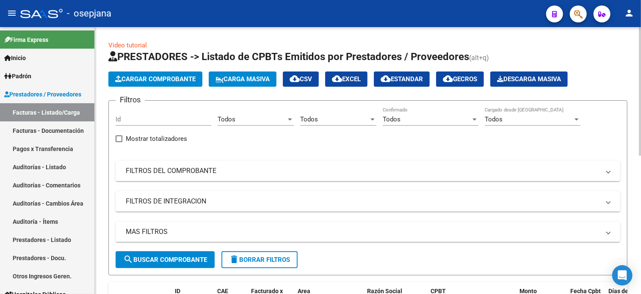
click at [315, 172] on mat-panel-title "FILTROS DEL COMPROBANTE" at bounding box center [363, 170] width 474 height 9
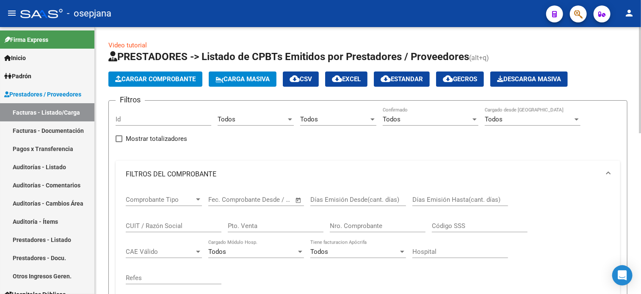
click at [241, 229] on div "Pto. Venta" at bounding box center [276, 223] width 96 height 18
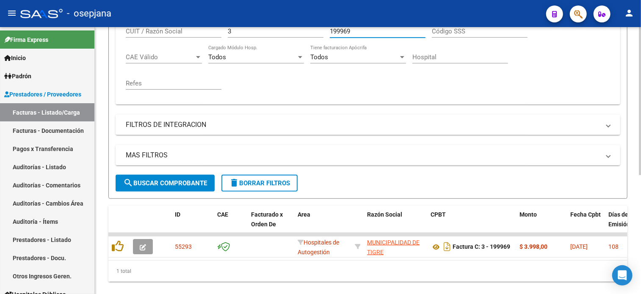
scroll to position [215, 0]
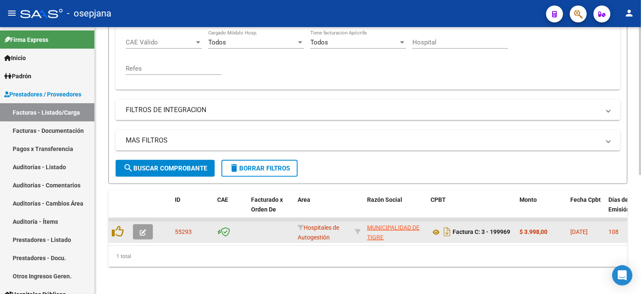
click at [141, 230] on icon "button" at bounding box center [143, 233] width 6 height 6
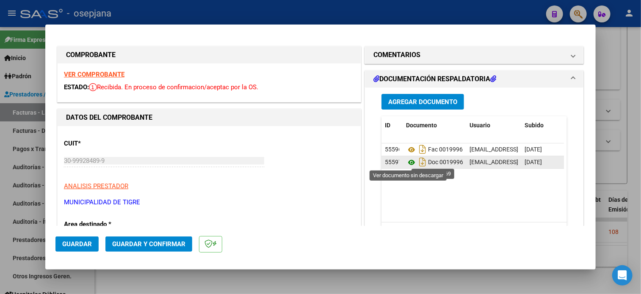
click at [410, 162] on icon at bounding box center [411, 163] width 11 height 10
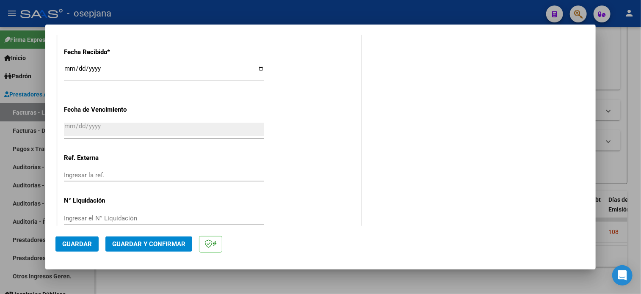
scroll to position [502, 0]
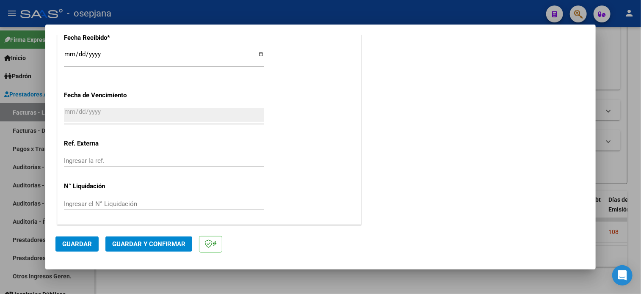
click at [128, 157] on input "Ingresar la ref." at bounding box center [164, 161] width 200 height 8
click at [74, 249] on button "Guardar" at bounding box center [76, 244] width 43 height 15
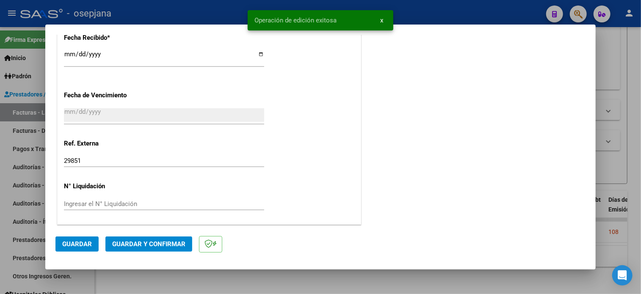
click at [156, 241] on span "Guardar y Confirmar" at bounding box center [148, 245] width 73 height 8
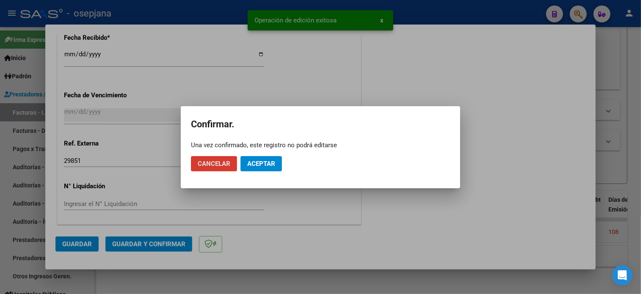
click at [257, 161] on span "Aceptar" at bounding box center [261, 164] width 28 height 8
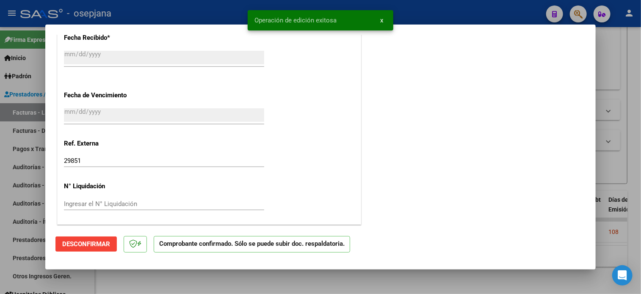
click at [22, 164] on div at bounding box center [320, 147] width 641 height 294
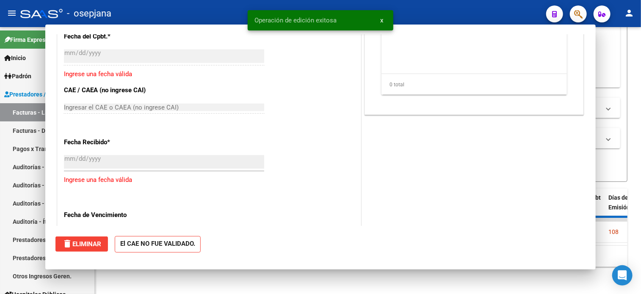
scroll to position [0, 0]
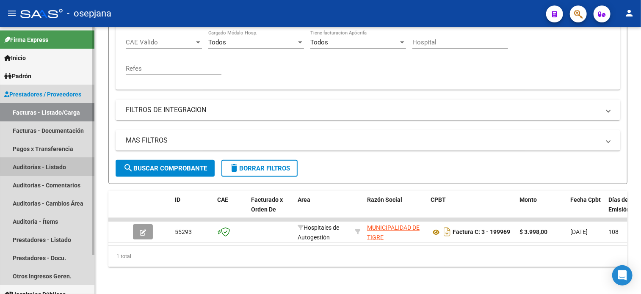
click at [55, 164] on link "Auditorías - Listado" at bounding box center [47, 167] width 94 height 18
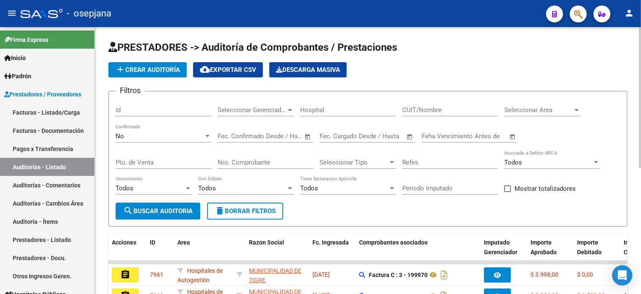
click at [158, 70] on span "add Crear Auditoría" at bounding box center [147, 70] width 65 height 8
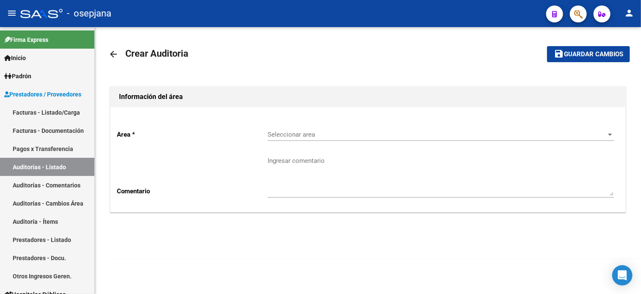
click at [349, 136] on span "Seleccionar area" at bounding box center [437, 135] width 339 height 8
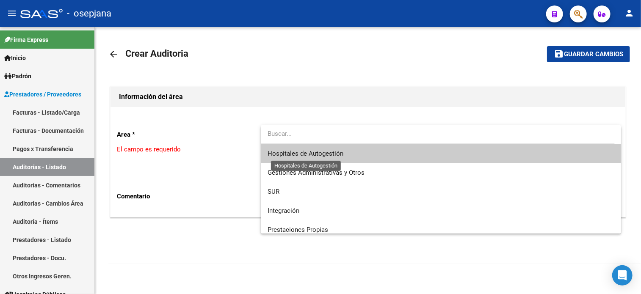
click at [340, 157] on span "Hospitales de Autogestión" at bounding box center [306, 154] width 76 height 8
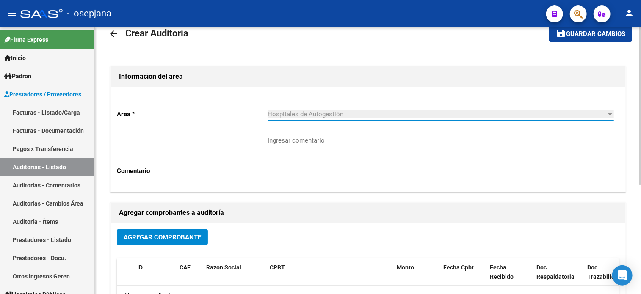
scroll to position [22, 0]
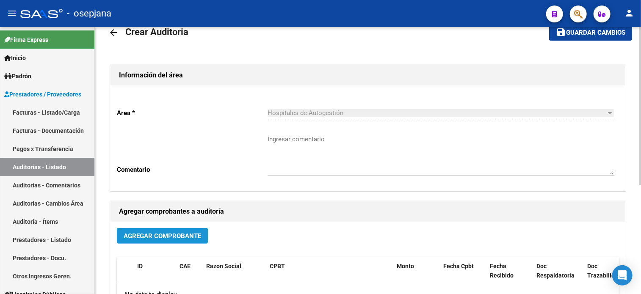
click at [184, 236] on span "Agregar Comprobante" at bounding box center [163, 237] width 78 height 8
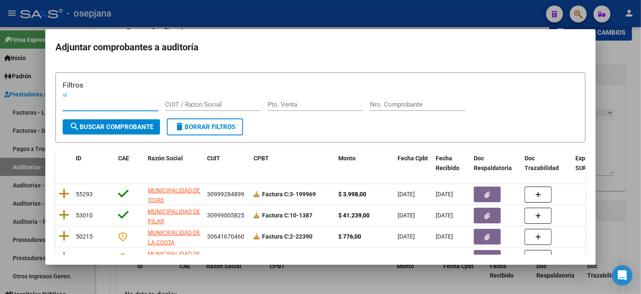
click at [312, 102] on input "Pto. Venta" at bounding box center [316, 105] width 96 height 8
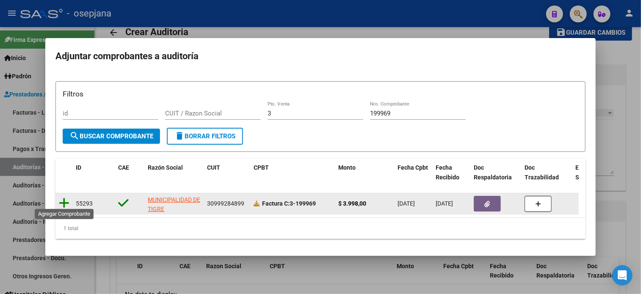
click at [66, 197] on icon at bounding box center [64, 203] width 11 height 12
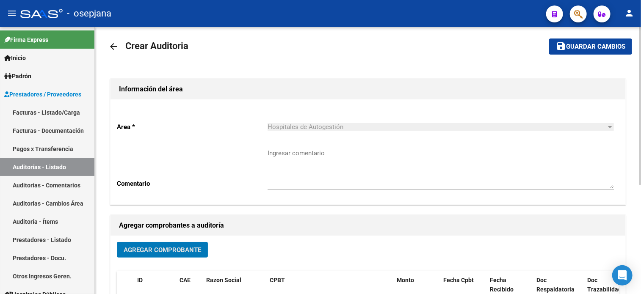
scroll to position [0, 0]
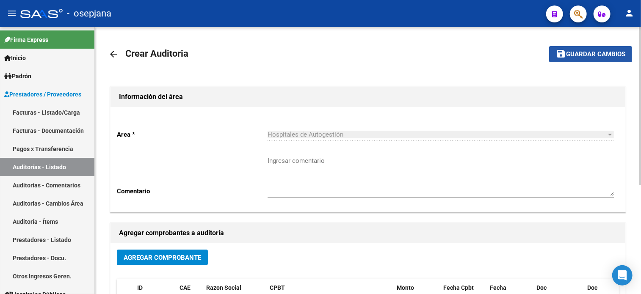
click at [566, 61] on button "save Guardar cambios" at bounding box center [590, 54] width 83 height 16
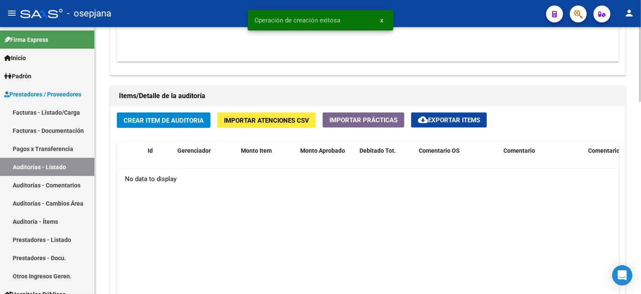
scroll to position [606, 0]
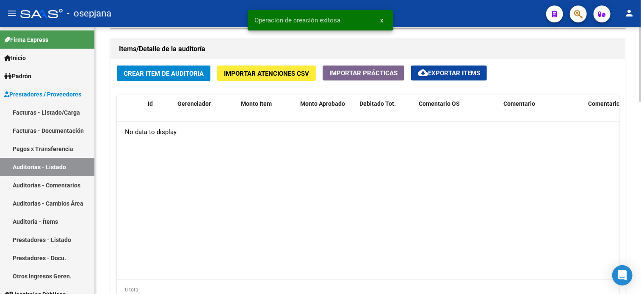
click at [178, 70] on span "Crear Item de Auditoria" at bounding box center [164, 74] width 80 height 8
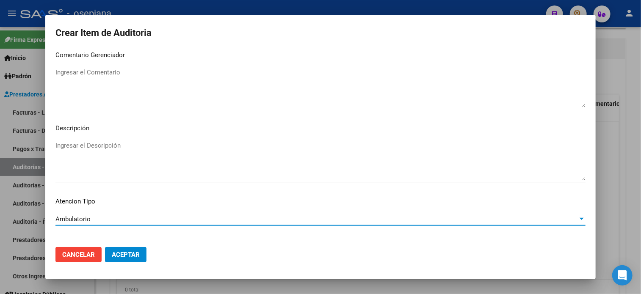
scroll to position [571, 0]
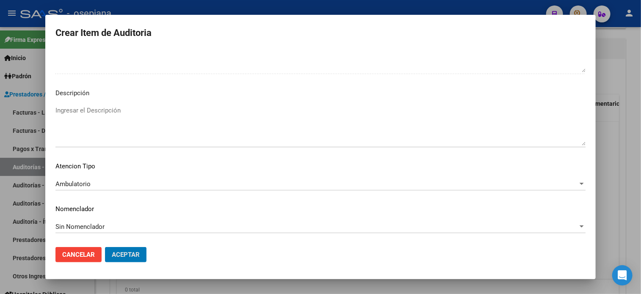
click at [105, 247] on button "Aceptar" at bounding box center [126, 254] width 42 height 15
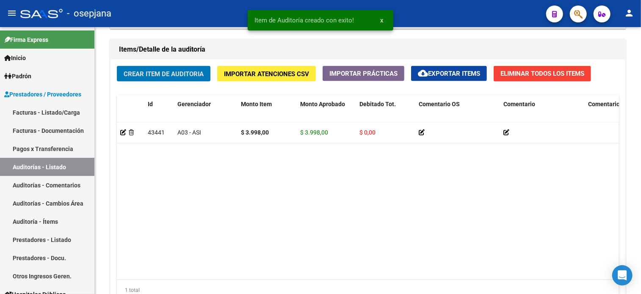
scroll to position [606, 0]
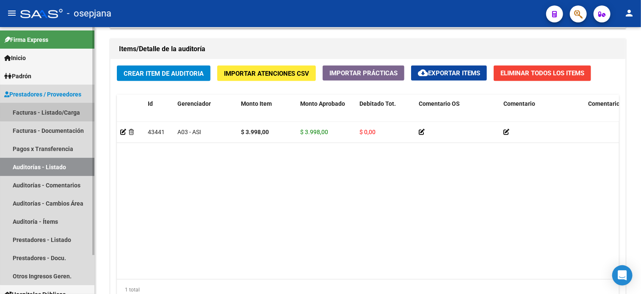
click at [53, 112] on link "Facturas - Listado/Carga" at bounding box center [47, 112] width 94 height 18
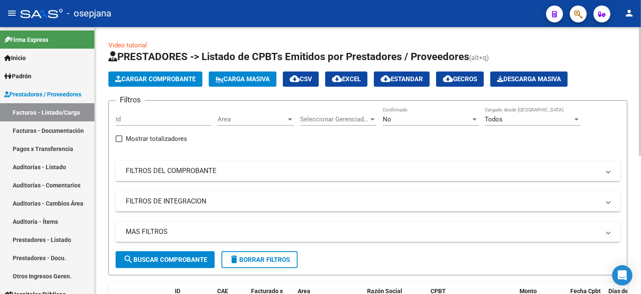
click at [253, 114] on div "Area Area" at bounding box center [256, 117] width 76 height 18
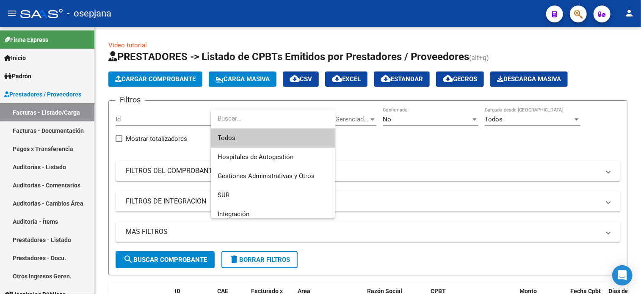
click at [263, 132] on span "Todos" at bounding box center [273, 138] width 111 height 19
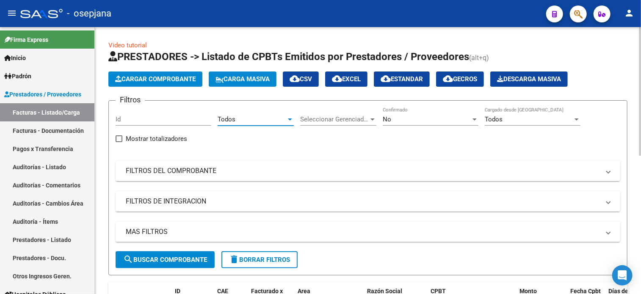
click at [340, 120] on span "Seleccionar Gerenciador" at bounding box center [334, 120] width 69 height 8
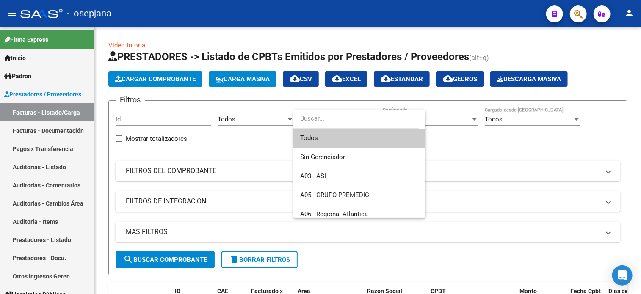
click at [318, 135] on span "Todos" at bounding box center [359, 138] width 119 height 19
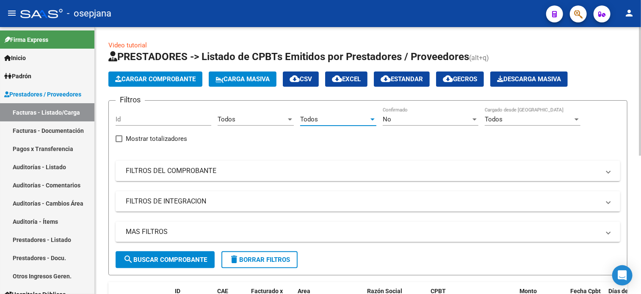
click at [412, 119] on div "No" at bounding box center [427, 120] width 88 height 8
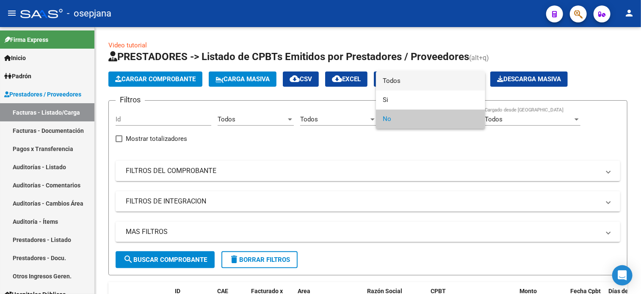
click at [393, 80] on span "Todos" at bounding box center [431, 81] width 96 height 19
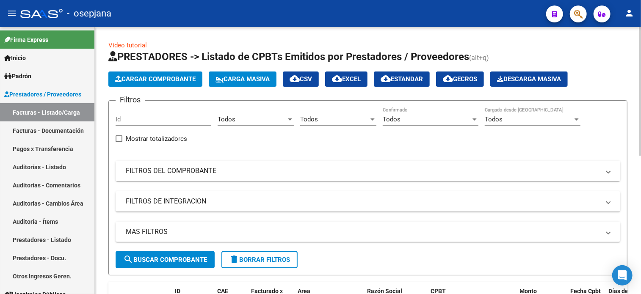
click at [192, 177] on mat-expansion-panel-header "FILTROS DEL COMPROBANTE" at bounding box center [368, 171] width 505 height 20
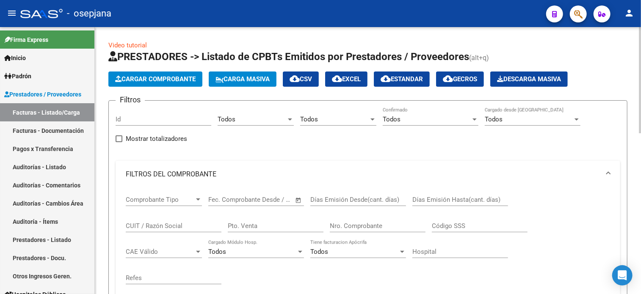
click at [242, 224] on input "Pto. Venta" at bounding box center [276, 226] width 96 height 8
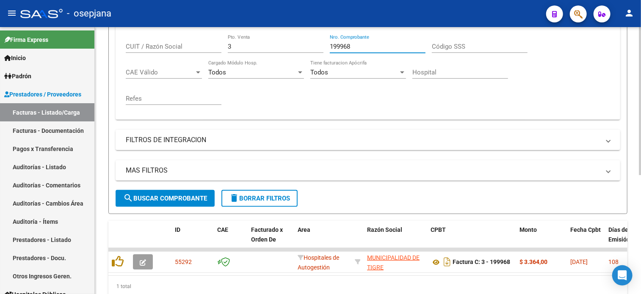
scroll to position [187, 0]
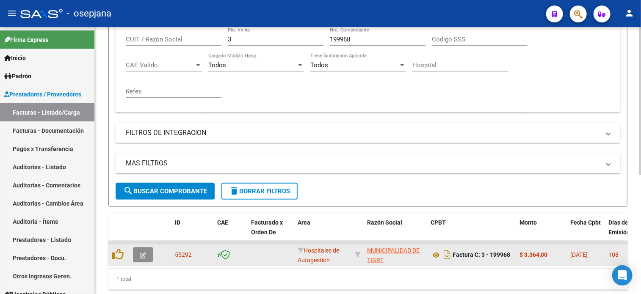
click at [142, 254] on icon "button" at bounding box center [143, 255] width 6 height 6
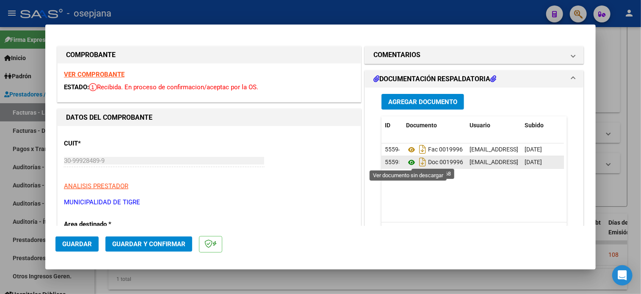
click at [407, 163] on icon at bounding box center [411, 163] width 11 height 10
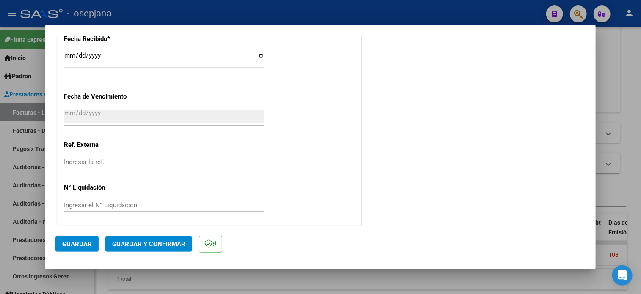
scroll to position [502, 0]
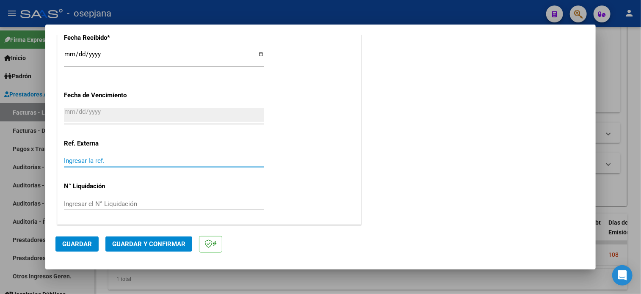
click at [163, 161] on input "Ingresar la ref." at bounding box center [164, 161] width 200 height 8
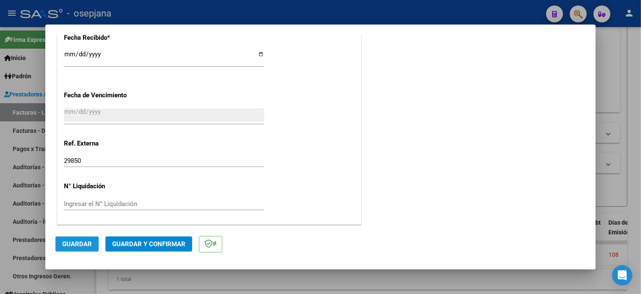
click at [63, 245] on span "Guardar" at bounding box center [77, 245] width 30 height 8
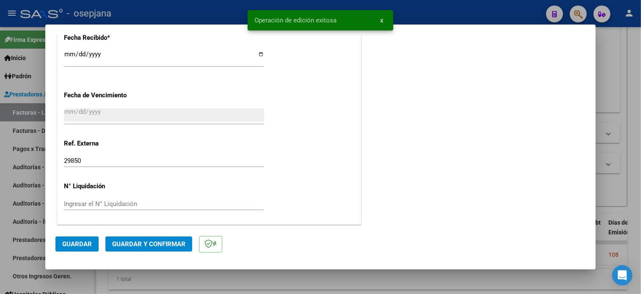
click at [168, 241] on span "Guardar y Confirmar" at bounding box center [148, 245] width 73 height 8
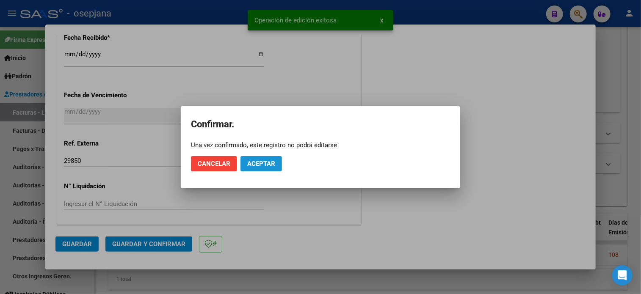
click at [270, 168] on button "Aceptar" at bounding box center [262, 163] width 42 height 15
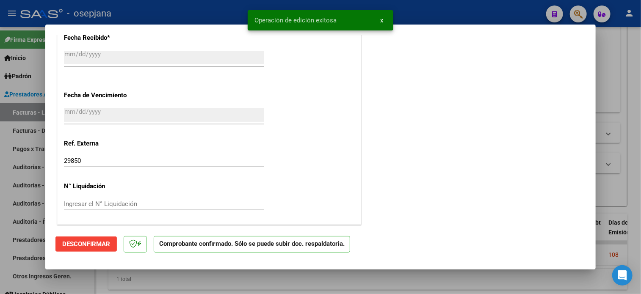
click at [27, 171] on div at bounding box center [320, 147] width 641 height 294
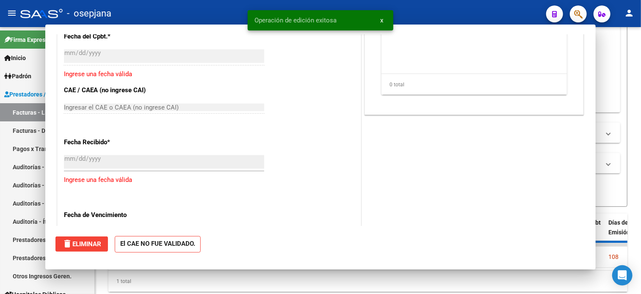
scroll to position [606, 0]
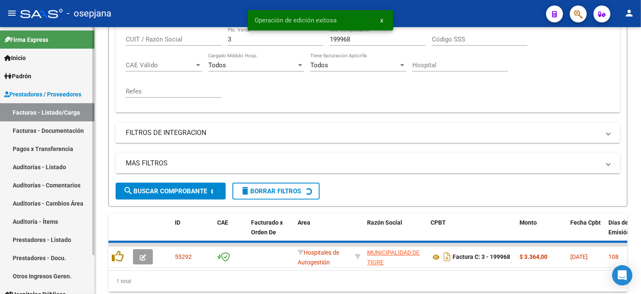
click at [26, 166] on link "Auditorías - Listado" at bounding box center [47, 167] width 94 height 18
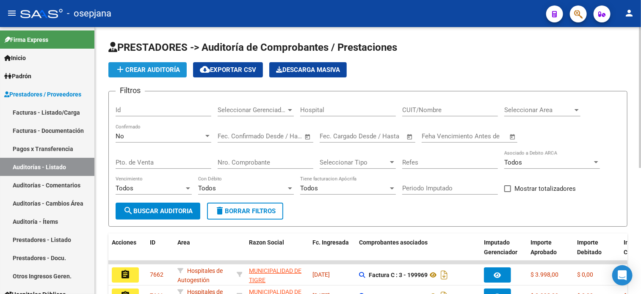
click at [169, 72] on span "add Crear Auditoría" at bounding box center [147, 70] width 65 height 8
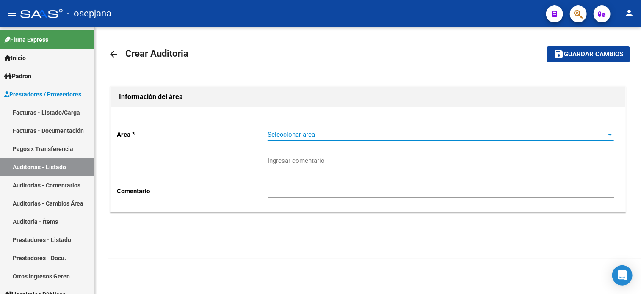
click at [385, 133] on span "Seleccionar area" at bounding box center [437, 135] width 339 height 8
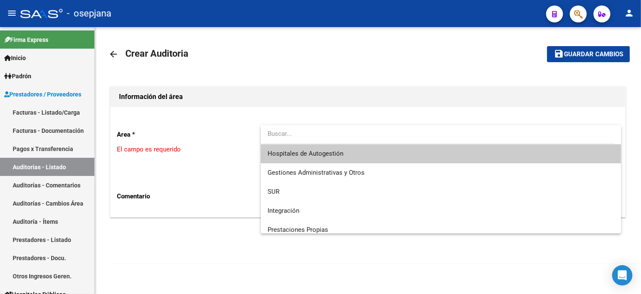
click at [356, 155] on span "Hospitales de Autogestión" at bounding box center [441, 153] width 347 height 19
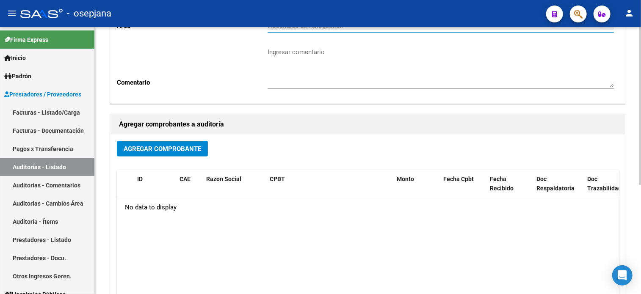
scroll to position [184, 0]
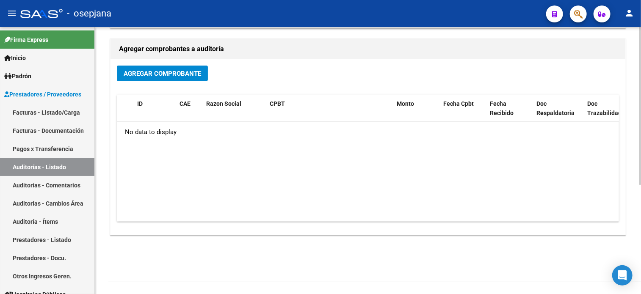
click at [199, 200] on datatable-body "No data to display" at bounding box center [368, 172] width 502 height 100
click at [173, 70] on span "Agregar Comprobante" at bounding box center [163, 74] width 78 height 8
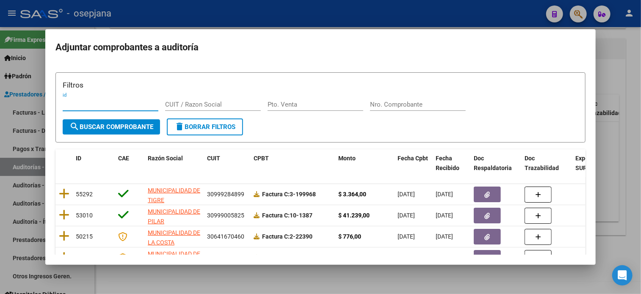
click at [305, 105] on input "Pto. Venta" at bounding box center [316, 105] width 96 height 8
click at [140, 119] on form "Filtros id CUIT / Razon Social 3 Pto. Venta 199968 Nro. Comprobante search Busc…" at bounding box center [320, 107] width 530 height 71
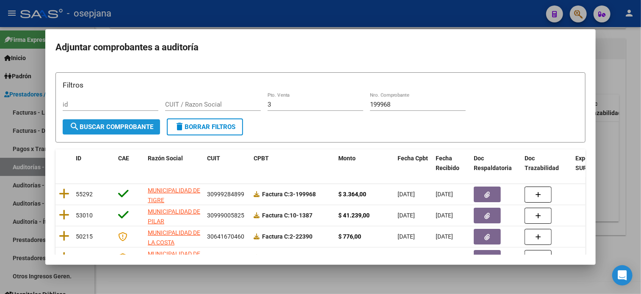
click at [142, 128] on span "search Buscar Comprobante" at bounding box center [111, 127] width 84 height 8
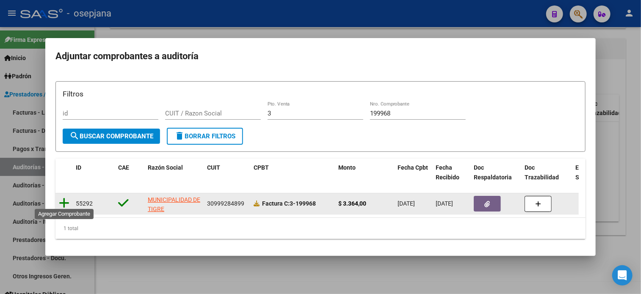
click at [66, 200] on icon at bounding box center [64, 203] width 11 height 12
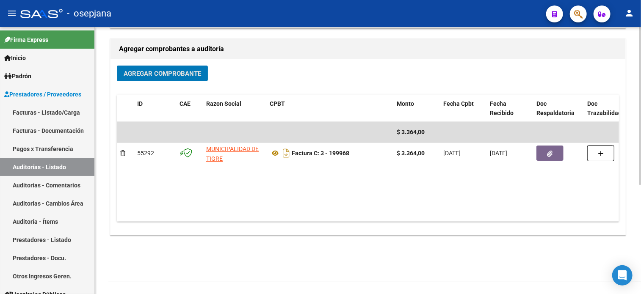
scroll to position [0, 0]
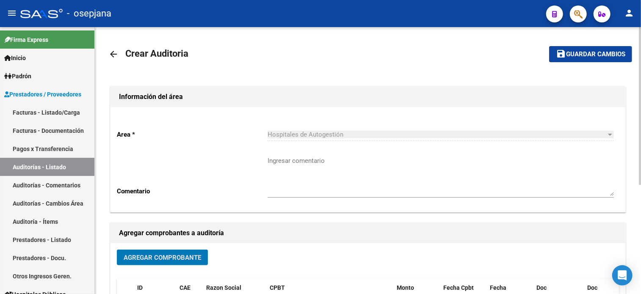
click at [583, 55] on span "Guardar cambios" at bounding box center [595, 55] width 59 height 8
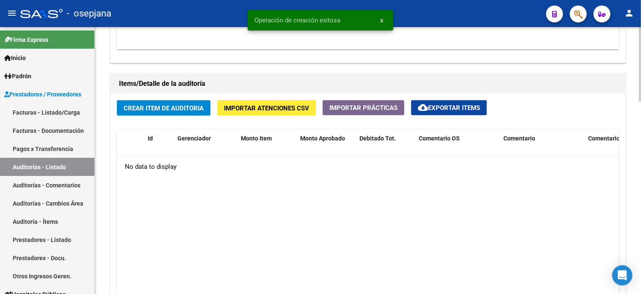
scroll to position [563, 0]
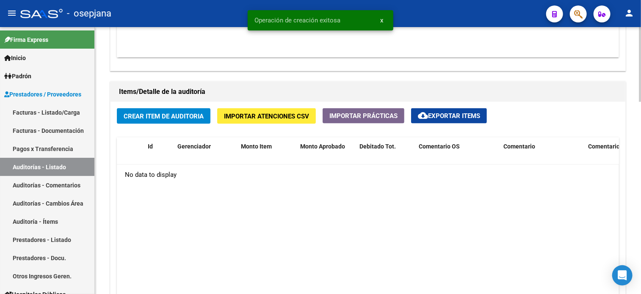
click at [171, 113] on span "Crear Item de Auditoria" at bounding box center [164, 117] width 80 height 8
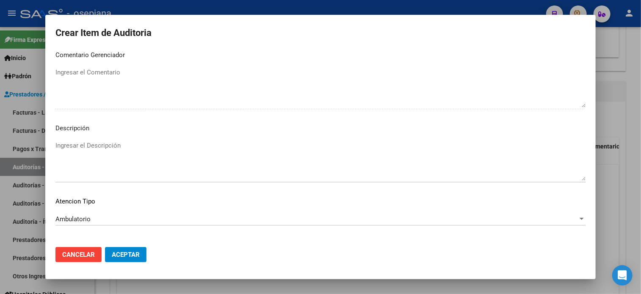
scroll to position [571, 0]
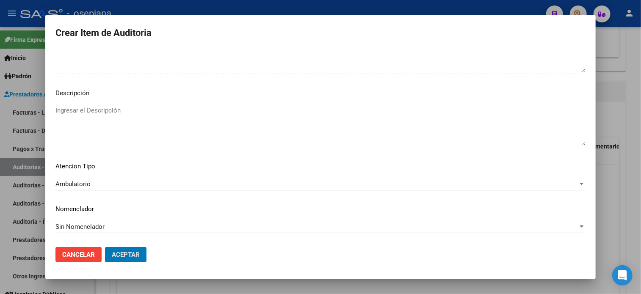
click at [105, 247] on button "Aceptar" at bounding box center [126, 254] width 42 height 15
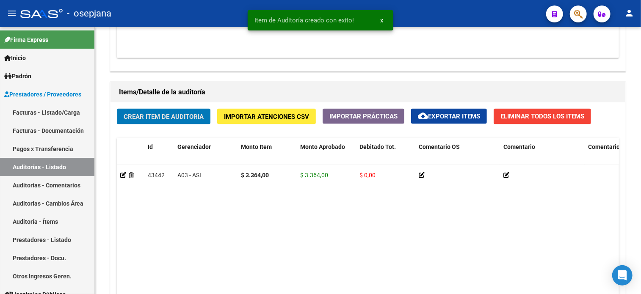
scroll to position [564, 0]
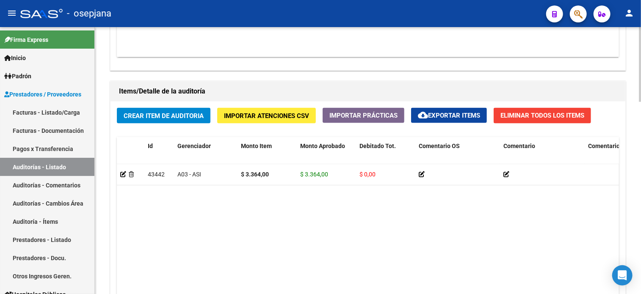
click at [252, 126] on div "Crear Item de Auditoria Importar Atenciones CSV Importar Prácticas cloud_downlo…" at bounding box center [368, 229] width 515 height 255
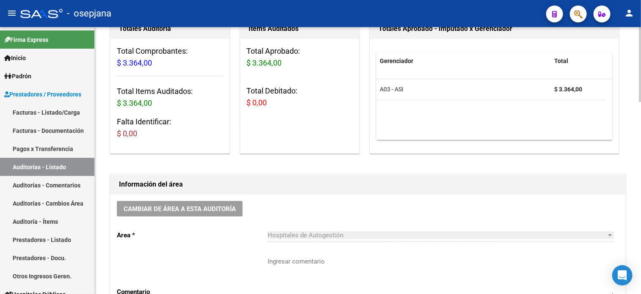
scroll to position [0, 0]
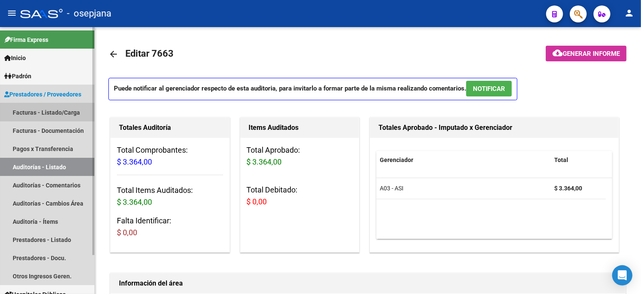
click at [39, 116] on link "Facturas - Listado/Carga" at bounding box center [47, 112] width 94 height 18
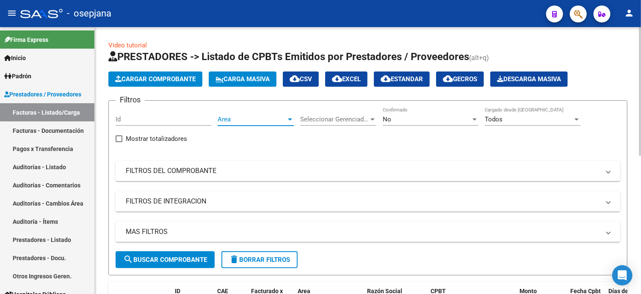
click at [233, 118] on span "Area" at bounding box center [252, 120] width 69 height 8
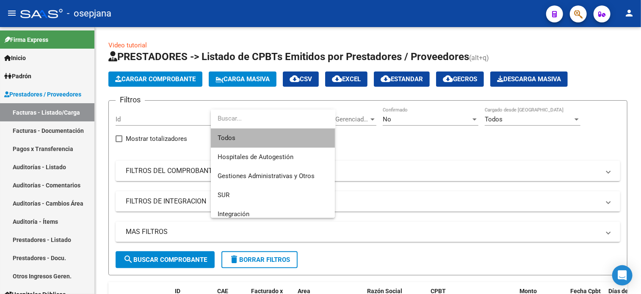
click at [246, 137] on span "Todos" at bounding box center [273, 138] width 111 height 19
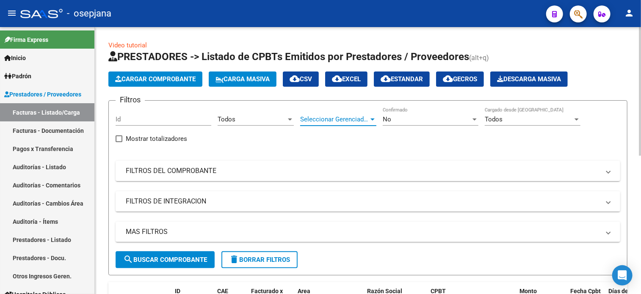
click at [339, 119] on span "Seleccionar Gerenciador" at bounding box center [334, 120] width 69 height 8
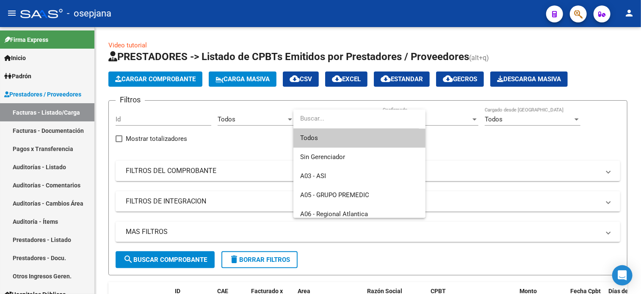
click at [324, 138] on span "Todos" at bounding box center [359, 138] width 119 height 19
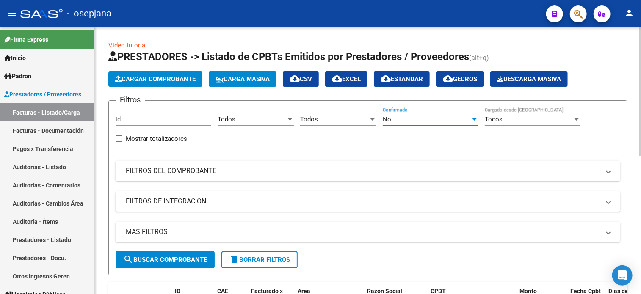
click at [396, 119] on div "No" at bounding box center [427, 120] width 88 height 8
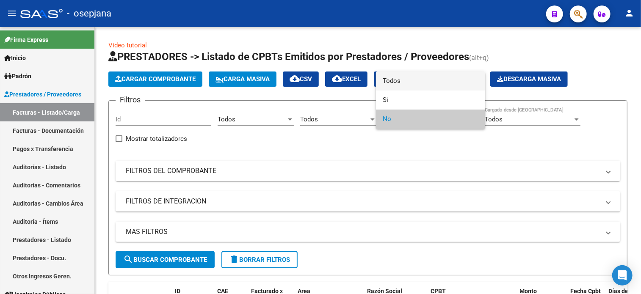
click at [384, 75] on span "Todos" at bounding box center [431, 81] width 96 height 19
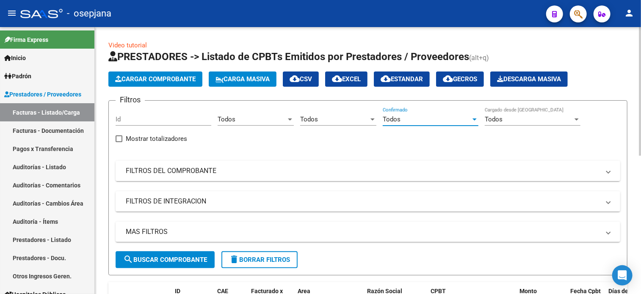
click at [291, 170] on mat-panel-title "FILTROS DEL COMPROBANTE" at bounding box center [363, 170] width 474 height 9
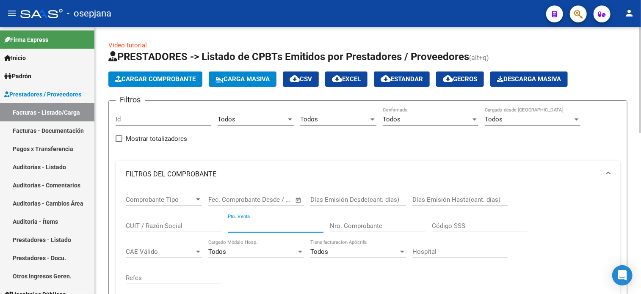
click at [261, 228] on input "Pto. Venta" at bounding box center [276, 226] width 96 height 8
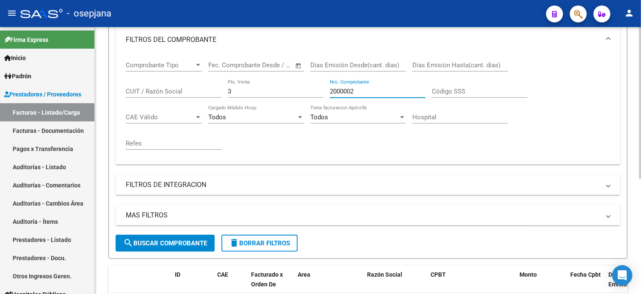
scroll to position [134, 0]
click at [344, 91] on input "2000002" at bounding box center [378, 92] width 96 height 8
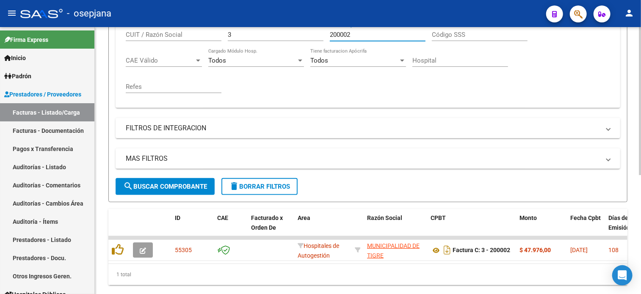
scroll to position [215, 0]
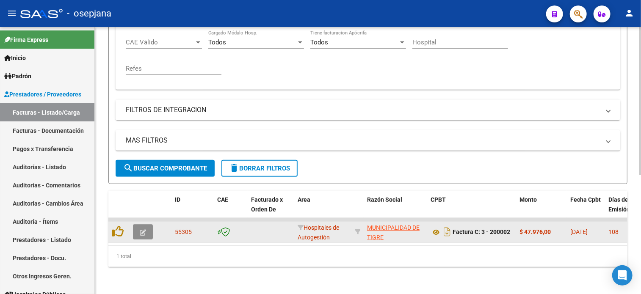
click at [139, 228] on button "button" at bounding box center [143, 231] width 20 height 15
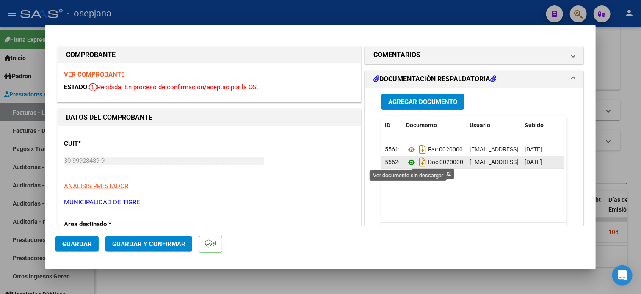
click at [406, 163] on icon at bounding box center [411, 163] width 11 height 10
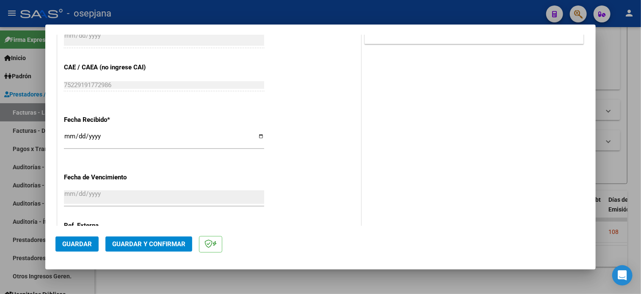
scroll to position [502, 0]
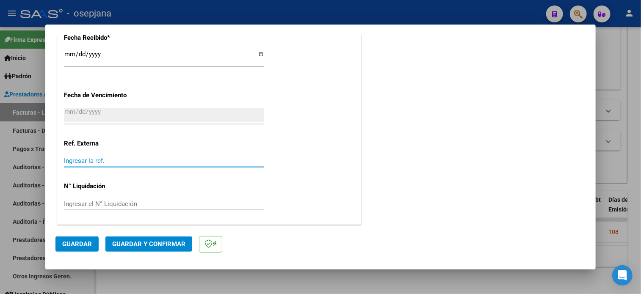
click at [167, 162] on input "Ingresar la ref." at bounding box center [164, 161] width 200 height 8
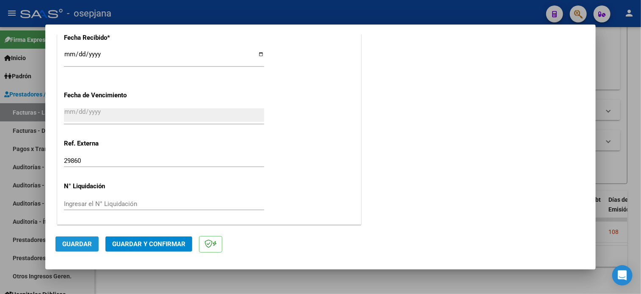
click at [72, 245] on span "Guardar" at bounding box center [77, 245] width 30 height 8
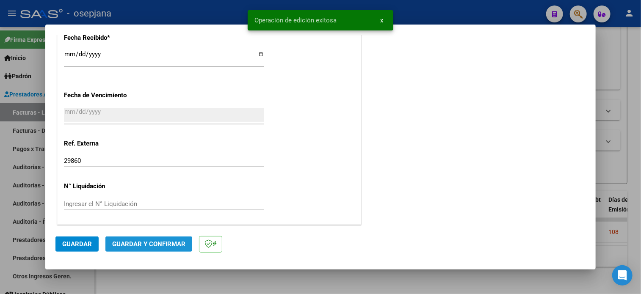
click at [168, 247] on span "Guardar y Confirmar" at bounding box center [148, 245] width 73 height 8
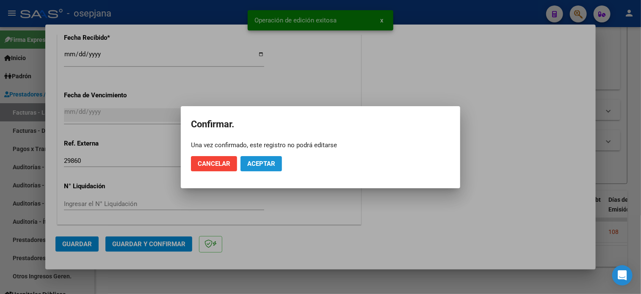
click at [271, 164] on span "Aceptar" at bounding box center [261, 164] width 28 height 8
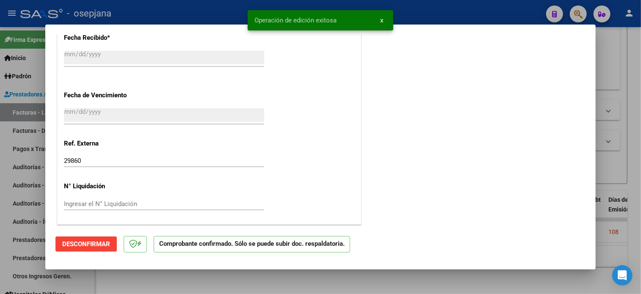
click at [37, 164] on div at bounding box center [320, 147] width 641 height 294
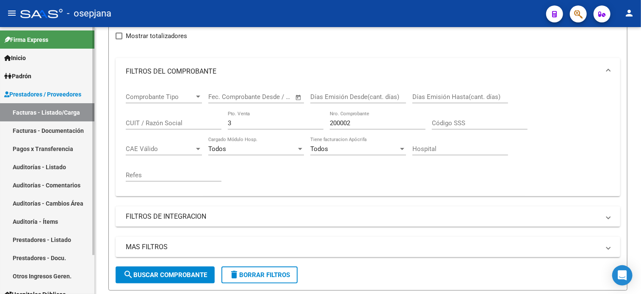
scroll to position [102, 0]
click at [42, 185] on link "Auditorías - Comentarios" at bounding box center [47, 185] width 94 height 18
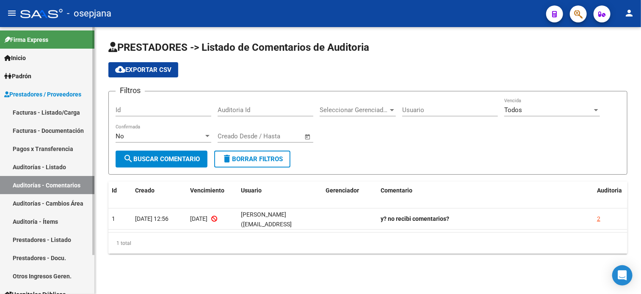
click at [53, 167] on link "Auditorías - Listado" at bounding box center [47, 167] width 94 height 18
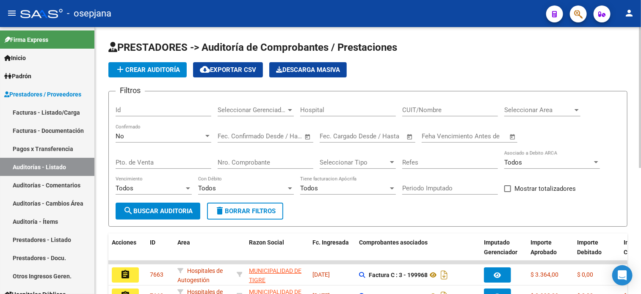
click at [176, 70] on span "add Crear Auditoría" at bounding box center [147, 70] width 65 height 8
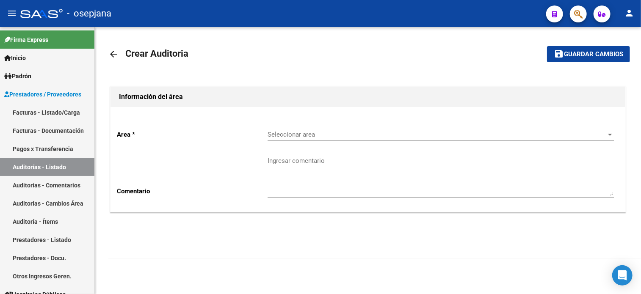
click at [316, 137] on span "Seleccionar area" at bounding box center [437, 135] width 339 height 8
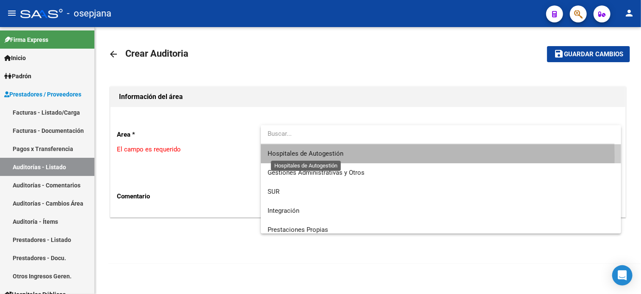
click at [313, 157] on span "Hospitales de Autogestión" at bounding box center [306, 154] width 76 height 8
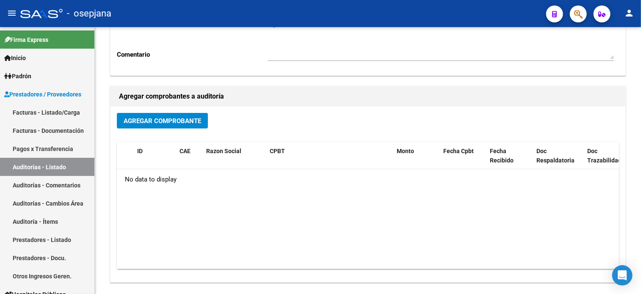
scroll to position [163, 0]
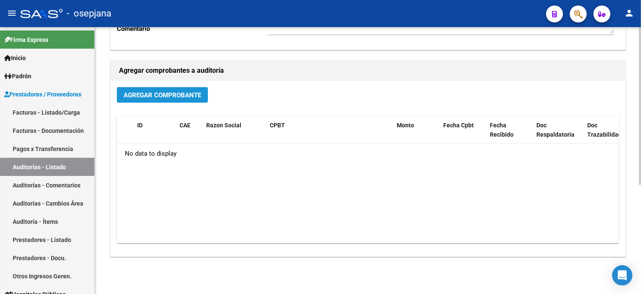
click at [180, 93] on span "Agregar Comprobante" at bounding box center [163, 95] width 78 height 8
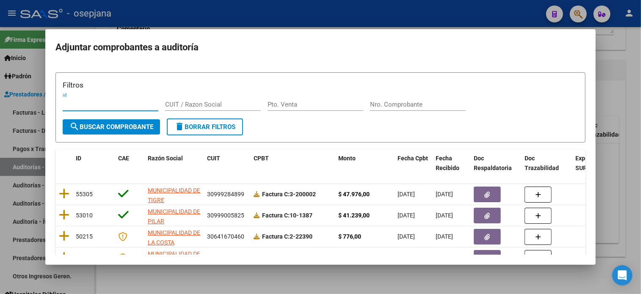
click at [302, 105] on input "Pto. Venta" at bounding box center [316, 105] width 96 height 8
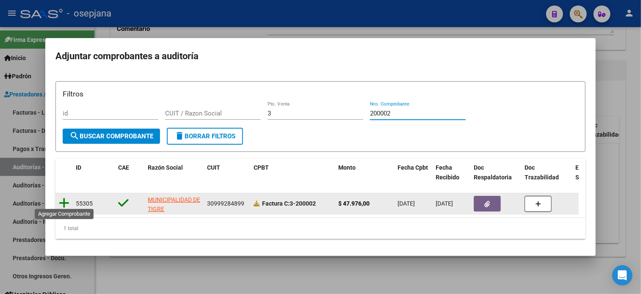
click at [63, 197] on icon at bounding box center [64, 203] width 11 height 12
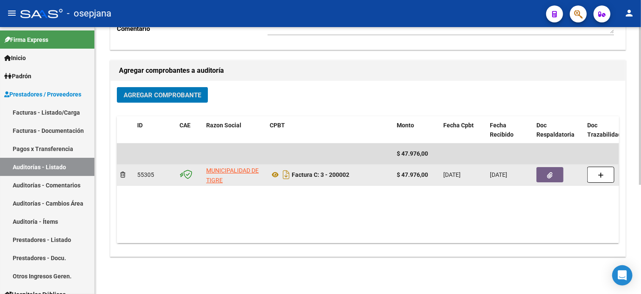
scroll to position [0, 0]
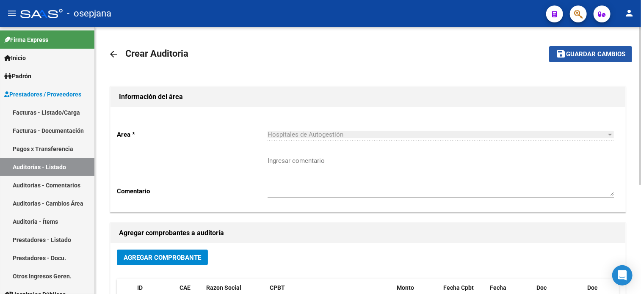
click at [607, 55] on span "Guardar cambios" at bounding box center [595, 55] width 59 height 8
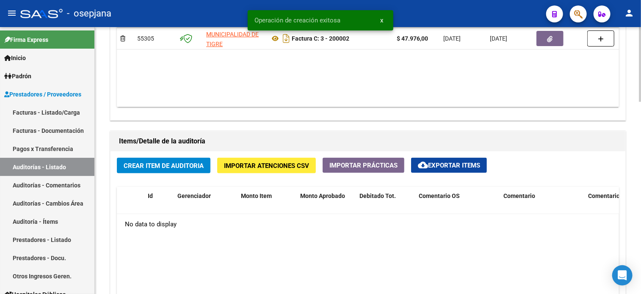
scroll to position [517, 0]
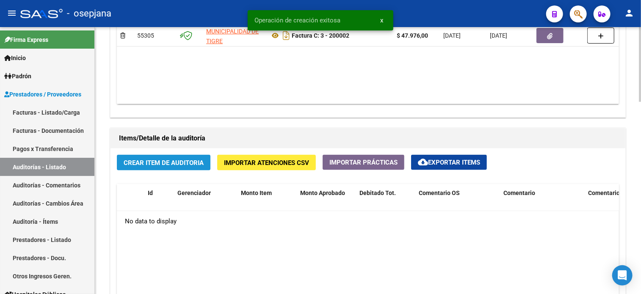
click at [170, 159] on span "Crear Item de Auditoria" at bounding box center [164, 163] width 80 height 8
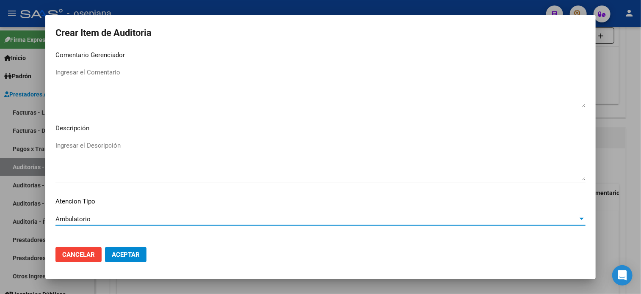
scroll to position [571, 0]
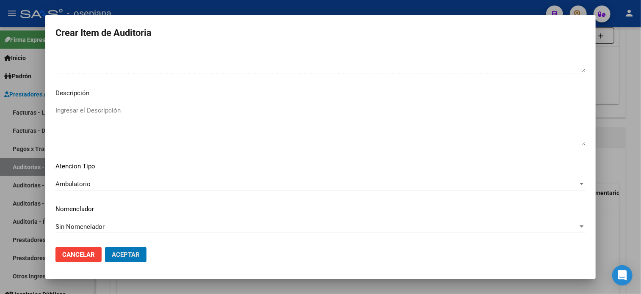
click at [105, 247] on button "Aceptar" at bounding box center [126, 254] width 42 height 15
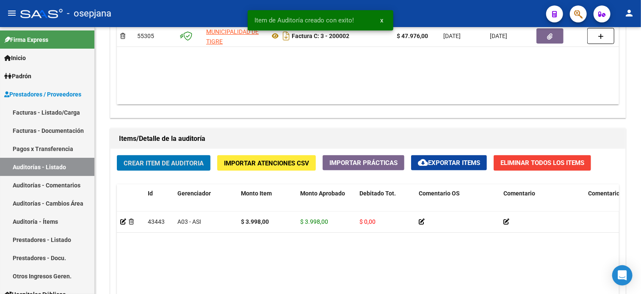
scroll to position [518, 0]
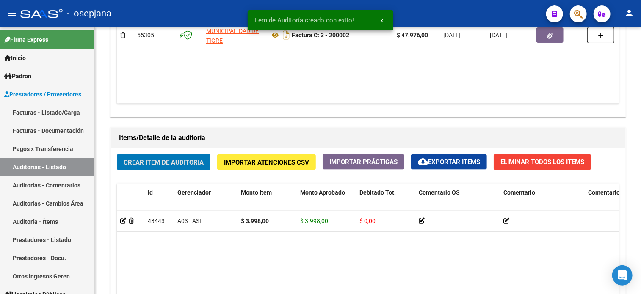
click at [117, 155] on button "Crear Item de Auditoria" at bounding box center [164, 163] width 94 height 16
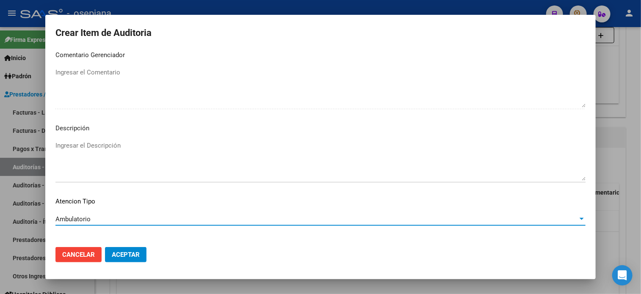
scroll to position [571, 0]
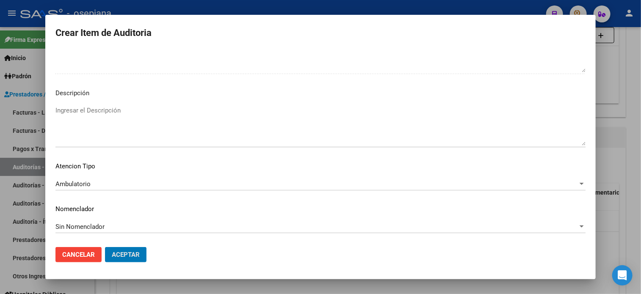
click at [105, 247] on button "Aceptar" at bounding box center [126, 254] width 42 height 15
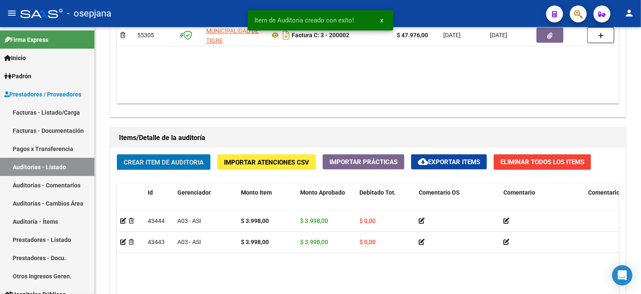
click at [117, 155] on button "Crear Item de Auditoria" at bounding box center [164, 163] width 94 height 16
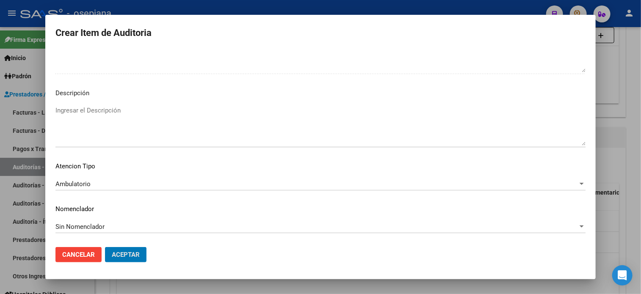
click at [105, 247] on button "Aceptar" at bounding box center [126, 254] width 42 height 15
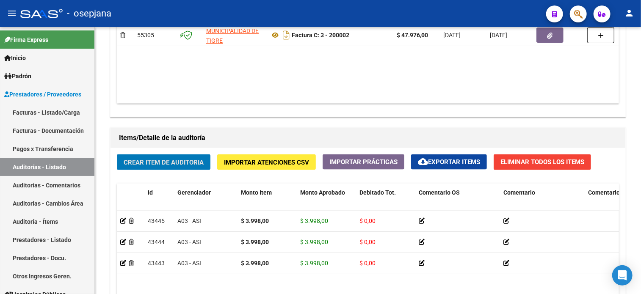
click at [117, 155] on button "Crear Item de Auditoria" at bounding box center [164, 163] width 94 height 16
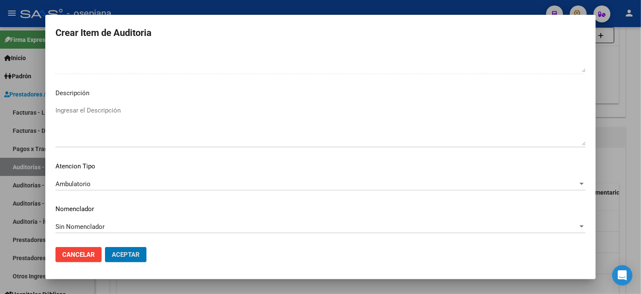
click at [105, 247] on button "Aceptar" at bounding box center [126, 254] width 42 height 15
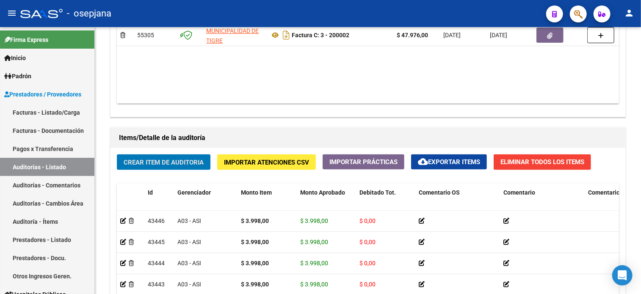
click at [117, 155] on button "Crear Item de Auditoria" at bounding box center [164, 163] width 94 height 16
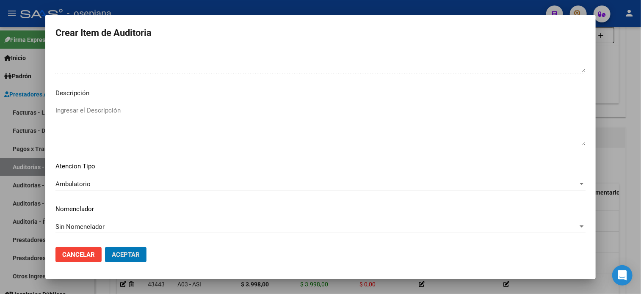
click at [105, 247] on button "Aceptar" at bounding box center [126, 254] width 42 height 15
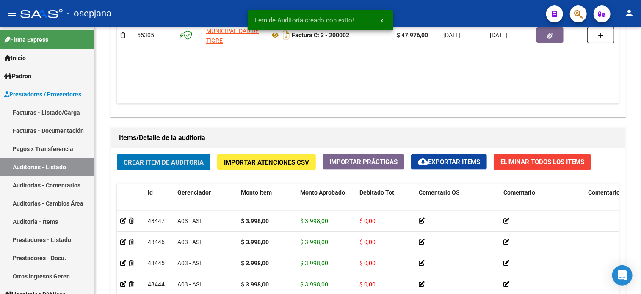
click at [117, 155] on button "Crear Item de Auditoria" at bounding box center [164, 163] width 94 height 16
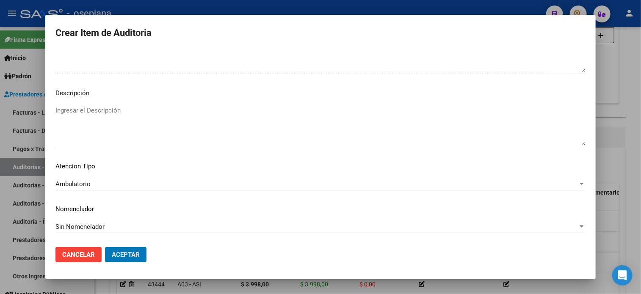
click at [105, 247] on button "Aceptar" at bounding box center [126, 254] width 42 height 15
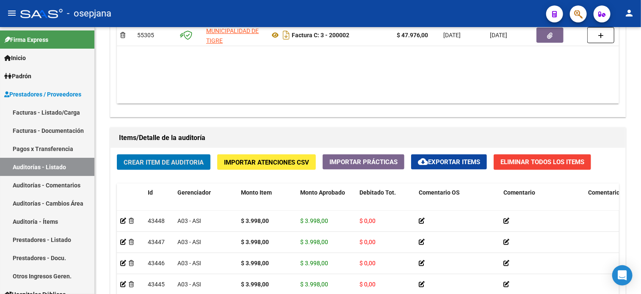
click at [117, 155] on button "Crear Item de Auditoria" at bounding box center [164, 163] width 94 height 16
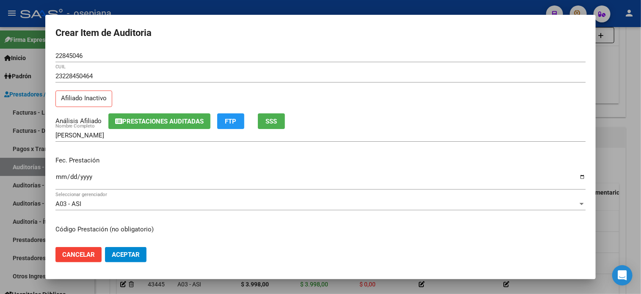
click at [278, 112] on div "23228450464 CUIL Afiliado Inactivo" at bounding box center [320, 91] width 530 height 43
click at [273, 120] on span "SSS" at bounding box center [271, 122] width 11 height 8
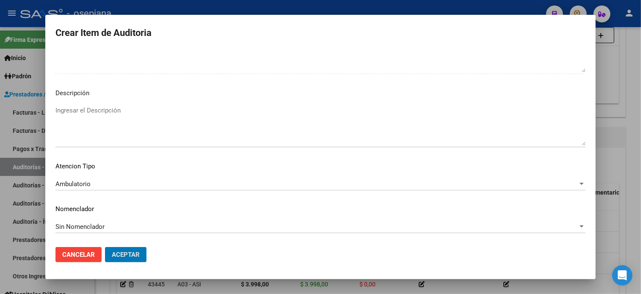
click at [105, 247] on button "Aceptar" at bounding box center [126, 254] width 42 height 15
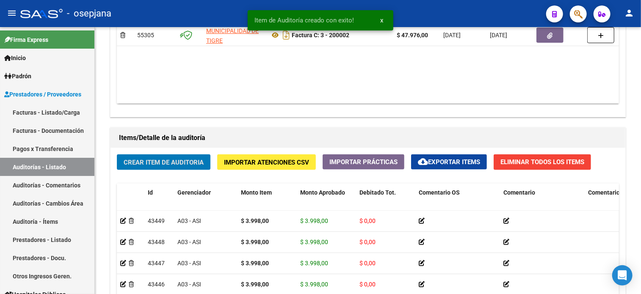
click at [117, 155] on button "Crear Item de Auditoria" at bounding box center [164, 163] width 94 height 16
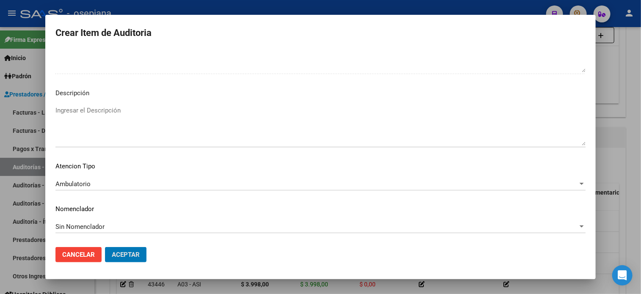
click at [105, 247] on button "Aceptar" at bounding box center [126, 254] width 42 height 15
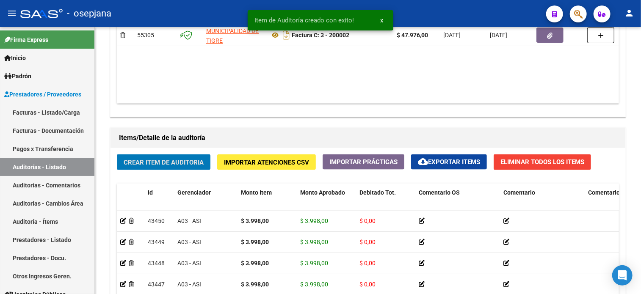
click at [117, 155] on button "Crear Item de Auditoria" at bounding box center [164, 163] width 94 height 16
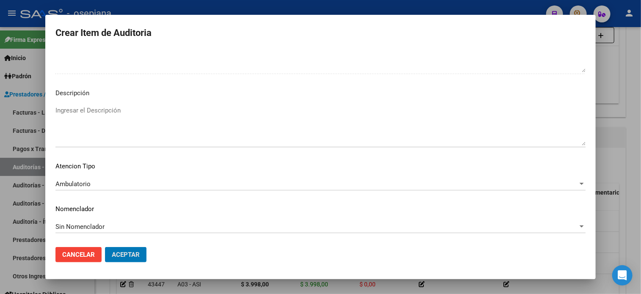
click at [105, 247] on button "Aceptar" at bounding box center [126, 254] width 42 height 15
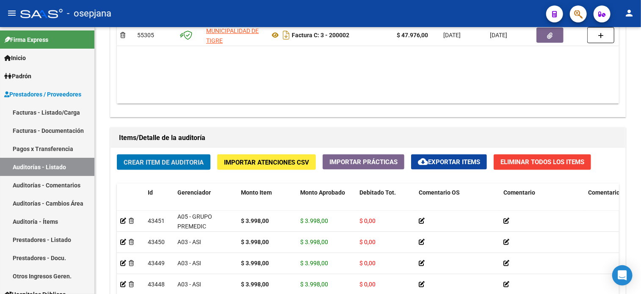
click at [117, 155] on button "Crear Item de Auditoria" at bounding box center [164, 163] width 94 height 16
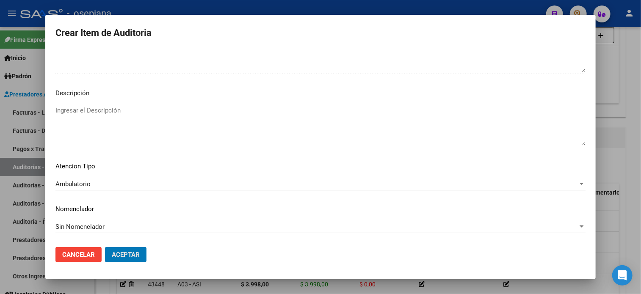
click at [105, 247] on button "Aceptar" at bounding box center [126, 254] width 42 height 15
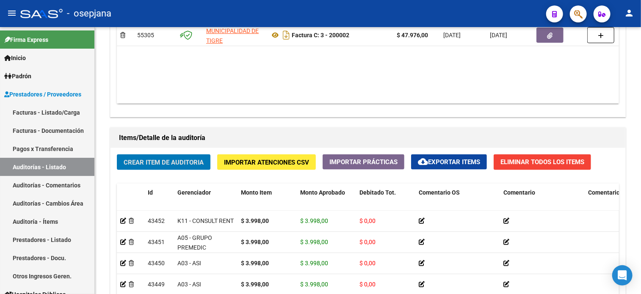
click at [117, 155] on button "Crear Item de Auditoria" at bounding box center [164, 163] width 94 height 16
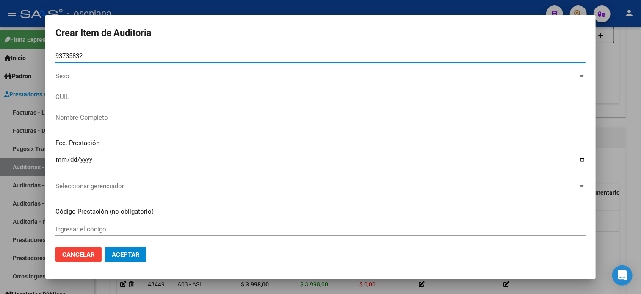
click at [105, 247] on button "Aceptar" at bounding box center [126, 254] width 42 height 15
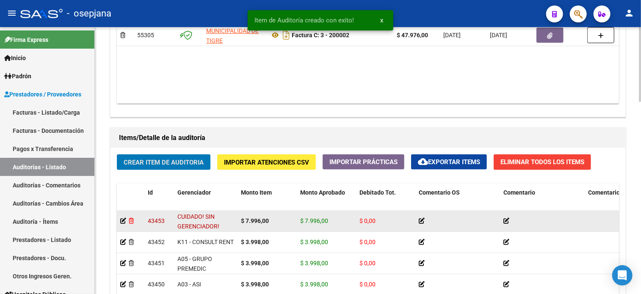
click at [133, 218] on icon at bounding box center [131, 221] width 5 height 6
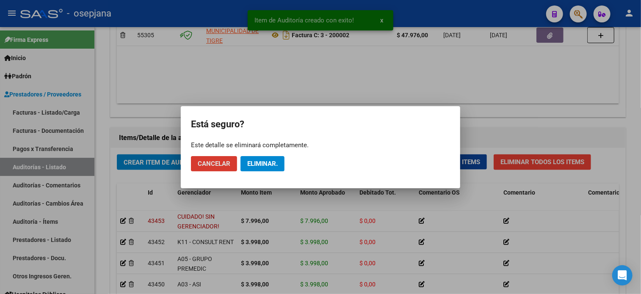
click at [275, 155] on mat-dialog-actions "Cancelar Eliminar." at bounding box center [320, 163] width 259 height 29
click at [271, 162] on span "Eliminar." at bounding box center [262, 164] width 30 height 8
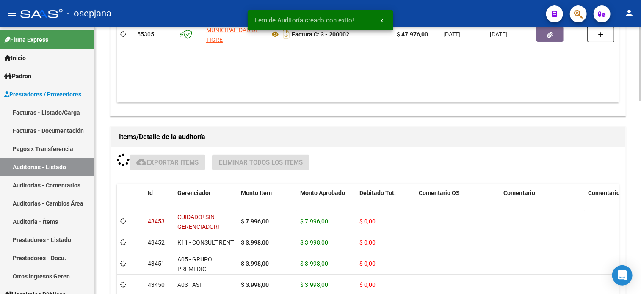
scroll to position [518, 0]
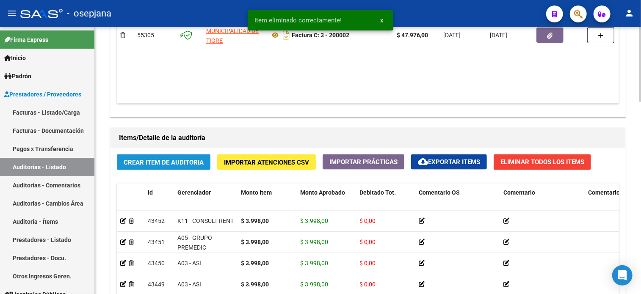
click at [180, 161] on span "Crear Item de Auditoria" at bounding box center [164, 163] width 80 height 8
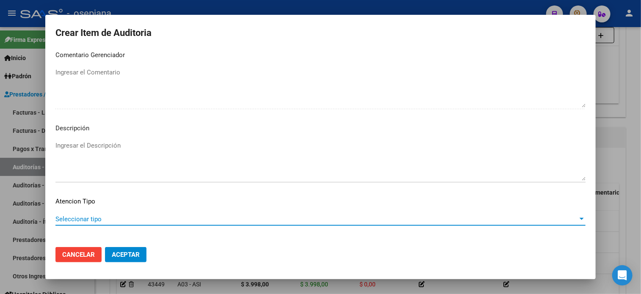
scroll to position [571, 0]
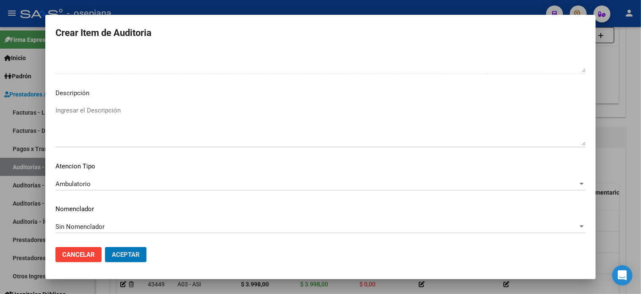
click at [105, 247] on button "Aceptar" at bounding box center [126, 254] width 42 height 15
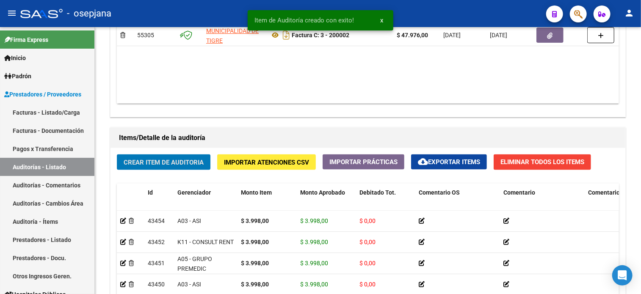
click at [117, 155] on button "Crear Item de Auditoria" at bounding box center [164, 163] width 94 height 16
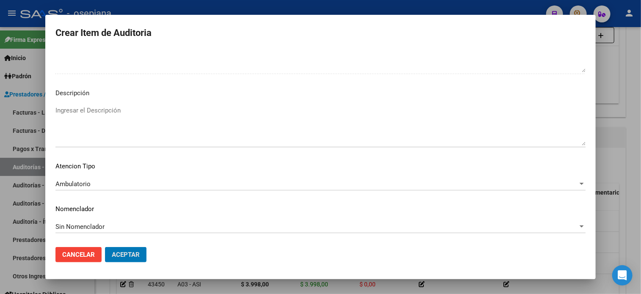
click at [105, 247] on button "Aceptar" at bounding box center [126, 254] width 42 height 15
